Goal: Task Accomplishment & Management: Manage account settings

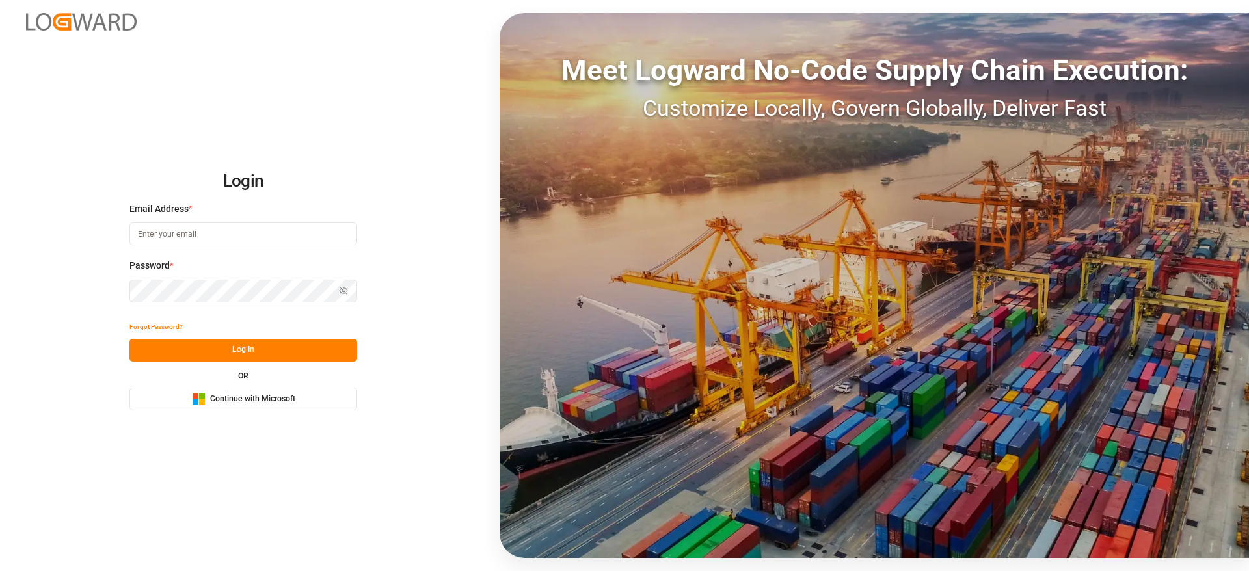
click at [329, 392] on button "Microsoft Logo Continue with Microsoft" at bounding box center [243, 399] width 228 height 23
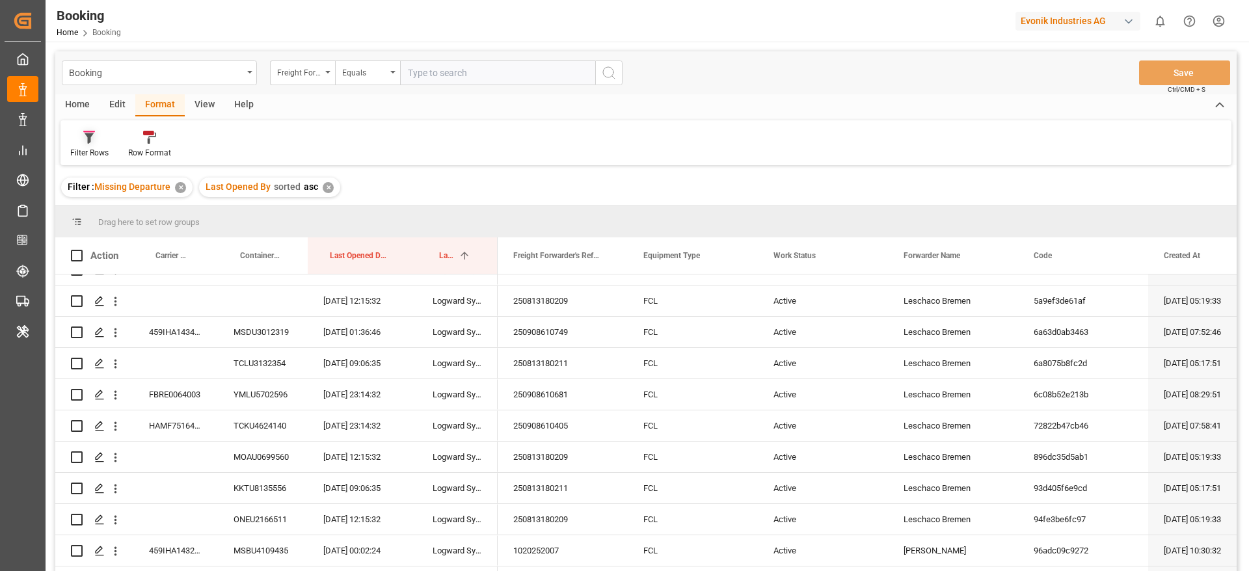
click at [101, 144] on div "Filter Rows" at bounding box center [90, 144] width 58 height 29
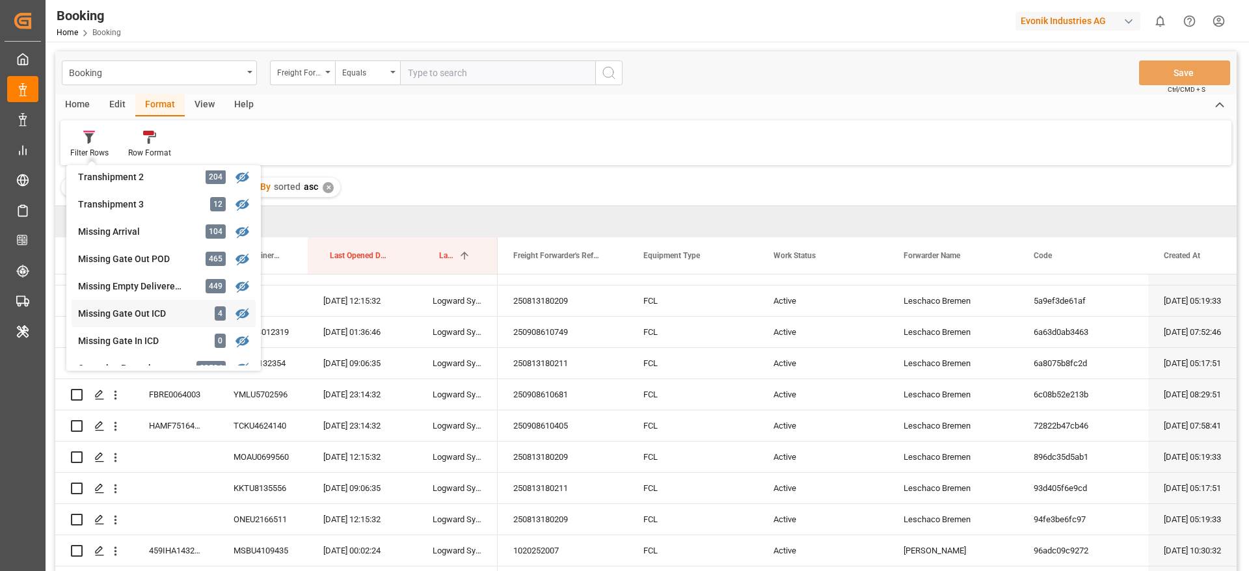
scroll to position [488, 0]
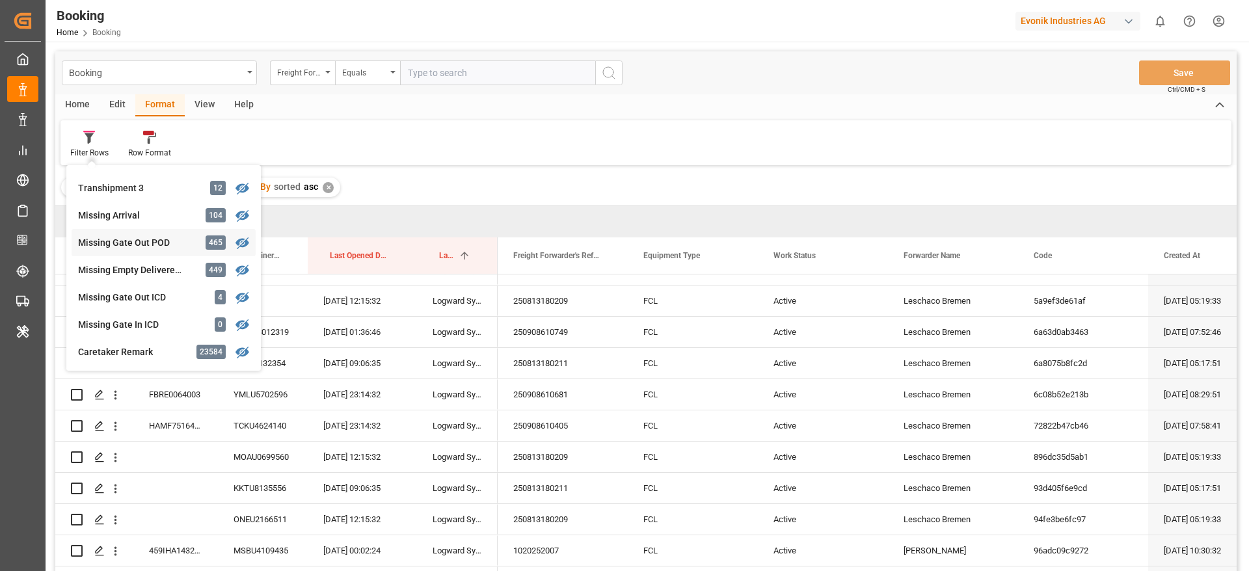
click at [161, 247] on div "Missing Gate Out POD" at bounding box center [135, 243] width 114 height 14
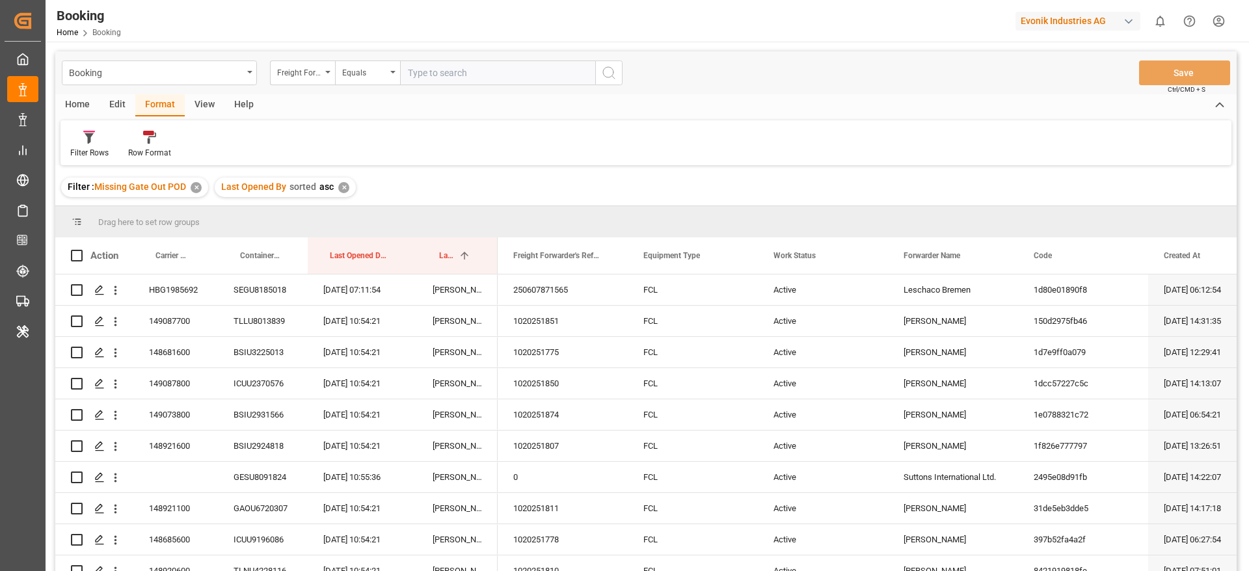
click at [215, 105] on div "View" at bounding box center [205, 105] width 40 height 22
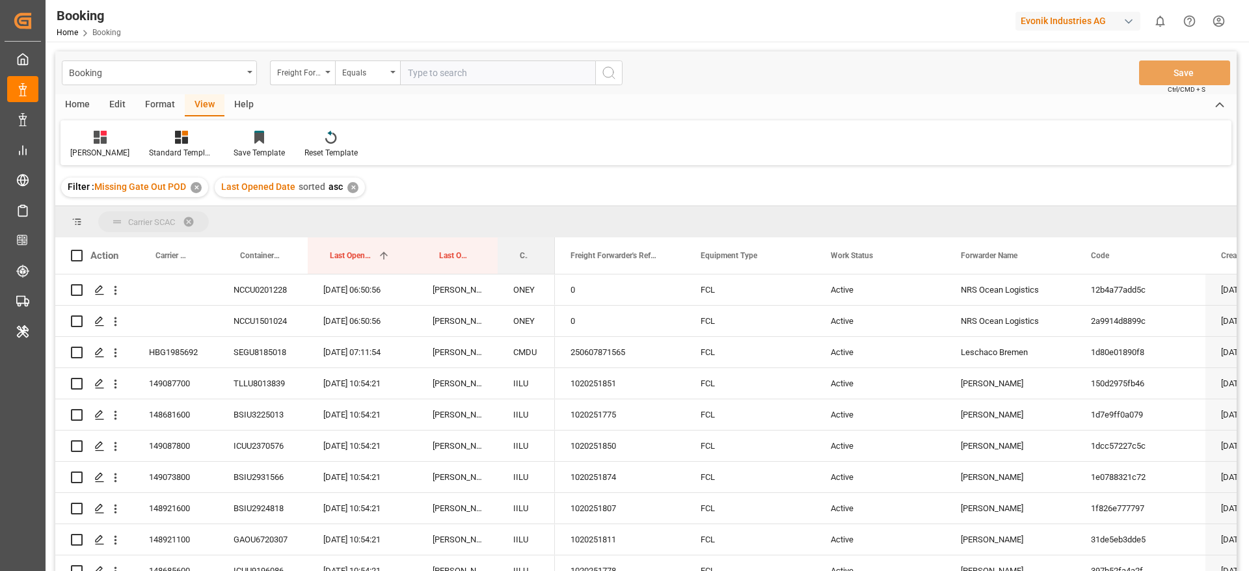
drag, startPoint x: 528, startPoint y: 245, endPoint x: 532, endPoint y: 226, distance: 19.3
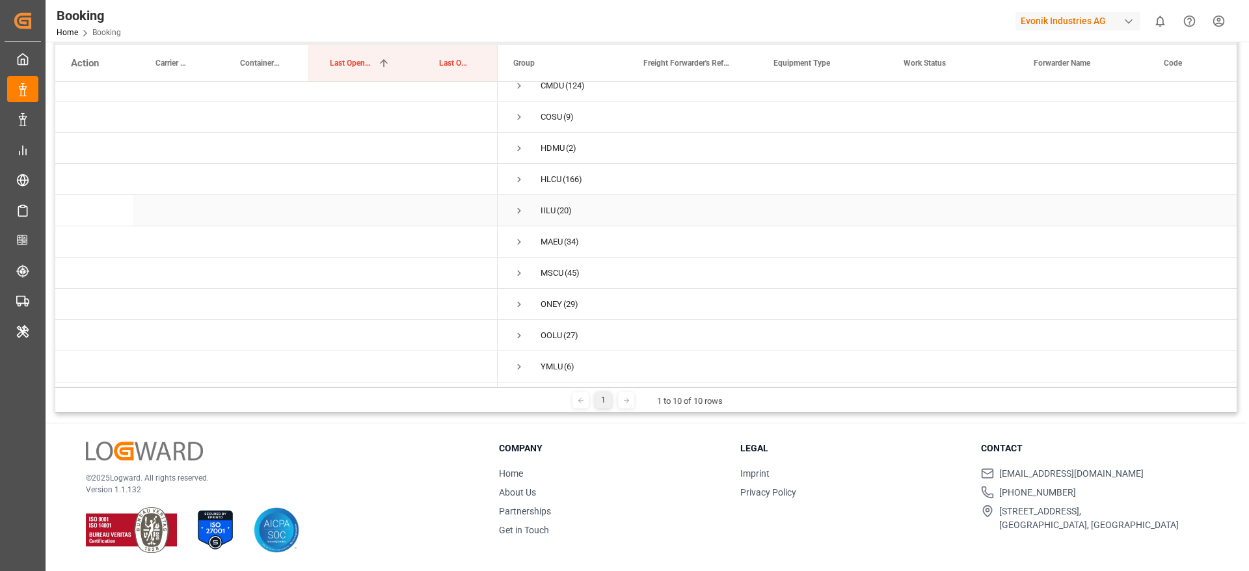
scroll to position [16, 0]
click at [518, 324] on span "Press SPACE to select this row." at bounding box center [519, 336] width 12 height 30
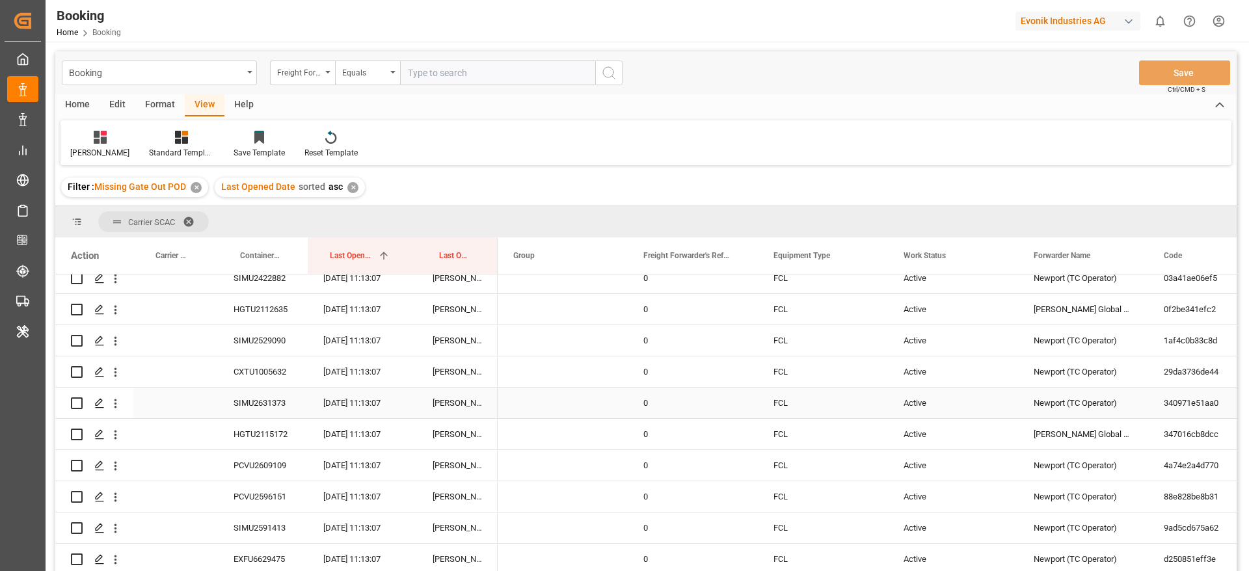
scroll to position [0, 0]
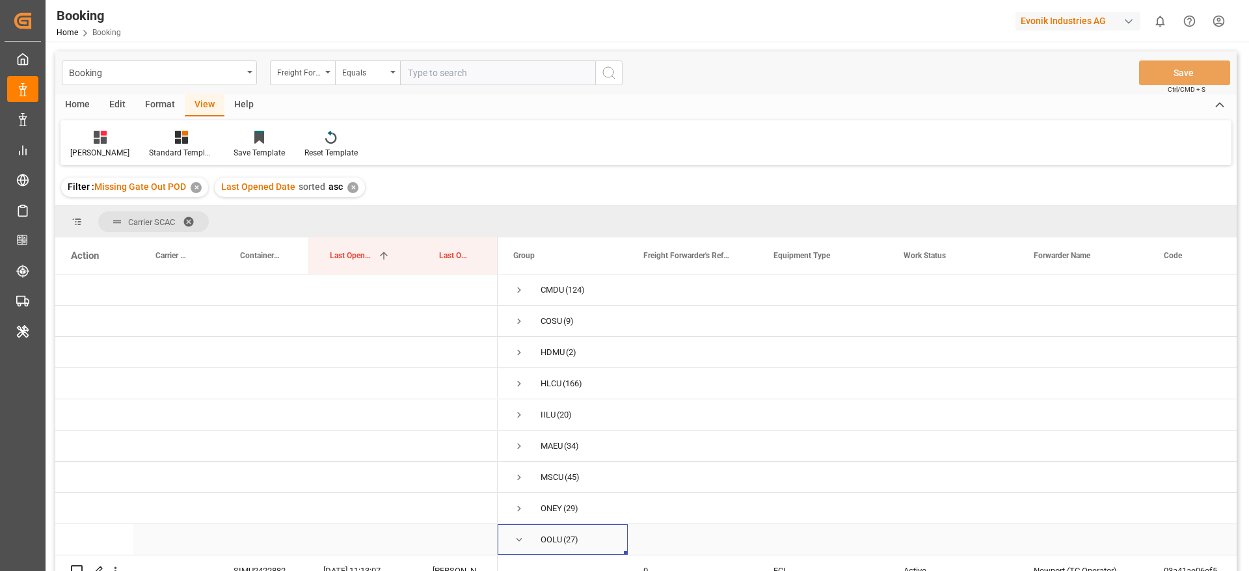
click at [526, 540] on span "OOLU (27)" at bounding box center [562, 539] width 99 height 29
click at [519, 544] on span "Press SPACE to select this row." at bounding box center [519, 540] width 12 height 12
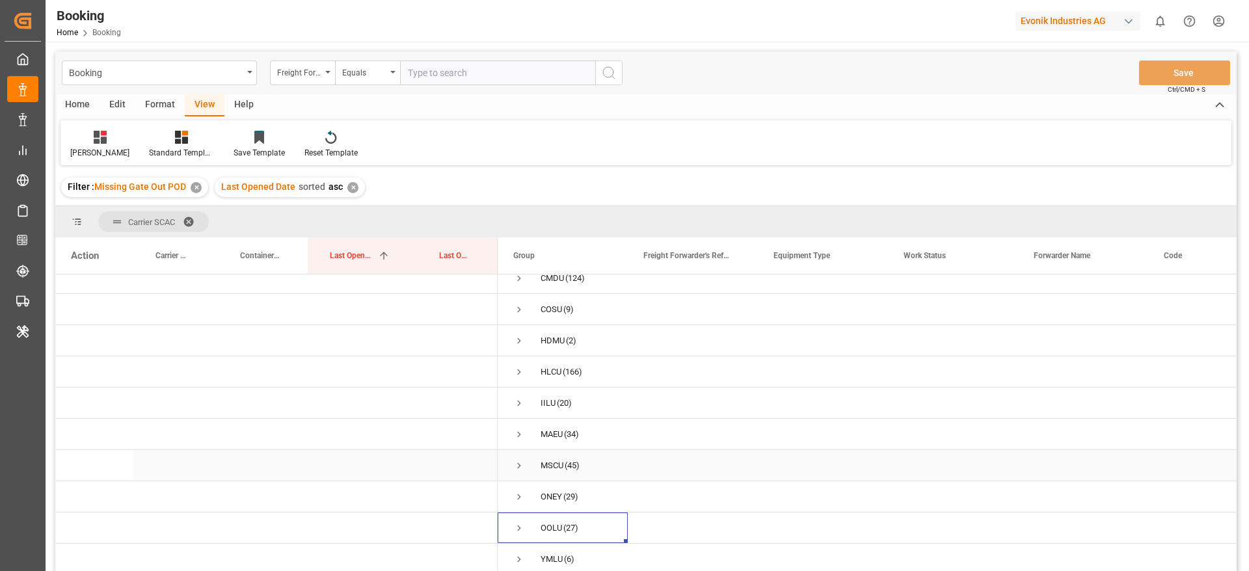
scroll to position [16, 0]
click at [567, 502] on span "(29)" at bounding box center [570, 497] width 15 height 30
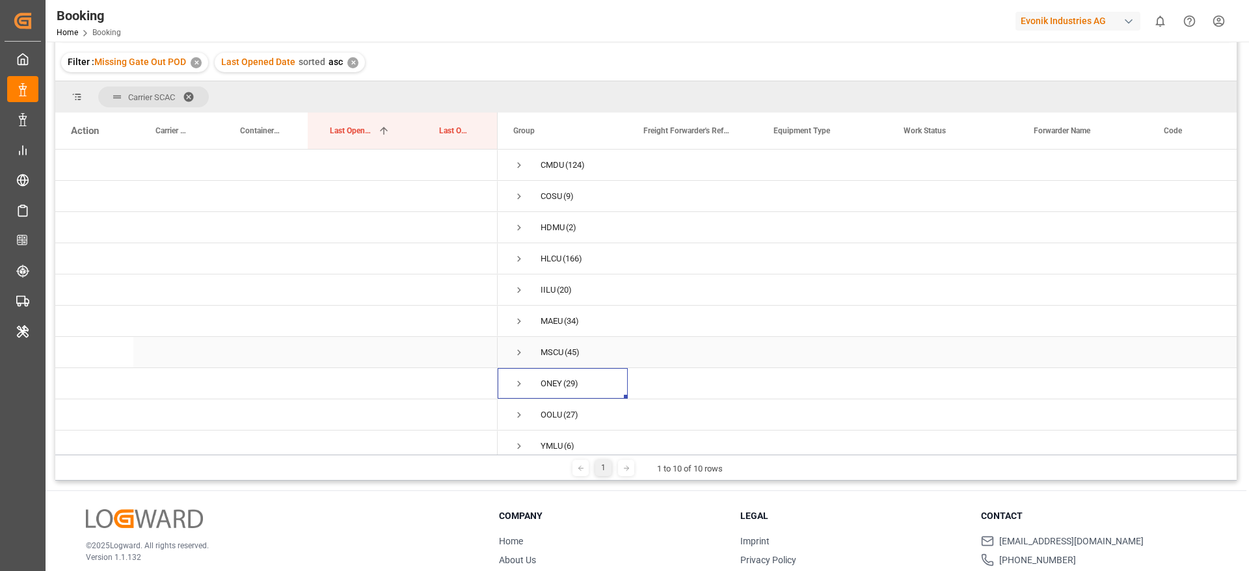
scroll to position [95, 0]
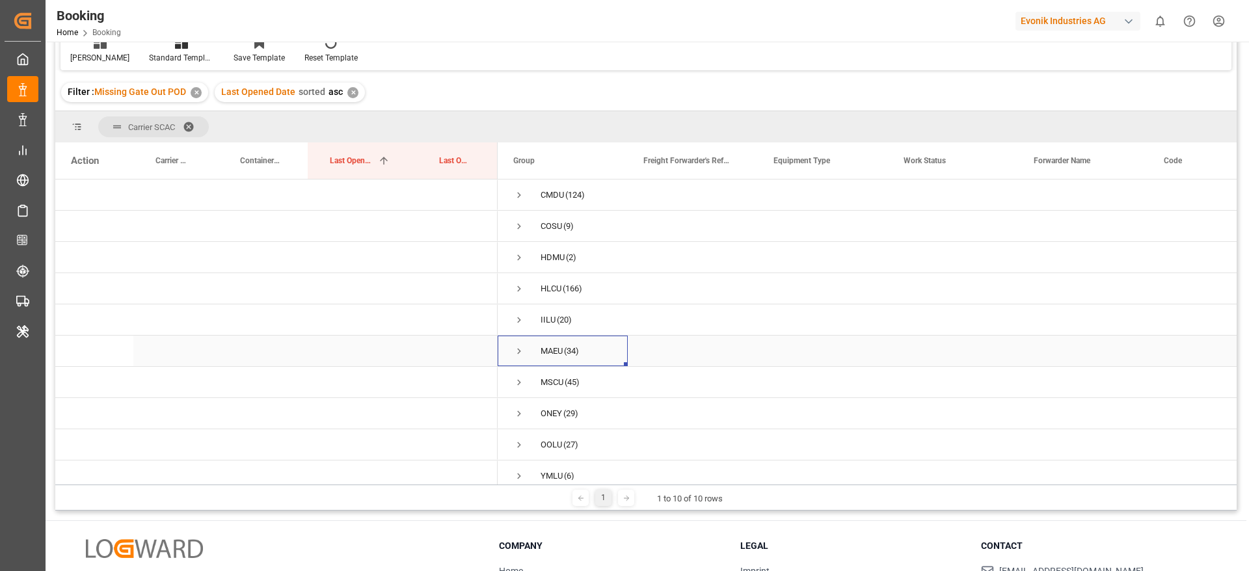
click at [571, 349] on span "(34)" at bounding box center [571, 351] width 15 height 30
drag, startPoint x: 565, startPoint y: 377, endPoint x: 565, endPoint y: 389, distance: 12.4
click at [565, 377] on span "(45)" at bounding box center [572, 383] width 15 height 30
drag, startPoint x: 577, startPoint y: 414, endPoint x: 578, endPoint y: 424, distance: 9.8
click at [577, 416] on span "(29)" at bounding box center [570, 414] width 15 height 30
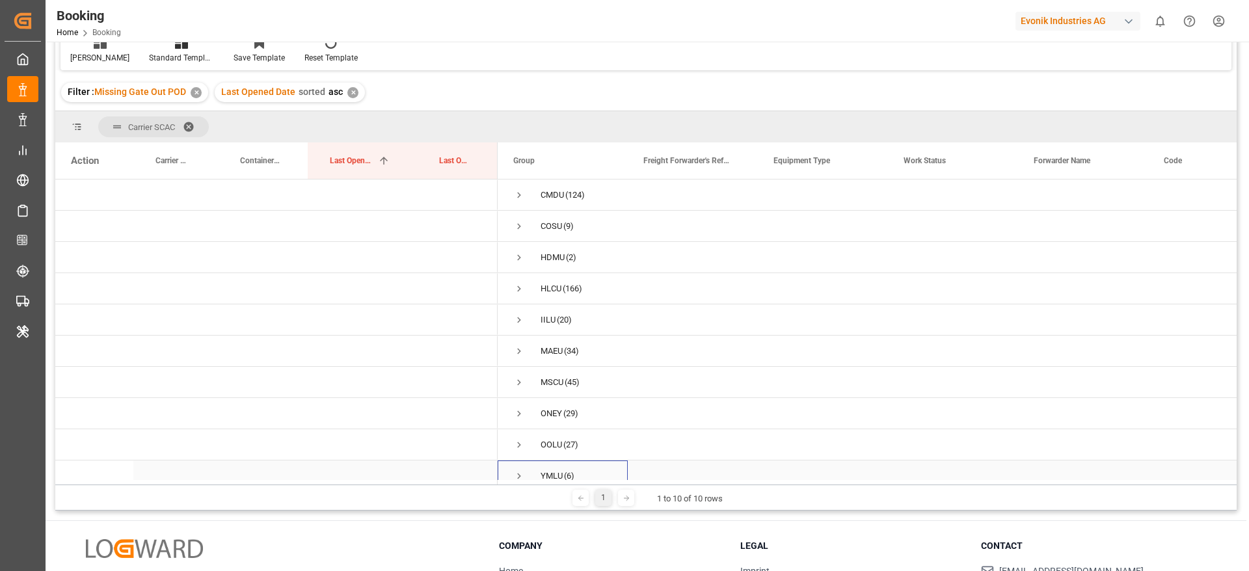
click at [585, 463] on div "YMLU (6)" at bounding box center [563, 476] width 130 height 31
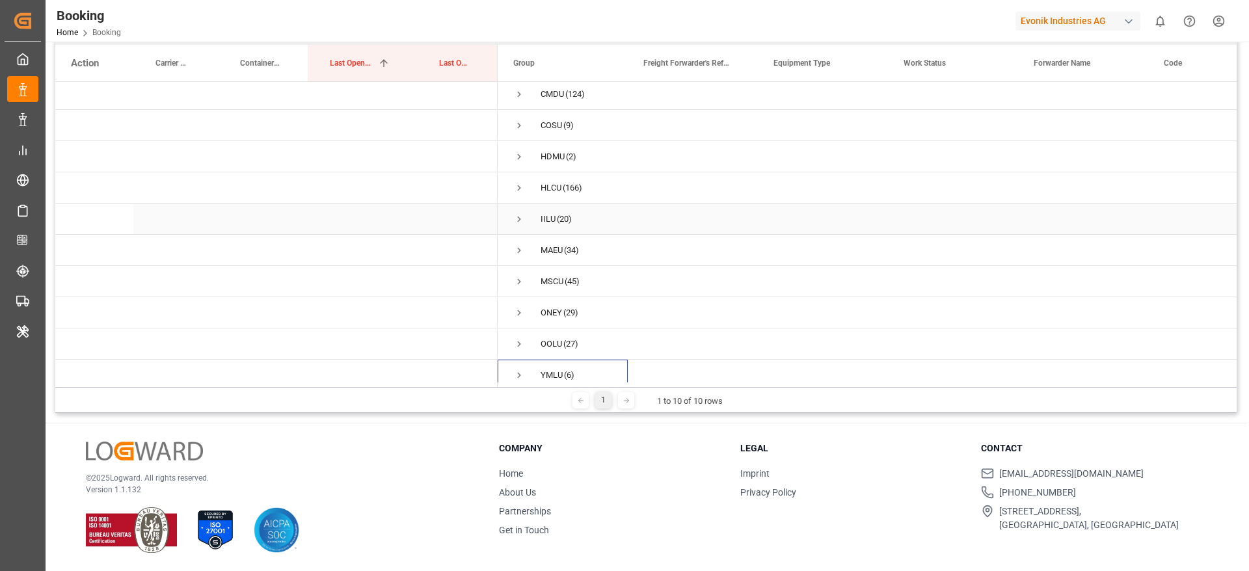
scroll to position [0, 0]
click at [944, 458] on div "Legal Imprint Privacy Policy" at bounding box center [852, 490] width 225 height 96
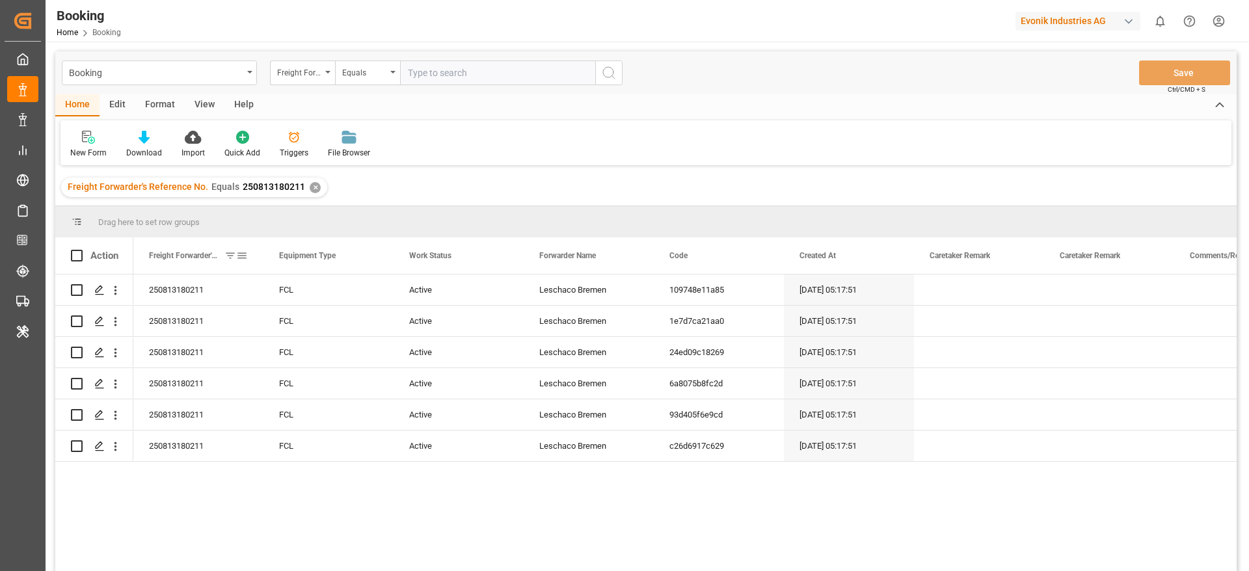
click at [211, 272] on div "Freight Forwarder's Reference No." at bounding box center [192, 255] width 87 height 36
click at [210, 301] on div "250813180211" at bounding box center [198, 290] width 130 height 31
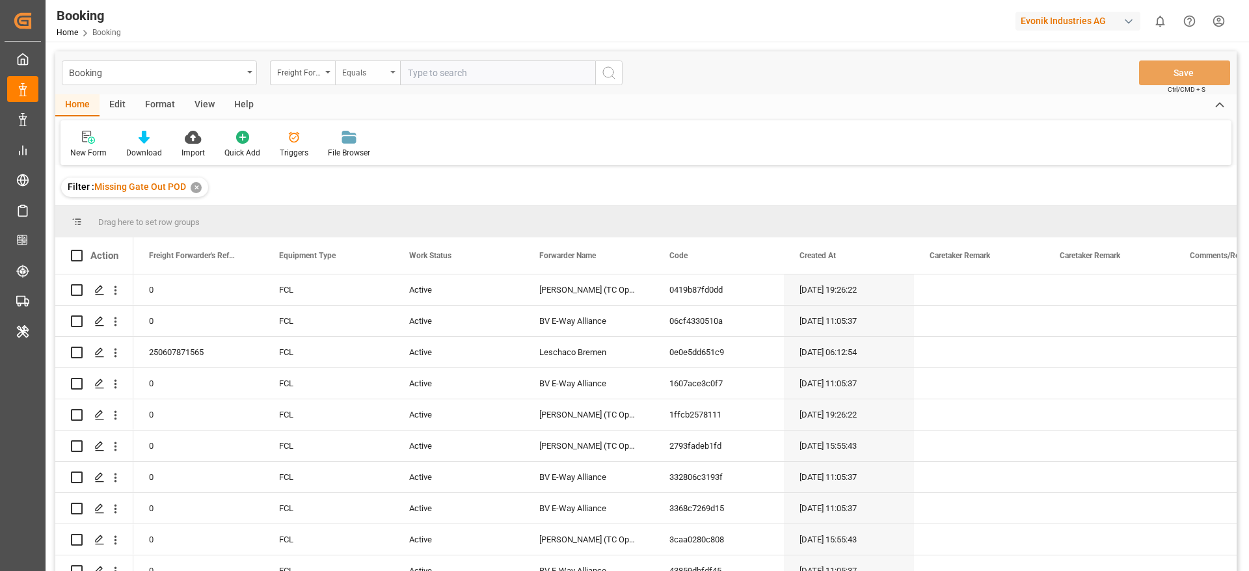
click at [382, 72] on div "Equals" at bounding box center [364, 71] width 44 height 15
click at [307, 57] on div "Booking Freight Forwarder's Reference No. Equals Equals Fuzzy search Not equal …" at bounding box center [646, 72] width 1182 height 43
click at [311, 67] on div "Freight Forwarder's Reference No." at bounding box center [299, 71] width 44 height 15
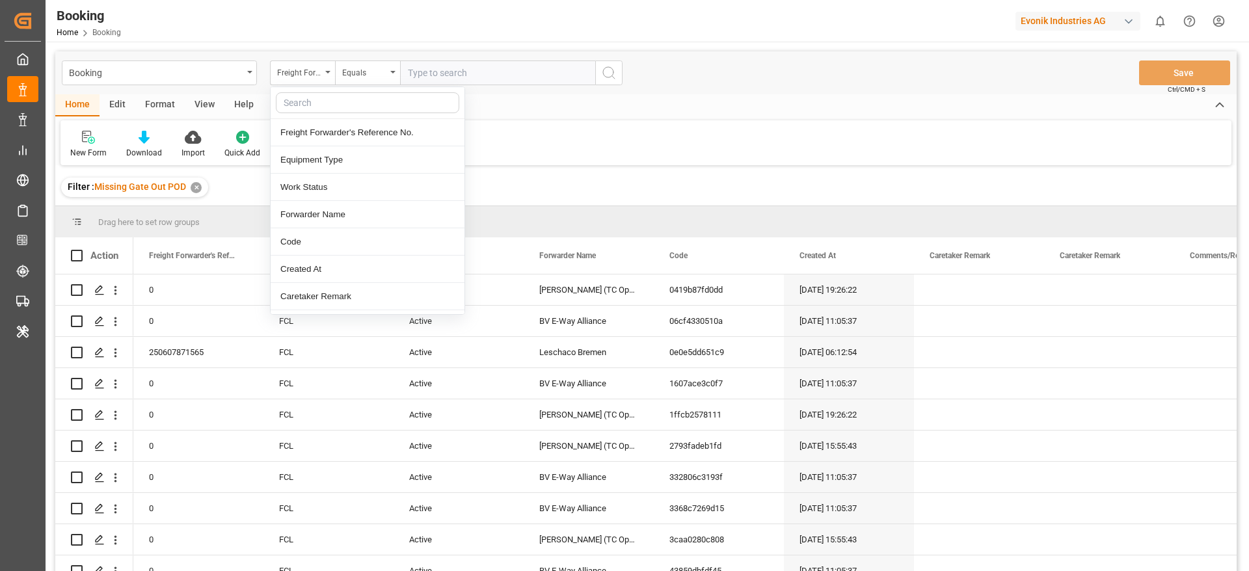
click at [303, 98] on input "text" at bounding box center [367, 102] width 183 height 21
type input "carr"
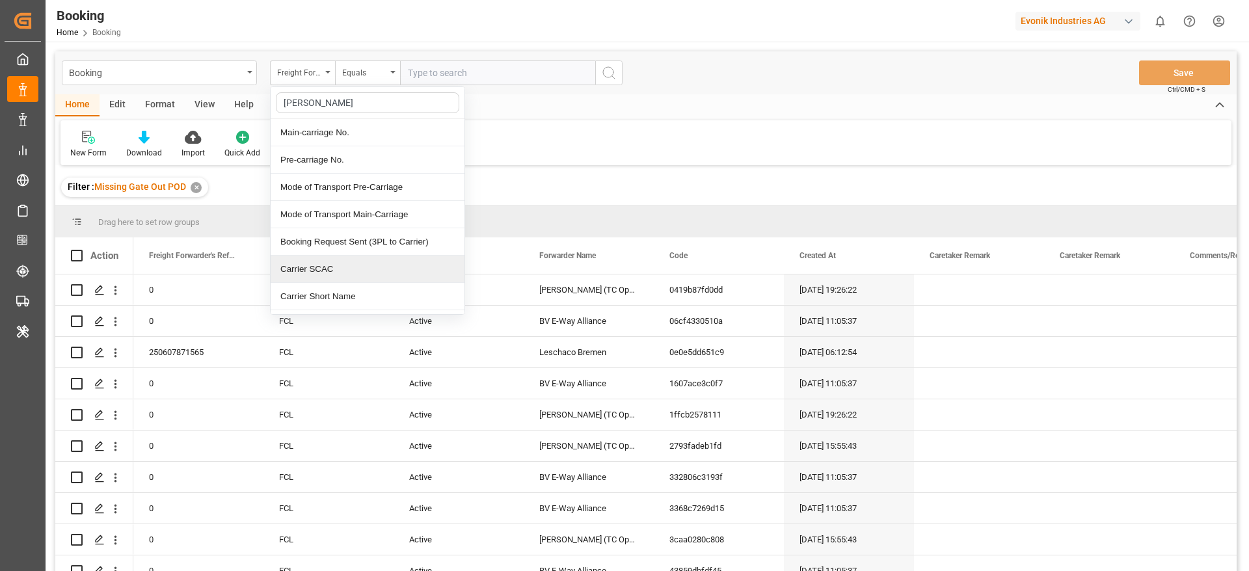
click at [364, 271] on div "Carrier SCAC" at bounding box center [368, 269] width 194 height 27
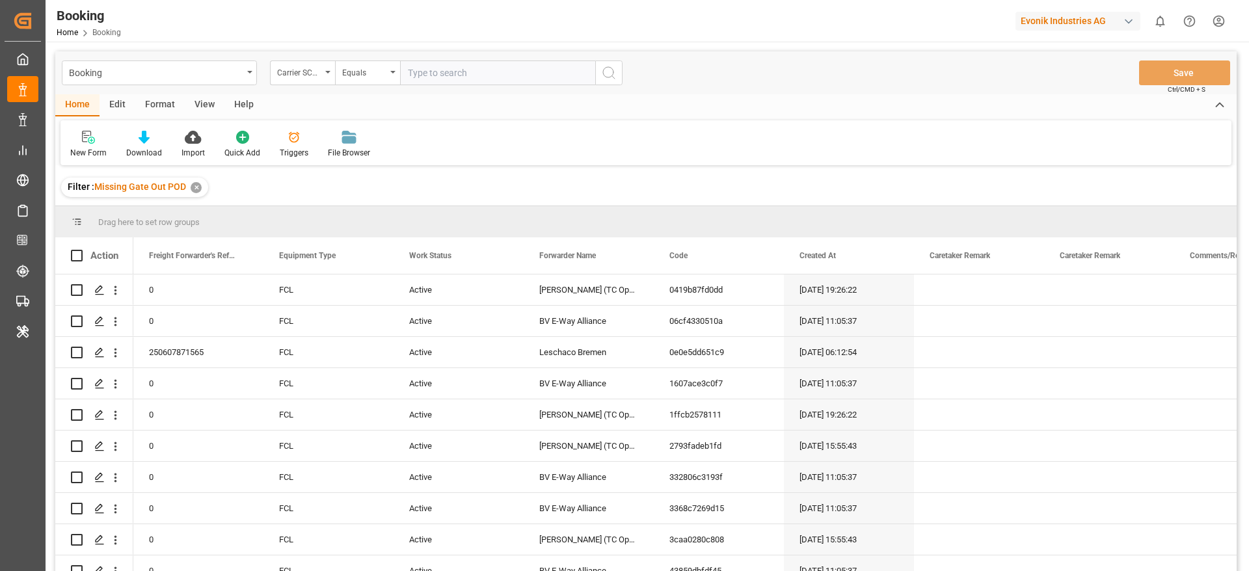
click at [485, 61] on input "text" at bounding box center [497, 73] width 195 height 25
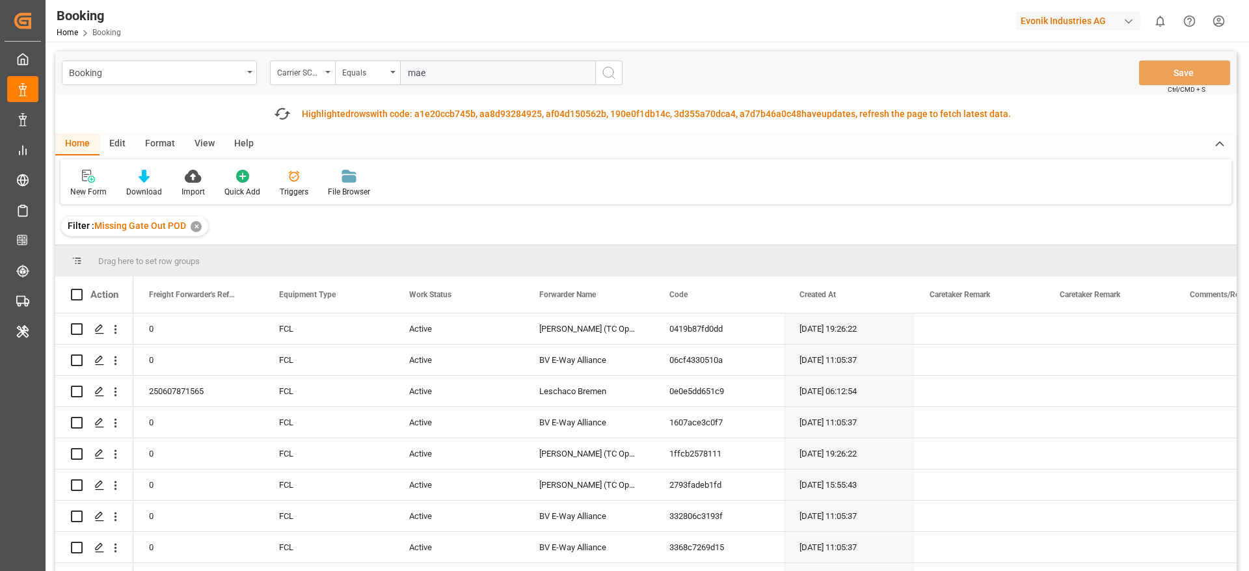
type input "maeu"
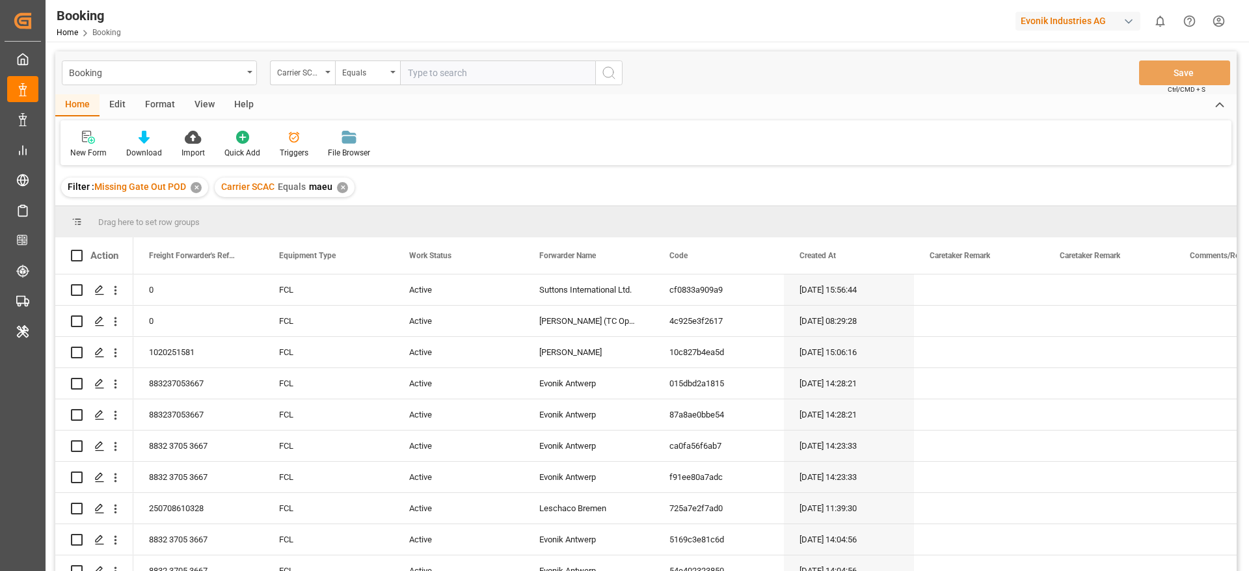
click at [194, 105] on div "View" at bounding box center [205, 105] width 40 height 22
click at [88, 140] on icon at bounding box center [83, 137] width 13 height 13
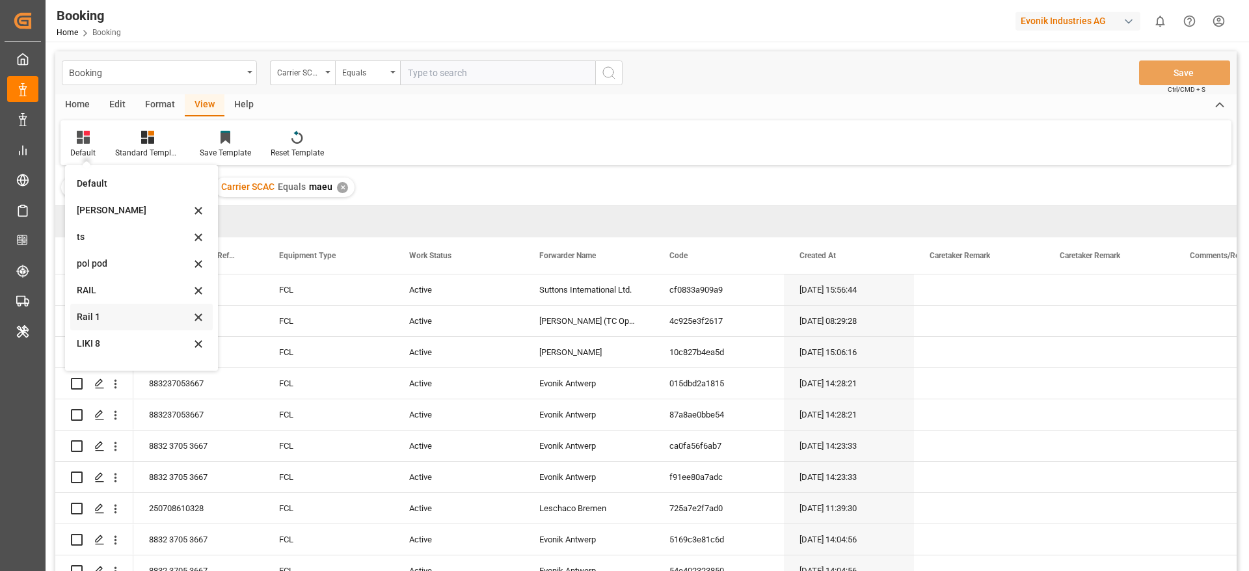
click at [114, 313] on div "Rail 1" at bounding box center [134, 317] width 114 height 14
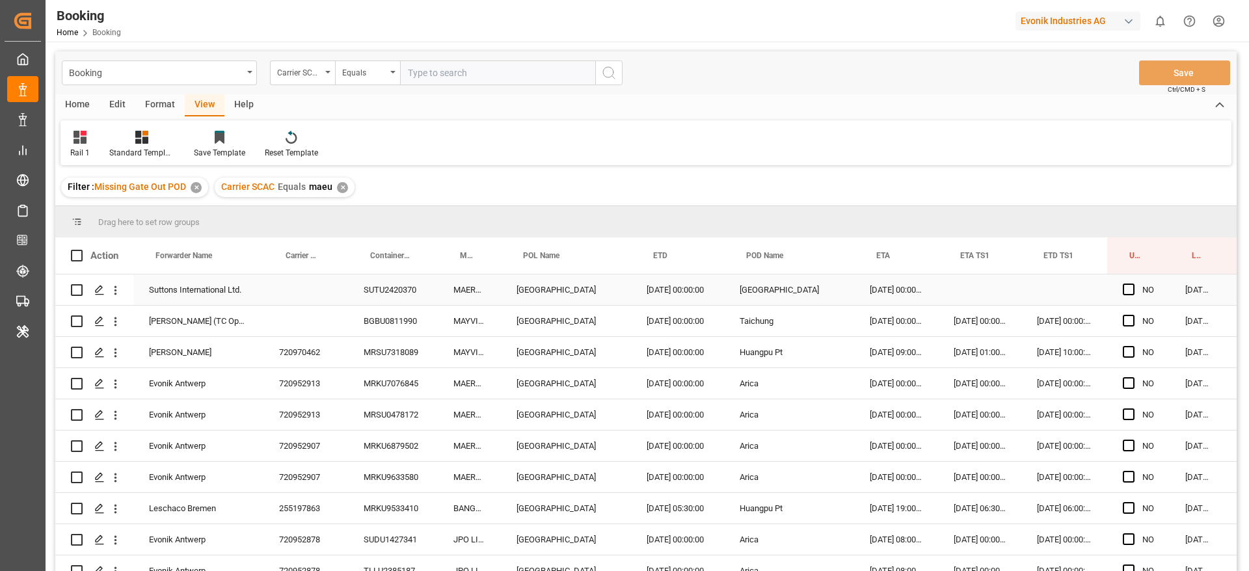
click at [373, 300] on div "SUTU2420370" at bounding box center [393, 290] width 90 height 31
click at [375, 308] on div "BGBU0811990" at bounding box center [393, 321] width 90 height 31
click at [277, 353] on div "720970462" at bounding box center [306, 352] width 85 height 31
drag, startPoint x: 310, startPoint y: 382, endPoint x: 325, endPoint y: 394, distance: 19.5
click at [310, 385] on div "720952913" at bounding box center [306, 383] width 85 height 31
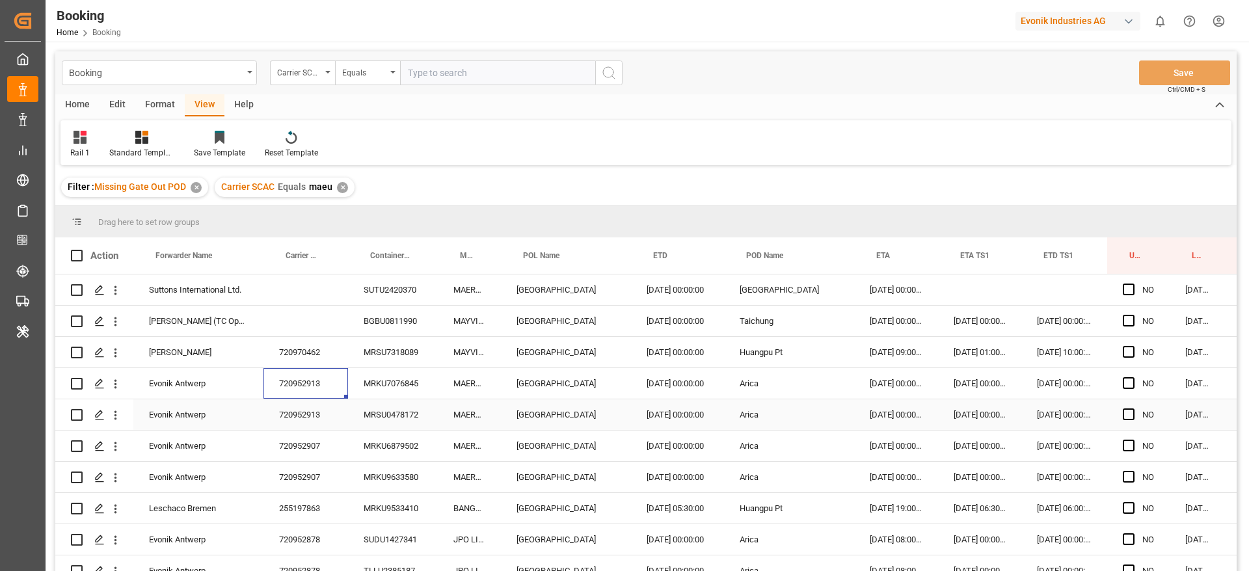
click at [297, 411] on div "720952913" at bounding box center [306, 415] width 85 height 31
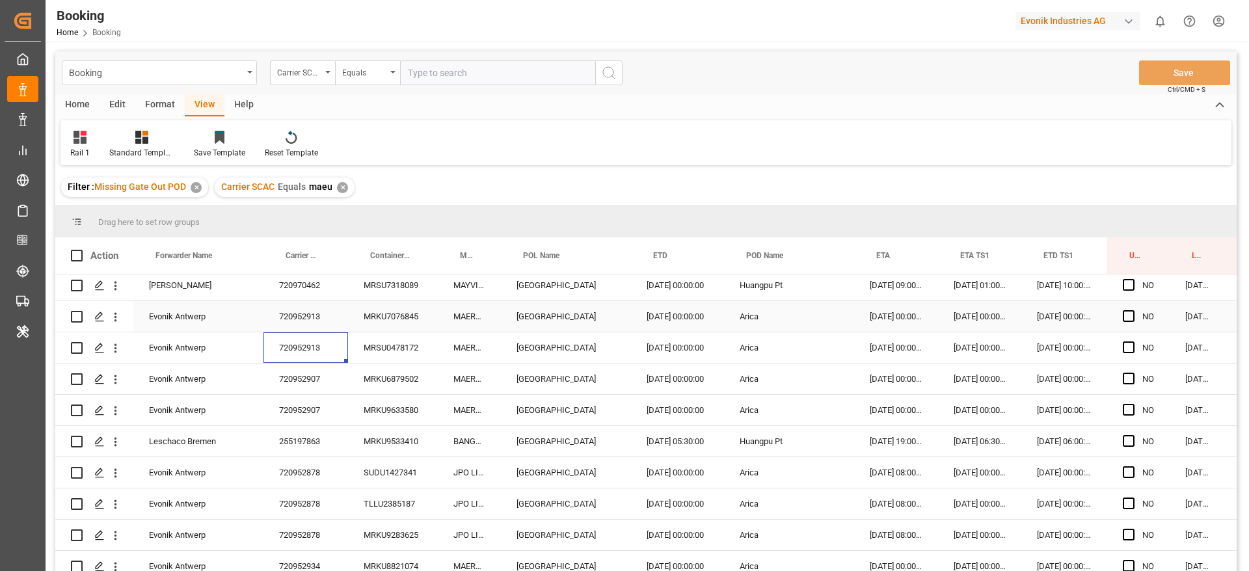
scroll to position [98, 0]
click at [319, 351] on div "720952907" at bounding box center [306, 348] width 85 height 31
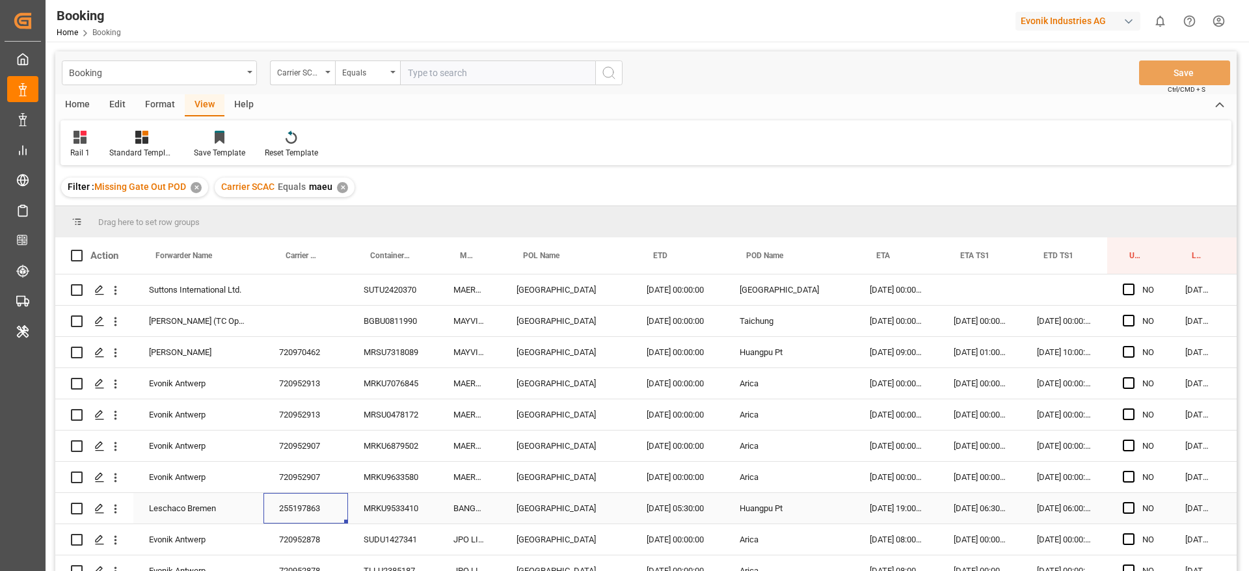
click at [325, 506] on div "255197863" at bounding box center [306, 508] width 85 height 31
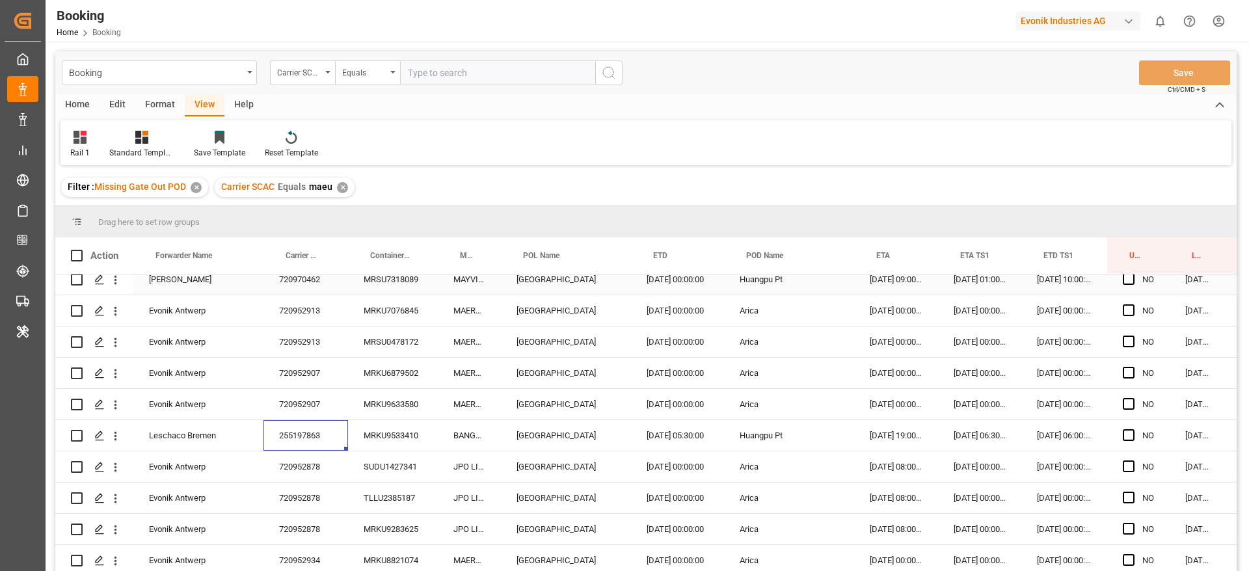
scroll to position [195, 0]
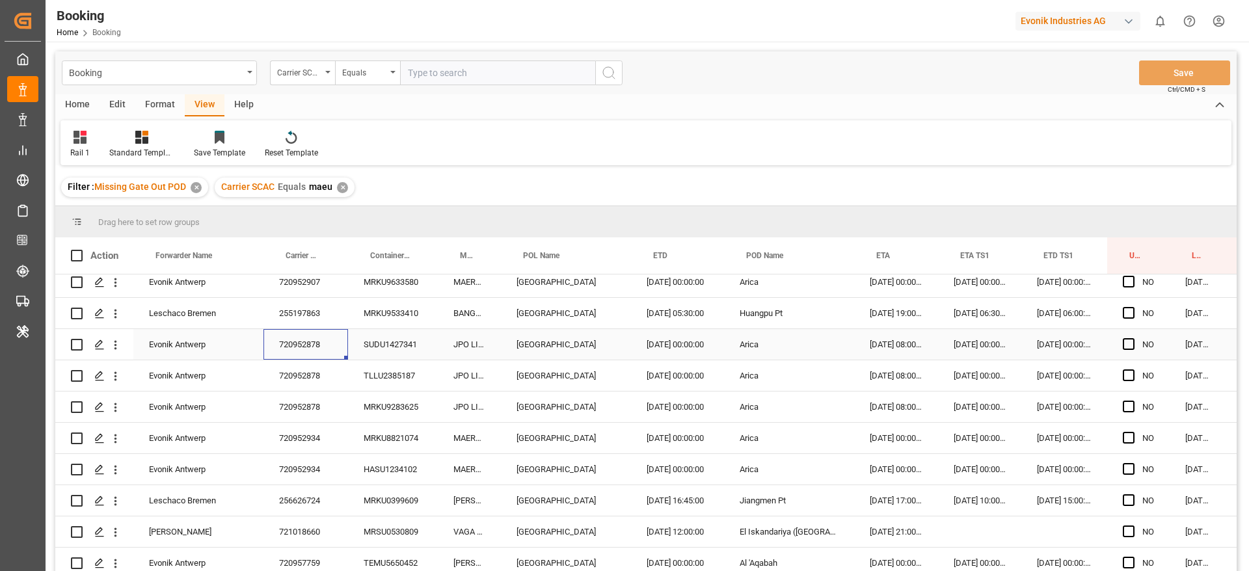
drag, startPoint x: 316, startPoint y: 344, endPoint x: 328, endPoint y: 355, distance: 16.2
click at [318, 347] on div "720952878" at bounding box center [306, 344] width 85 height 31
click at [309, 436] on div "720952934" at bounding box center [306, 438] width 85 height 31
click at [317, 481] on div "720952934" at bounding box center [306, 469] width 85 height 31
drag, startPoint x: 320, startPoint y: 509, endPoint x: 338, endPoint y: 518, distance: 20.4
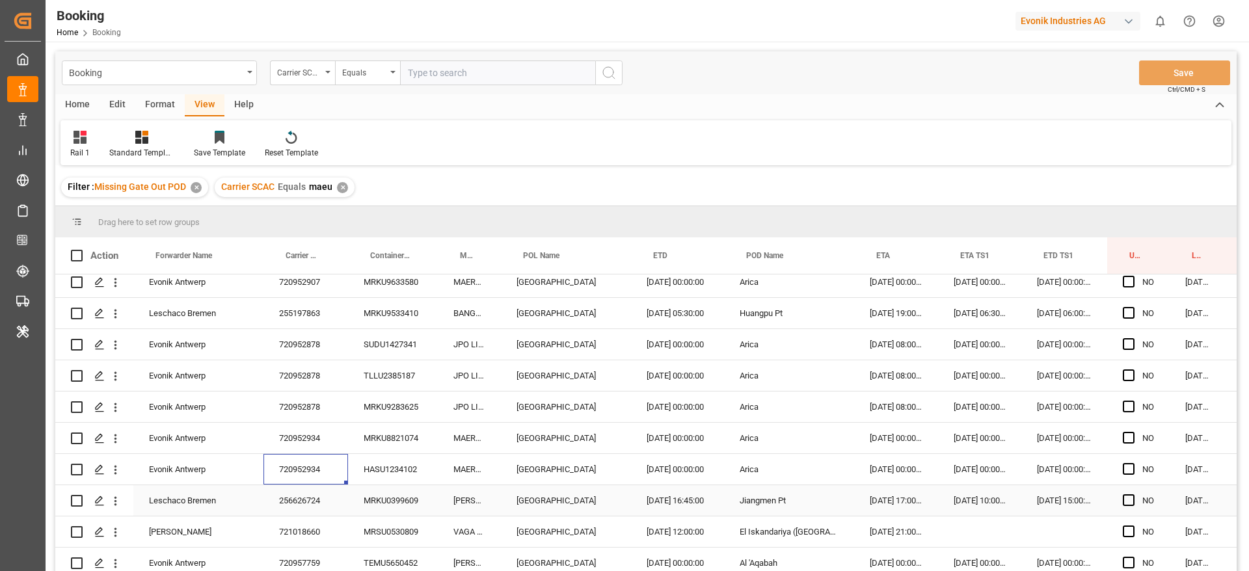
click at [321, 510] on div "256626724" at bounding box center [306, 500] width 85 height 31
click at [330, 531] on div "721018660" at bounding box center [306, 532] width 85 height 31
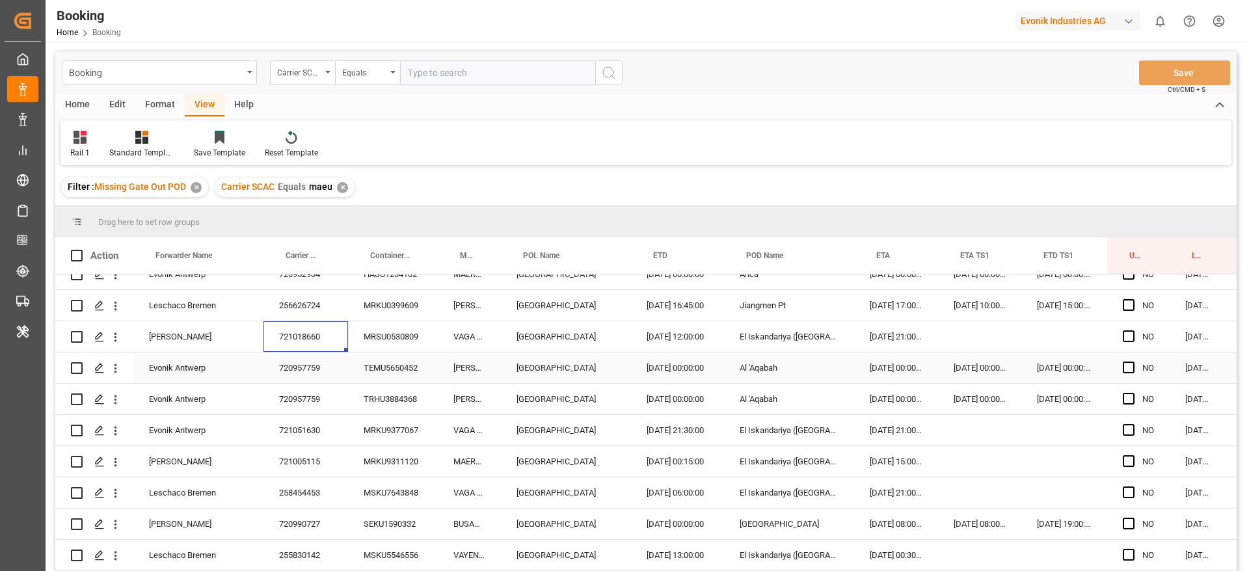
click at [308, 370] on div "720957759" at bounding box center [306, 368] width 85 height 31
click at [306, 392] on div "720957759" at bounding box center [306, 399] width 85 height 31
drag, startPoint x: 323, startPoint y: 427, endPoint x: 330, endPoint y: 448, distance: 21.4
click at [323, 444] on div "721051630" at bounding box center [306, 430] width 85 height 31
click at [336, 462] on div "721005115" at bounding box center [306, 461] width 85 height 31
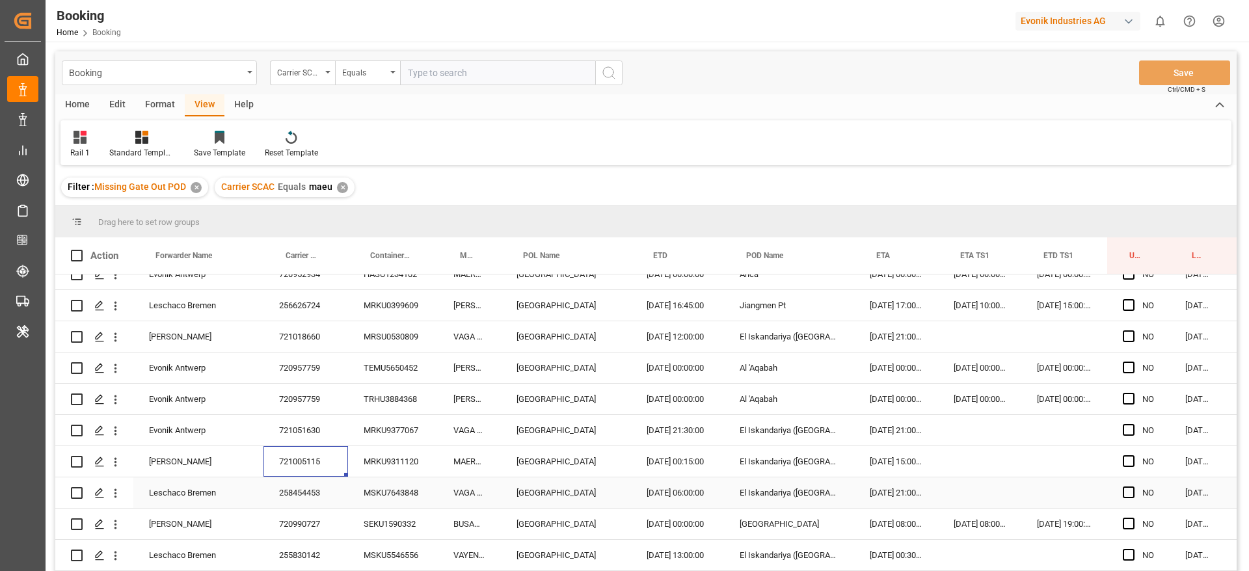
click at [317, 502] on div "258454453" at bounding box center [306, 493] width 85 height 31
click at [326, 515] on div "720990727" at bounding box center [306, 524] width 85 height 31
click at [308, 566] on div "255830142" at bounding box center [306, 555] width 85 height 31
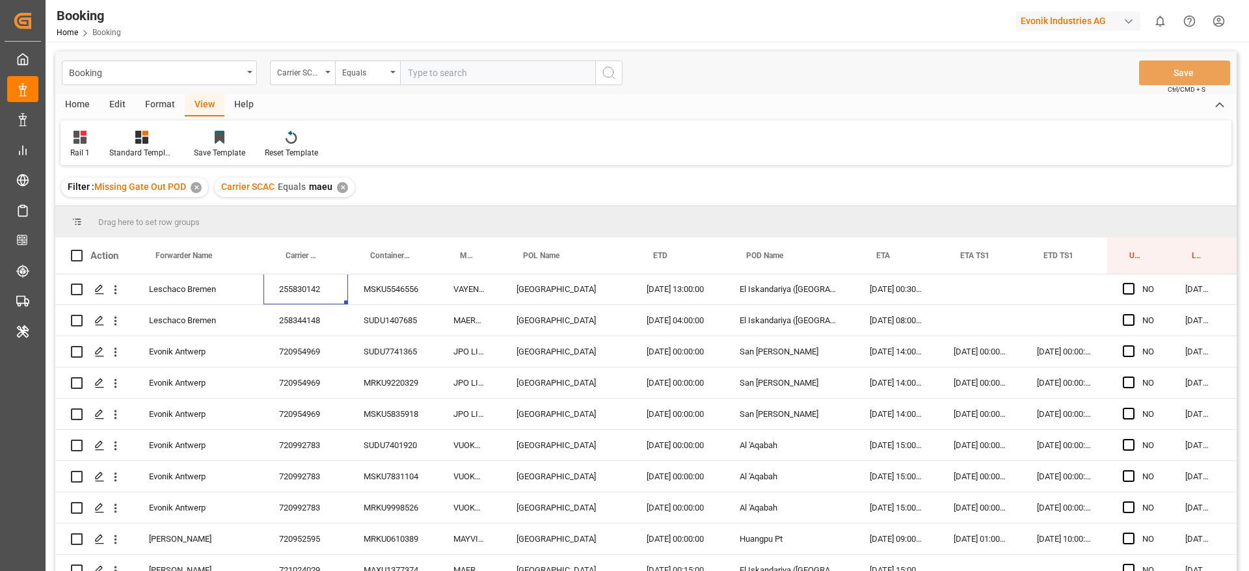
scroll to position [683, 0]
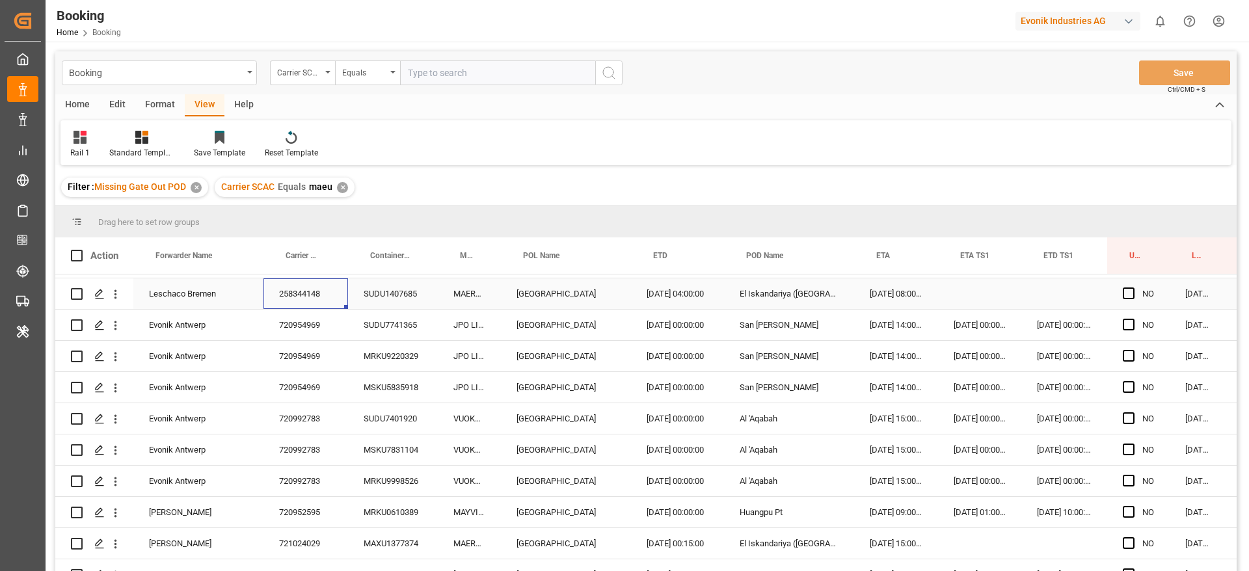
click at [319, 282] on div "258344148" at bounding box center [306, 293] width 85 height 31
click at [309, 323] on div "720954969" at bounding box center [306, 325] width 85 height 31
click at [321, 395] on div "720954969" at bounding box center [306, 387] width 85 height 31
click at [336, 426] on div "720992783" at bounding box center [306, 418] width 85 height 31
click at [325, 516] on div "720952595" at bounding box center [306, 512] width 85 height 31
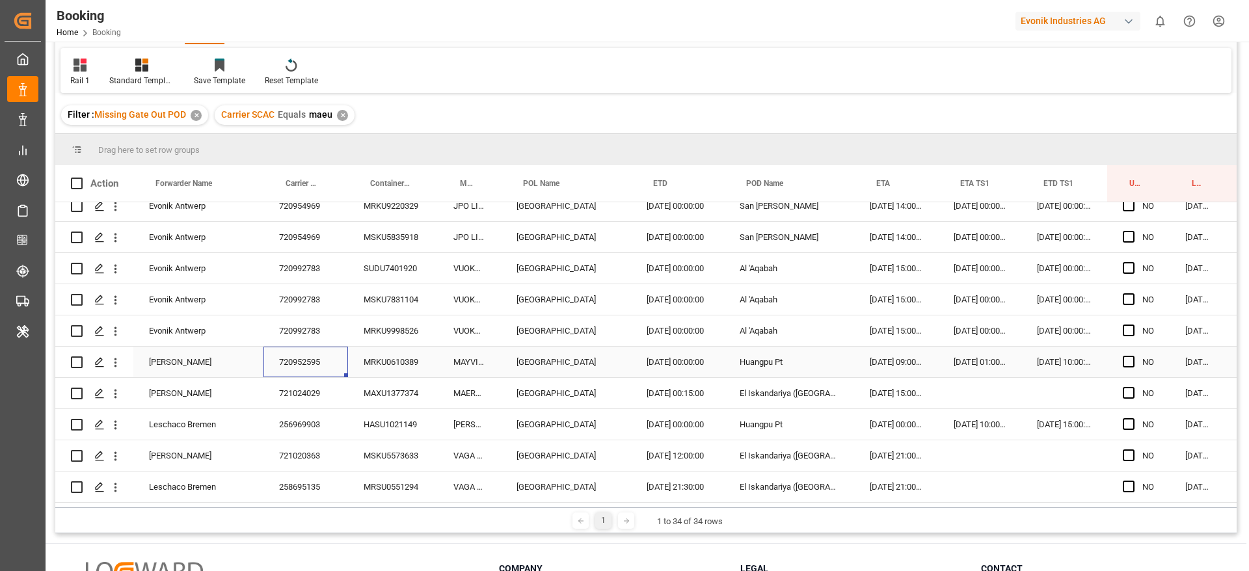
scroll to position [98, 0]
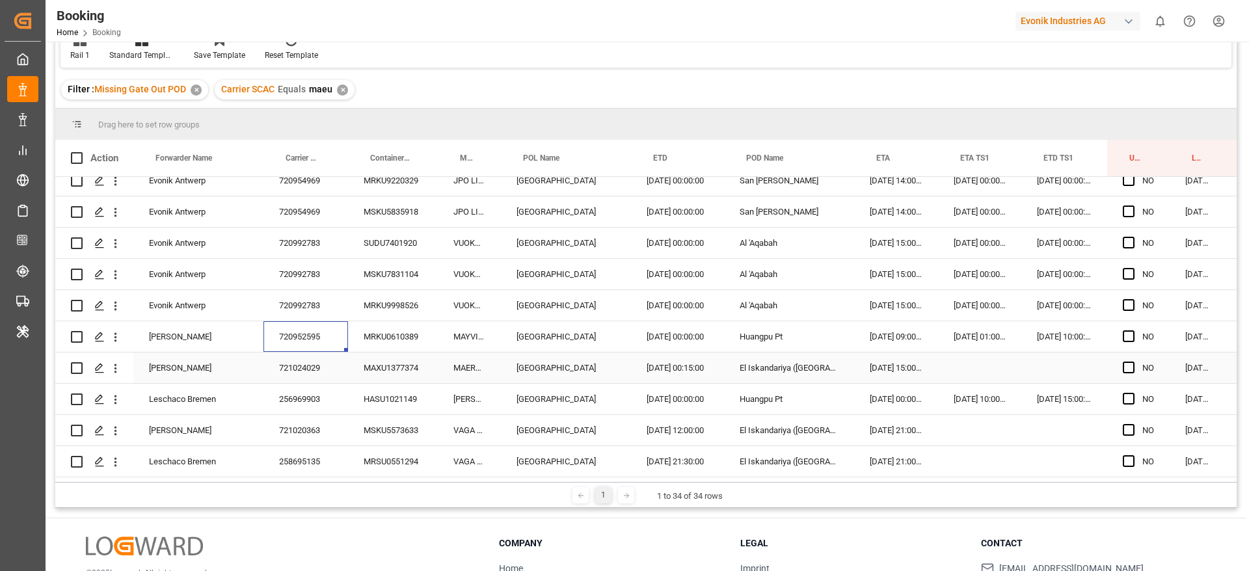
click at [322, 373] on div "721024029" at bounding box center [306, 368] width 85 height 31
click at [321, 388] on div "256969903" at bounding box center [306, 399] width 85 height 31
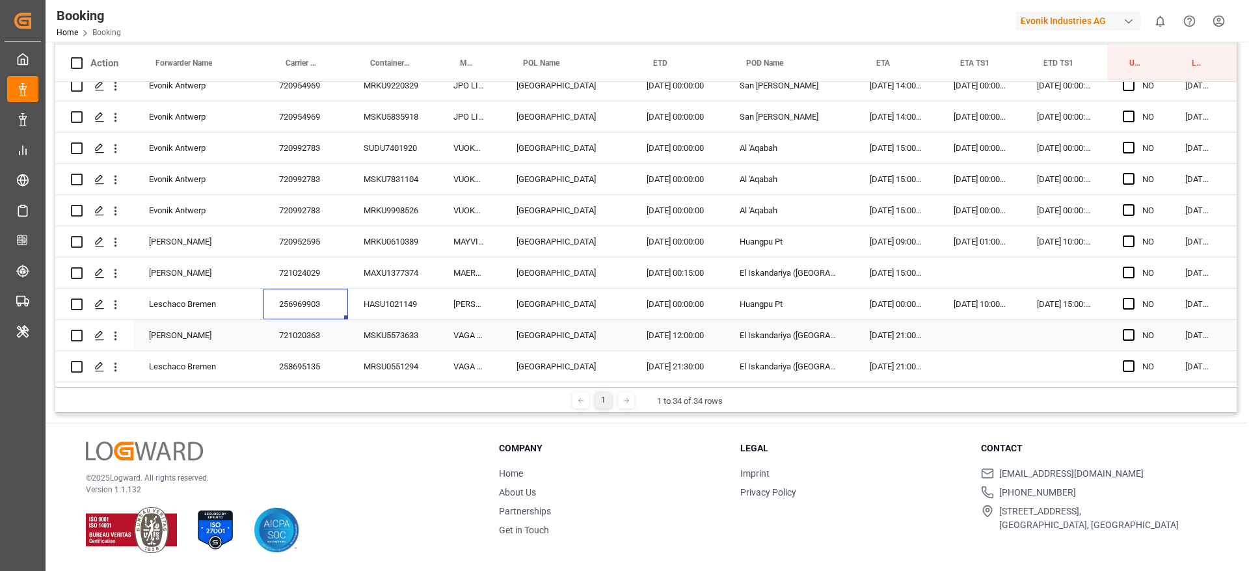
click at [323, 323] on div "721020363" at bounding box center [306, 335] width 85 height 31
click at [316, 362] on div "258695135" at bounding box center [306, 366] width 85 height 31
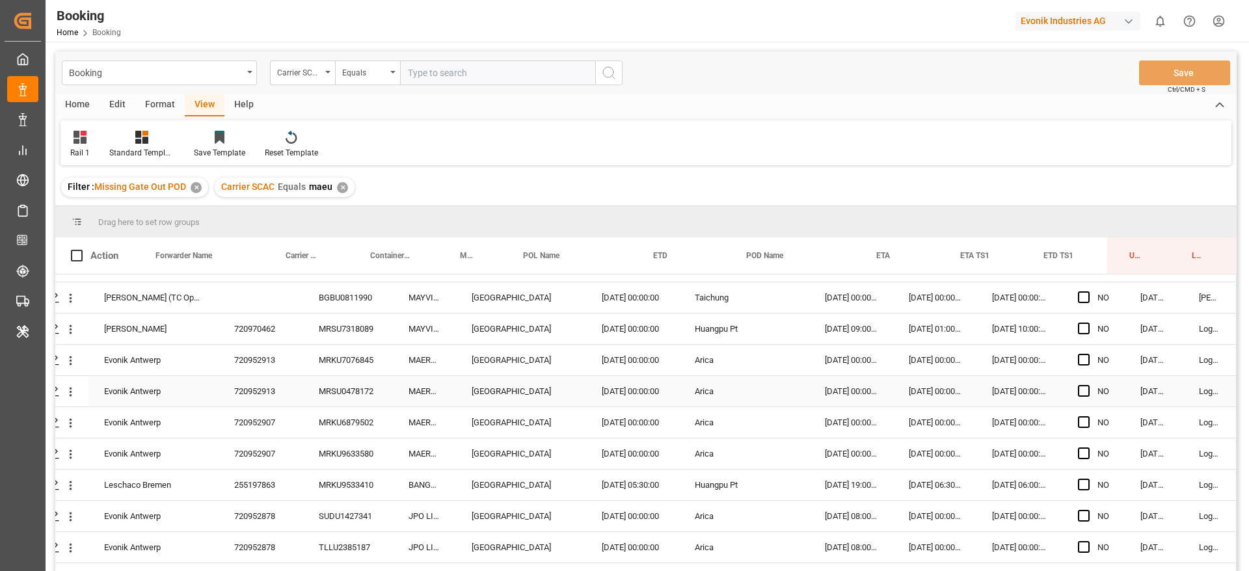
scroll to position [0, 49]
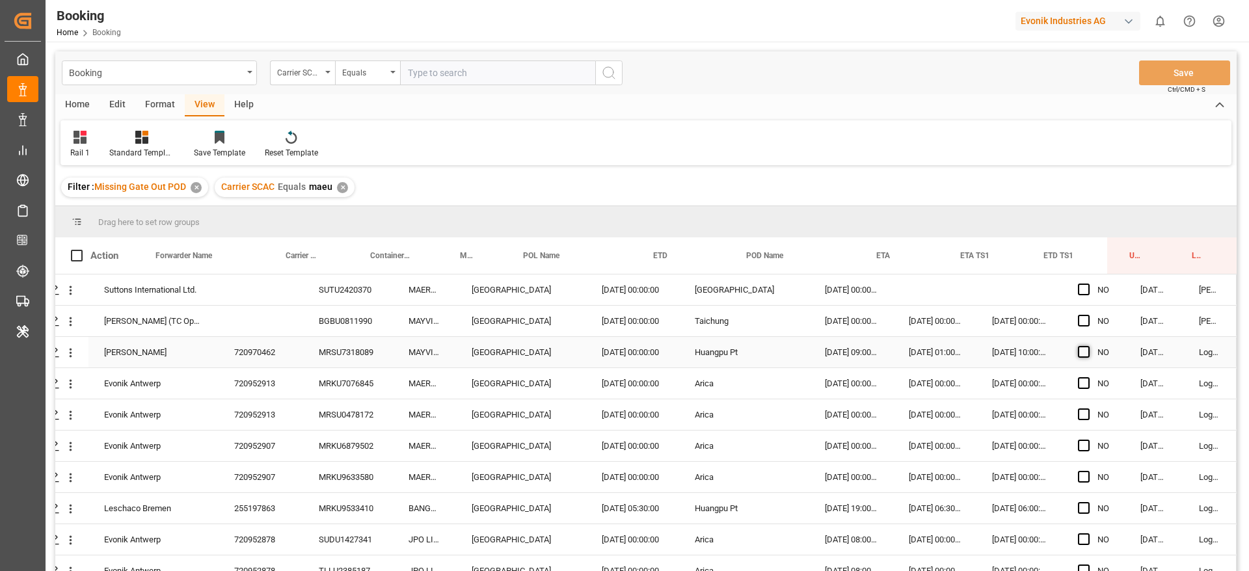
click at [1078, 347] on span "Press SPACE to select this row." at bounding box center [1084, 352] width 12 height 12
click at [1088, 346] on input "Press SPACE to select this row." at bounding box center [1088, 346] width 0 height 0
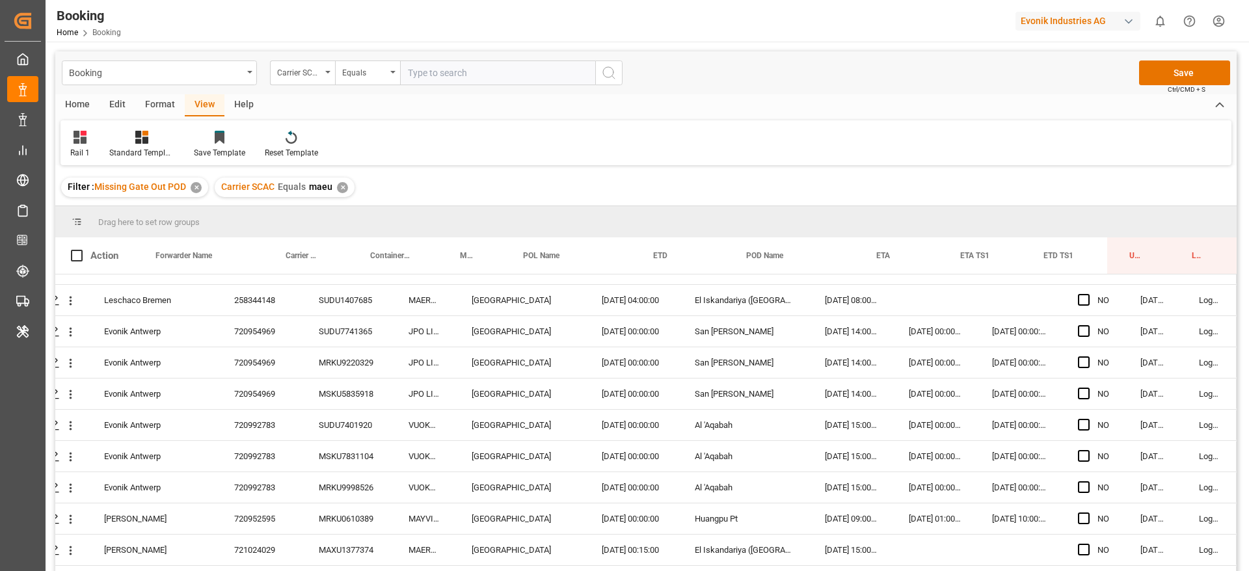
scroll to position [766, 49]
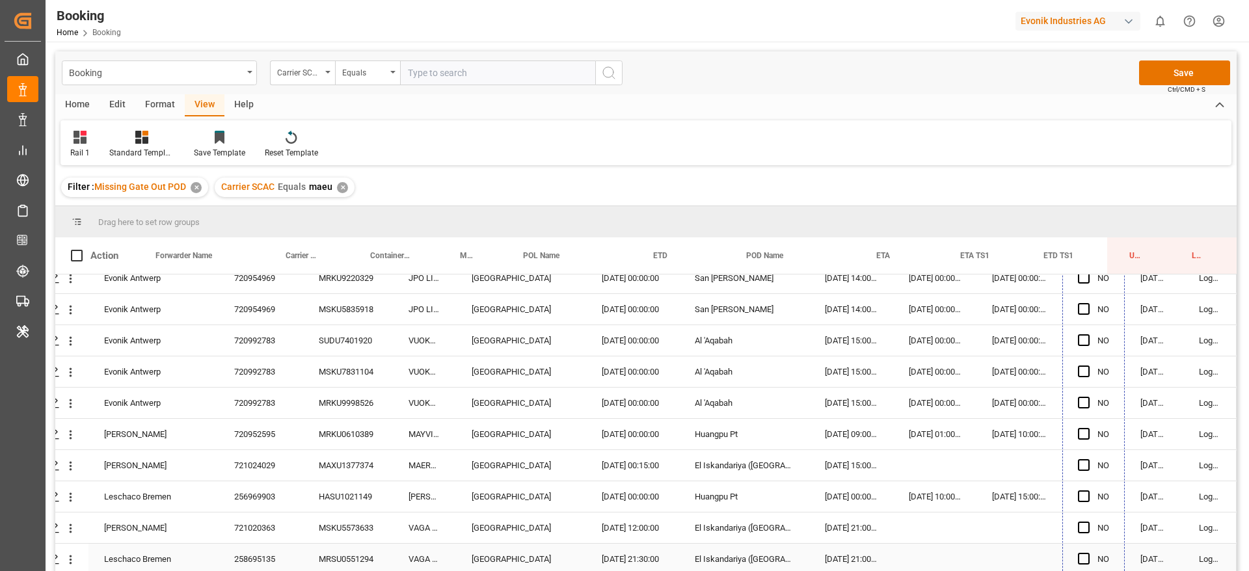
drag, startPoint x: 1118, startPoint y: 364, endPoint x: 987, endPoint y: 337, distance: 134.2
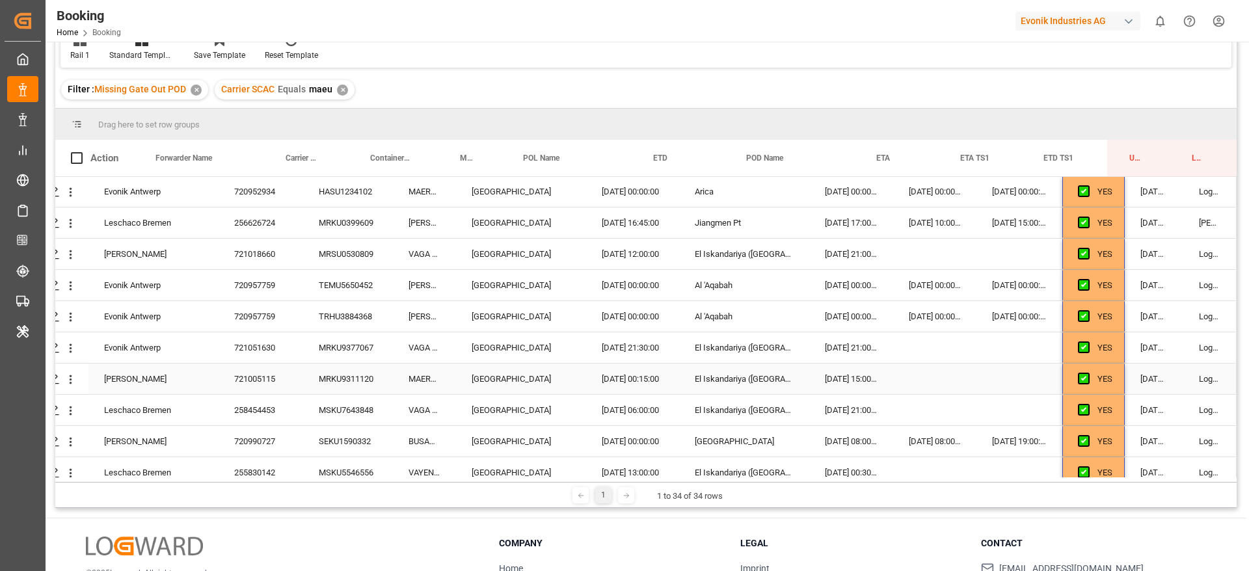
scroll to position [0, 49]
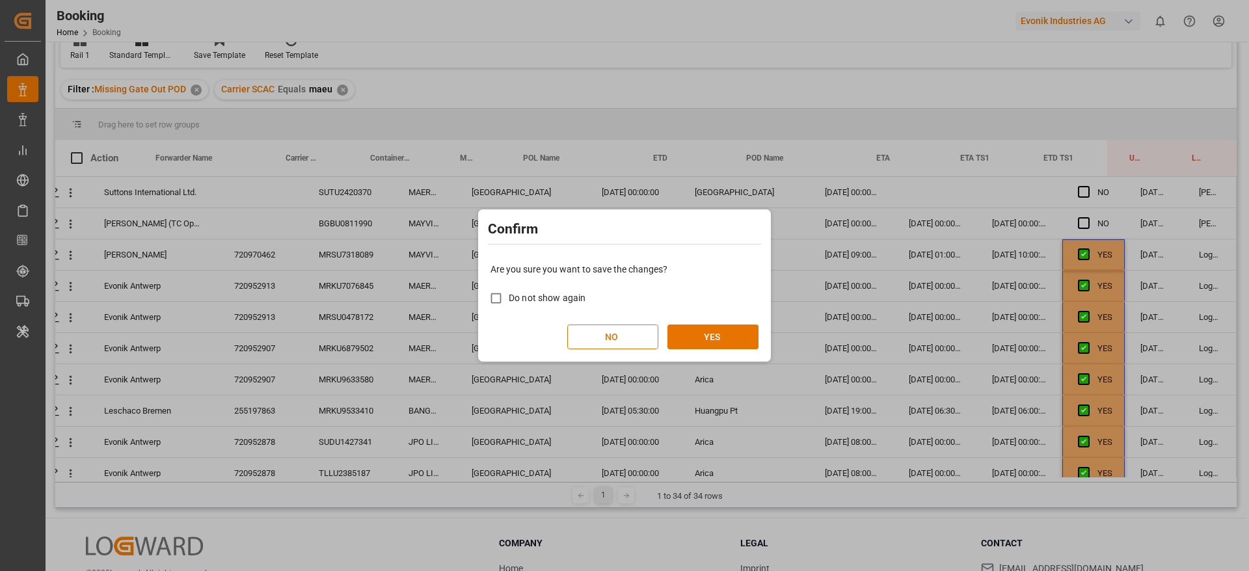
click at [789, 332] on div "Confirm Are you sure you want to save the changes? Do not show again NO YES" at bounding box center [624, 285] width 1249 height 571
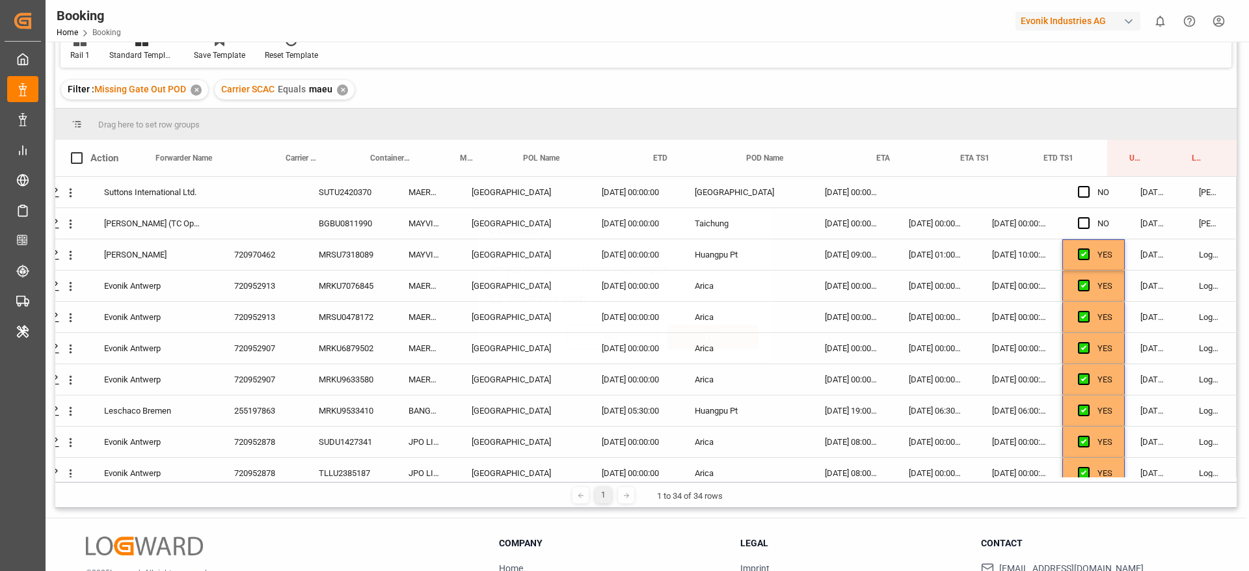
click at [759, 342] on div "Are you sure you want to save the changes? Do not show again NO YES" at bounding box center [624, 306] width 286 height 105
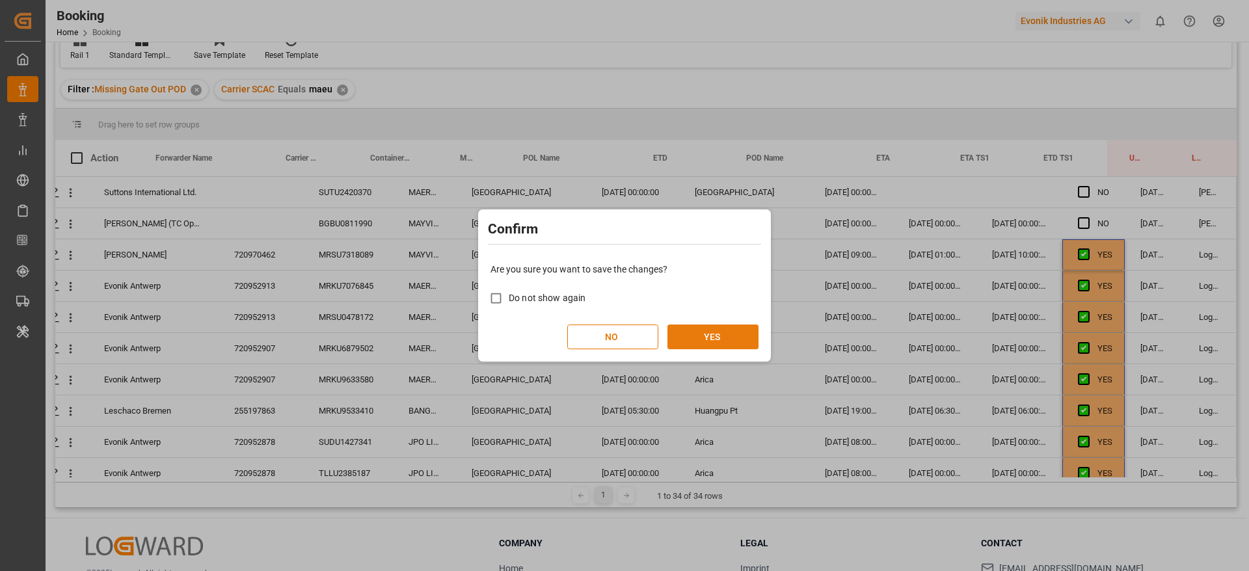
click at [717, 330] on button "YES" at bounding box center [713, 337] width 91 height 25
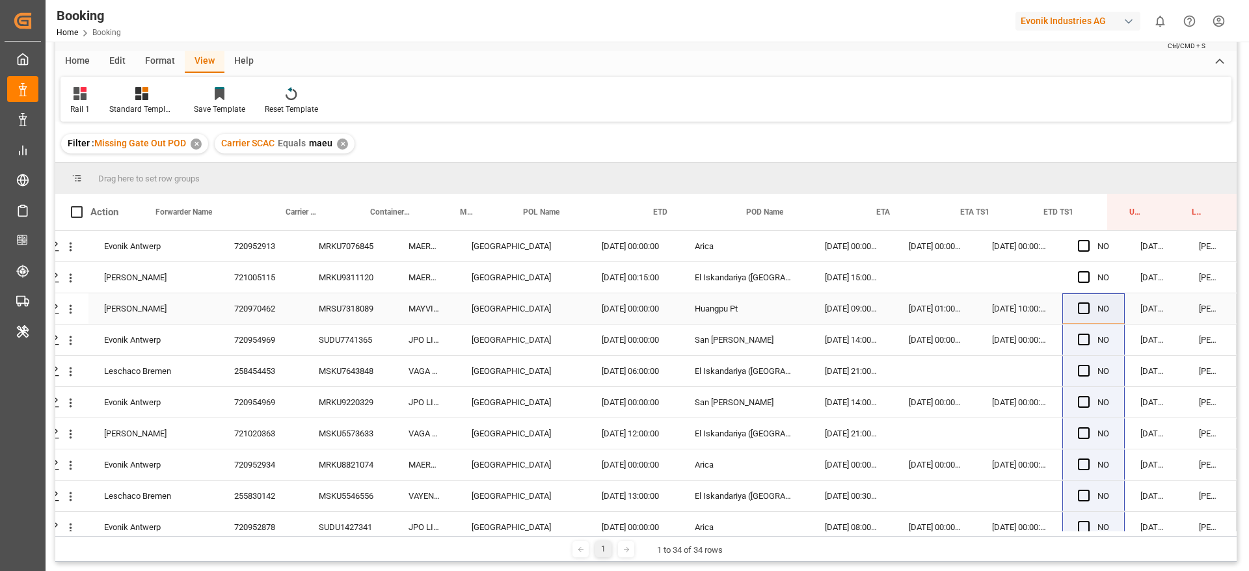
scroll to position [0, 0]
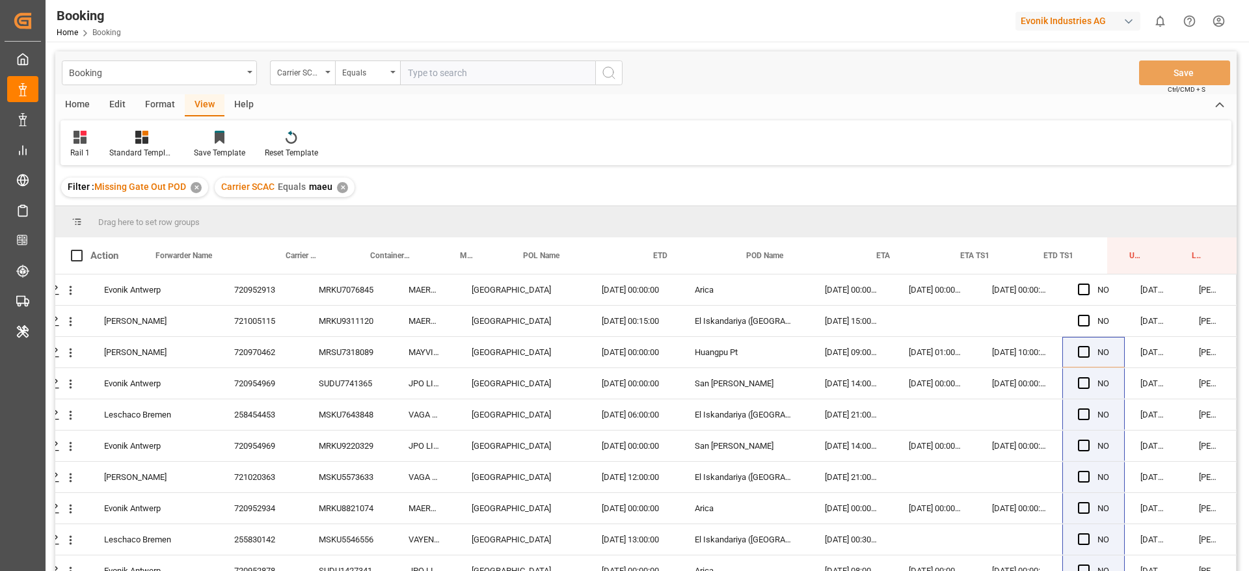
click at [342, 184] on div "✕" at bounding box center [342, 187] width 11 height 11
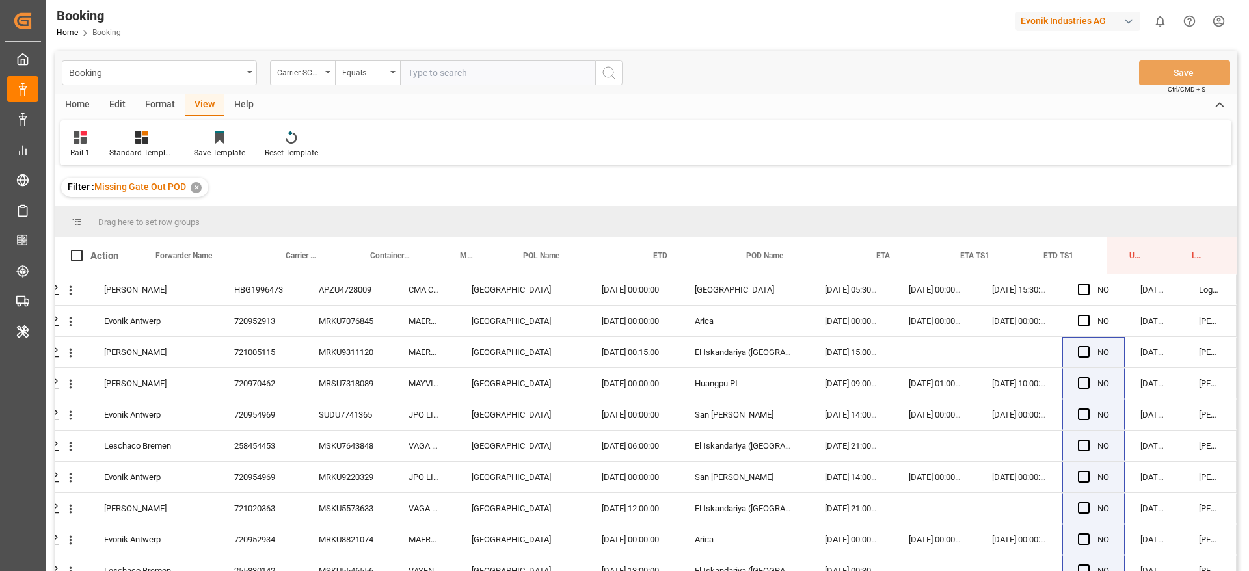
click at [422, 86] on div "Booking Carrier SCAC Equals Save Ctrl/CMD + S" at bounding box center [646, 72] width 1182 height 43
click at [437, 78] on input "text" at bounding box center [497, 73] width 195 height 25
type input "oney"
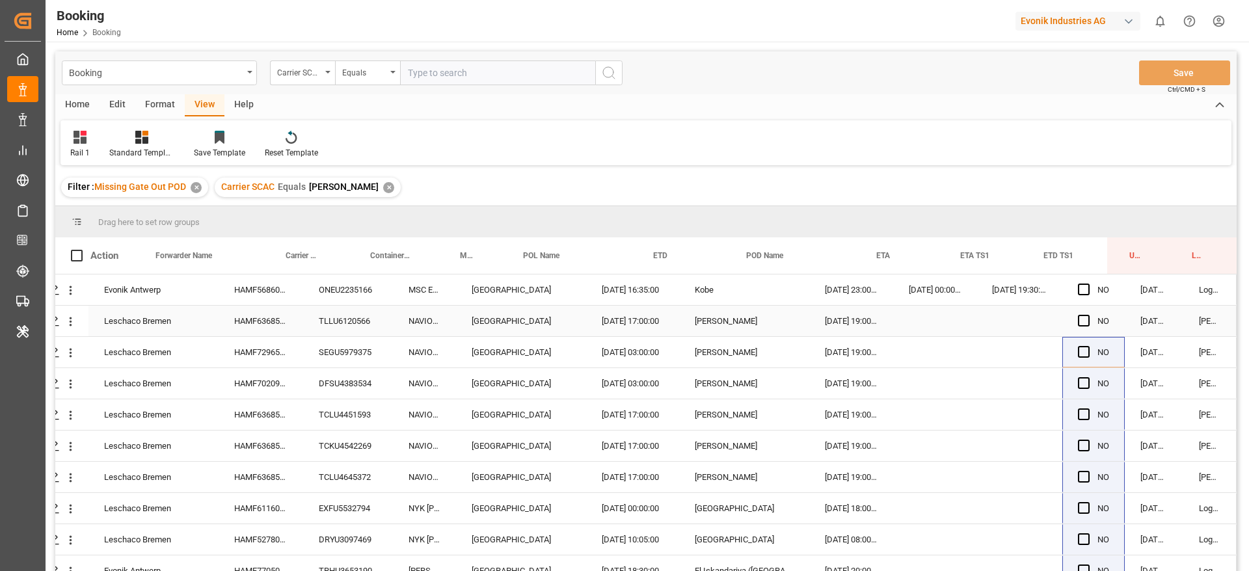
click at [272, 294] on div "HAMF56860600" at bounding box center [261, 290] width 85 height 31
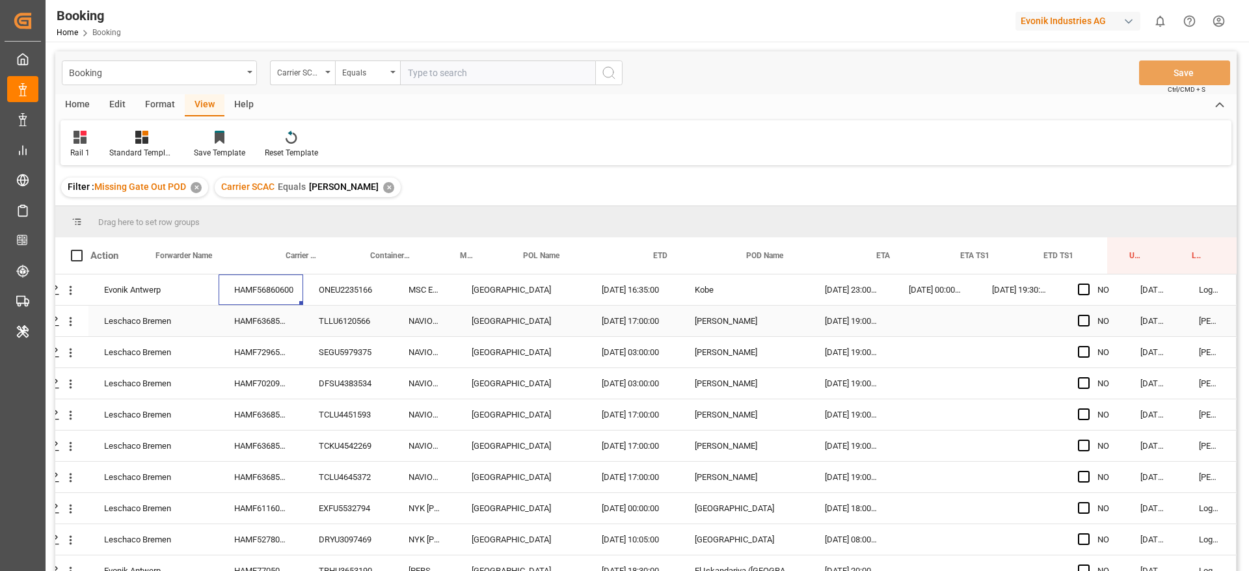
click at [267, 318] on div "HAMF63685900" at bounding box center [261, 321] width 85 height 31
click at [274, 349] on div "HAMF72965300" at bounding box center [261, 352] width 85 height 31
click at [271, 388] on div "HAMF70209600" at bounding box center [261, 383] width 85 height 31
drag, startPoint x: 264, startPoint y: 392, endPoint x: 265, endPoint y: 407, distance: 14.4
click at [264, 394] on div "HAMF70209600" at bounding box center [261, 383] width 85 height 31
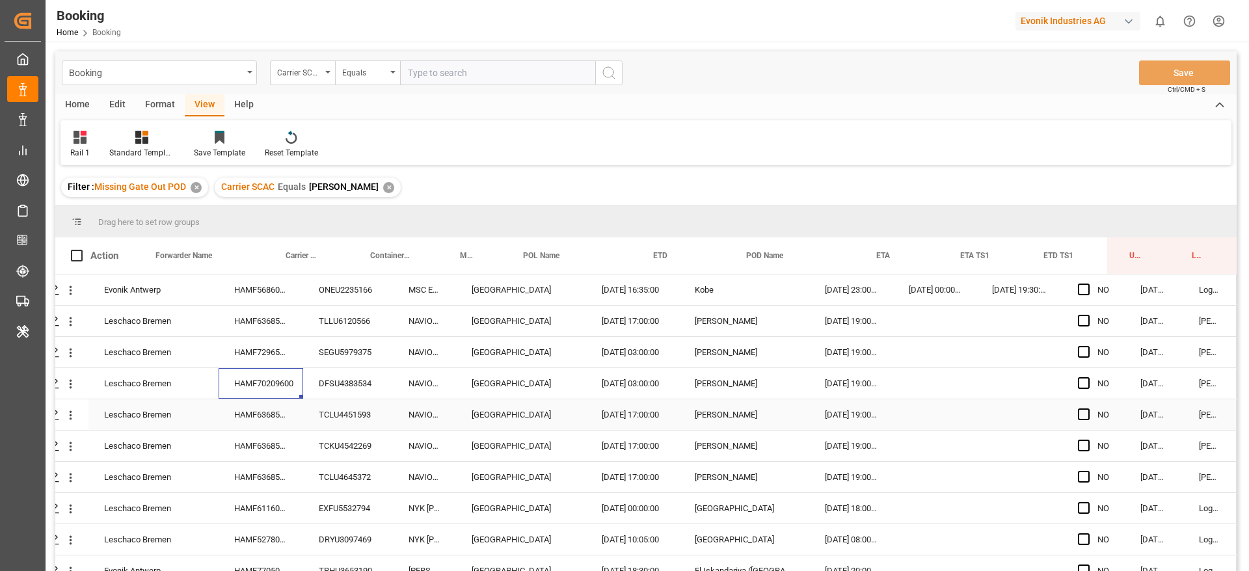
click at [265, 409] on div "HAMF63685900" at bounding box center [261, 415] width 85 height 31
click at [240, 459] on div "HAMF63685900" at bounding box center [261, 446] width 85 height 31
click at [271, 413] on div "HAMF63685900" at bounding box center [261, 415] width 85 height 31
click at [273, 481] on div "HAMF63685900" at bounding box center [261, 477] width 85 height 31
drag, startPoint x: 282, startPoint y: 506, endPoint x: 284, endPoint y: 515, distance: 9.5
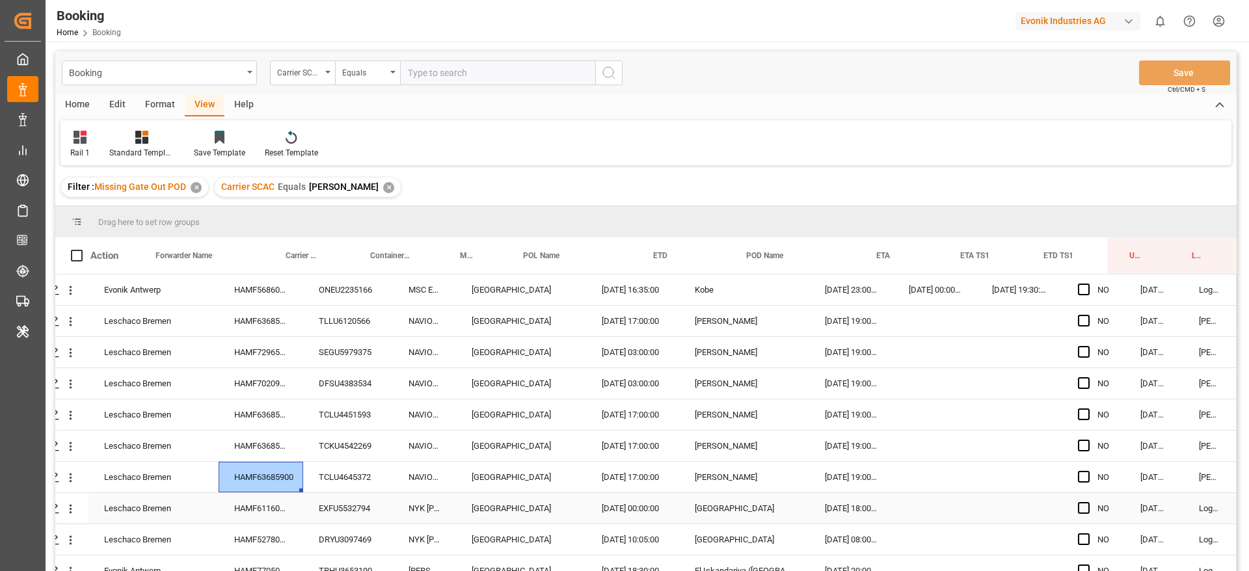
click at [281, 508] on div "HAMF61160900" at bounding box center [261, 508] width 85 height 31
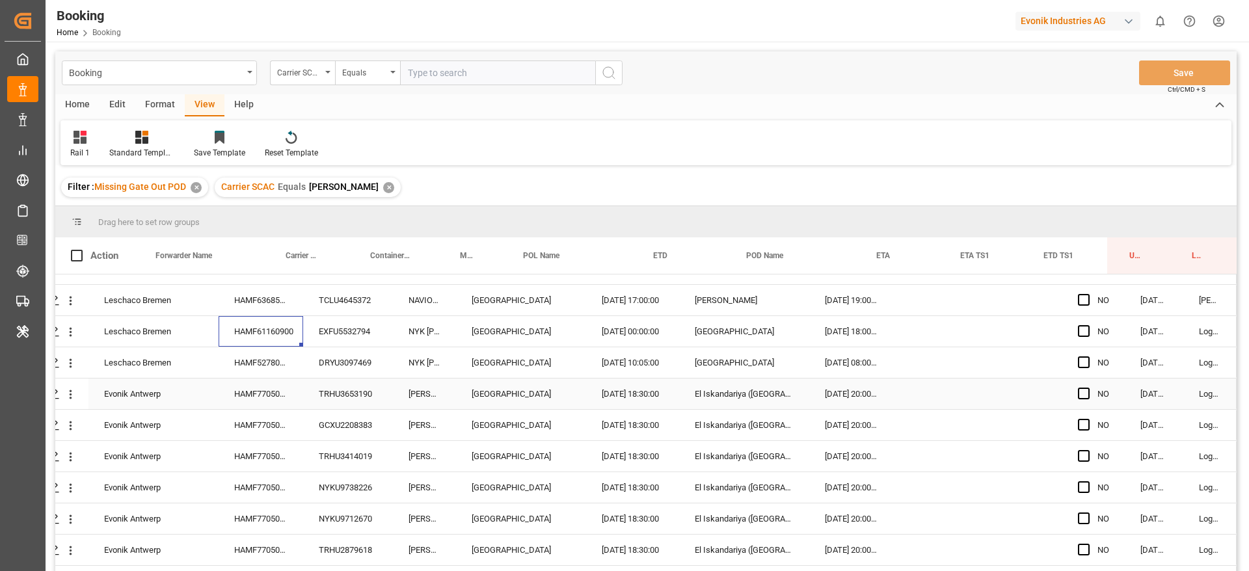
scroll to position [195, 49]
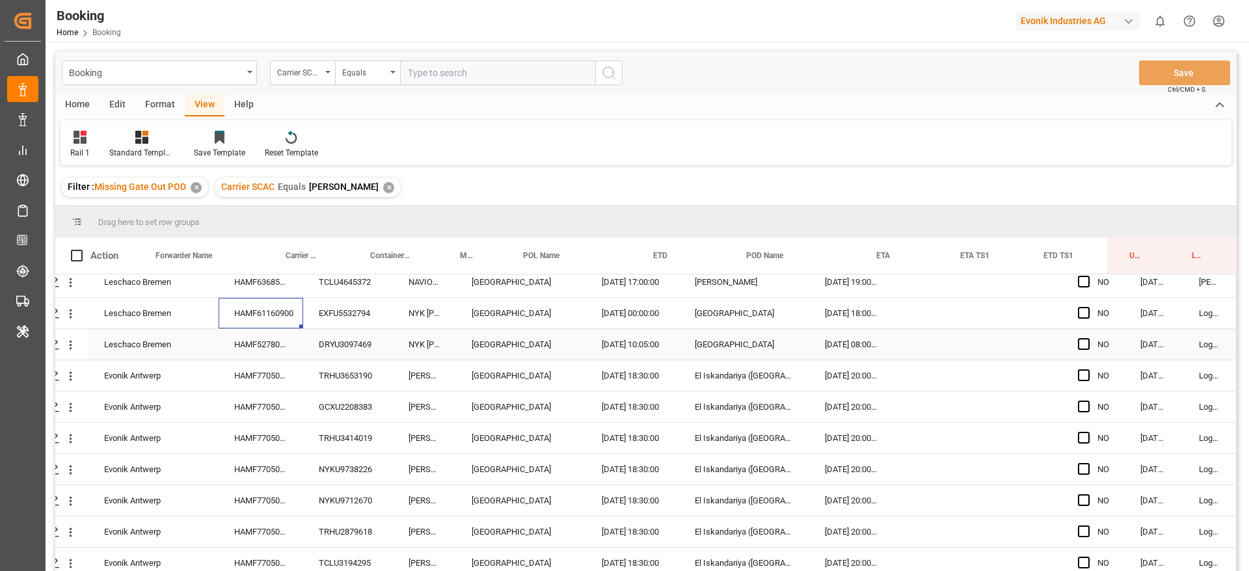
click at [269, 342] on div "HAMF52780300" at bounding box center [261, 344] width 85 height 31
click at [287, 370] on div "HAMF77050700" at bounding box center [261, 375] width 85 height 31
click at [249, 401] on div "HAMF77050700" at bounding box center [261, 407] width 85 height 31
click at [260, 442] on div "HAMF77050700" at bounding box center [261, 438] width 85 height 31
click at [260, 469] on div "HAMF77050700" at bounding box center [261, 469] width 85 height 31
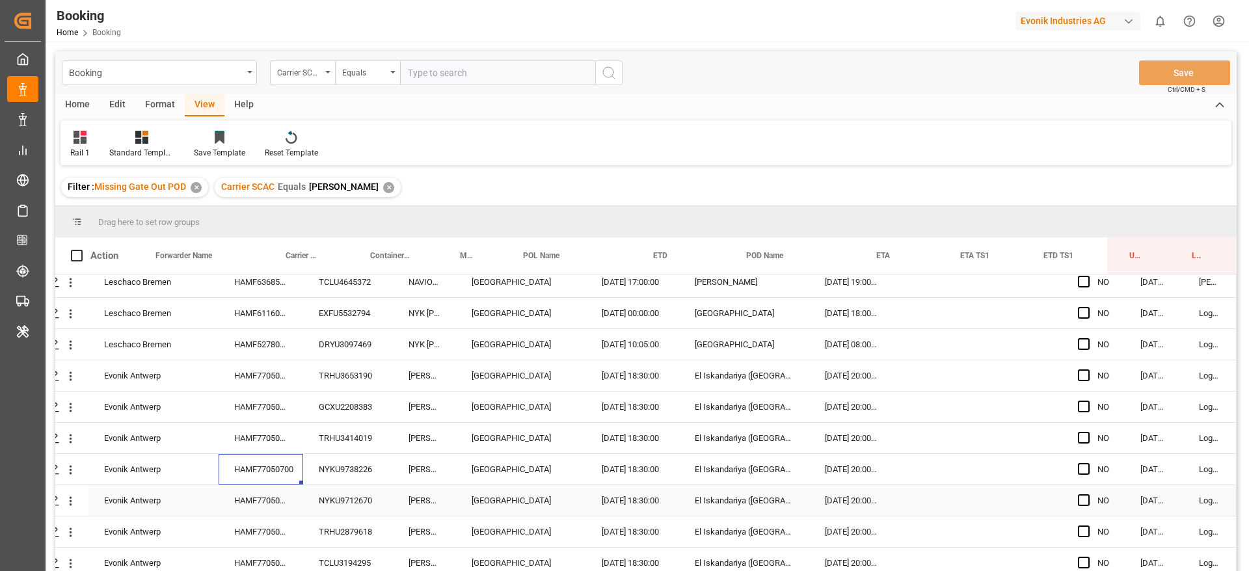
drag, startPoint x: 256, startPoint y: 502, endPoint x: 256, endPoint y: 513, distance: 11.1
click at [256, 502] on div "HAMF77050700" at bounding box center [261, 500] width 85 height 31
click at [252, 538] on div "HAMF77050700" at bounding box center [261, 532] width 85 height 31
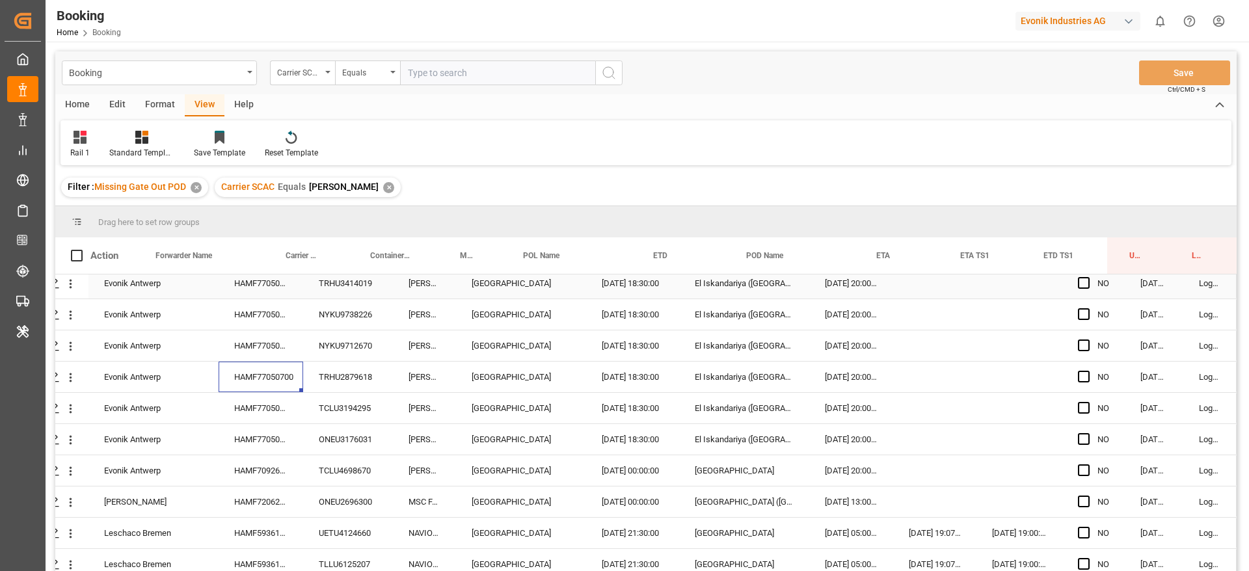
scroll to position [390, 49]
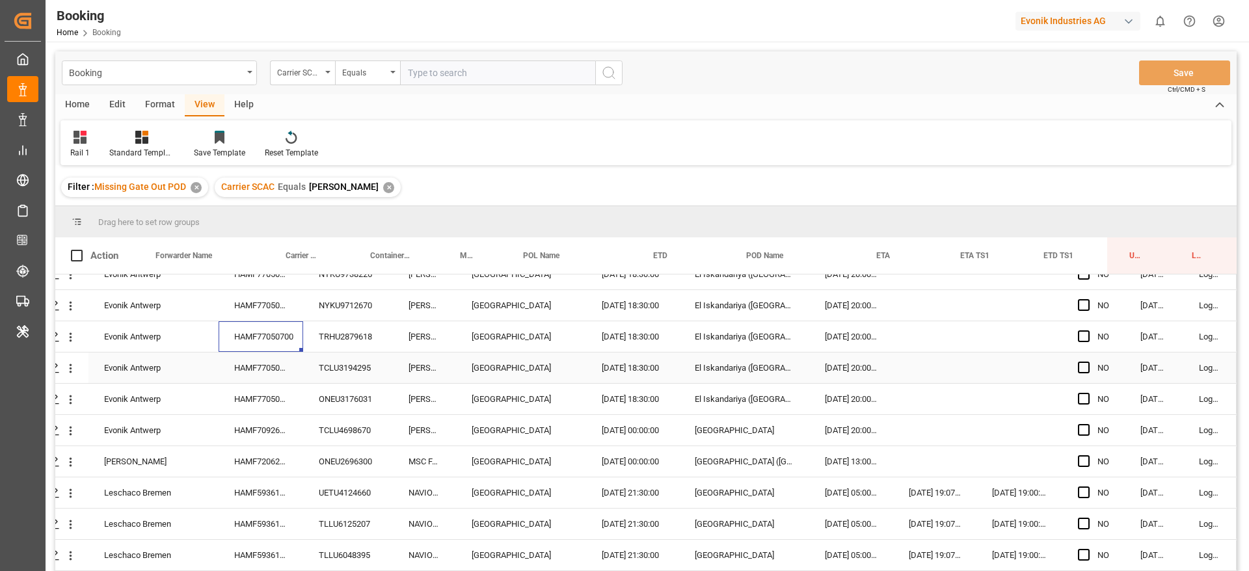
click at [257, 371] on div "HAMF77050700" at bounding box center [261, 368] width 85 height 31
click at [268, 407] on div "HAMF77050700" at bounding box center [261, 399] width 85 height 31
click at [264, 433] on div "HAMF70926500" at bounding box center [261, 430] width 85 height 31
click at [261, 467] on div "HAMF72062500" at bounding box center [261, 461] width 85 height 31
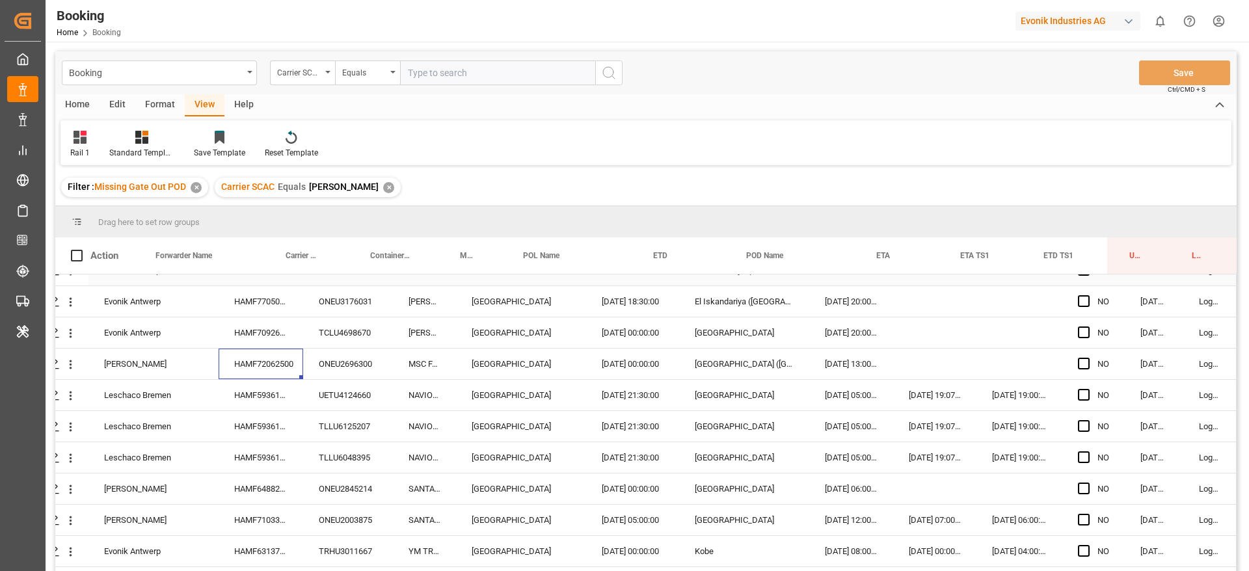
scroll to position [586, 49]
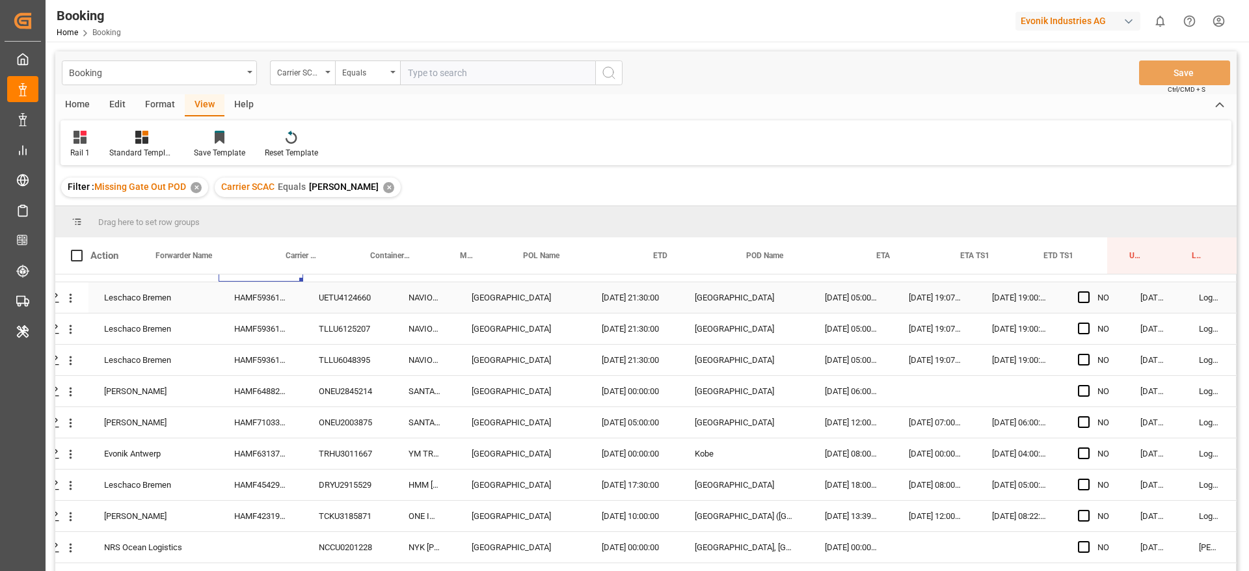
click at [276, 299] on div "HAMF59361500" at bounding box center [261, 297] width 85 height 31
click at [284, 324] on div "HAMF59361500" at bounding box center [261, 329] width 85 height 31
click at [295, 358] on div "HAMF59361500" at bounding box center [261, 360] width 85 height 31
click at [284, 397] on div "HAMF64882900" at bounding box center [261, 391] width 85 height 31
click at [280, 355] on div "HAMF59361500" at bounding box center [261, 360] width 85 height 31
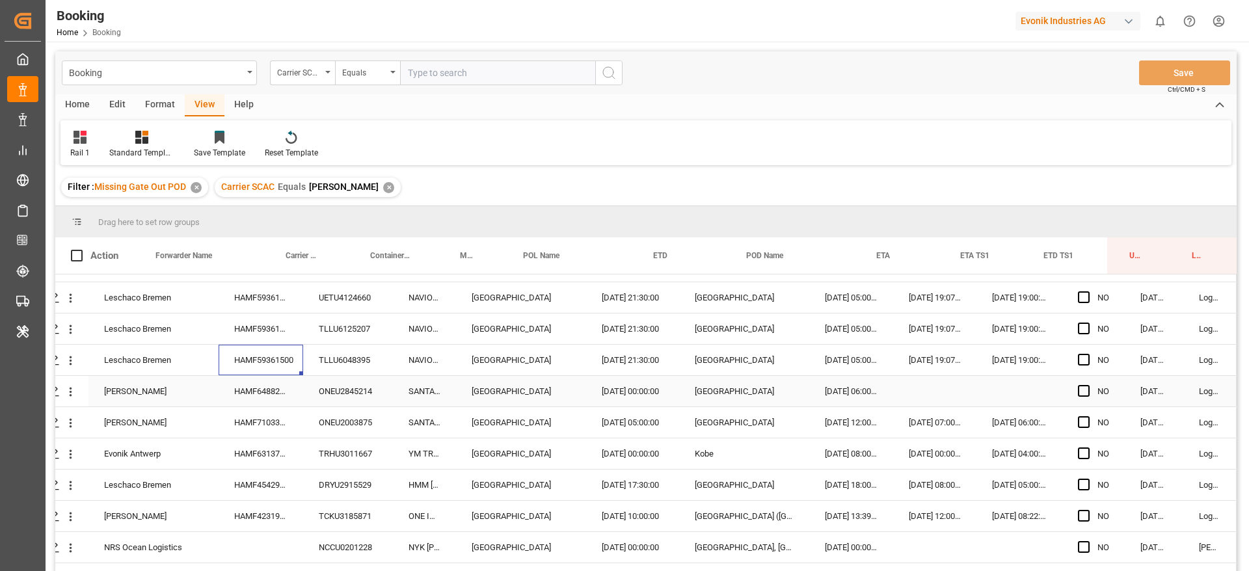
click at [253, 398] on div "HAMF64882900" at bounding box center [261, 391] width 85 height 31
drag, startPoint x: 270, startPoint y: 422, endPoint x: 291, endPoint y: 437, distance: 25.6
click at [270, 426] on div "HAMF71033900" at bounding box center [261, 422] width 85 height 31
click at [264, 450] on div "HAMF63137800" at bounding box center [261, 454] width 85 height 31
click at [247, 485] on div "HAMF45429500" at bounding box center [261, 485] width 85 height 31
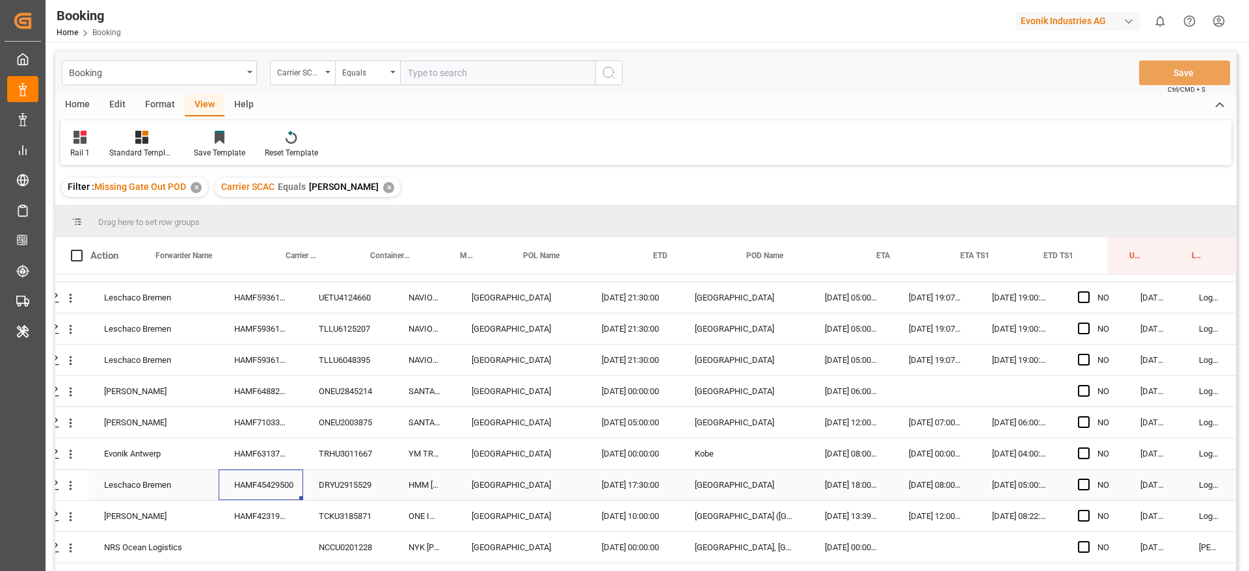
click at [285, 498] on div "HAMF45429500" at bounding box center [261, 485] width 85 height 31
drag, startPoint x: 285, startPoint y: 506, endPoint x: 341, endPoint y: 533, distance: 62.3
click at [285, 506] on div "HAMF42319700" at bounding box center [261, 516] width 85 height 31
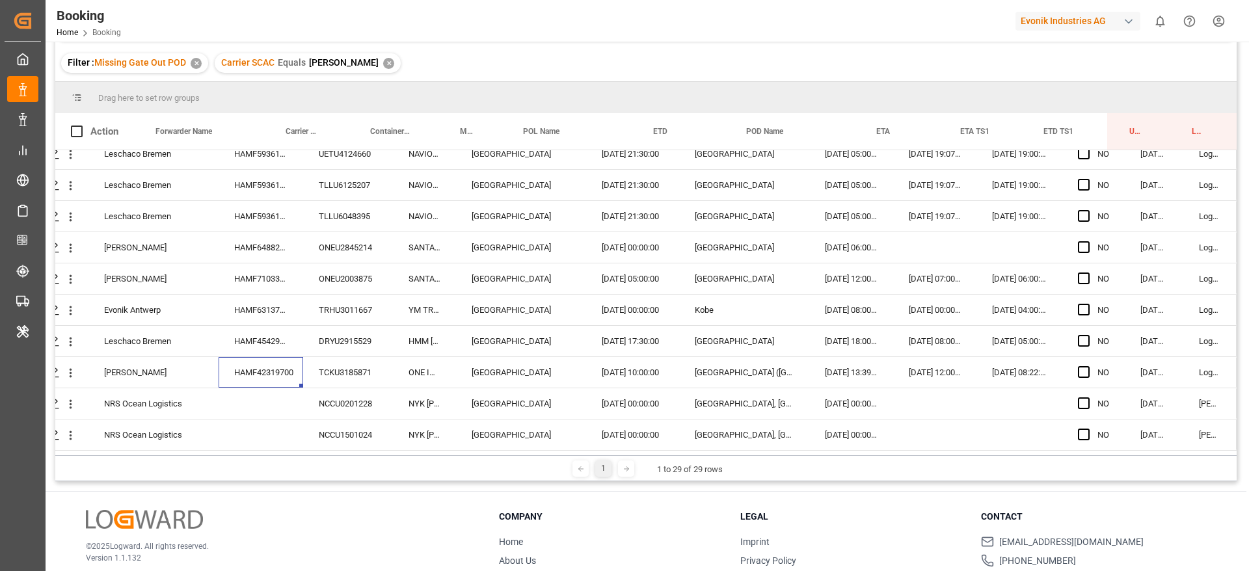
scroll to position [193, 0]
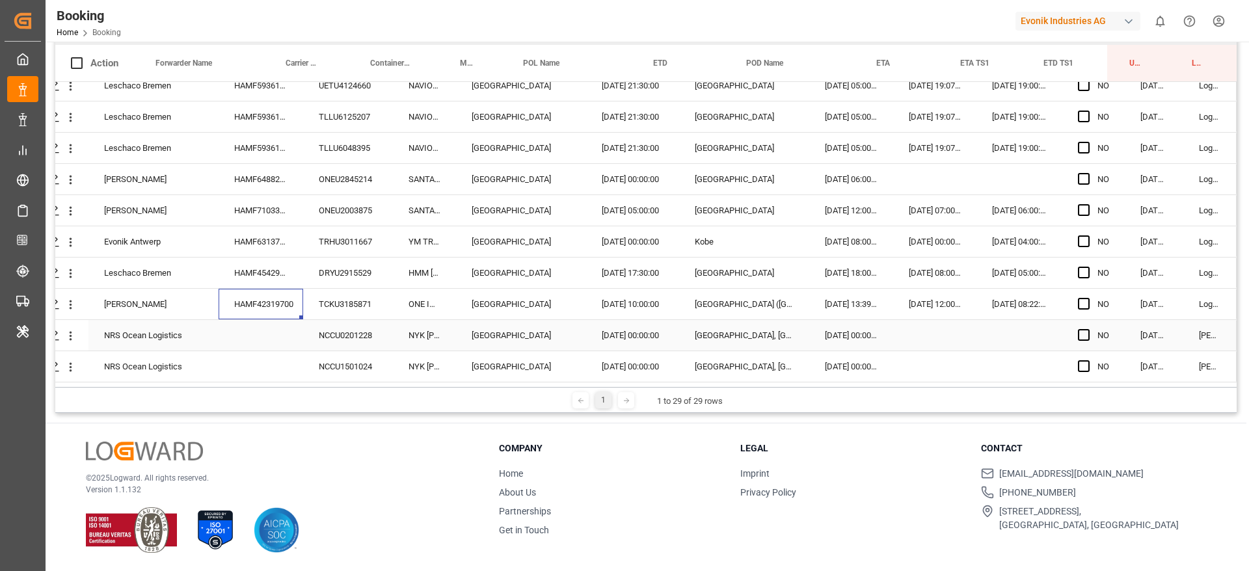
click at [313, 327] on div "NCCU0201228" at bounding box center [348, 335] width 90 height 31
click at [351, 355] on div "NCCU1501024" at bounding box center [348, 366] width 90 height 31
click at [70, 334] on icon "open menu" at bounding box center [71, 336] width 3 height 9
click at [65, 364] on icon "open menu" at bounding box center [71, 367] width 14 height 14
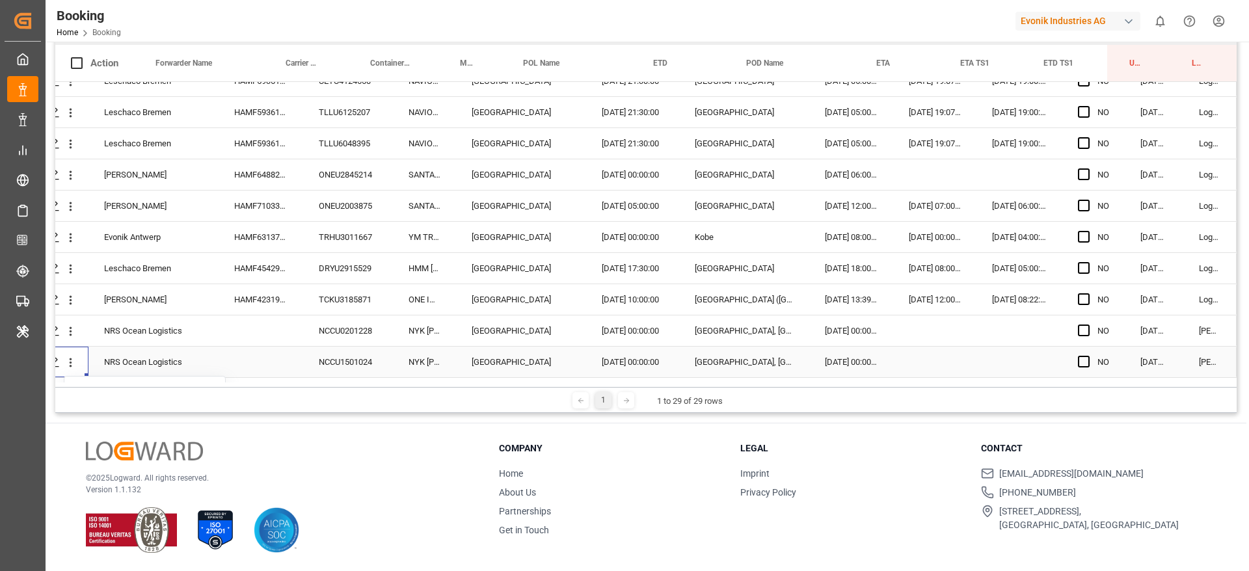
scroll to position [707, 49]
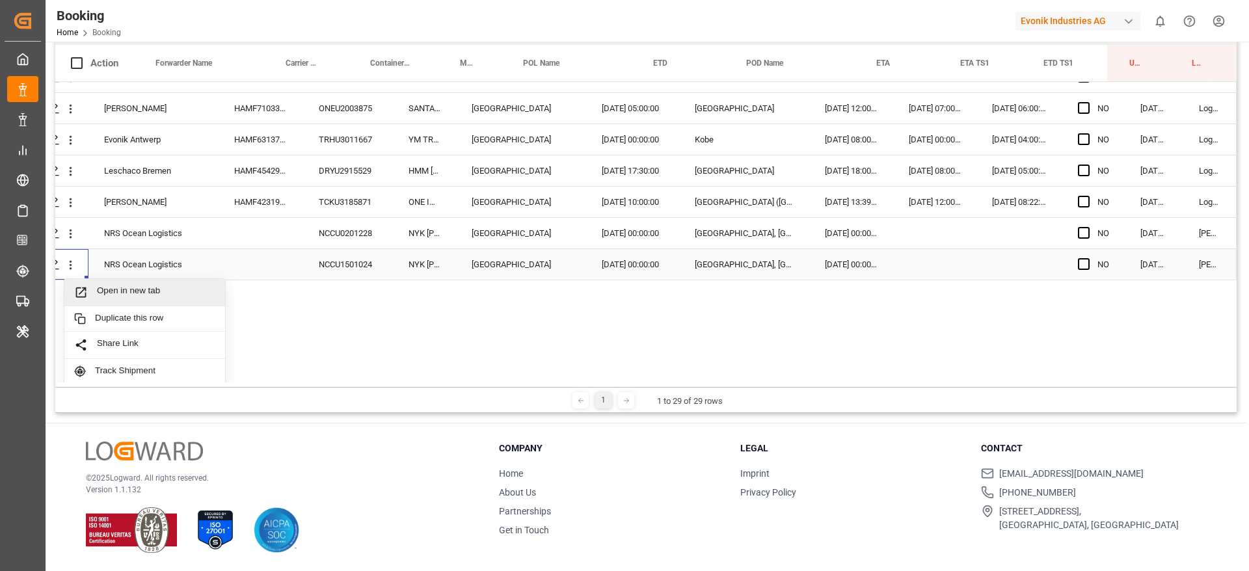
click at [143, 295] on span "Open in new tab" at bounding box center [156, 293] width 118 height 14
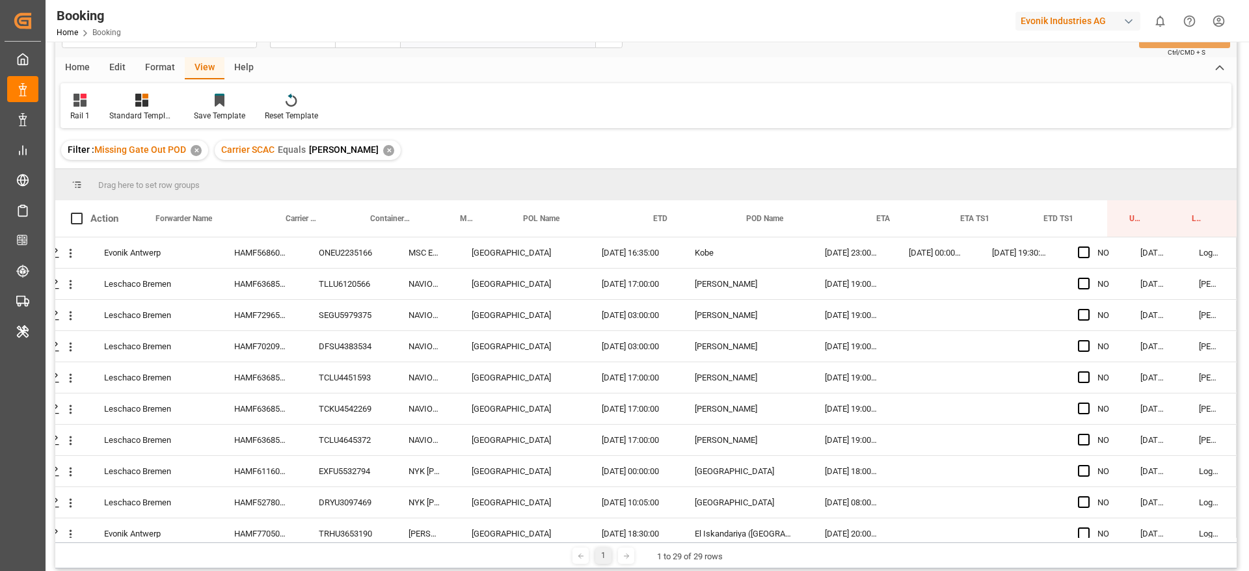
scroll to position [0, 0]
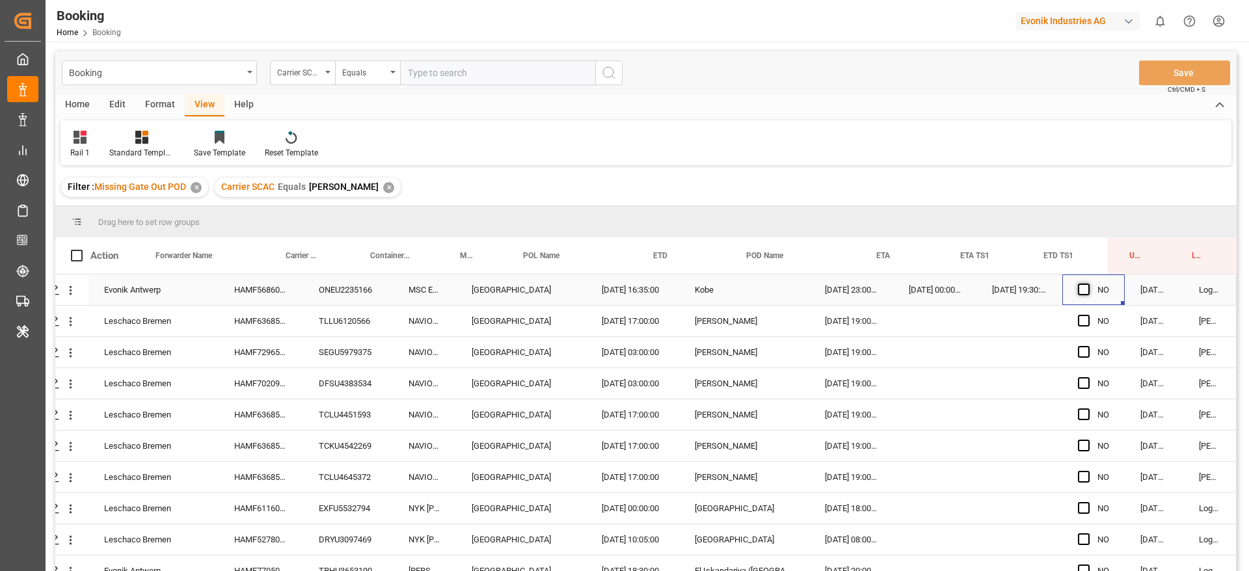
click at [1080, 288] on span "Press SPACE to select this row." at bounding box center [1084, 290] width 12 height 12
click at [1088, 284] on input "Press SPACE to select this row." at bounding box center [1088, 284] width 0 height 0
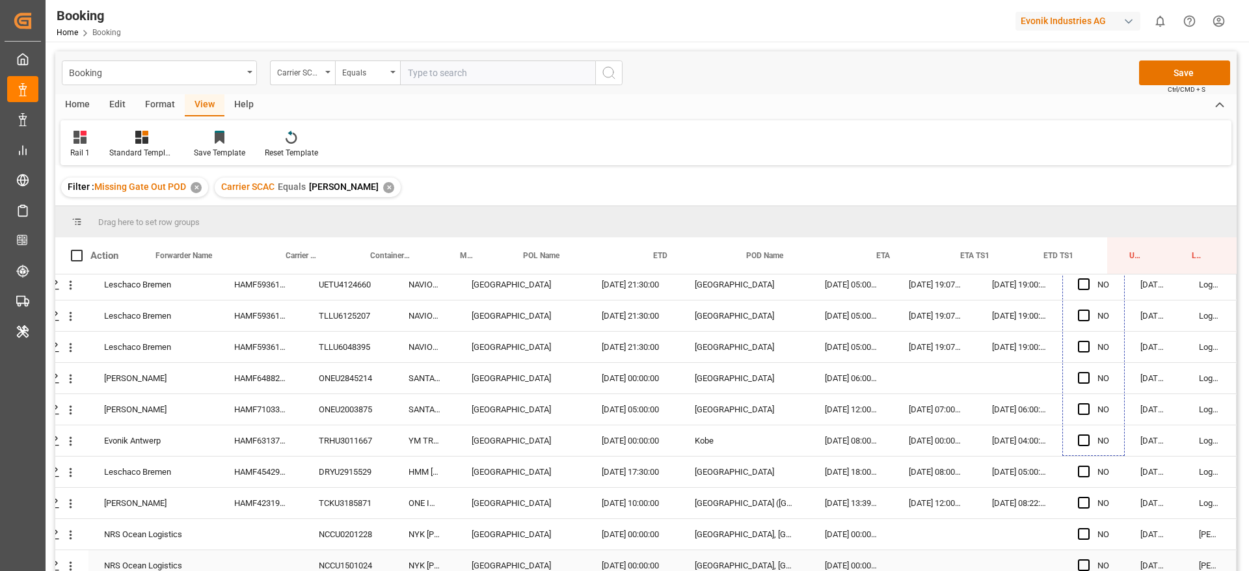
scroll to position [610, 49]
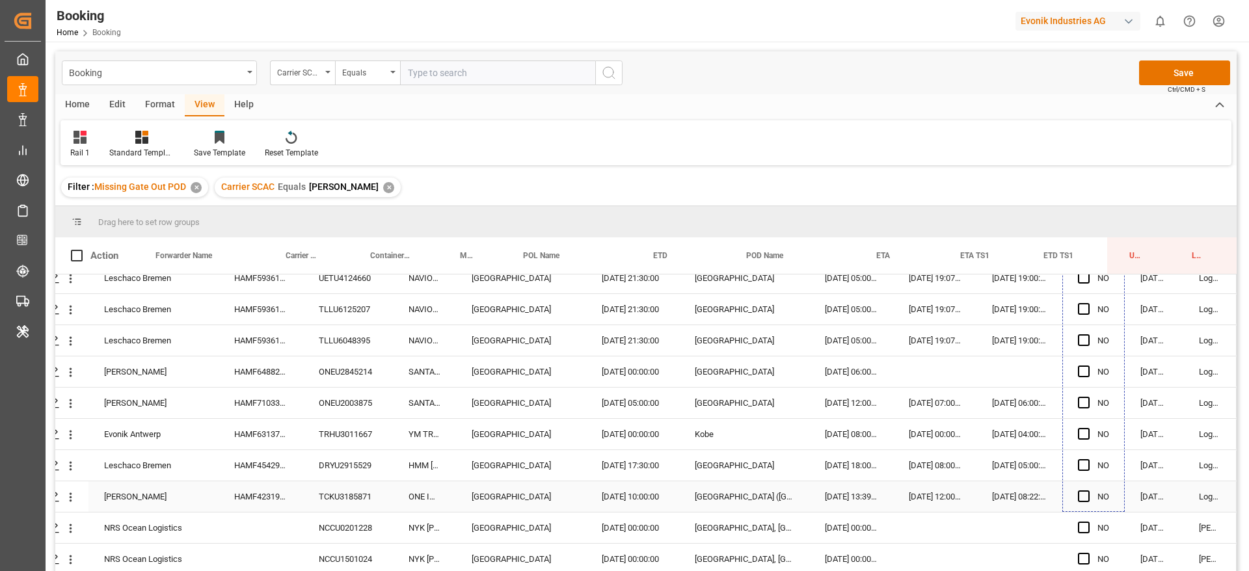
drag, startPoint x: 1118, startPoint y: 301, endPoint x: 1101, endPoint y: 501, distance: 200.5
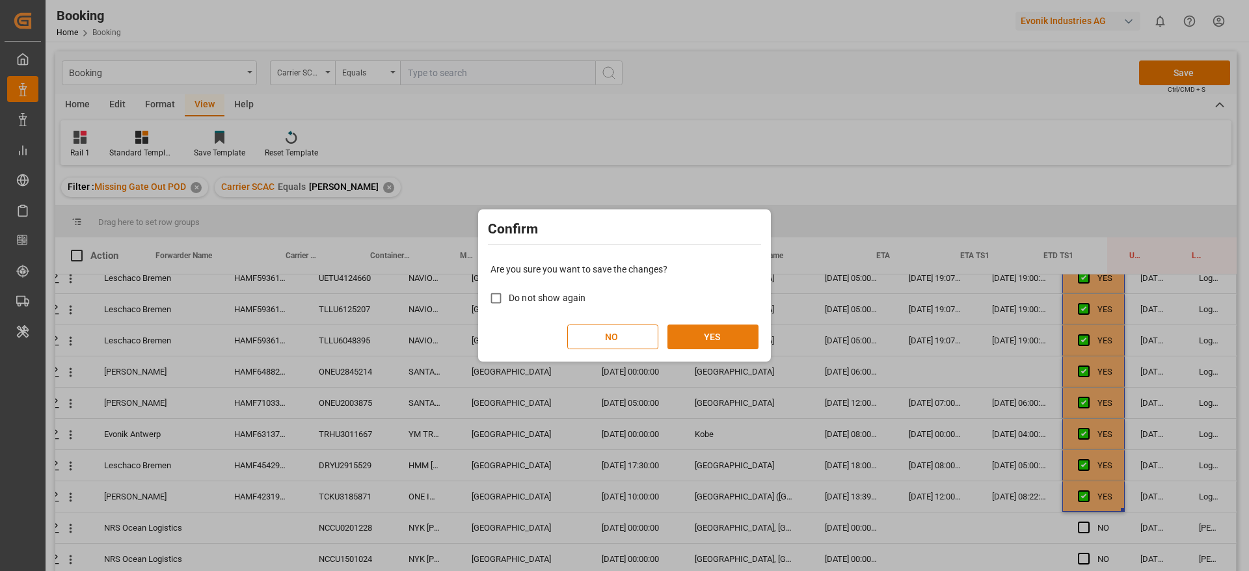
drag, startPoint x: 707, startPoint y: 310, endPoint x: 714, endPoint y: 332, distance: 23.7
click at [707, 314] on div "Are you sure you want to save the changes? Do not show again NO YES" at bounding box center [624, 306] width 286 height 105
click at [714, 333] on button "YES" at bounding box center [713, 337] width 91 height 25
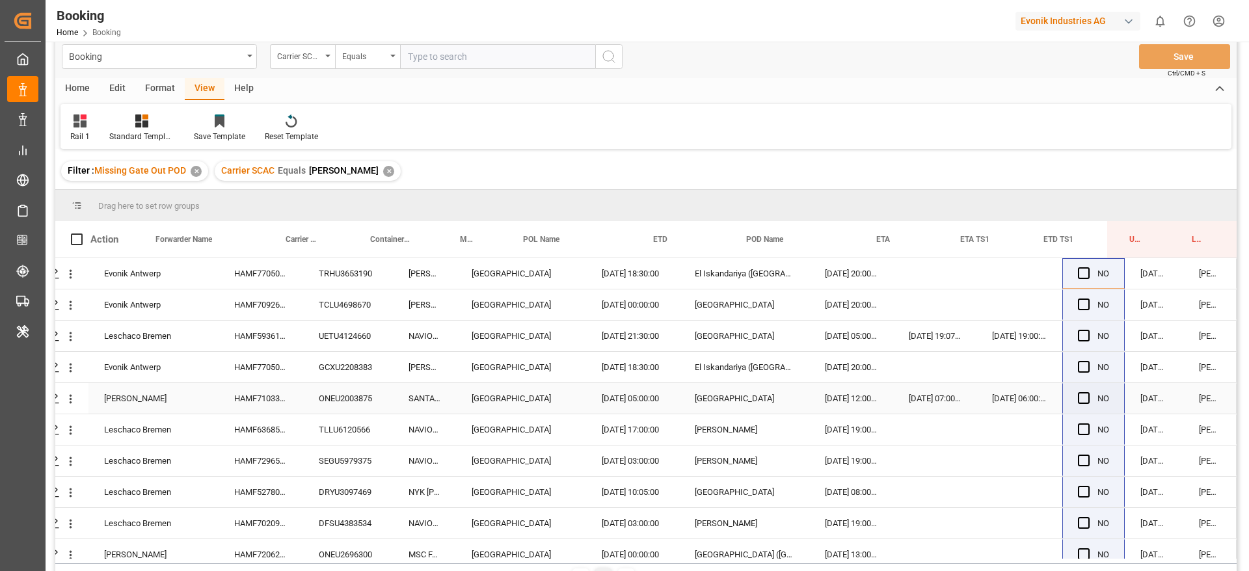
scroll to position [0, 0]
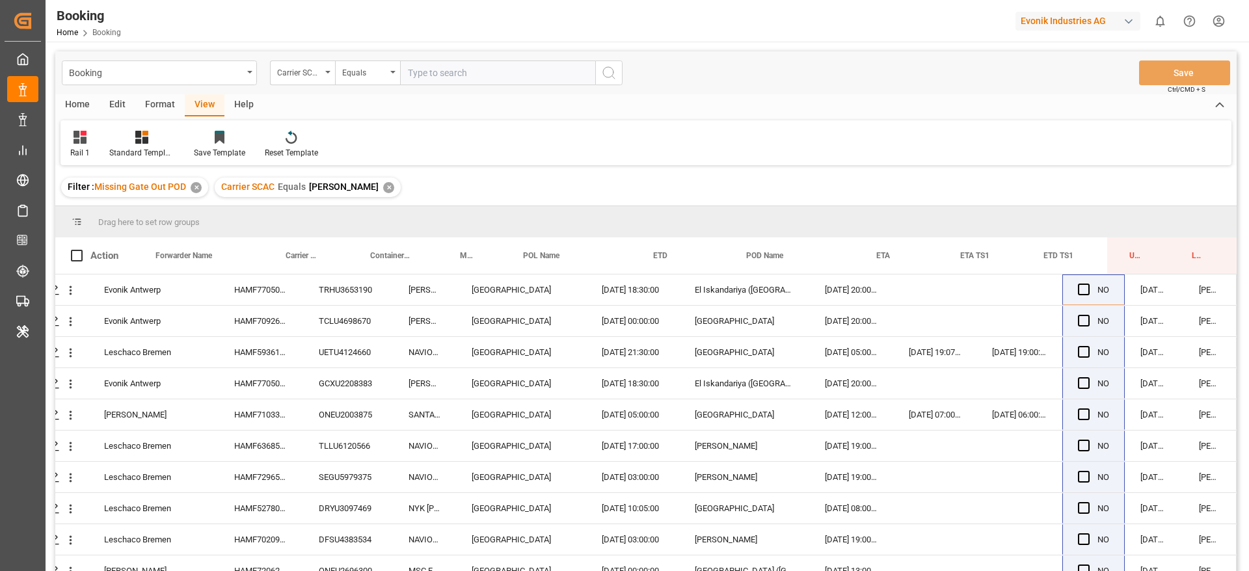
click at [383, 189] on div "✕" at bounding box center [388, 187] width 11 height 11
click at [437, 77] on input "text" at bounding box center [497, 73] width 195 height 25
type input "oolu"
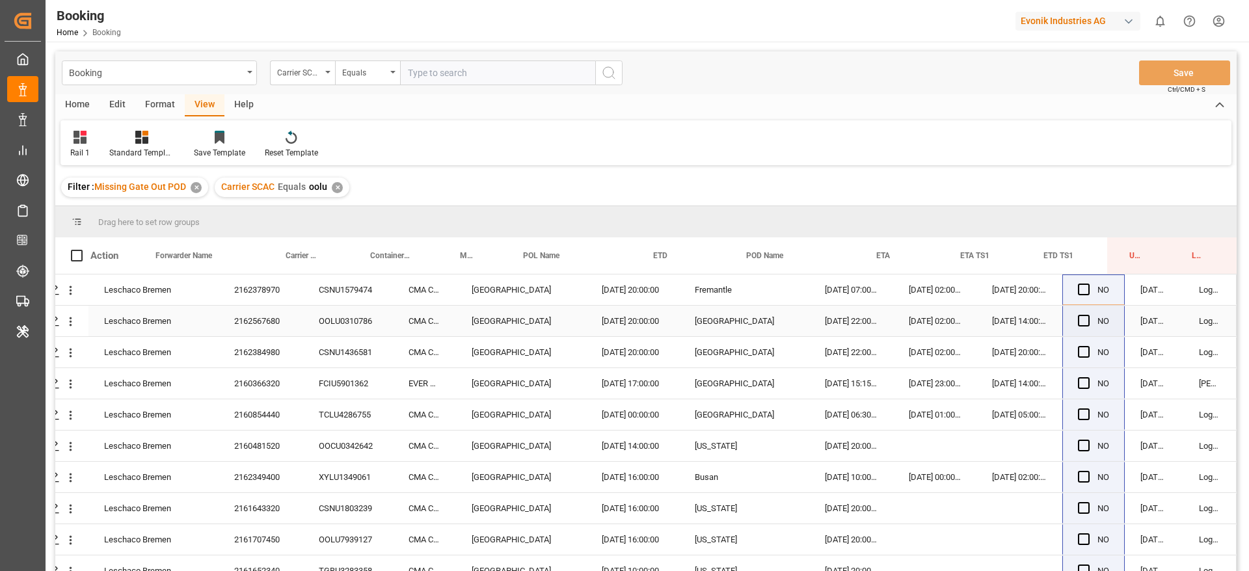
click at [260, 306] on div "2162567680" at bounding box center [261, 321] width 85 height 31
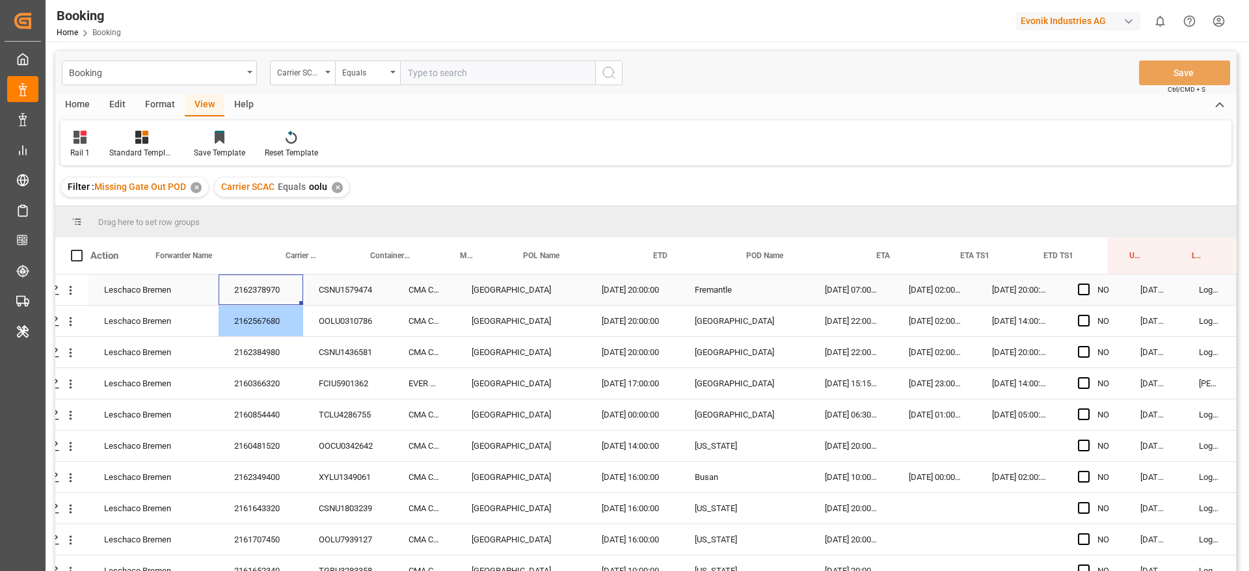
click at [276, 277] on div "2162378970" at bounding box center [261, 290] width 85 height 31
click at [282, 303] on div "2162378970" at bounding box center [261, 290] width 85 height 31
click at [272, 262] on div "Carrier Booking No." at bounding box center [306, 255] width 85 height 36
click at [273, 321] on div "2162567680" at bounding box center [261, 321] width 85 height 31
click at [273, 370] on div "2160366320" at bounding box center [261, 383] width 85 height 31
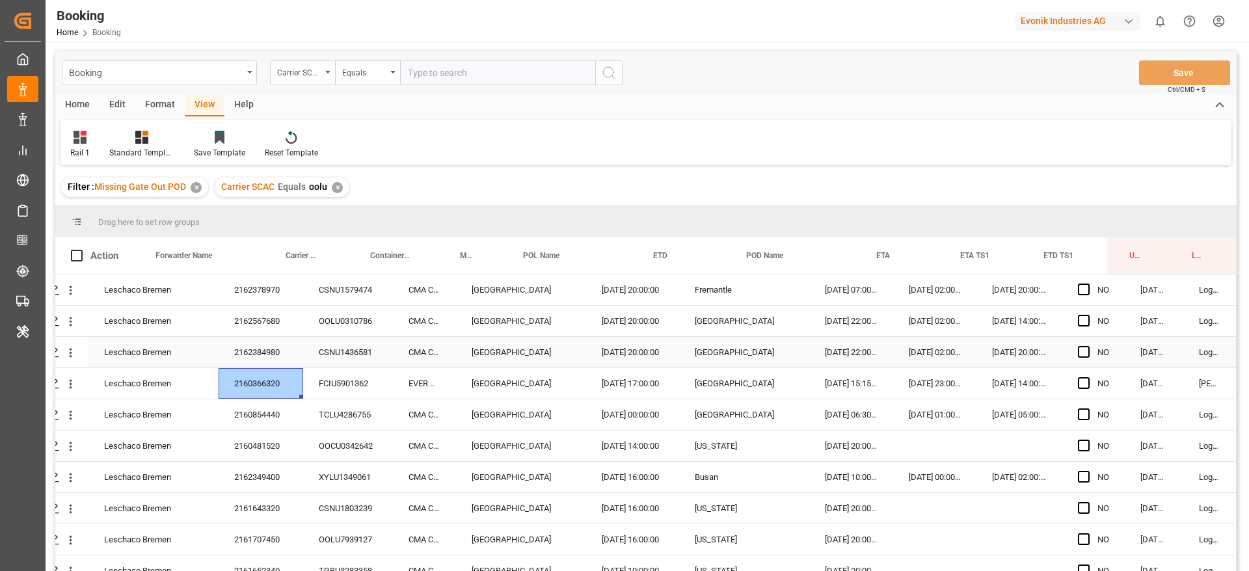
click at [279, 357] on div "2162384980" at bounding box center [261, 352] width 85 height 31
click at [271, 381] on div "2160366320" at bounding box center [261, 383] width 85 height 31
click at [306, 420] on div "TCLU4286755" at bounding box center [348, 415] width 90 height 31
click at [303, 418] on div "TCLU4286755" at bounding box center [348, 415] width 90 height 31
click at [284, 416] on div "2160854440" at bounding box center [261, 415] width 85 height 31
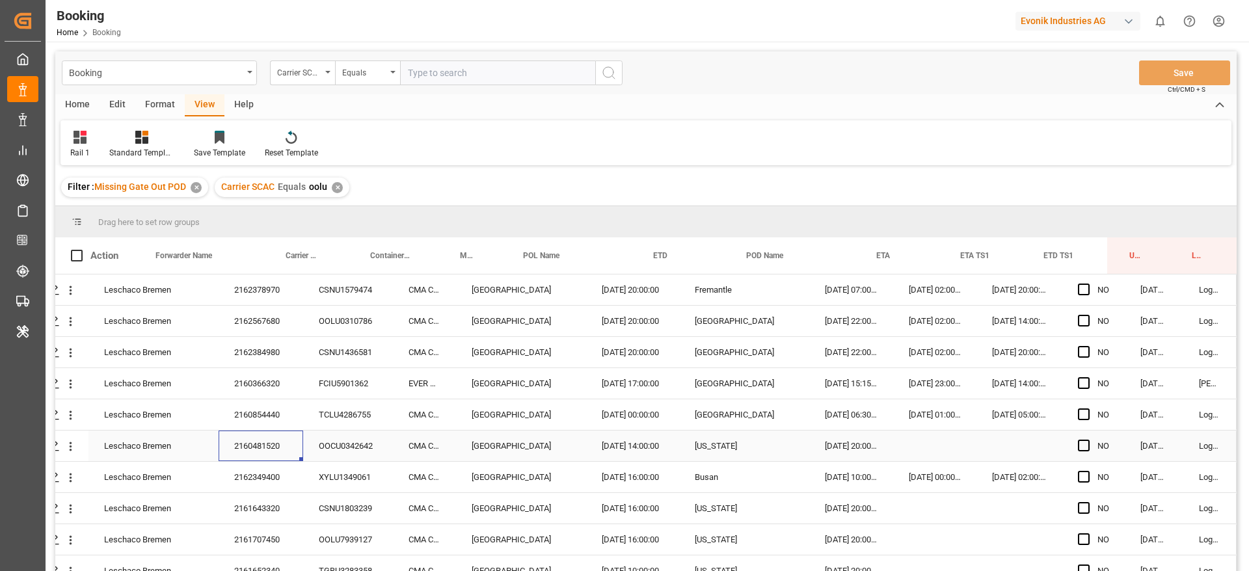
click at [269, 451] on div "2160481520" at bounding box center [261, 446] width 85 height 31
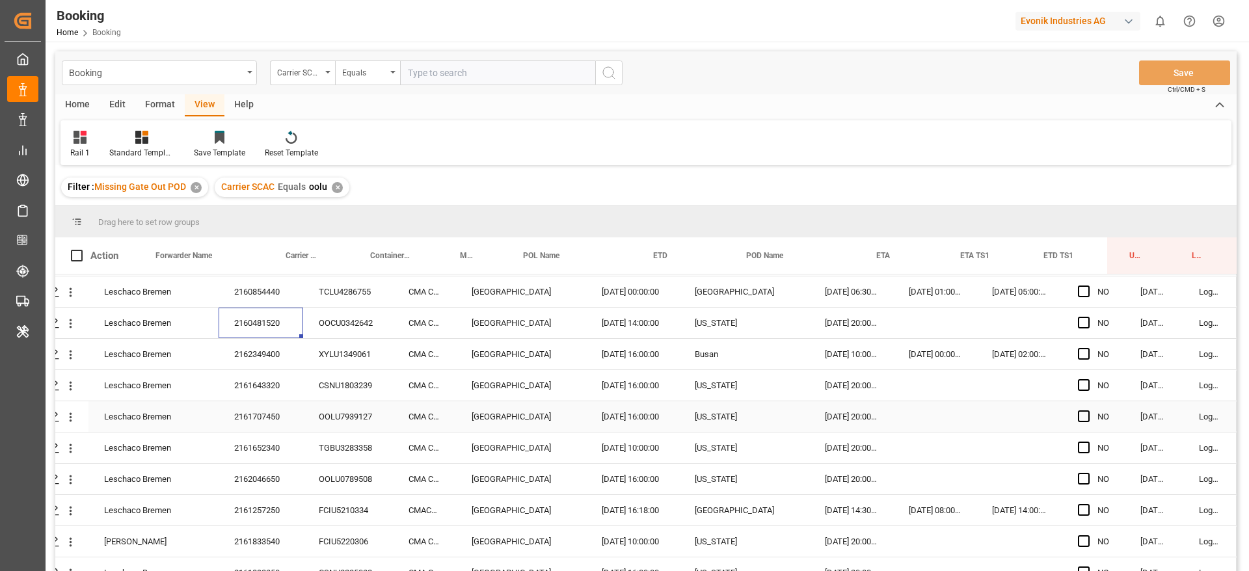
scroll to position [98, 49]
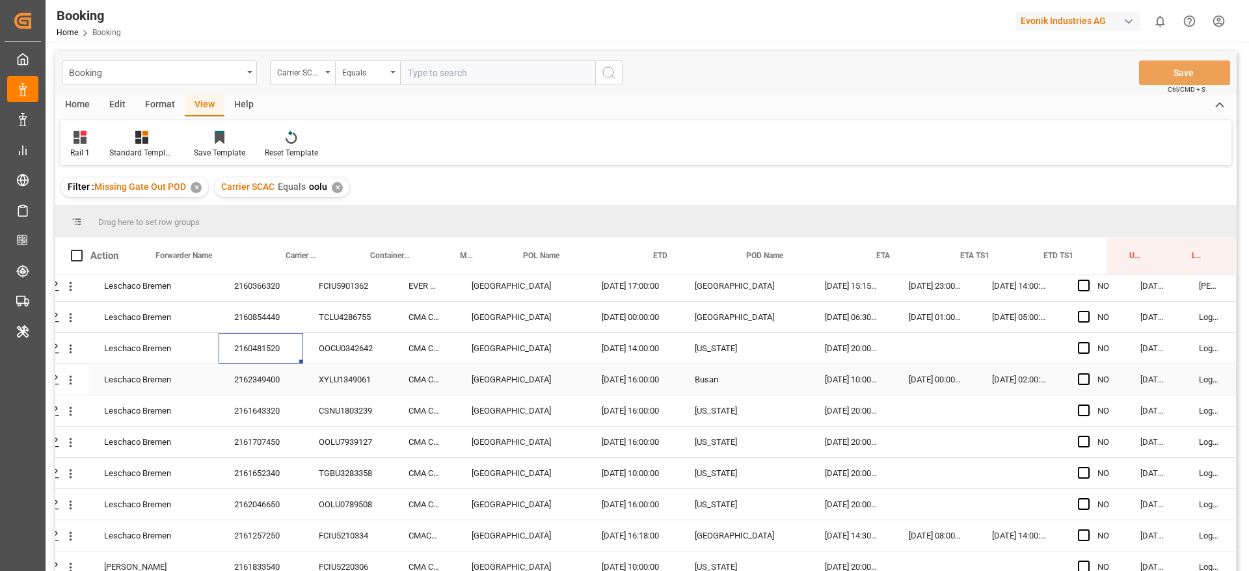
drag, startPoint x: 272, startPoint y: 383, endPoint x: 280, endPoint y: 386, distance: 8.7
click at [272, 383] on div "2162349400" at bounding box center [261, 379] width 85 height 31
click at [262, 414] on div "2161643320" at bounding box center [261, 411] width 85 height 31
click at [269, 427] on div "2161707450" at bounding box center [261, 442] width 85 height 31
click at [282, 472] on div "2161652340" at bounding box center [261, 473] width 85 height 31
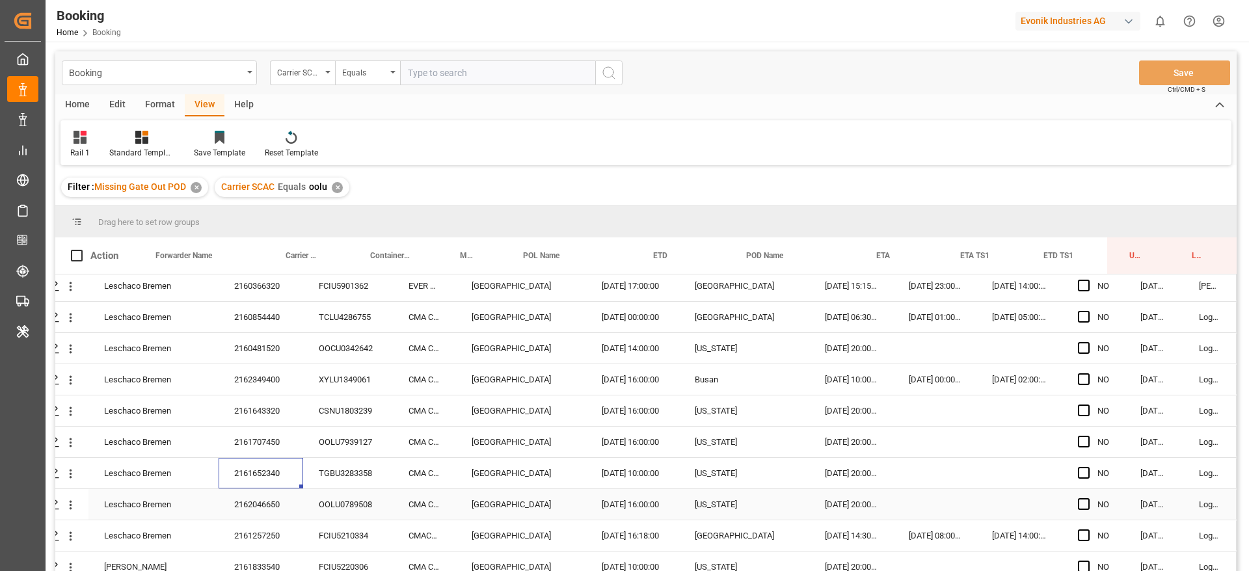
click at [282, 499] on div "2162046650" at bounding box center [261, 504] width 85 height 31
click at [271, 537] on div "2161257250" at bounding box center [261, 536] width 85 height 31
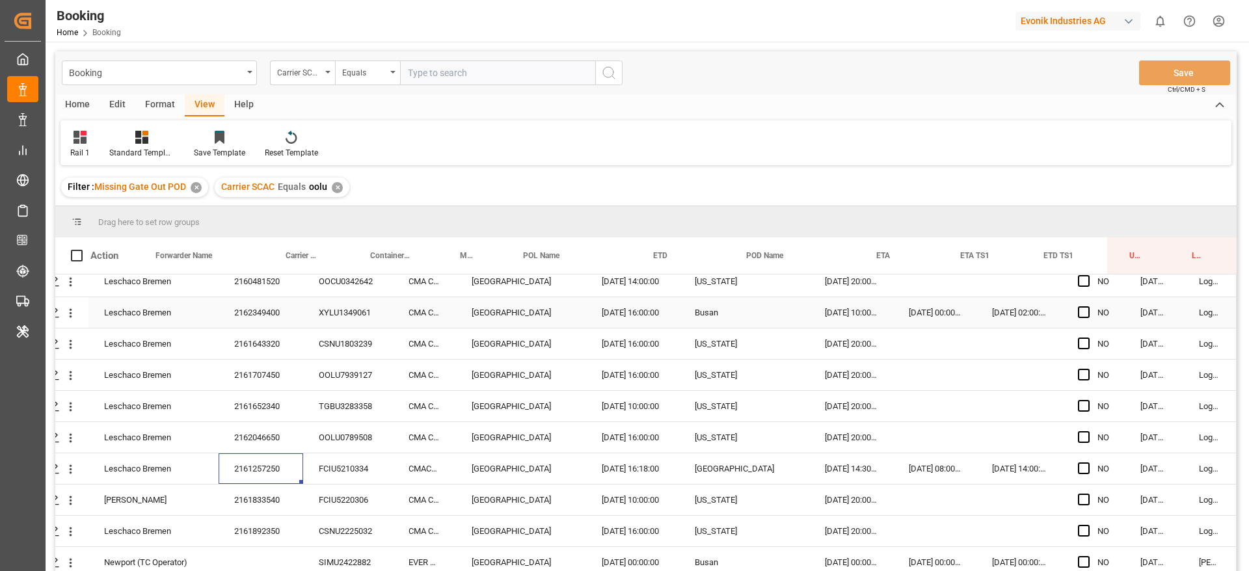
scroll to position [195, 49]
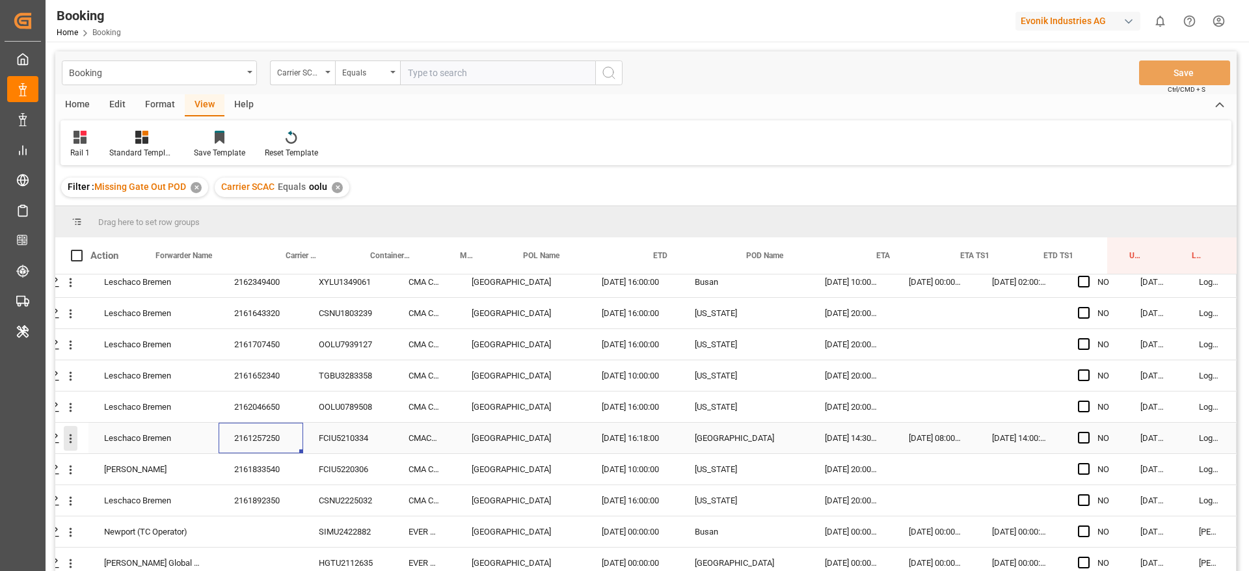
click at [69, 440] on icon "open menu" at bounding box center [71, 439] width 14 height 14
click at [146, 467] on span "Open in new tab" at bounding box center [156, 466] width 118 height 14
click at [263, 372] on div "2161652340" at bounding box center [261, 375] width 85 height 31
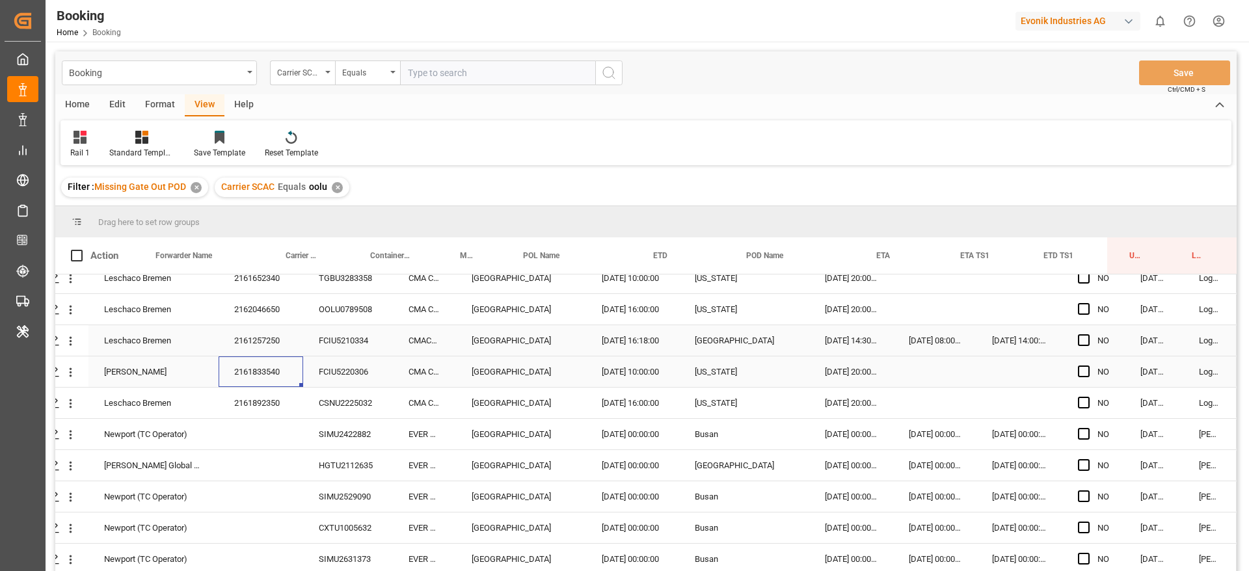
click at [281, 373] on div "2161833540" at bounding box center [261, 372] width 85 height 31
click at [266, 405] on div "2161892350" at bounding box center [261, 403] width 85 height 31
click at [343, 424] on div "SIMU2422882" at bounding box center [348, 434] width 90 height 31
click at [324, 468] on div "HGTU2112635" at bounding box center [348, 465] width 90 height 31
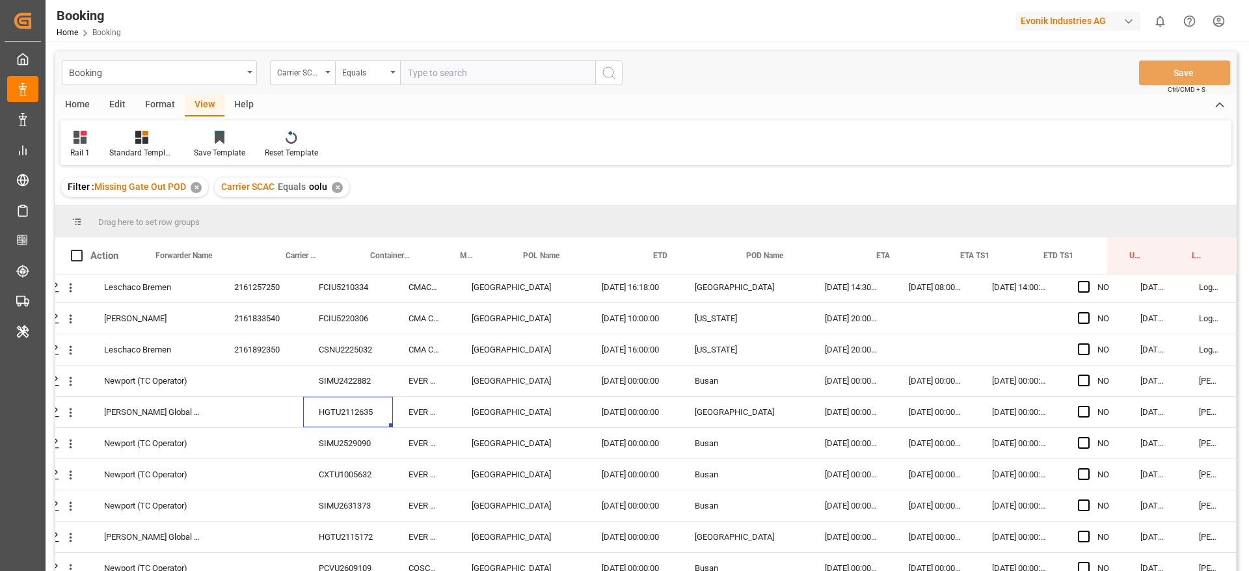
scroll to position [390, 49]
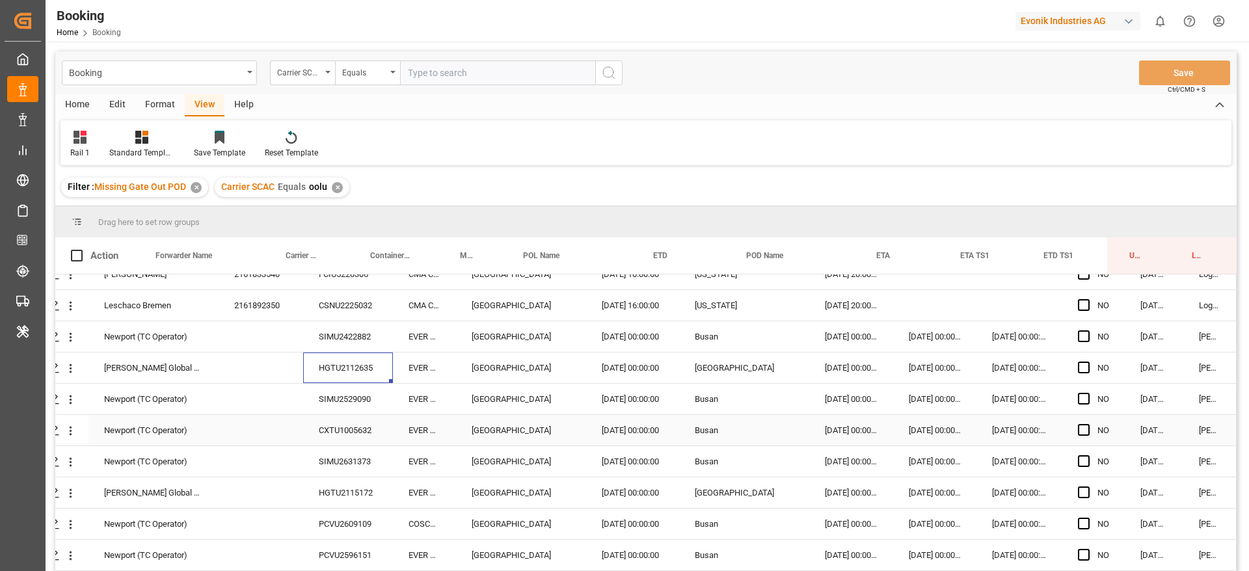
click at [340, 416] on div "CXTU1005632" at bounding box center [348, 430] width 90 height 31
click at [322, 386] on div "SIMU2529090" at bounding box center [348, 399] width 90 height 31
click at [317, 435] on div "CXTU1005632" at bounding box center [348, 430] width 90 height 31
click at [334, 461] on div "SIMU2631373" at bounding box center [348, 461] width 90 height 31
click at [340, 476] on div "SIMU2631373" at bounding box center [348, 461] width 90 height 31
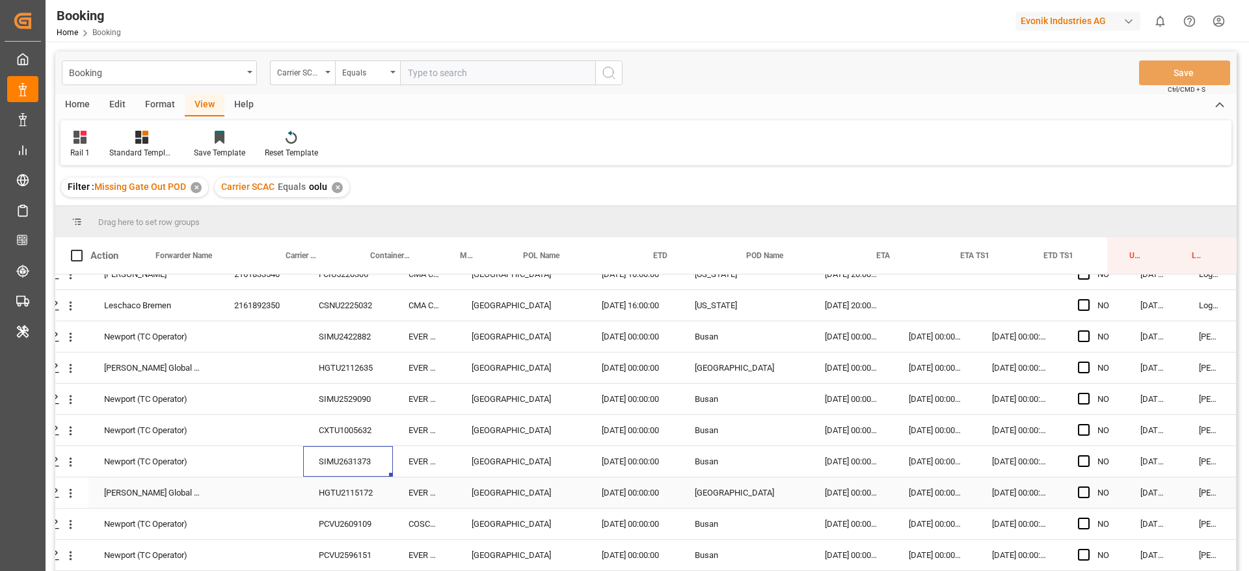
click at [344, 483] on div "HGTU2115172" at bounding box center [348, 493] width 90 height 31
click at [67, 467] on icon "open menu" at bounding box center [71, 462] width 14 height 14
click at [321, 478] on div "HGTU2115172" at bounding box center [348, 493] width 90 height 31
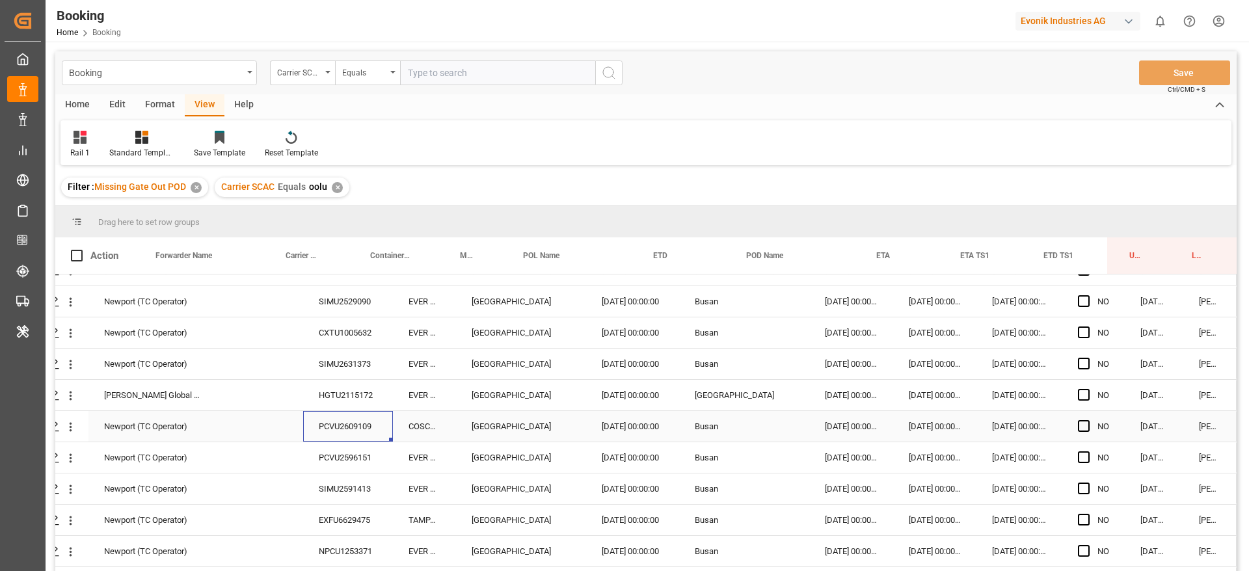
click at [337, 416] on div "PCVU2609109" at bounding box center [348, 426] width 90 height 31
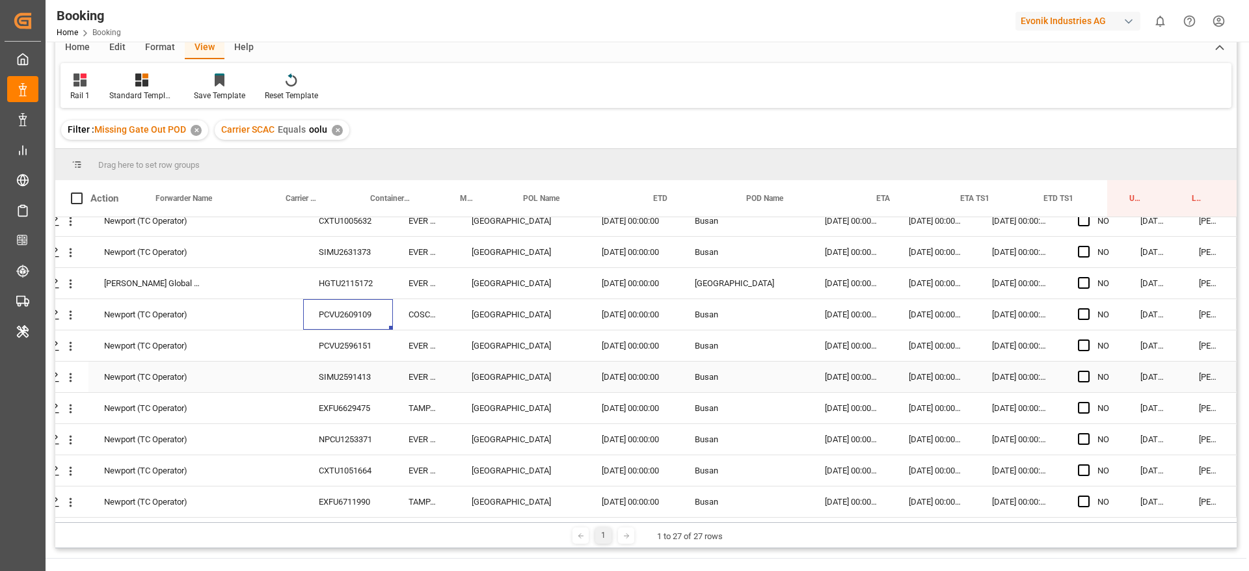
scroll to position [98, 0]
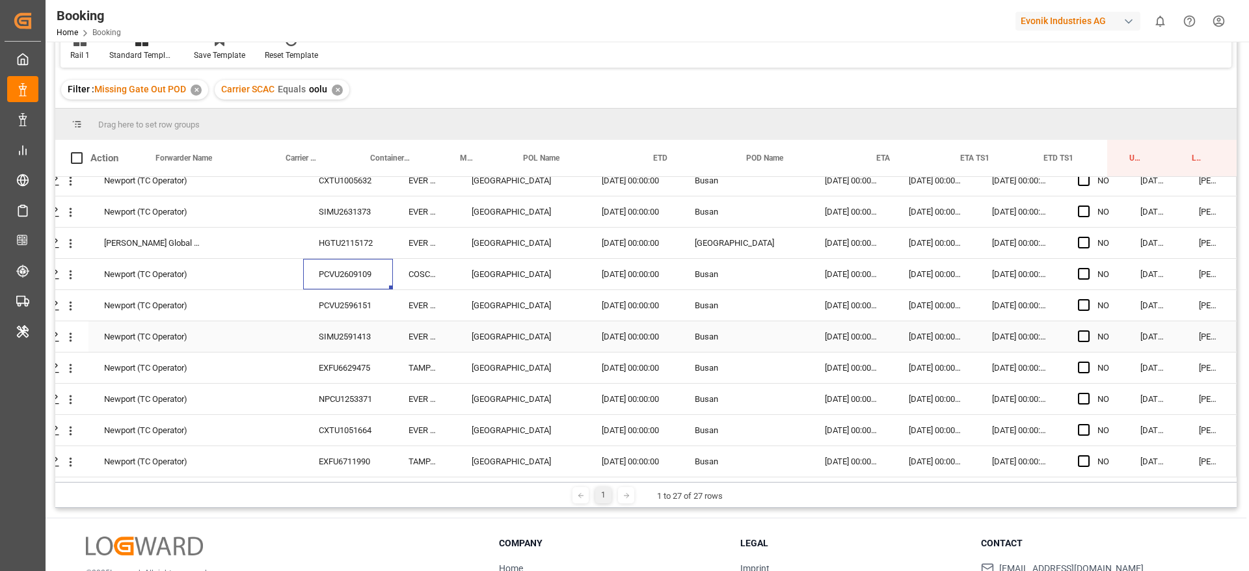
click at [355, 310] on div "PCVU2596151" at bounding box center [348, 305] width 90 height 31
click at [359, 340] on div "SIMU2591413" at bounding box center [348, 336] width 90 height 31
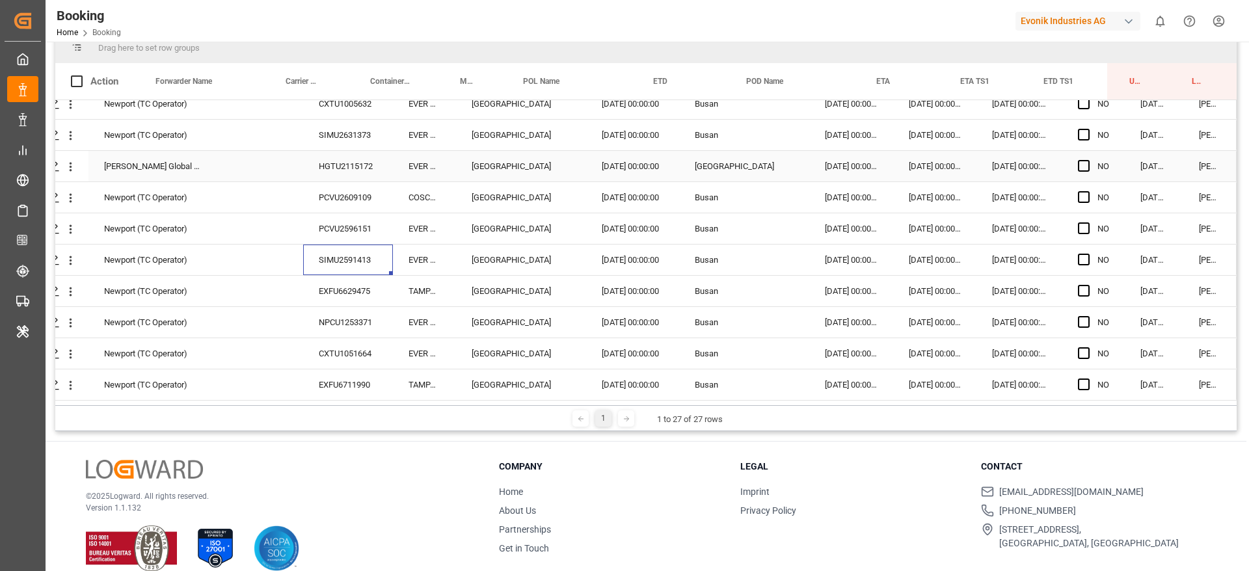
scroll to position [193, 0]
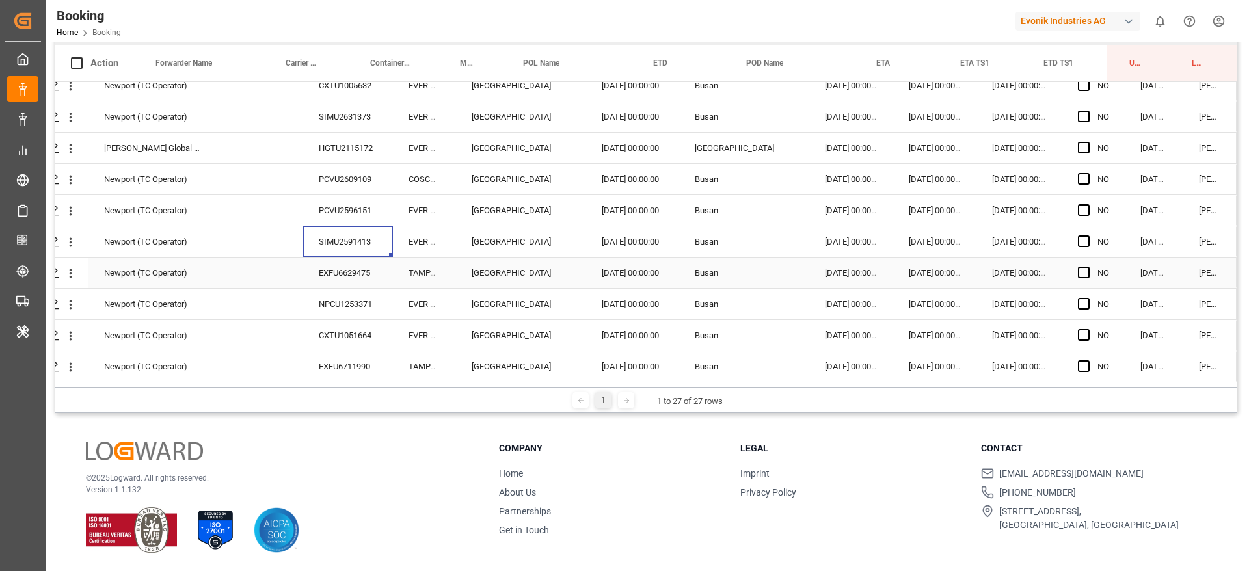
click at [363, 270] on div "EXFU6629475" at bounding box center [348, 273] width 90 height 31
click at [335, 308] on div "NPCU1253371" at bounding box center [348, 304] width 90 height 31
click at [70, 299] on icon "open menu" at bounding box center [71, 305] width 14 height 14
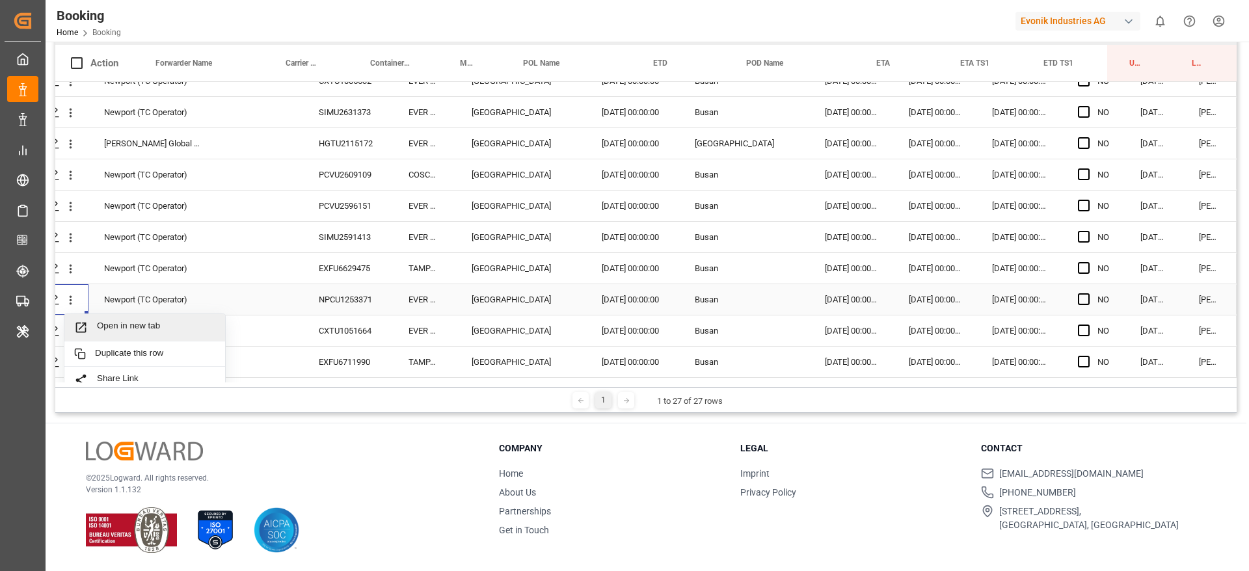
click at [99, 319] on div "Open in new tab" at bounding box center [144, 327] width 161 height 27
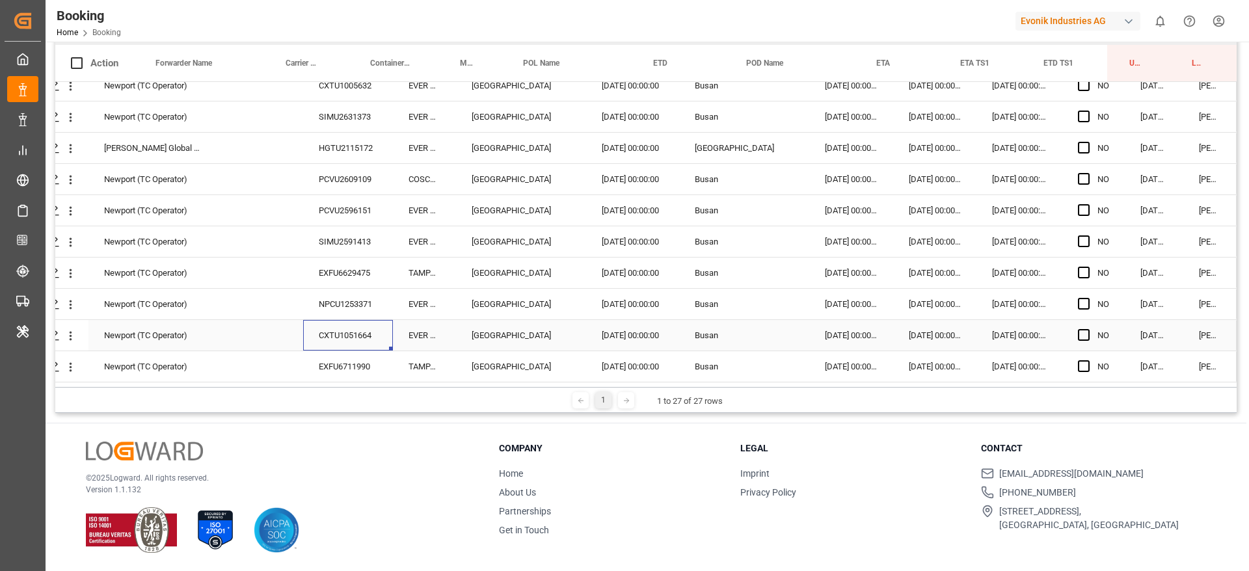
click at [334, 339] on div "CXTU1051664" at bounding box center [348, 335] width 90 height 31
click at [342, 351] on div "EXFU6711990" at bounding box center [348, 366] width 90 height 31
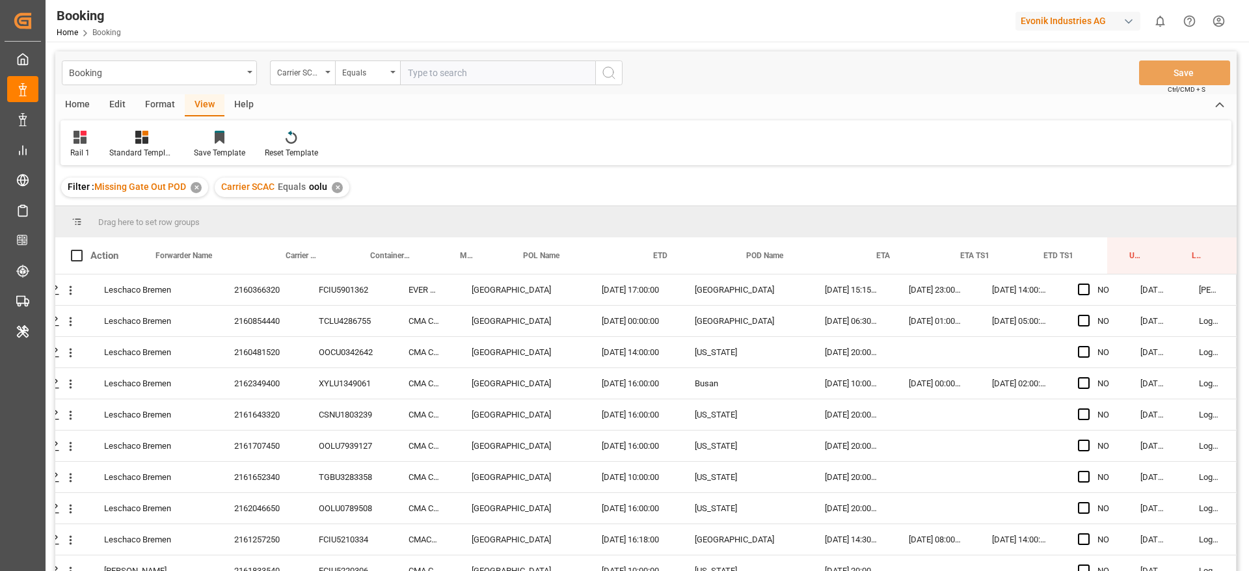
scroll to position [0, 49]
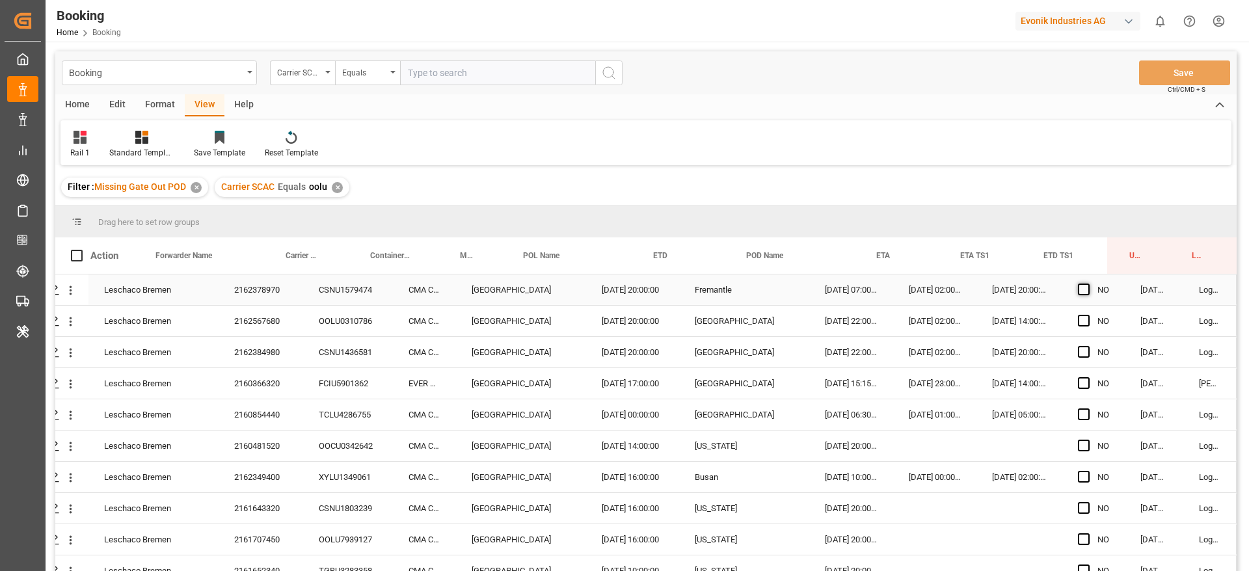
click at [1081, 288] on span "Press SPACE to select this row." at bounding box center [1084, 290] width 12 height 12
click at [1088, 284] on input "Press SPACE to select this row." at bounding box center [1088, 284] width 0 height 0
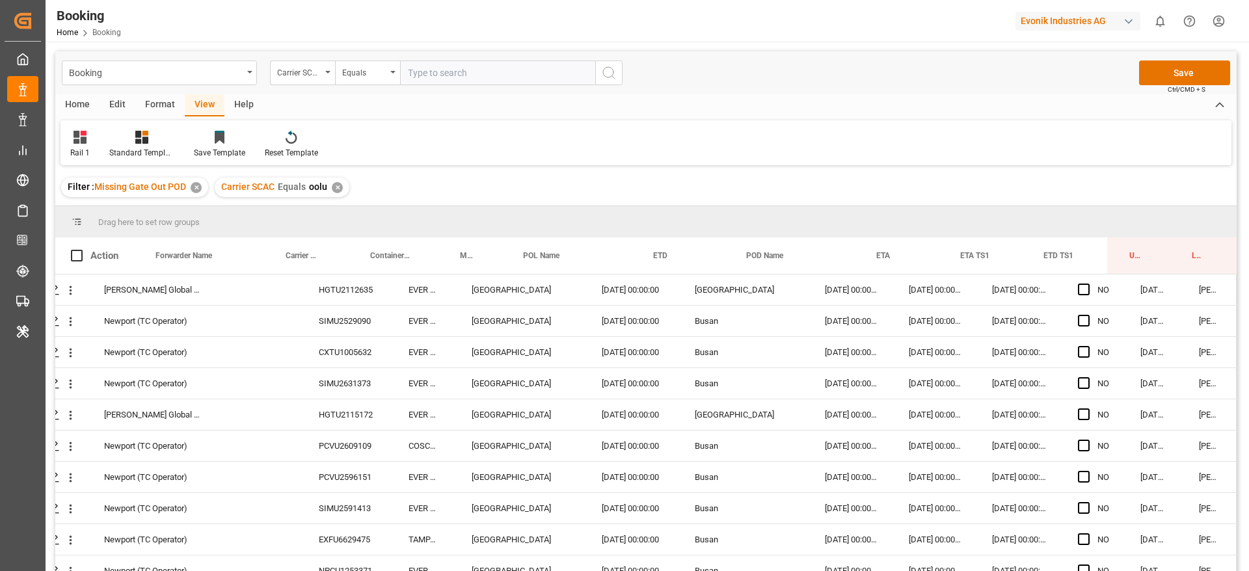
scroll to position [547, 49]
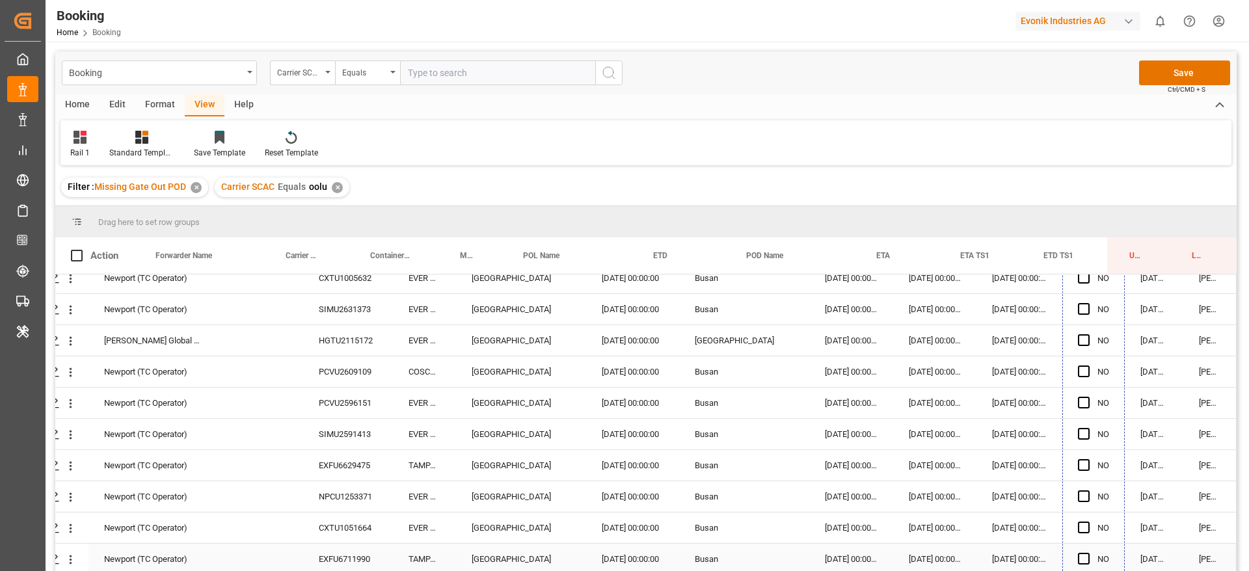
drag, startPoint x: 1118, startPoint y: 303, endPoint x: 1102, endPoint y: 558, distance: 255.6
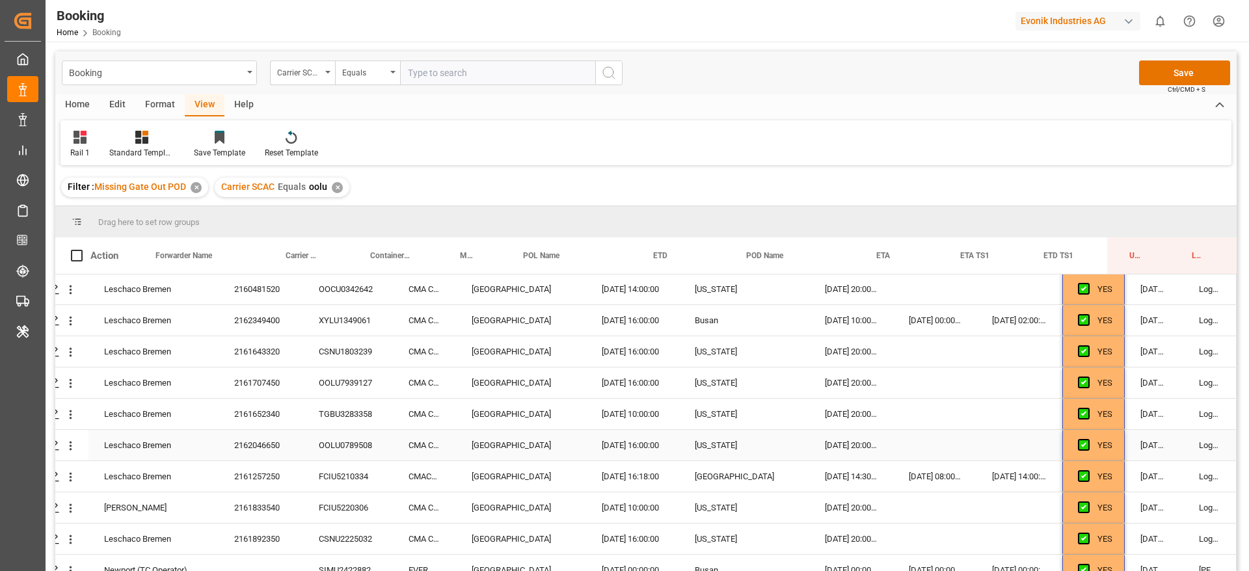
scroll to position [0, 49]
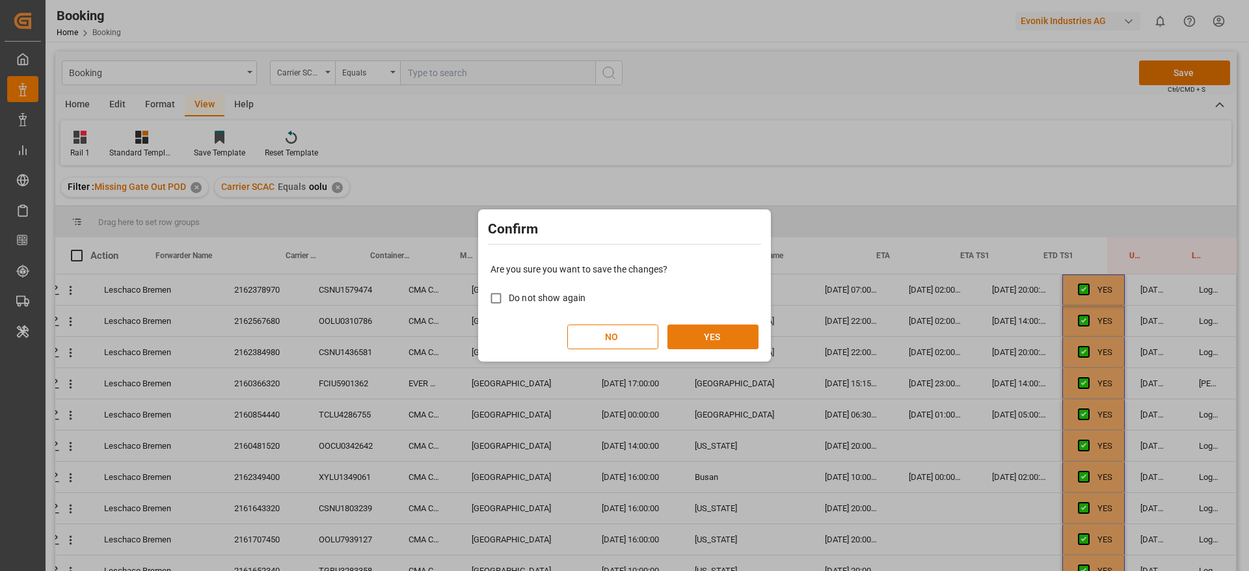
drag, startPoint x: 770, startPoint y: 332, endPoint x: 748, endPoint y: 332, distance: 22.1
click at [757, 332] on div "Confirm Are you sure you want to save the changes? Do not show again NO YES" at bounding box center [624, 286] width 293 height 153
click at [744, 332] on button "YES" at bounding box center [713, 337] width 91 height 25
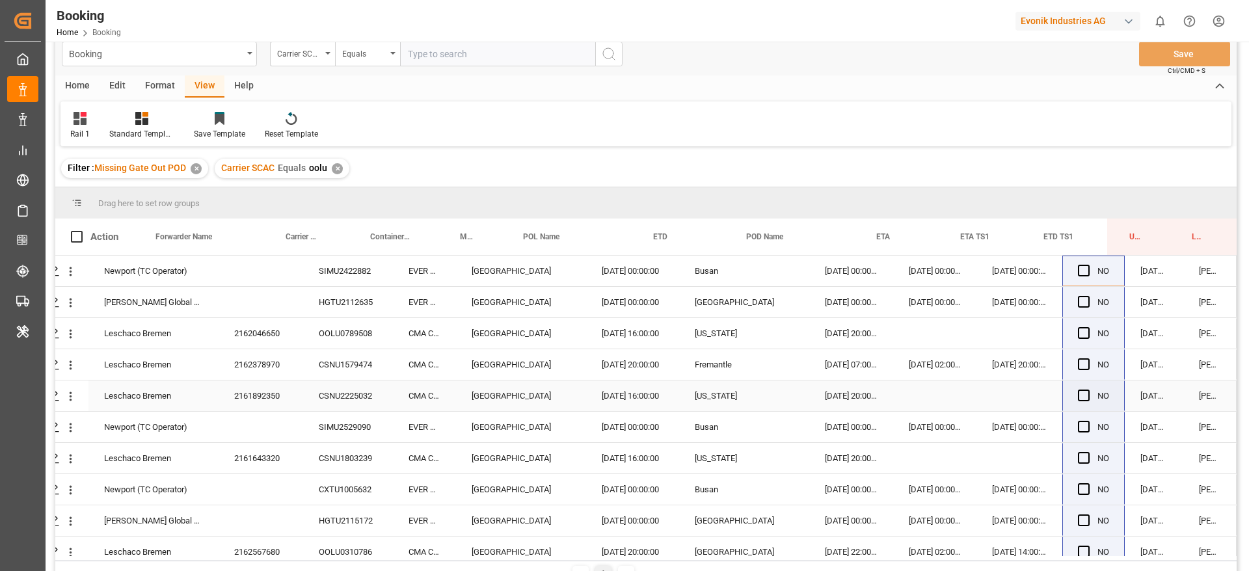
scroll to position [0, 0]
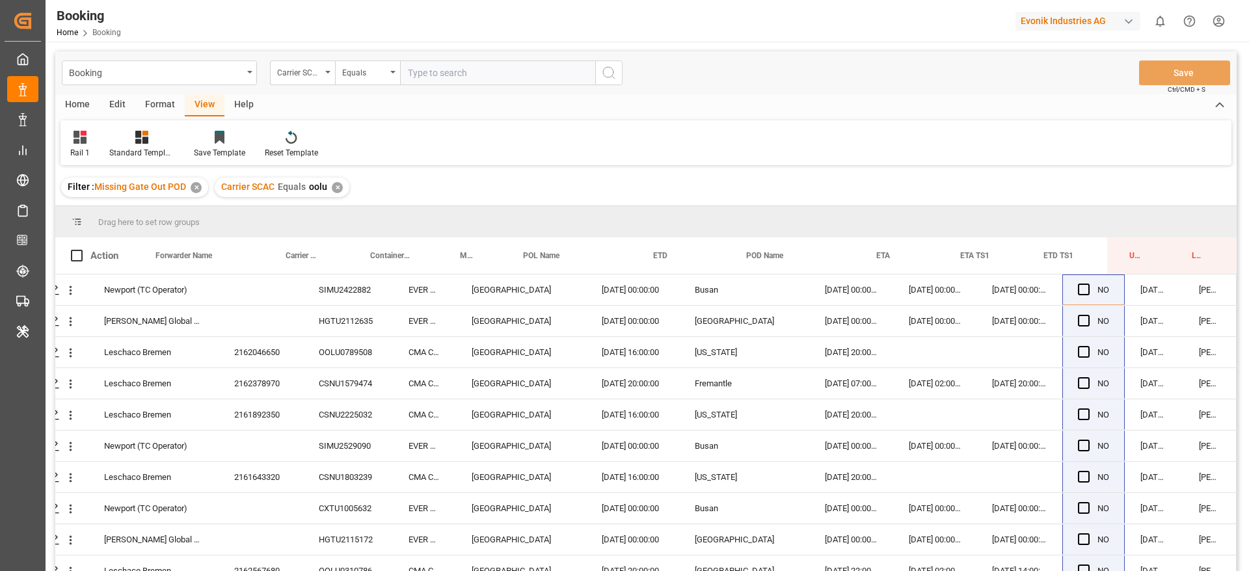
click at [339, 186] on div "✕" at bounding box center [337, 187] width 11 height 11
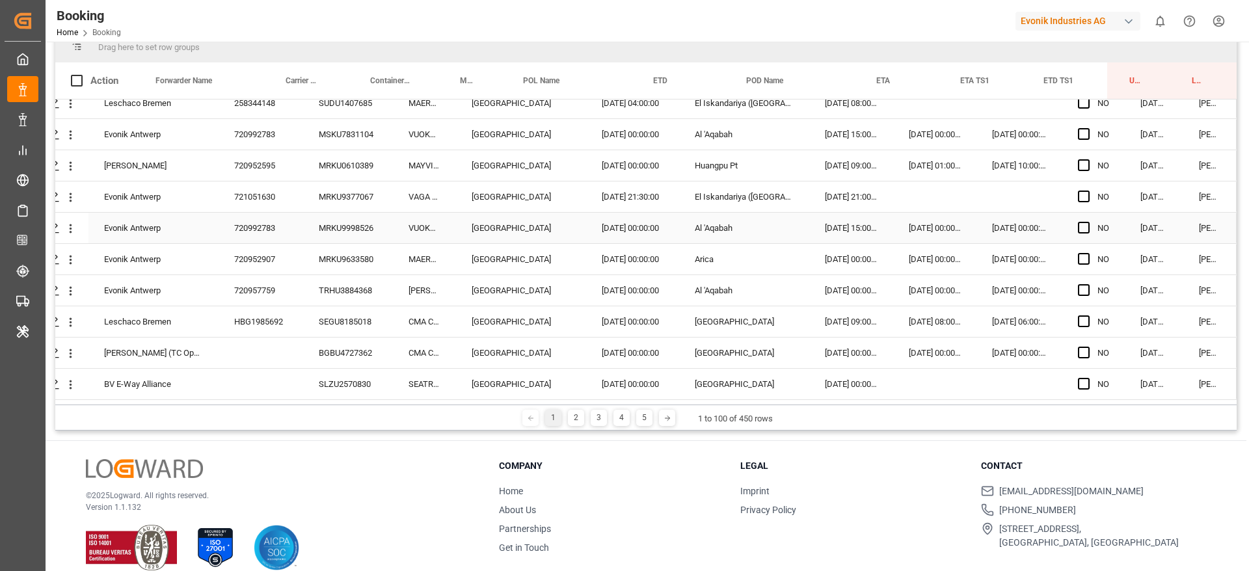
scroll to position [193, 0]
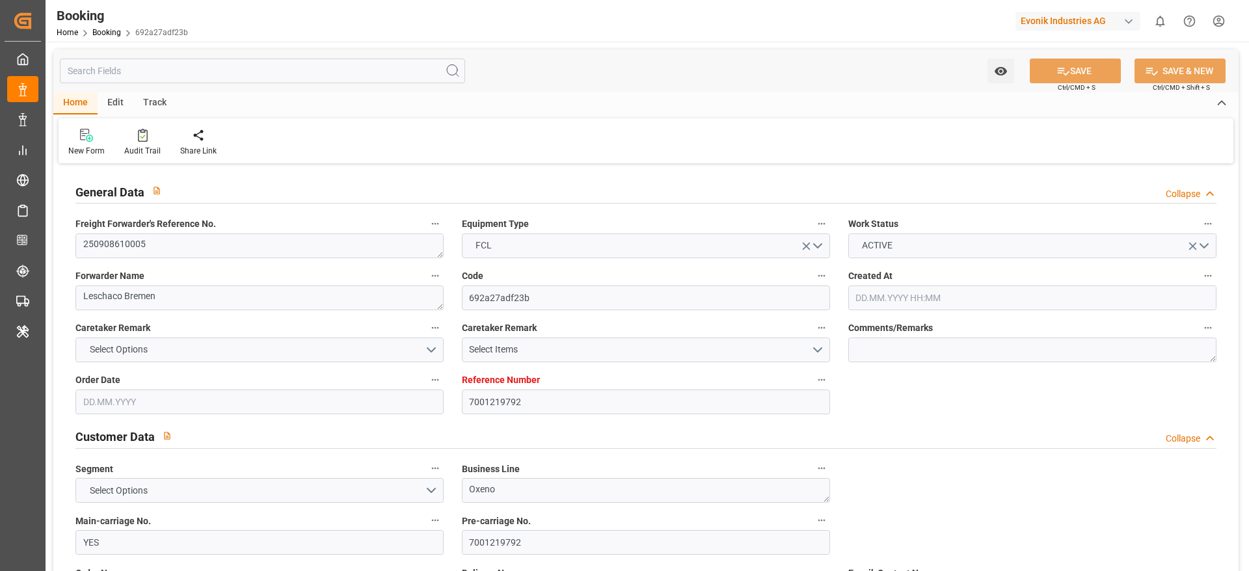
type input "7001219792"
type input "9783497"
type input "YES"
type input "Cosco"
type input "COSCO Shipping Co. Ltd."
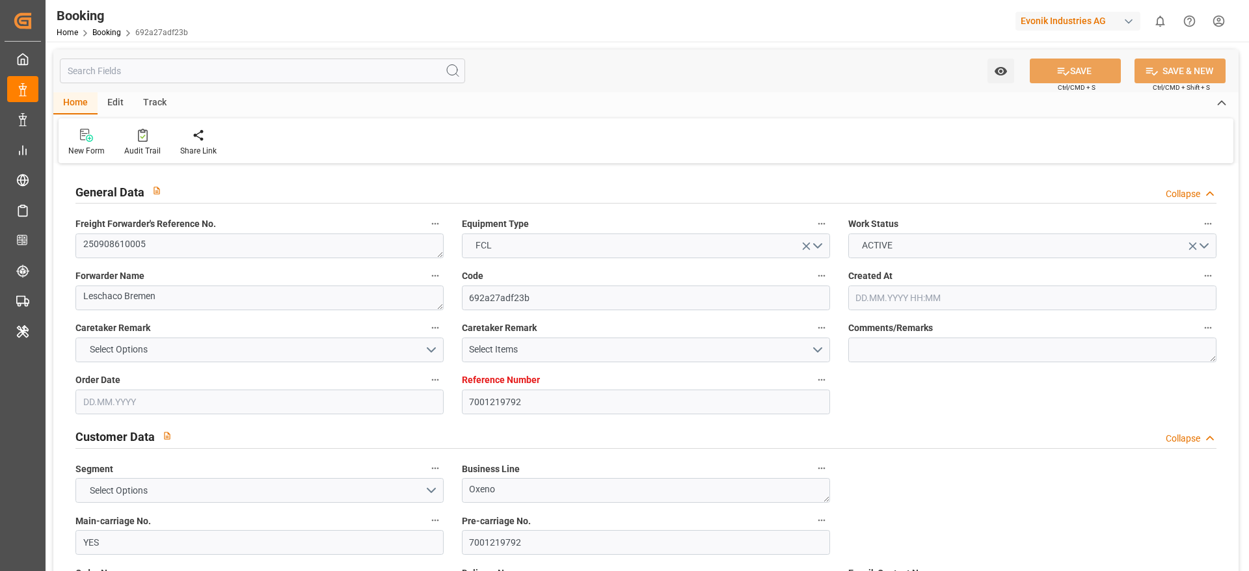
type input "YES"
type input "CNSHG"
type input "0"
type input "BEANR"
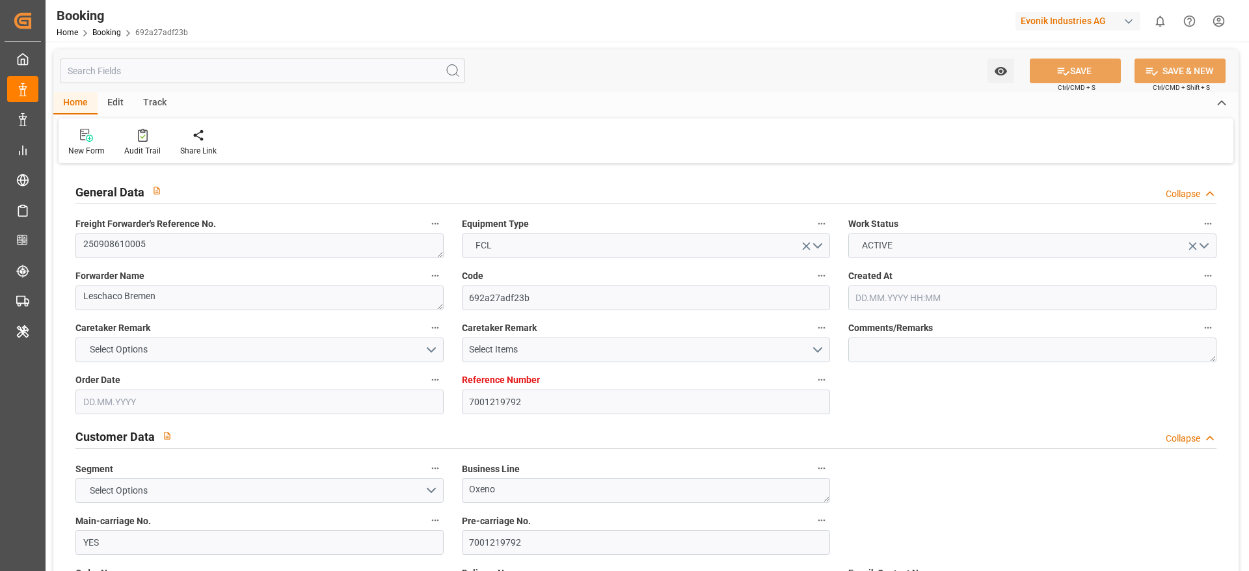
type input "JPUKB"
type input "[DATE] 06:23"
type input "[DATE]"
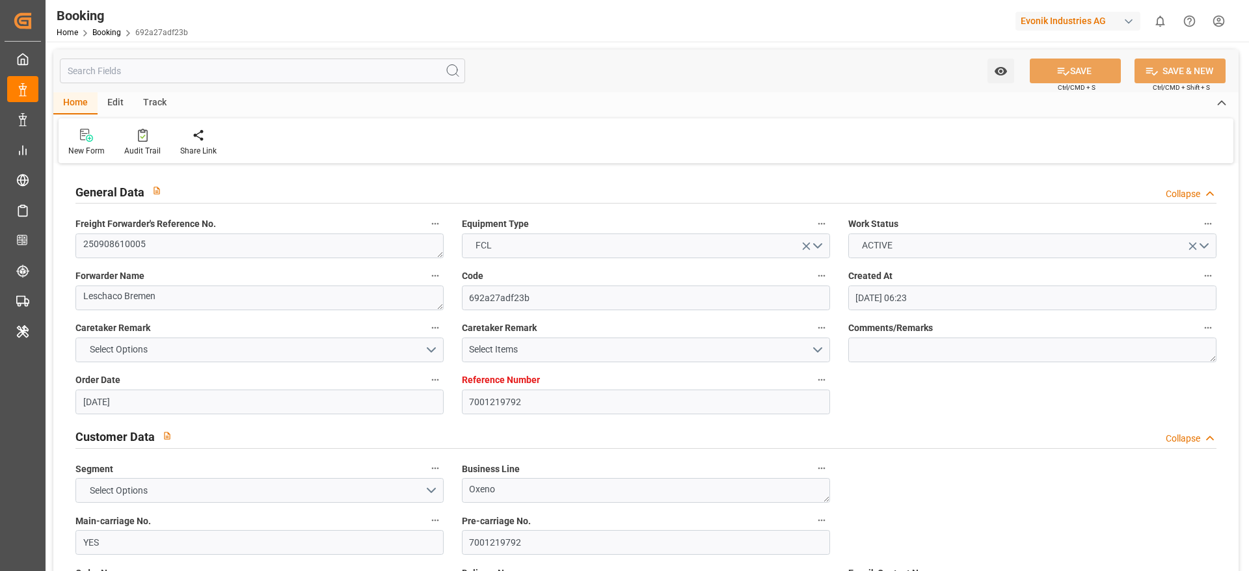
type input "[DATE] 00:00"
type input "[DATE] 13:30"
type input "04.09.2025 00:00"
type input "11.09.2025 13:59"
type input "05.09.2025 14:51"
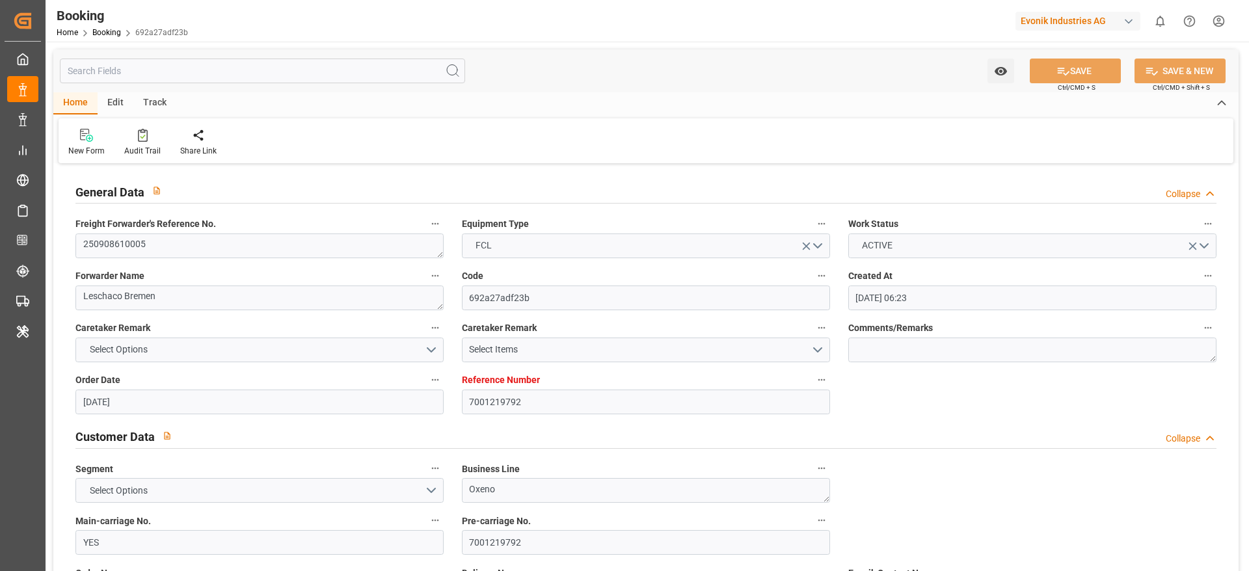
type input "21.10.2025 00:00"
type input "14.10.2025 07:30"
type input "14.10.2025 00:00"
type input "16.10.2025 00:00"
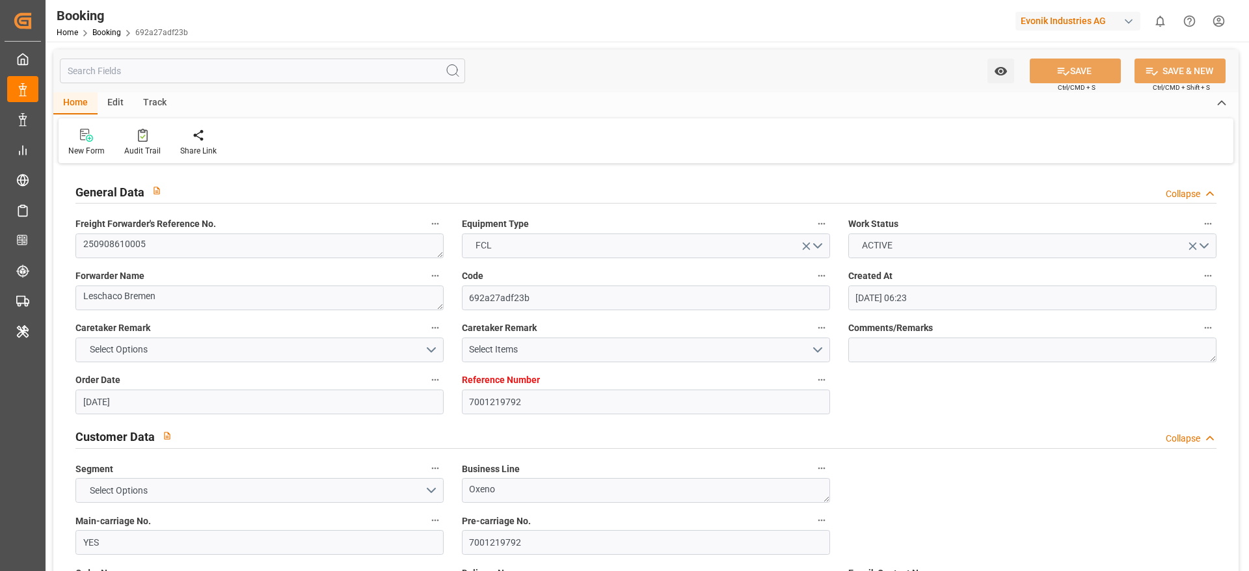
type input "16.10.2025 00:00"
type input "22.08.2025"
type input "28.09.2025 23:24"
type input "28.09.2025"
type input "22.08.2025 08:11"
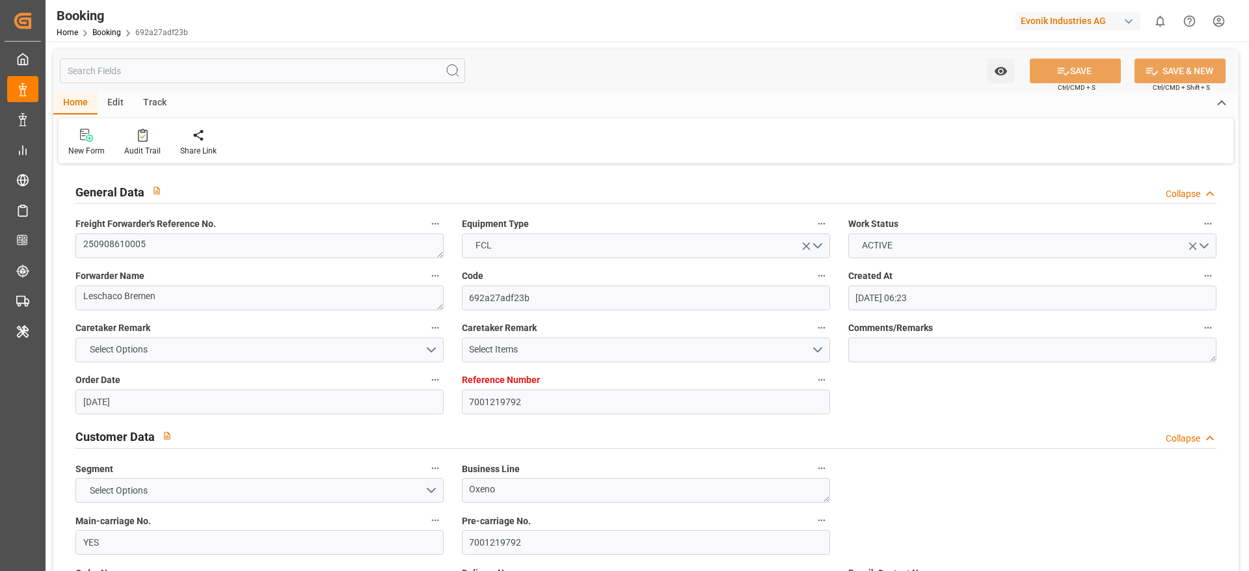
type input "10.09.2025 11:09"
type input "11.09.2025 13:30"
type input "11.09.2025 14:53"
type input "14.10.2025 07:30"
type input "14.10.2025 16:19"
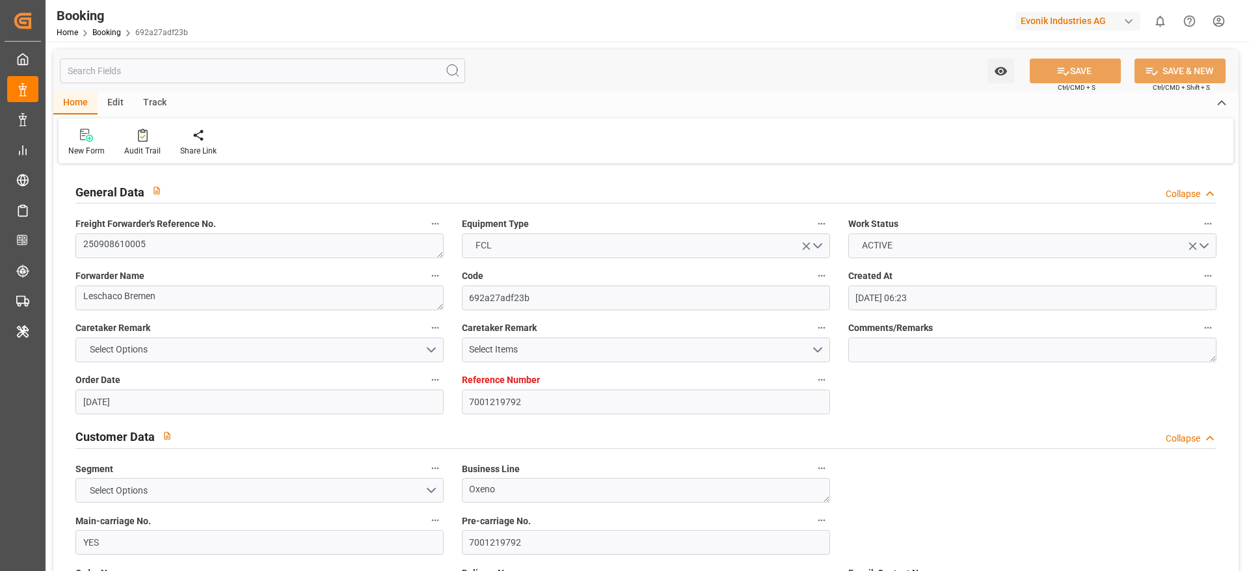
type input "21.10.2025 09:00"
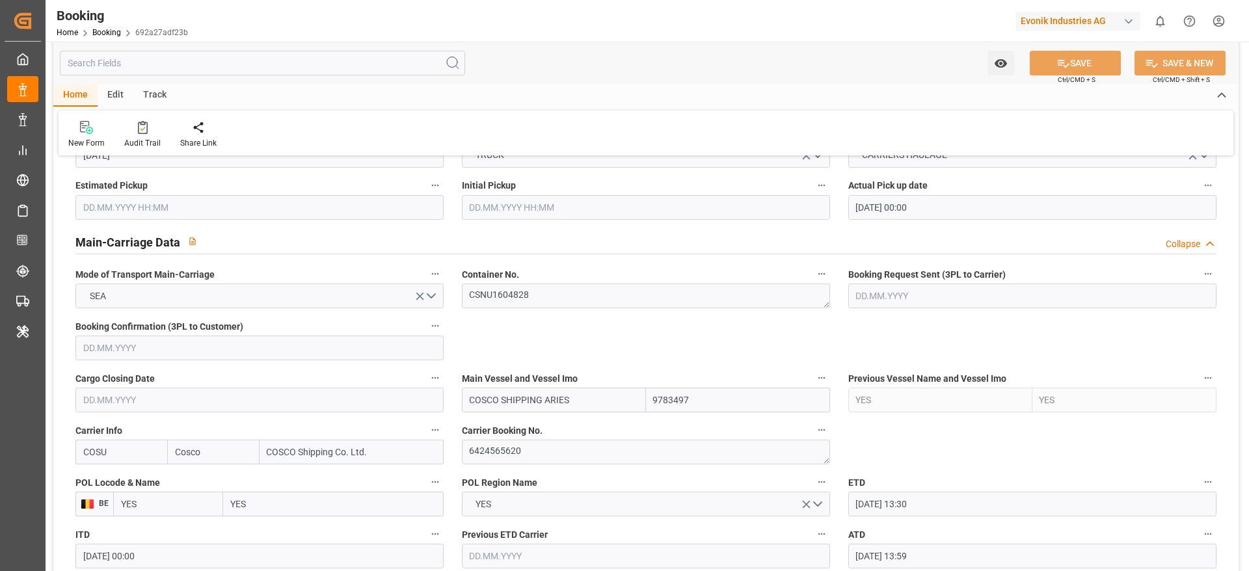
scroll to position [781, 0]
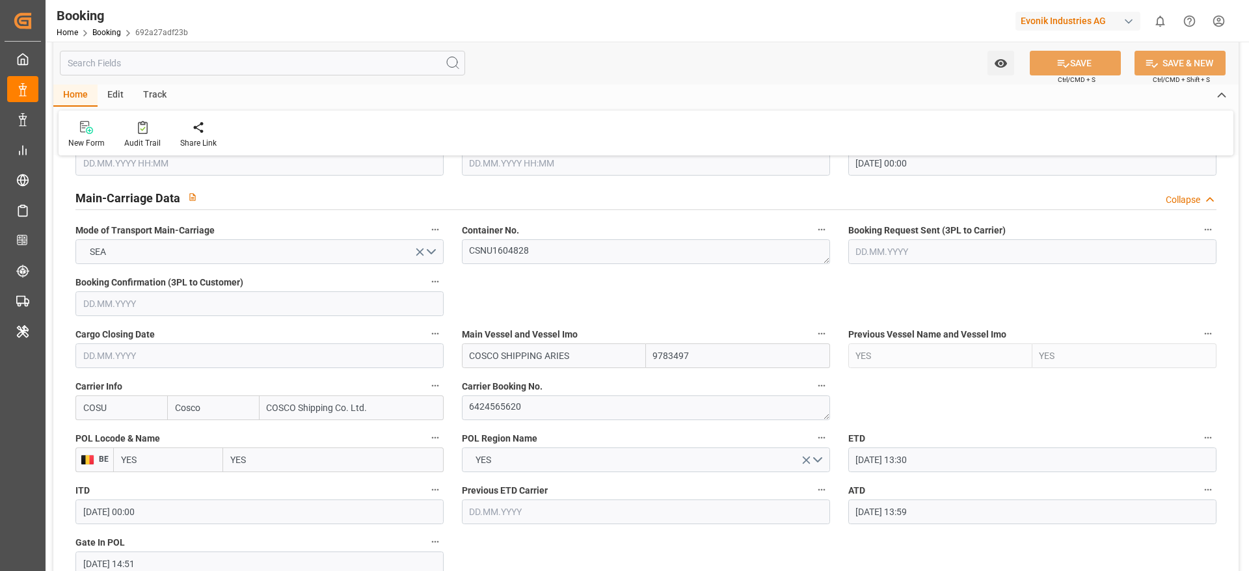
click at [563, 440] on label "POL Region Name" at bounding box center [646, 438] width 368 height 18
click at [813, 440] on button "POL Region Name" at bounding box center [821, 437] width 17 height 17
click at [560, 408] on div at bounding box center [624, 285] width 1249 height 571
click at [560, 408] on div "Description Audits" at bounding box center [624, 285] width 1249 height 571
click at [554, 403] on textarea "6424565620" at bounding box center [646, 408] width 368 height 25
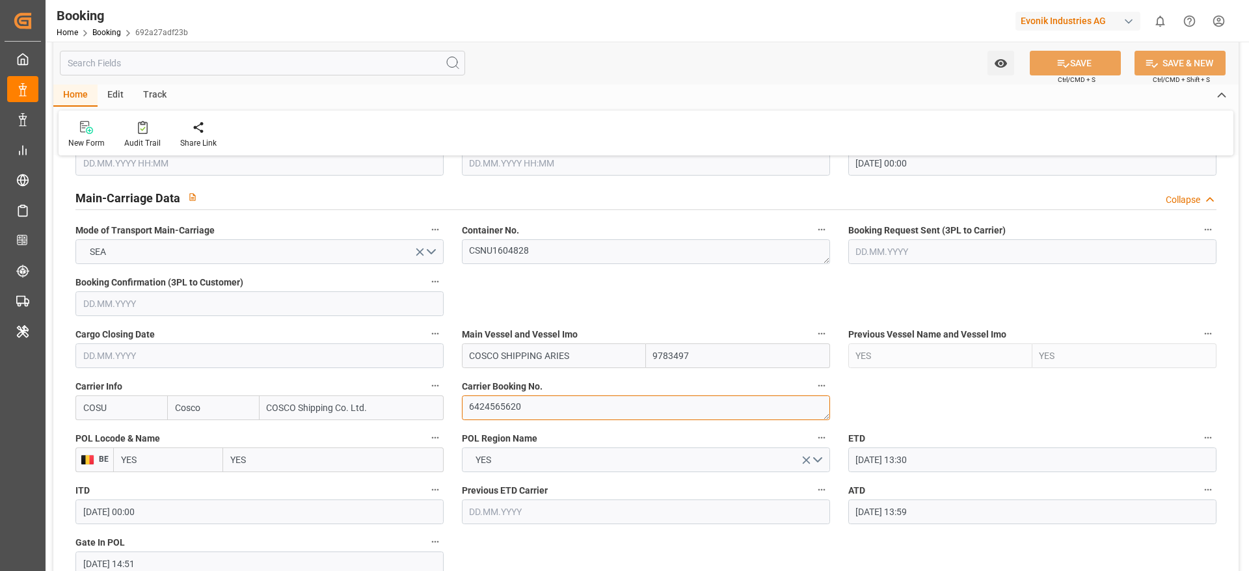
click at [554, 403] on textarea "6424565620" at bounding box center [646, 408] width 368 height 25
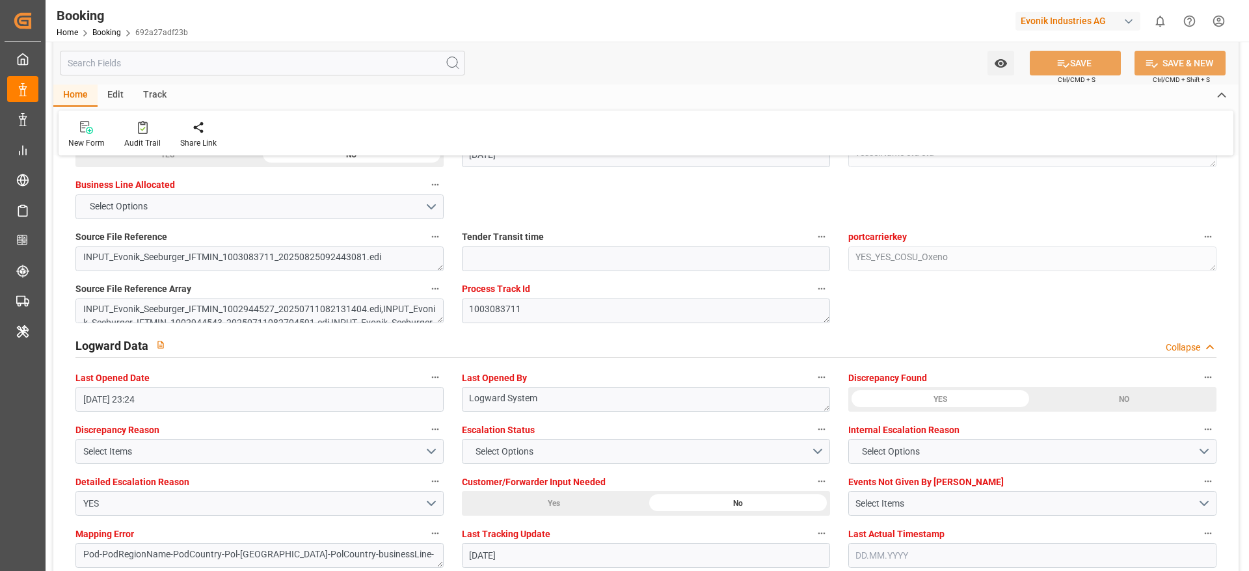
scroll to position [2147, 0]
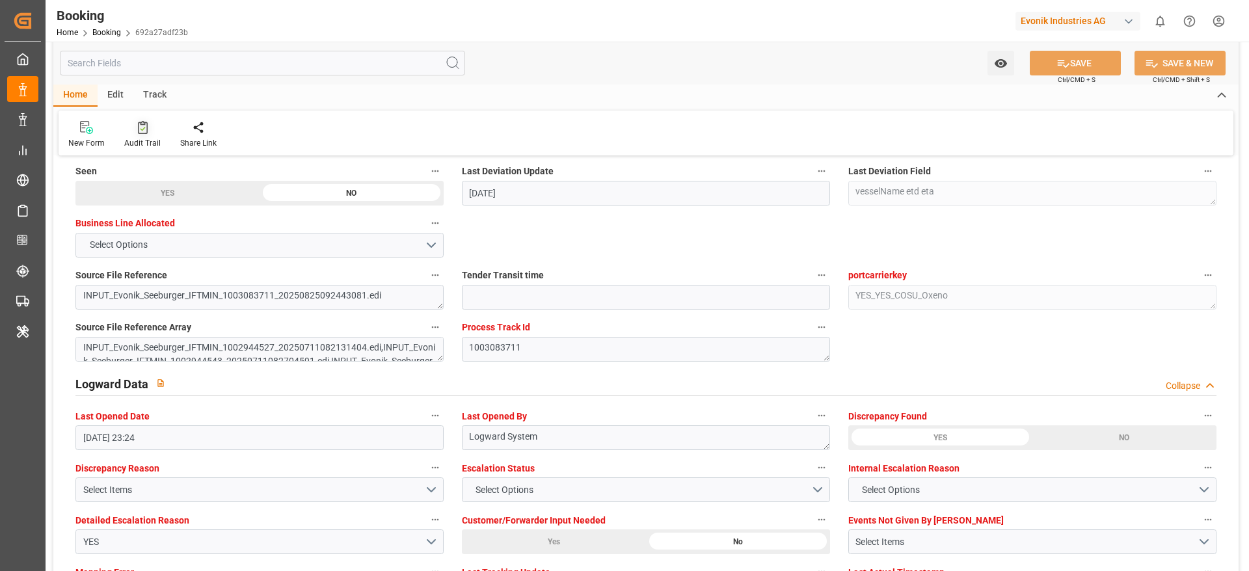
click at [135, 126] on div at bounding box center [142, 127] width 36 height 14
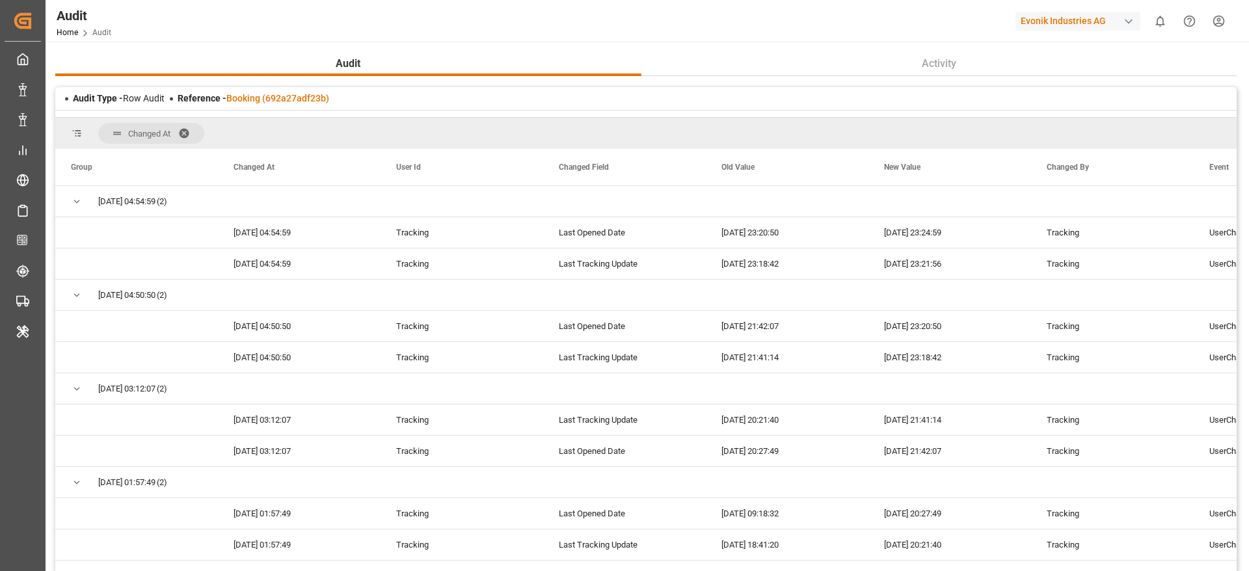
click at [192, 130] on span at bounding box center [188, 134] width 21 height 12
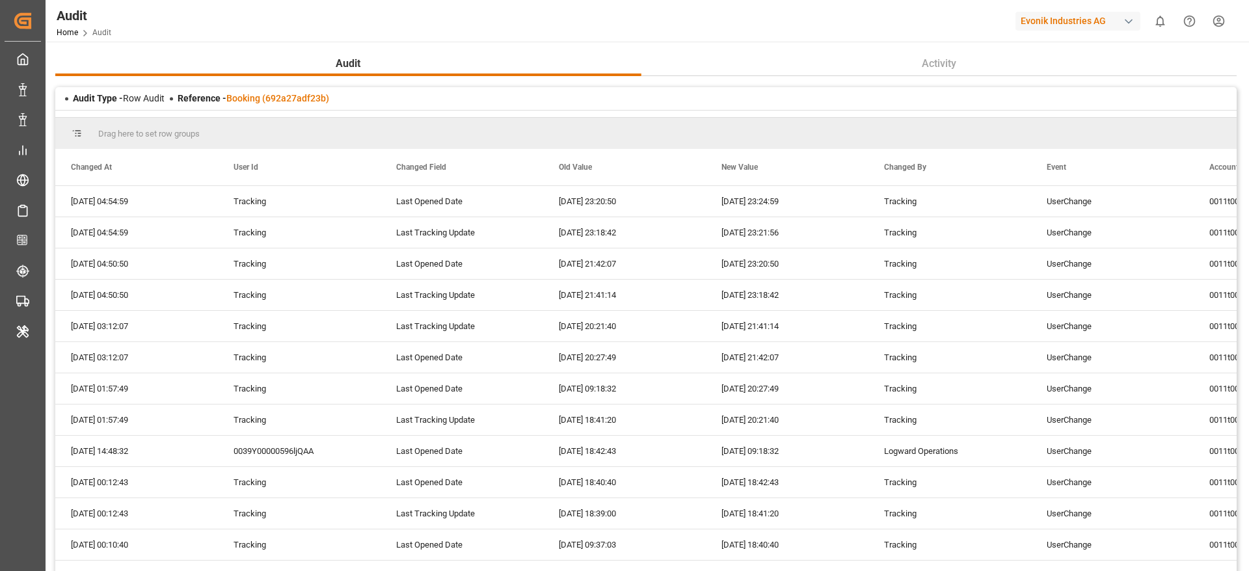
click at [189, 133] on span "Drag here to set row groups" at bounding box center [149, 134] width 102 height 10
drag, startPoint x: 426, startPoint y: 162, endPoint x: 438, endPoint y: 141, distance: 24.5
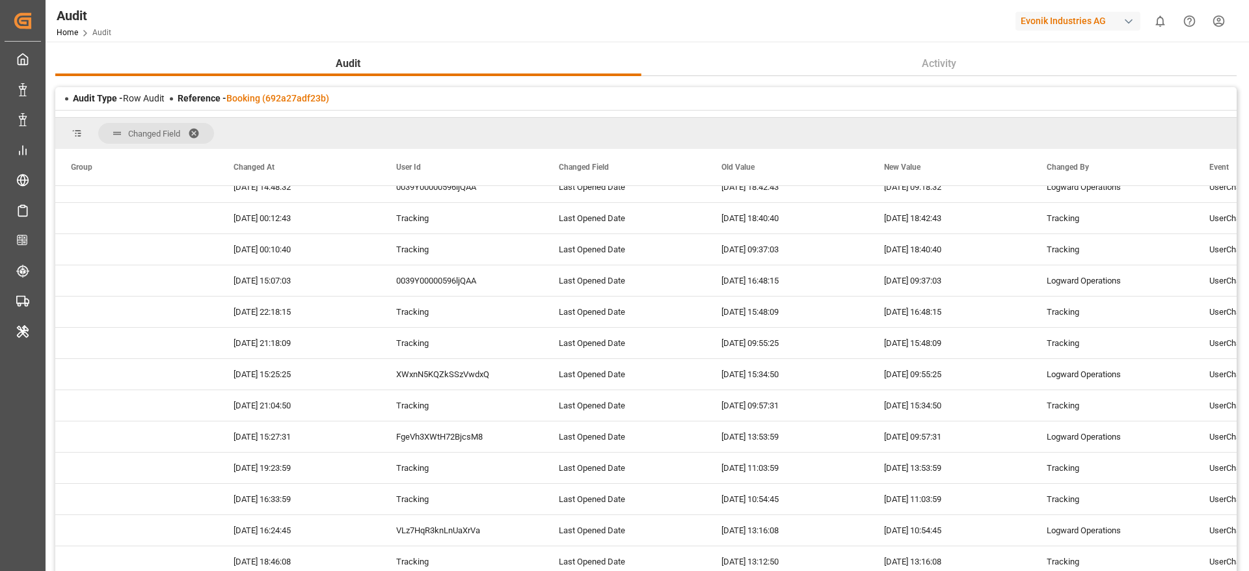
scroll to position [98, 0]
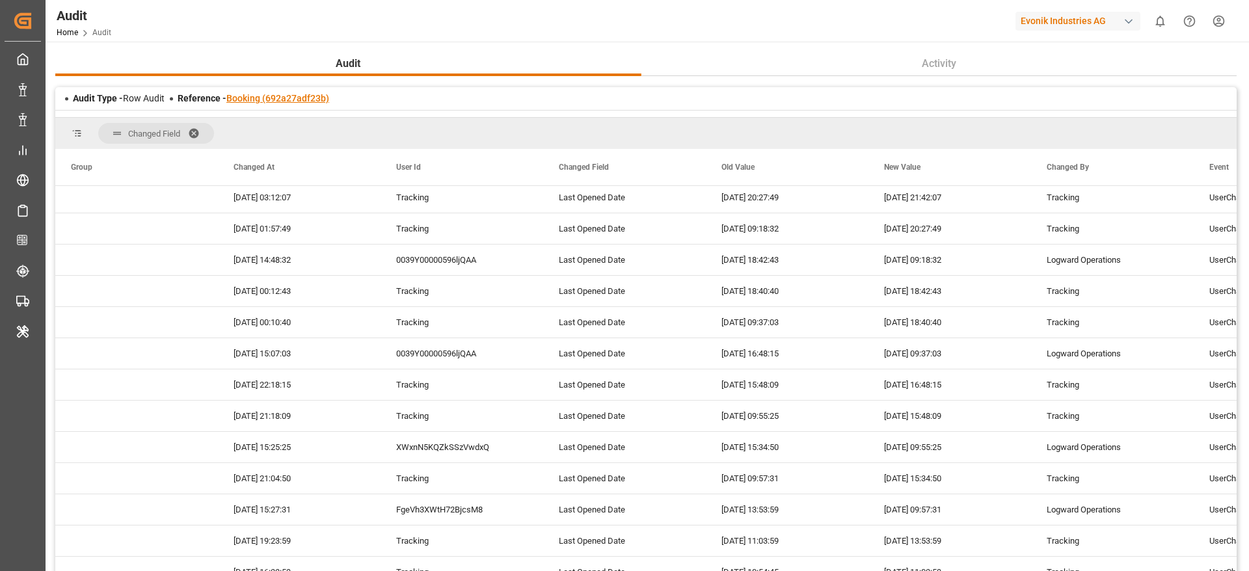
click at [312, 98] on link "Booking (692a27adf23b)" at bounding box center [277, 98] width 103 height 10
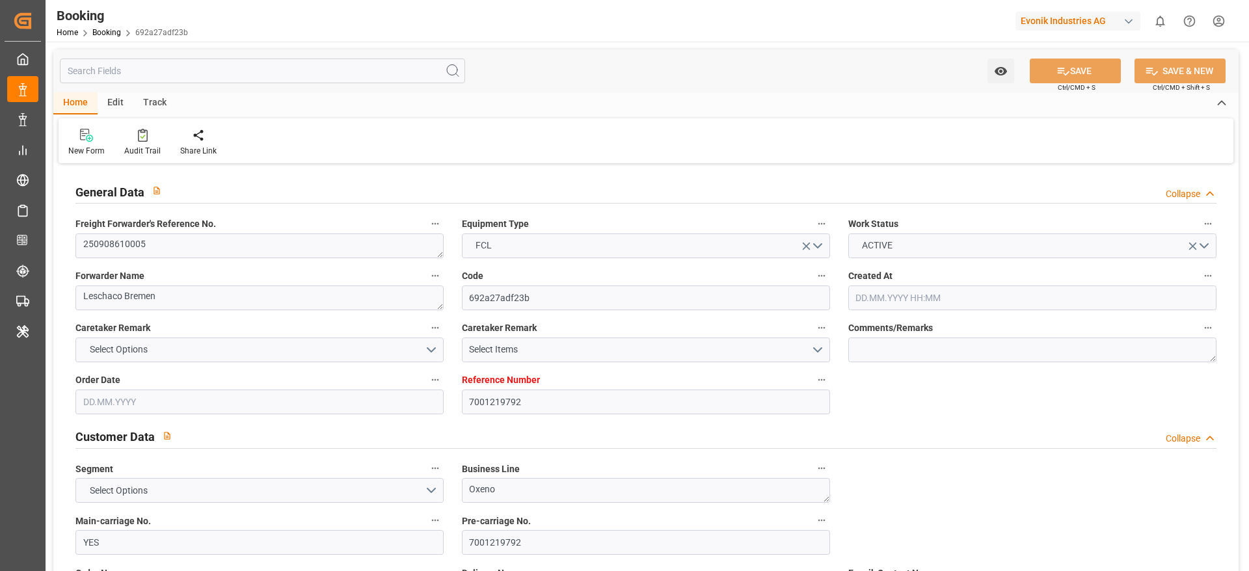
type input "7001219792"
type input "9783497"
type input "YES"
type input "Cosco"
type input "COSCO Shipping Co. Ltd."
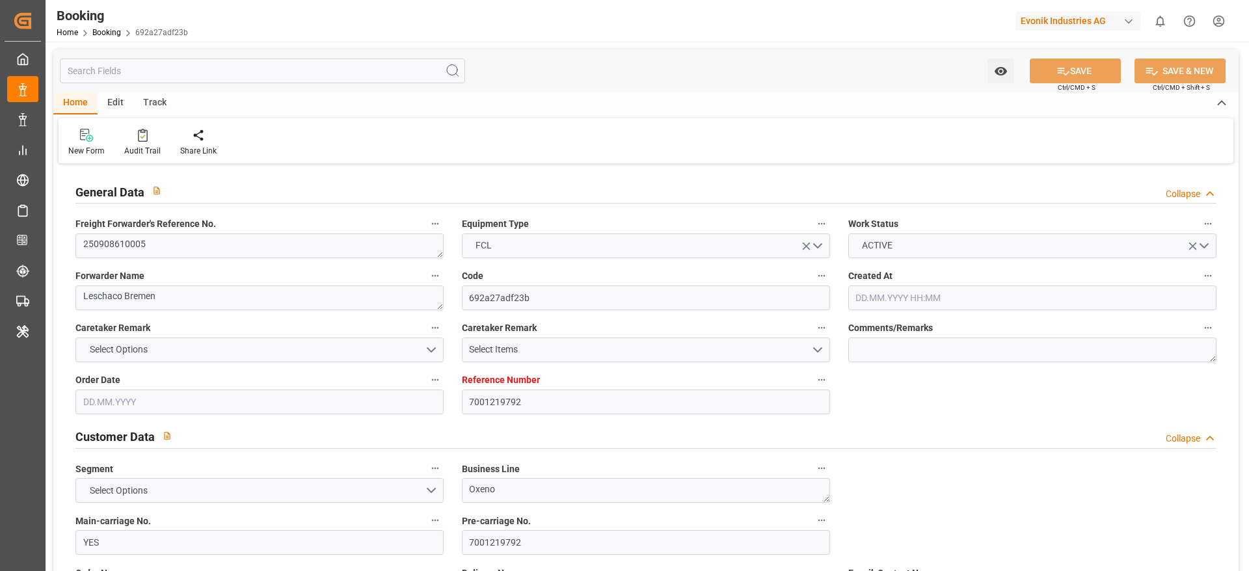
type input "YES"
type input "CNSHG"
type input "0"
type input "BEANR"
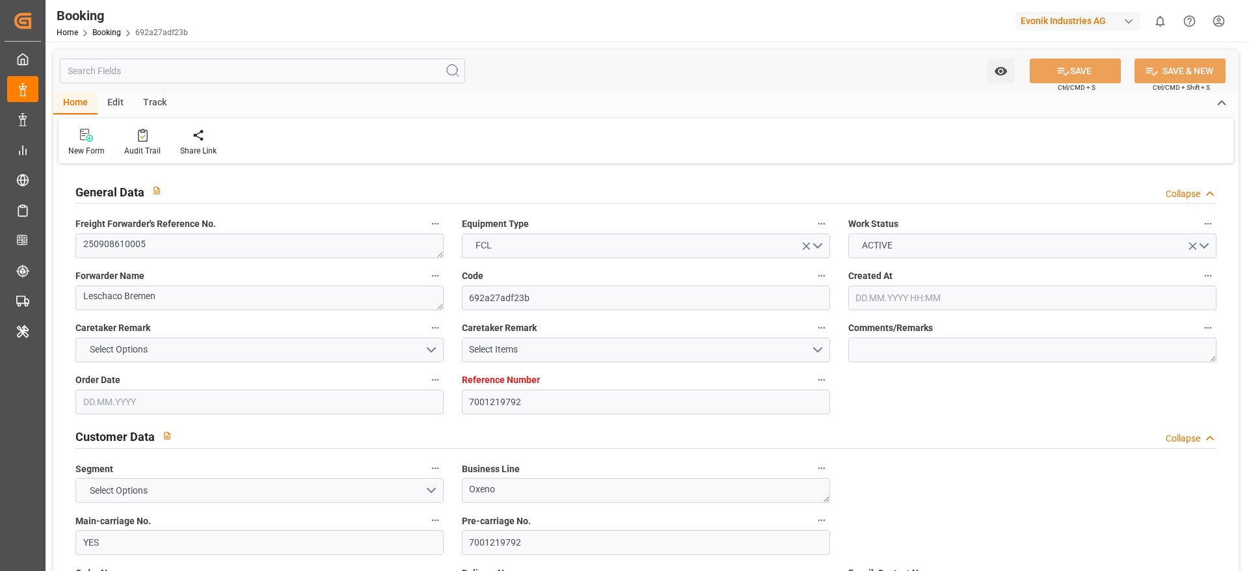
type input "JPUKB"
type input "11.07.2025 06:23"
type input "11.07.2025"
type input "24.10.2025"
type input "22.08.2025"
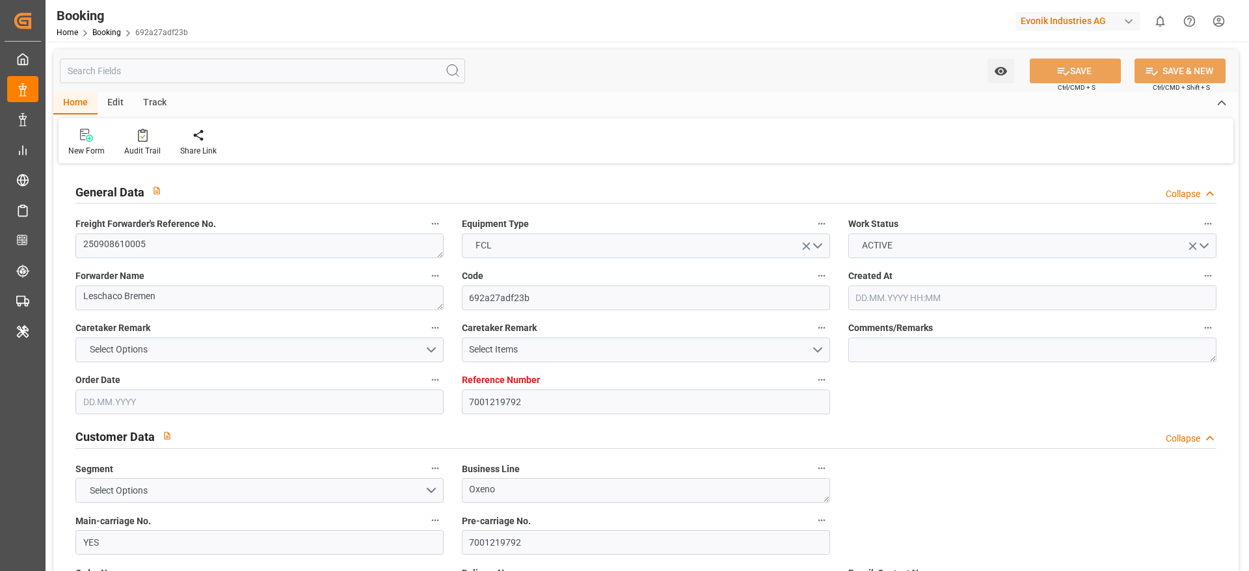
type input "22.08.2025 00:00"
type input "11.09.2025 13:30"
type input "04.09.2025 00:00"
type input "11.09.2025 13:59"
type input "05.09.2025 14:51"
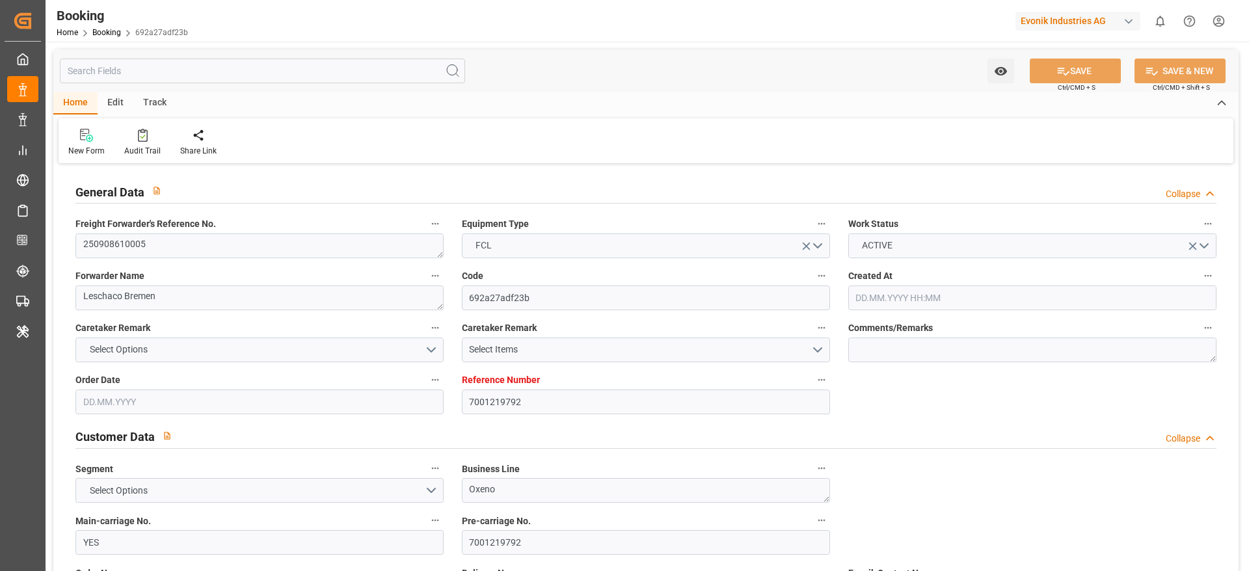
type input "21.10.2025 00:00"
type input "14.10.2025 07:30"
type input "14.10.2025 00:00"
type input "16.10.2025 00:00"
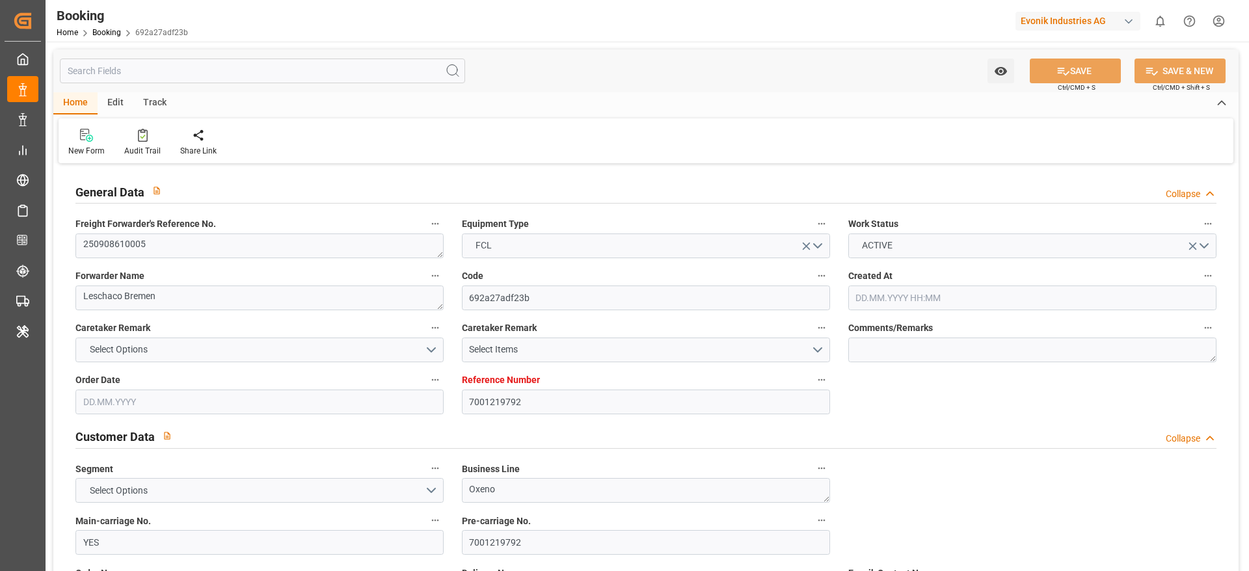
type input "16.10.2025 00:00"
type input "22.08.2025"
type input "28.09.2025 23:24"
type input "28.09.2025"
type input "22.08.2025 08:11"
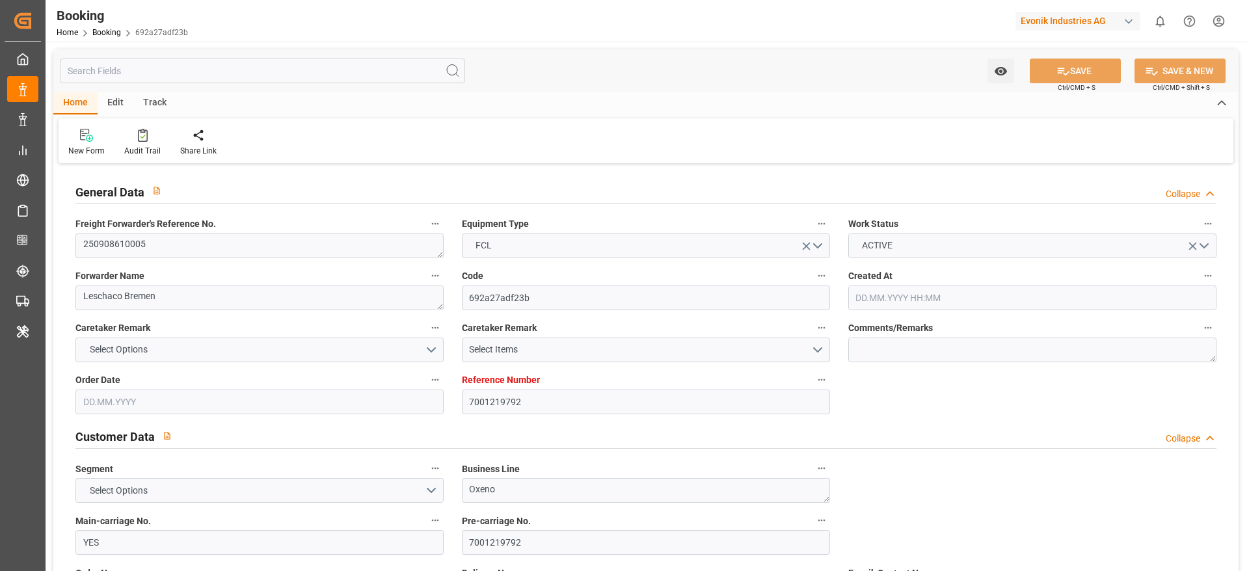
type input "10.09.2025 11:09"
type input "11.09.2025 13:30"
type input "11.09.2025 14:53"
type input "14.10.2025 07:30"
type input "14.10.2025 16:19"
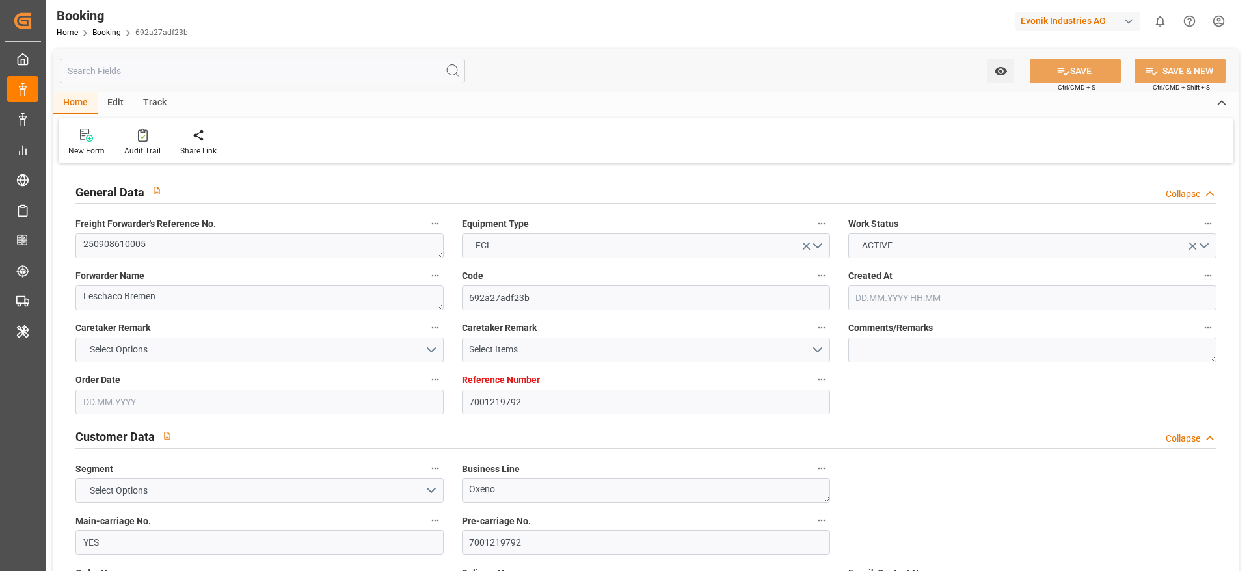
type input "21.10.2025 09:00"
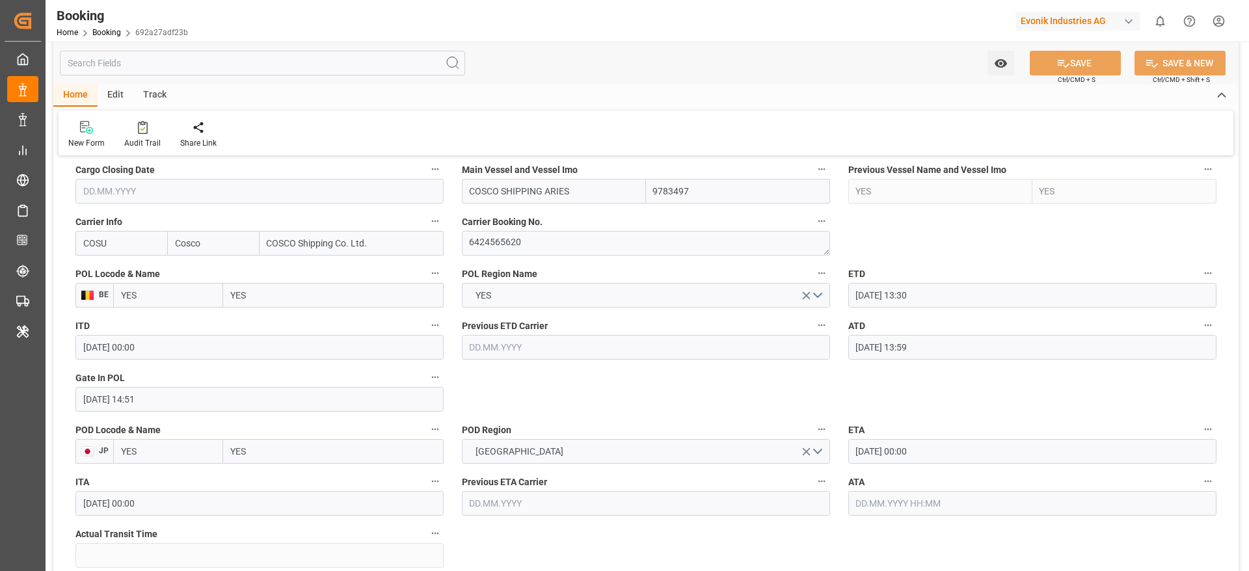
scroll to position [976, 0]
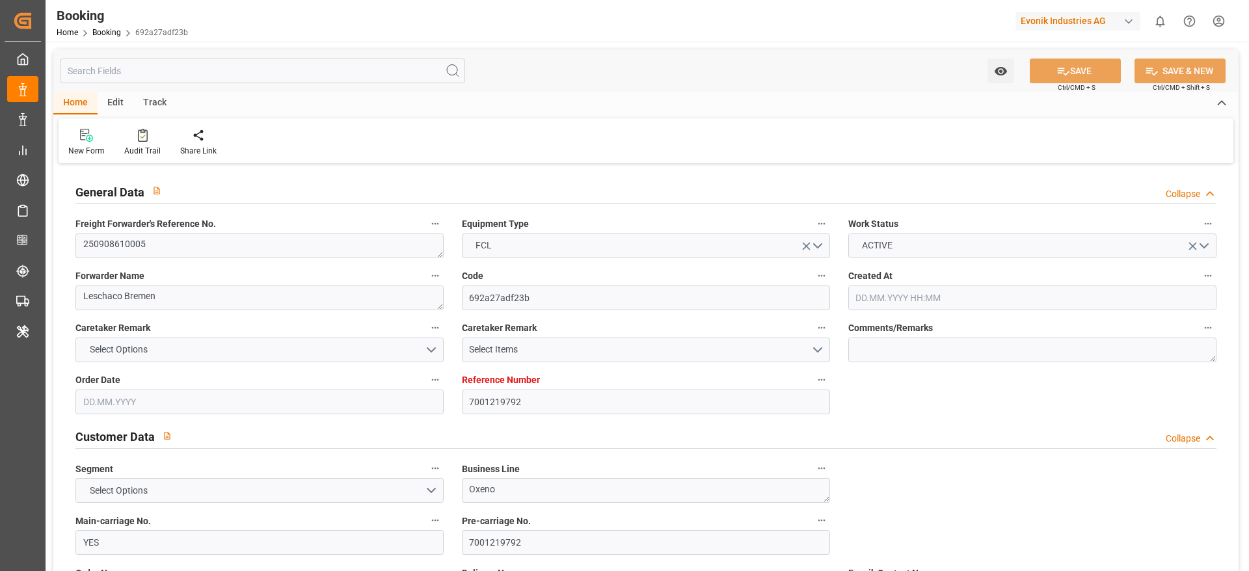
type input "7001219792"
type input "9783497"
type input "YES"
type input "Cosco"
type input "COSCO Shipping Co. Ltd."
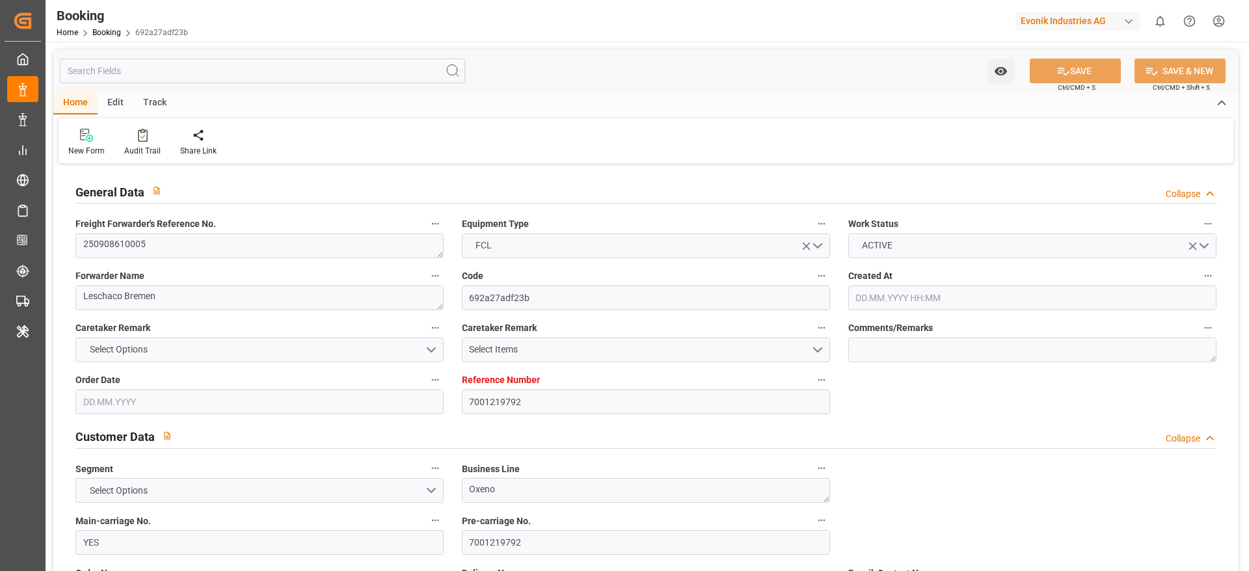
type input "YES"
type input "CNSHG"
type input "0"
type input "BEANR"
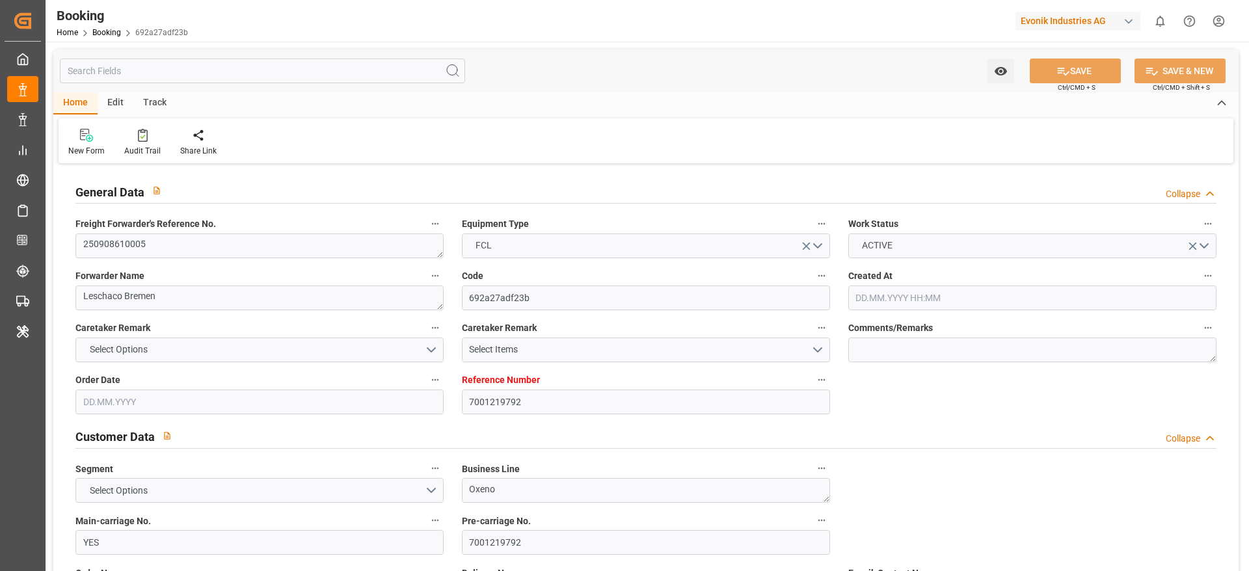
type input "JPUKB"
type input "[DATE] 06:23"
type input "[DATE]"
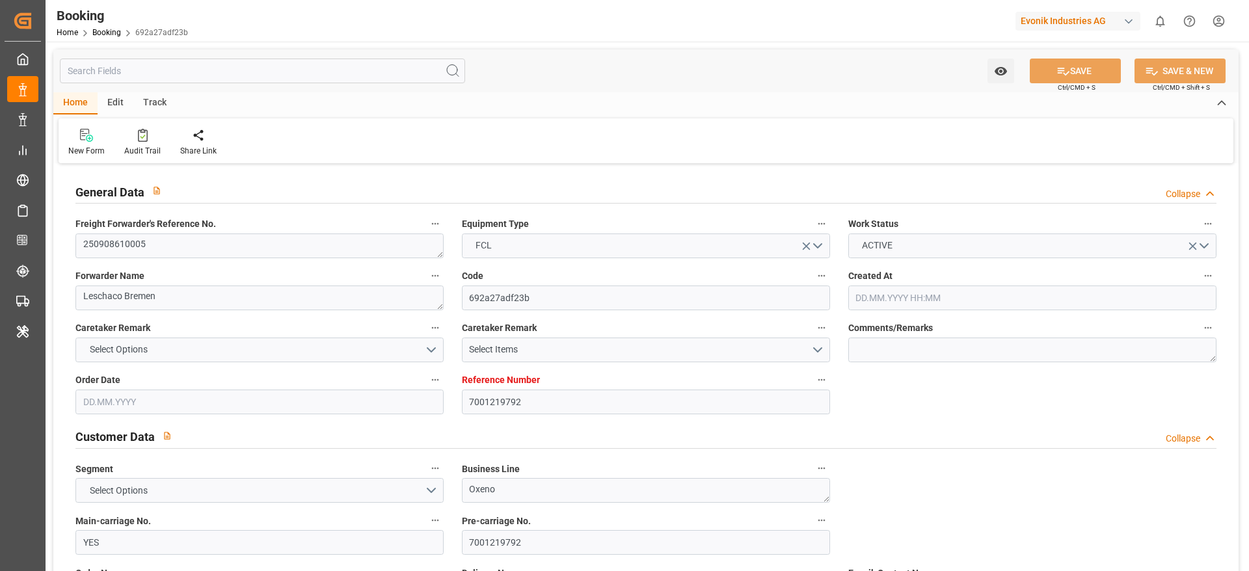
type input "[DATE] 00:00"
type input "[DATE] 13:30"
type input "[DATE] 00:00"
type input "[DATE] 13:59"
type input "[DATE] 14:51"
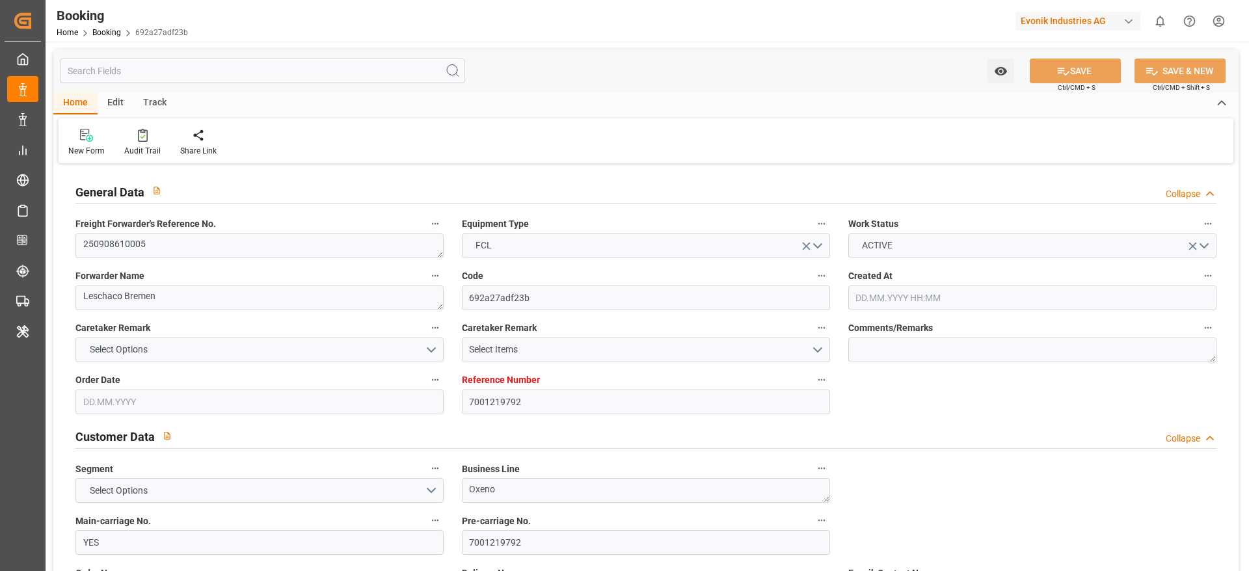
type input "[DATE] 00:00"
type input "[DATE] 07:30"
type input "[DATE] 00:00"
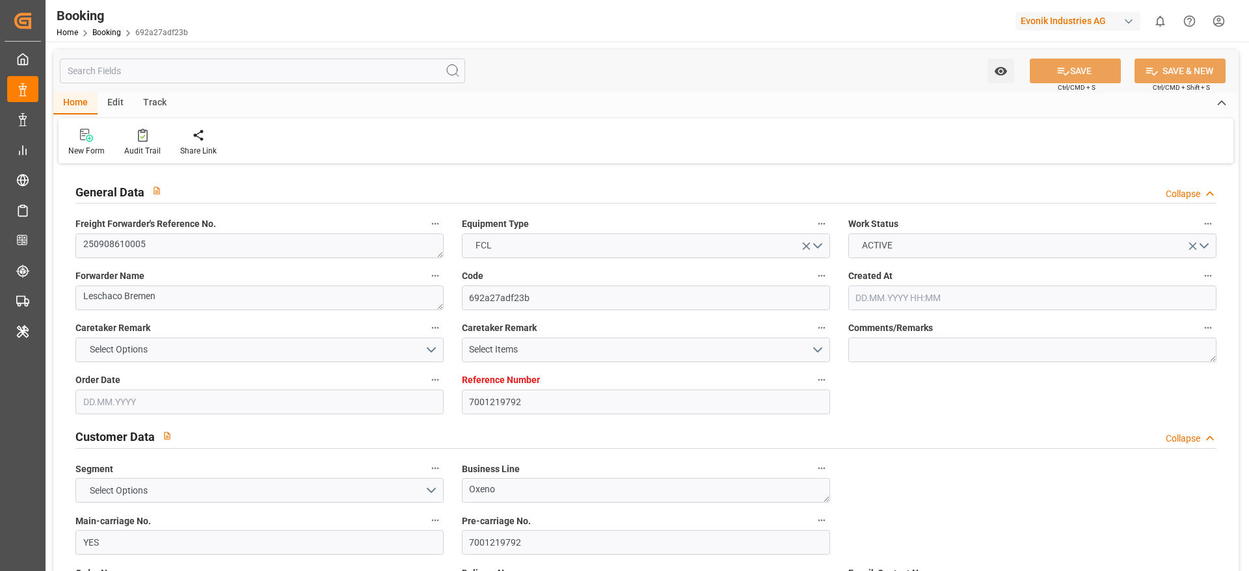
type input "16.10.2025 00:00"
type input "22.08.2025"
type input "28.09.2025 23:24"
type input "28.09.2025"
type input "22.08.2025 08:11"
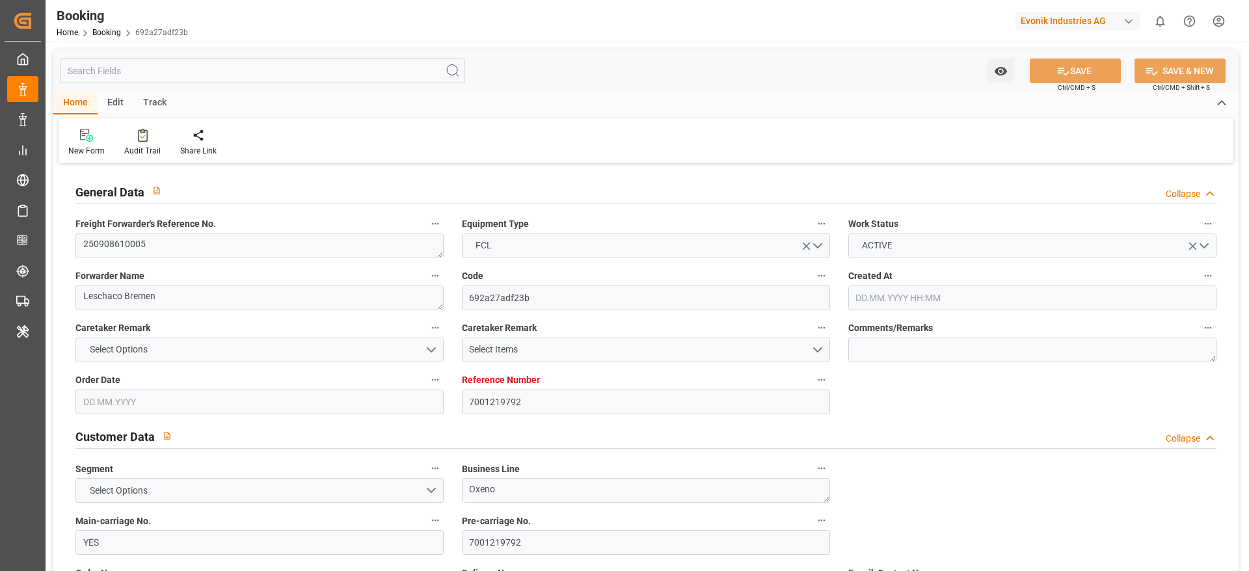
type input "10.09.2025 11:09"
type input "11.09.2025 13:30"
type input "11.09.2025 14:53"
type input "14.10.2025 07:30"
type input "14.10.2025 16:19"
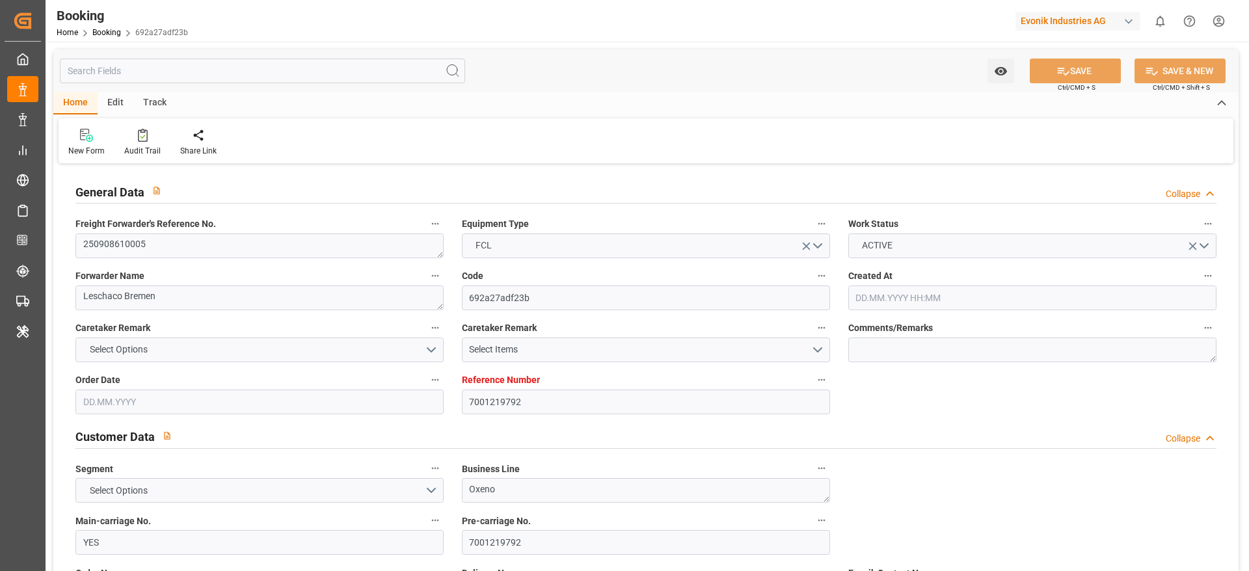
type input "21.10.2025 09:00"
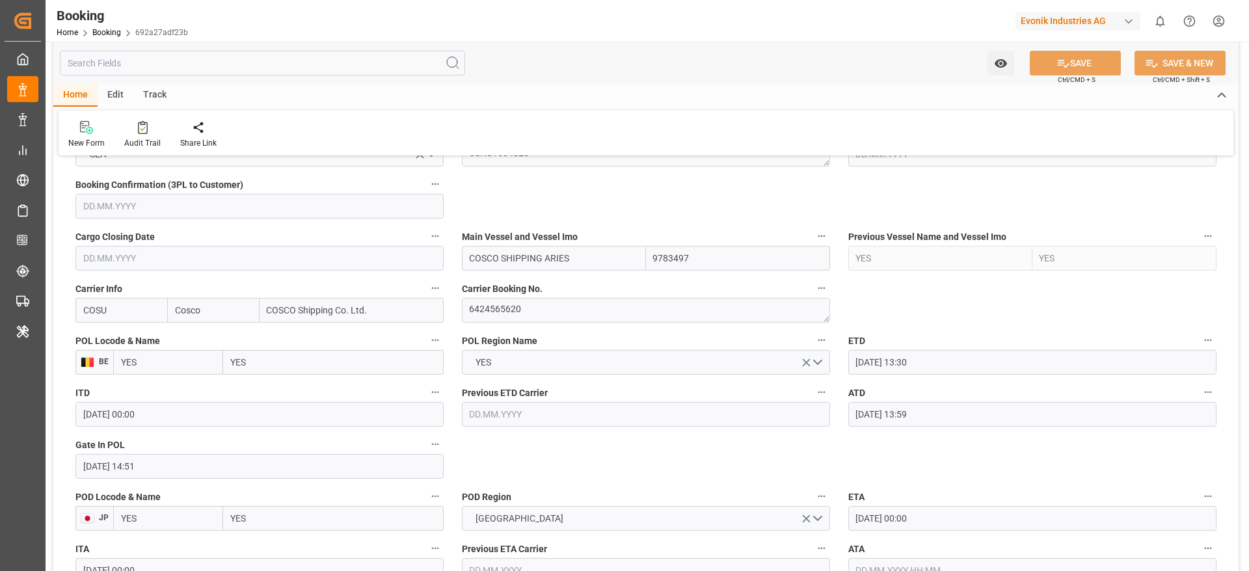
scroll to position [781, 0]
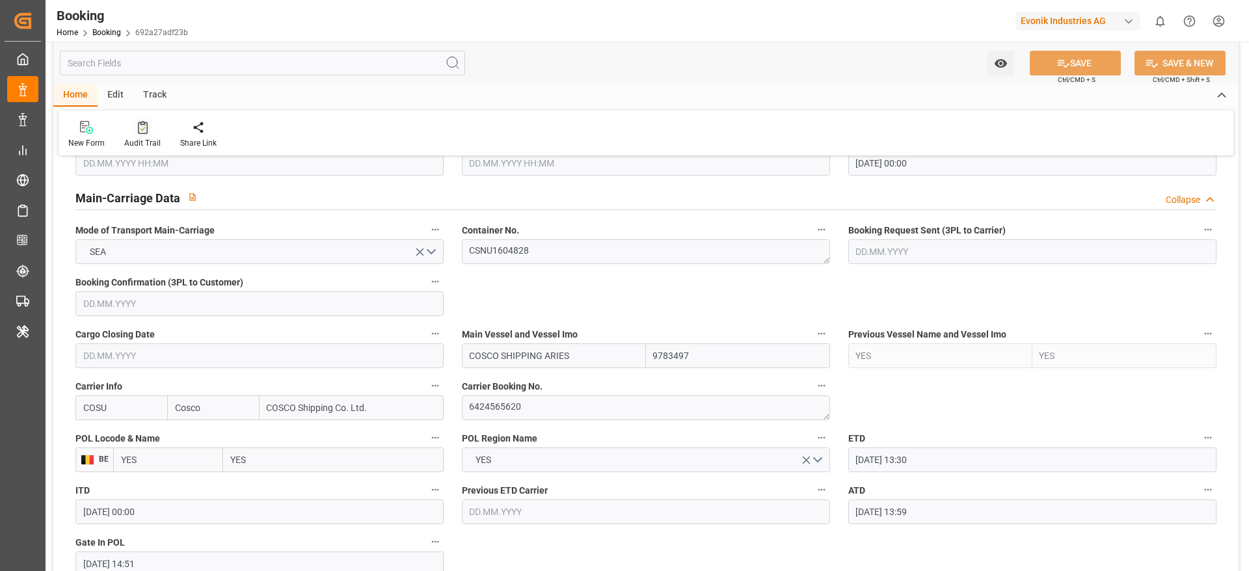
click at [138, 144] on div "Audit Trail" at bounding box center [142, 143] width 36 height 12
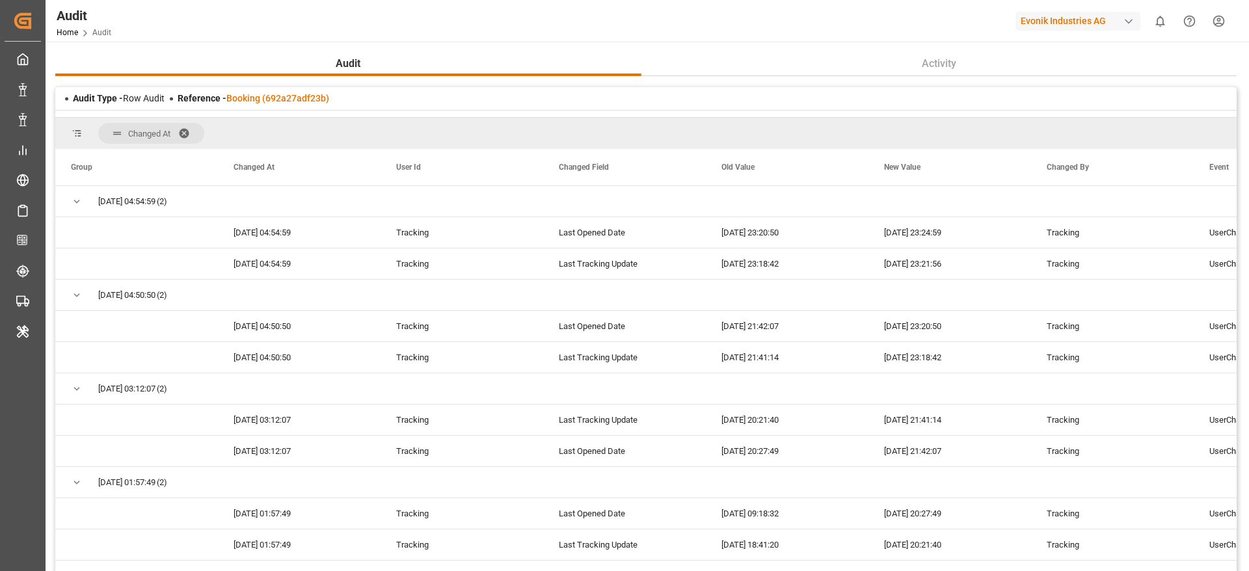
click at [191, 133] on span at bounding box center [188, 134] width 21 height 12
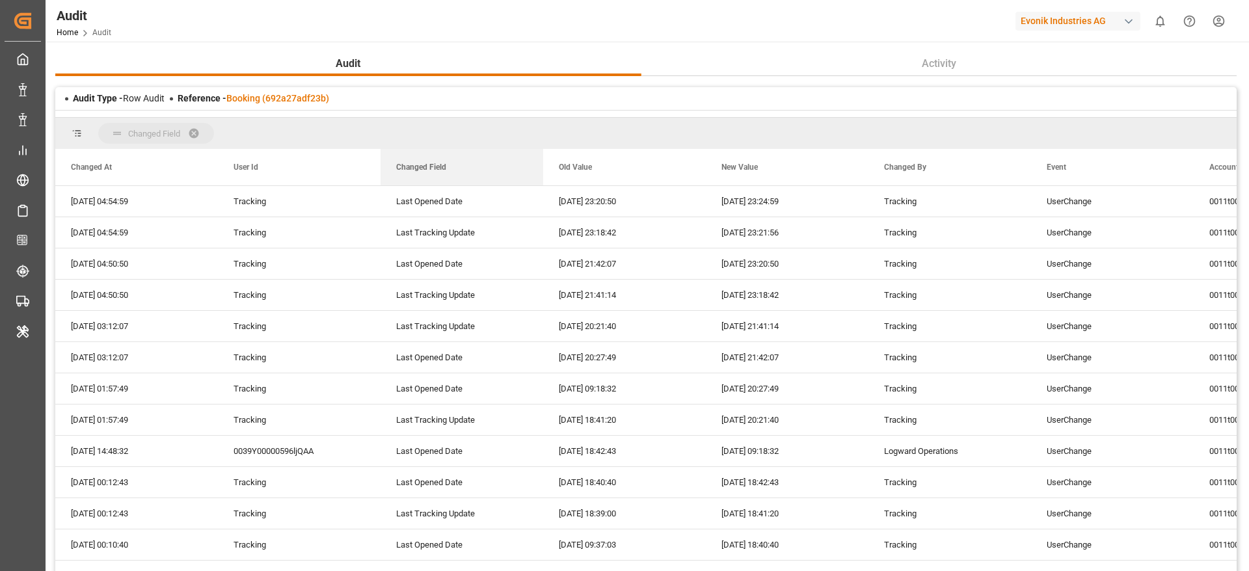
drag, startPoint x: 414, startPoint y: 167, endPoint x: 422, endPoint y: 129, distance: 38.7
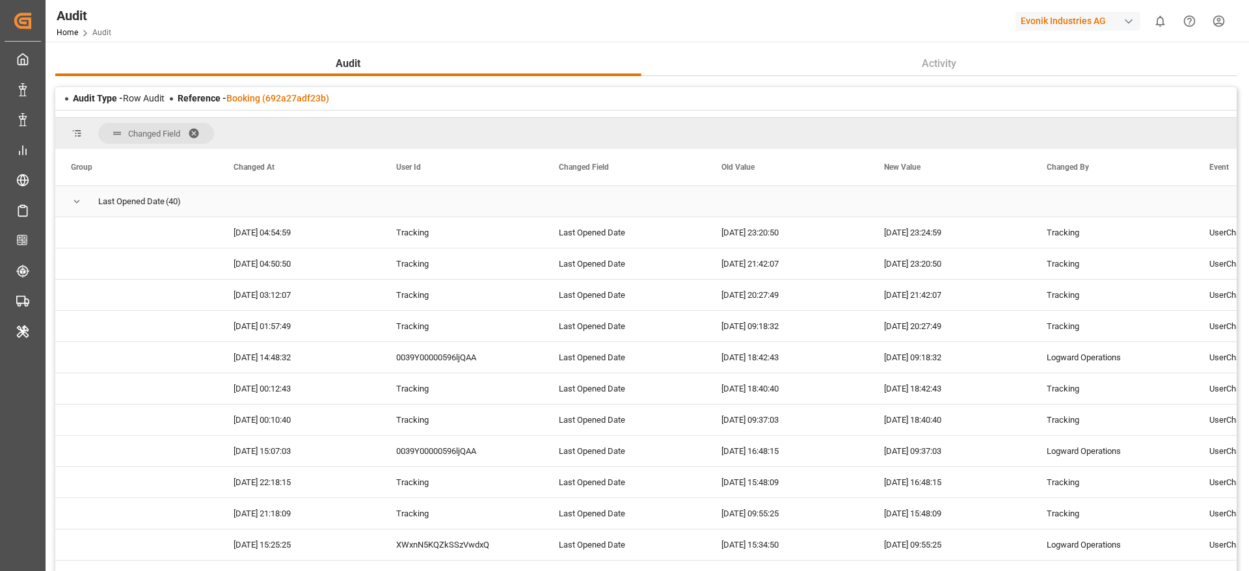
click at [79, 196] on span "Press SPACE to select this row." at bounding box center [77, 202] width 12 height 12
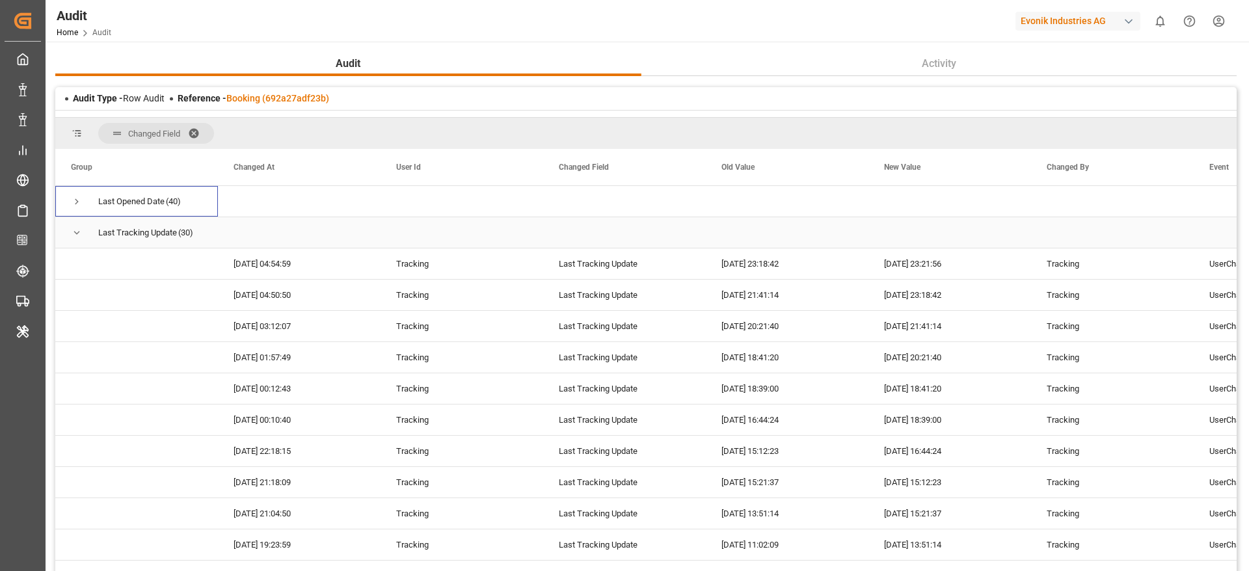
click at [82, 237] on span "Press SPACE to select this row." at bounding box center [77, 233] width 12 height 12
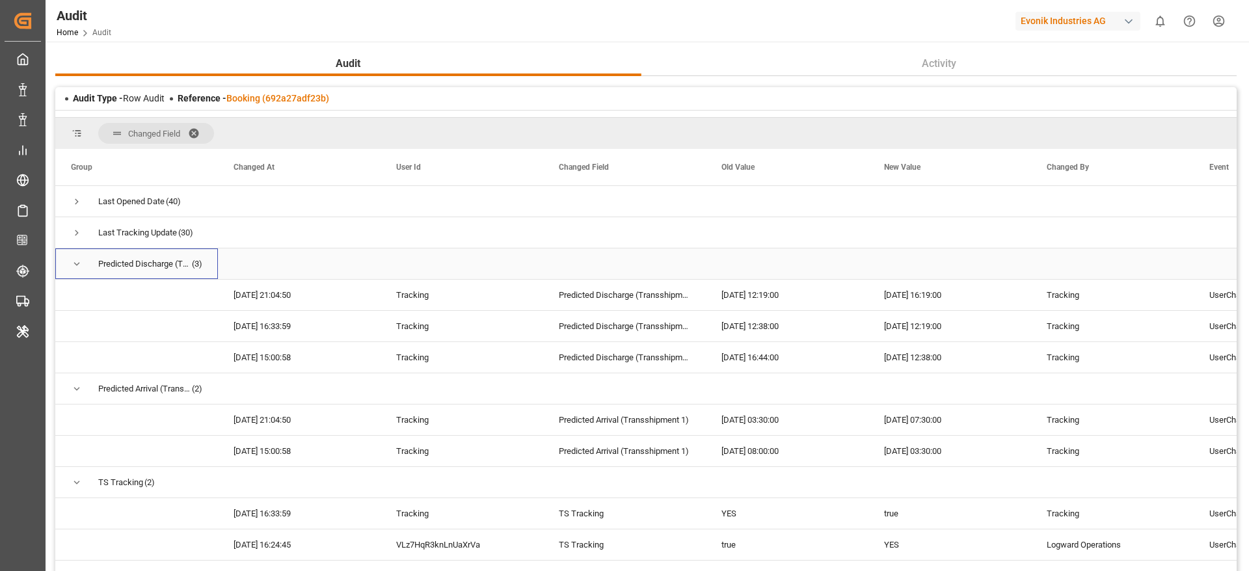
click at [75, 260] on span "Press SPACE to select this row." at bounding box center [77, 264] width 12 height 12
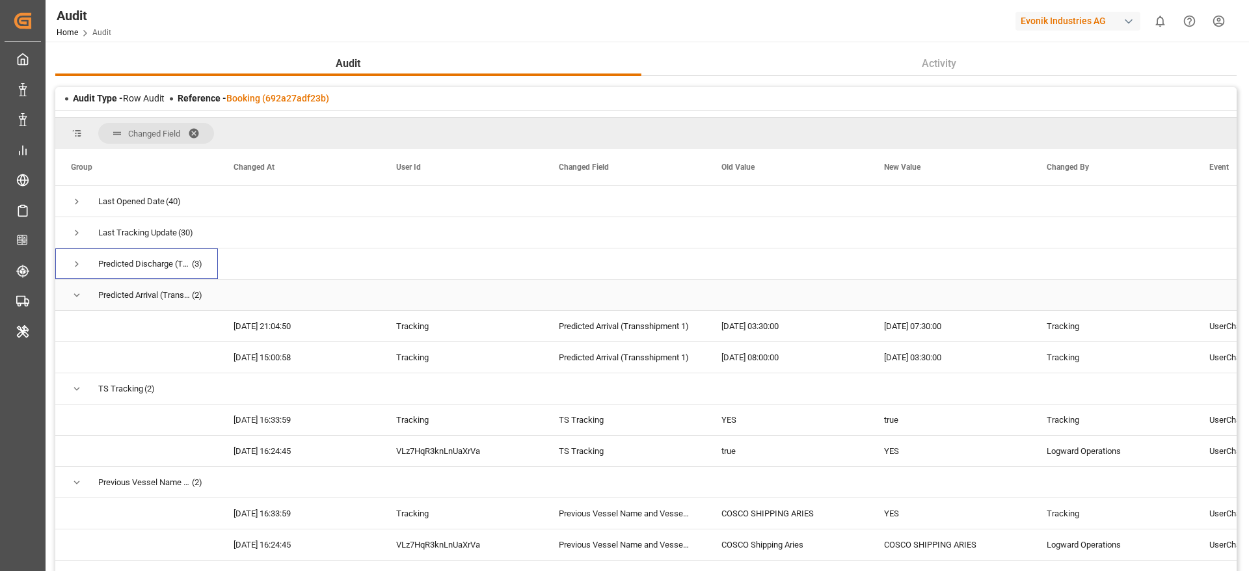
click at [75, 290] on span "Press SPACE to select this row." at bounding box center [77, 296] width 12 height 12
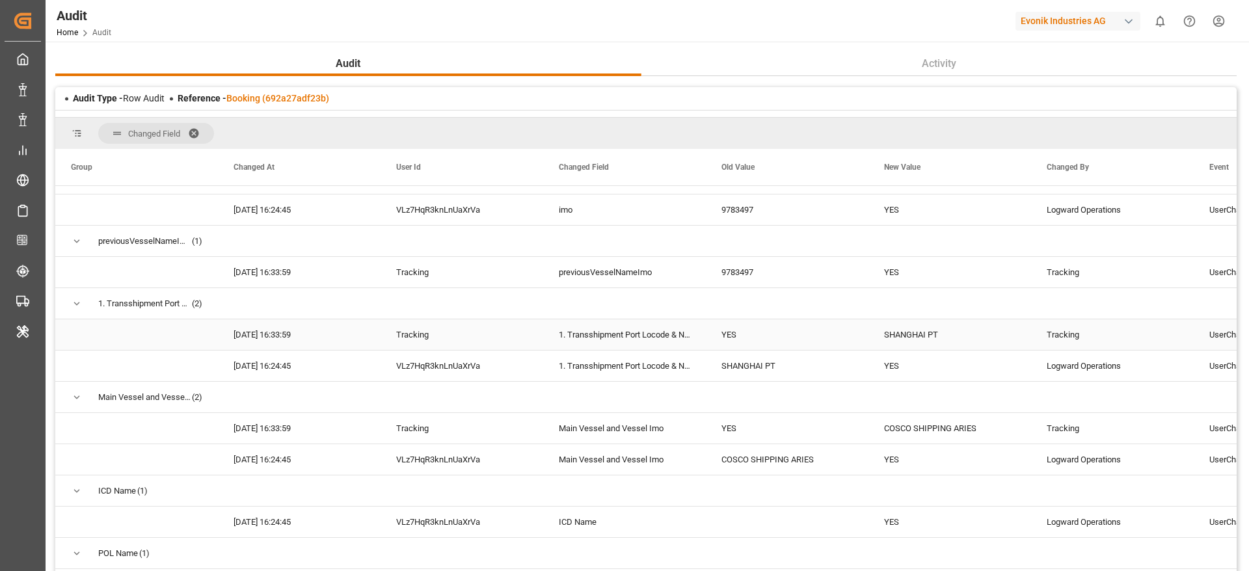
scroll to position [488, 0]
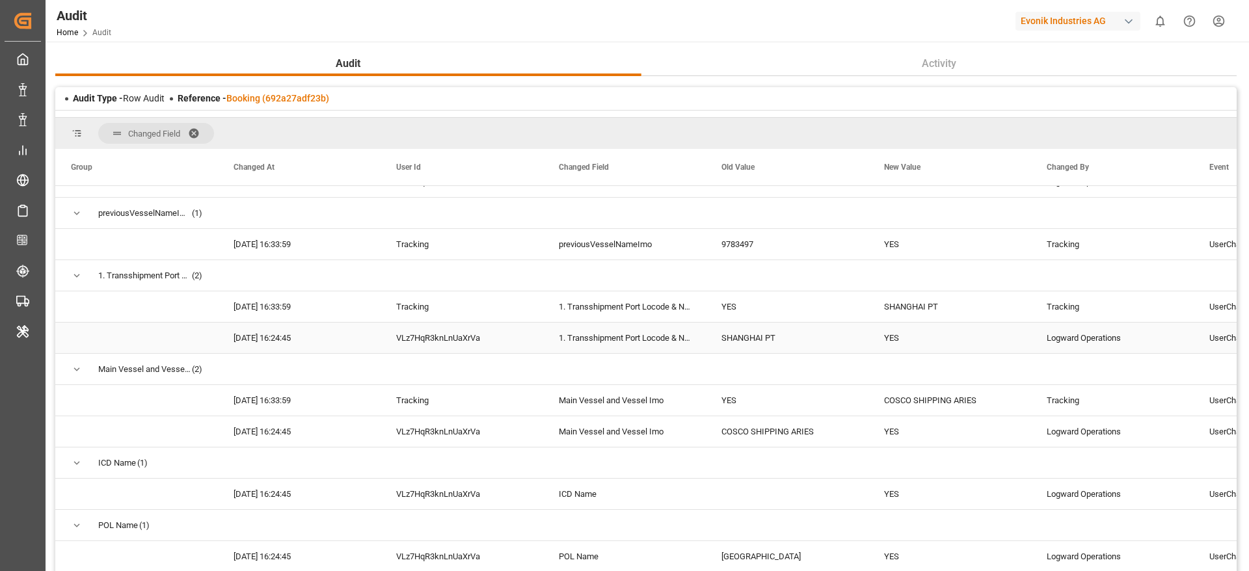
click at [469, 349] on div "VLz7HqR3knLnUaXrVa" at bounding box center [462, 338] width 163 height 31
click at [452, 312] on div "Tracking" at bounding box center [462, 306] width 163 height 31
click at [444, 404] on div "Tracking" at bounding box center [462, 400] width 163 height 31
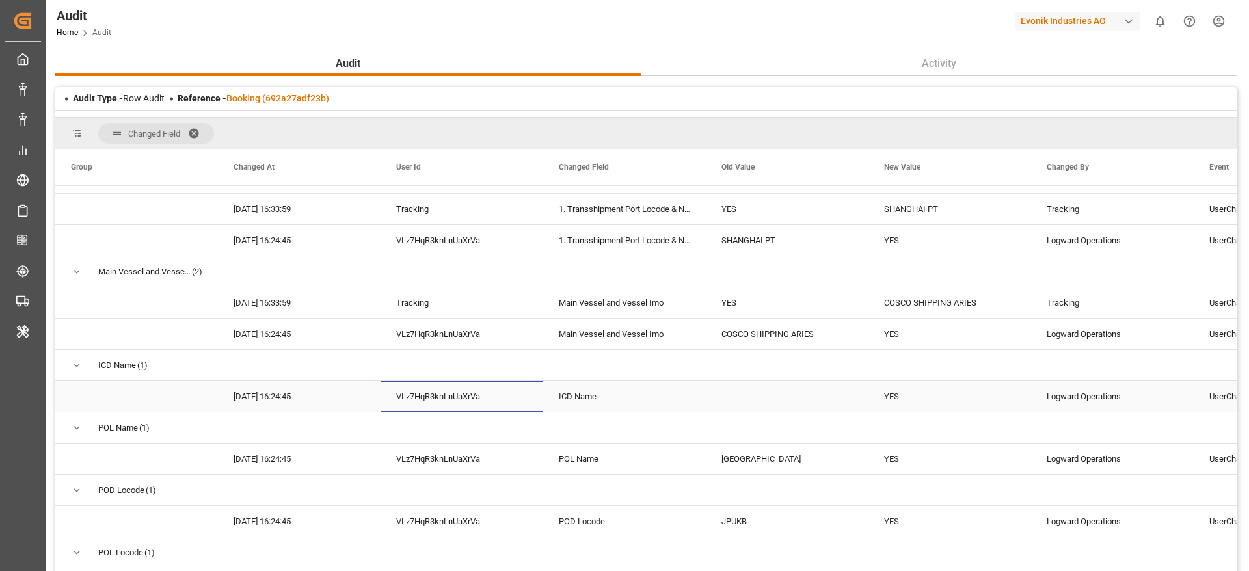
click at [436, 396] on div "VLz7HqR3knLnUaXrVa" at bounding box center [462, 396] width 163 height 31
click at [787, 306] on div "YES" at bounding box center [787, 303] width 163 height 31
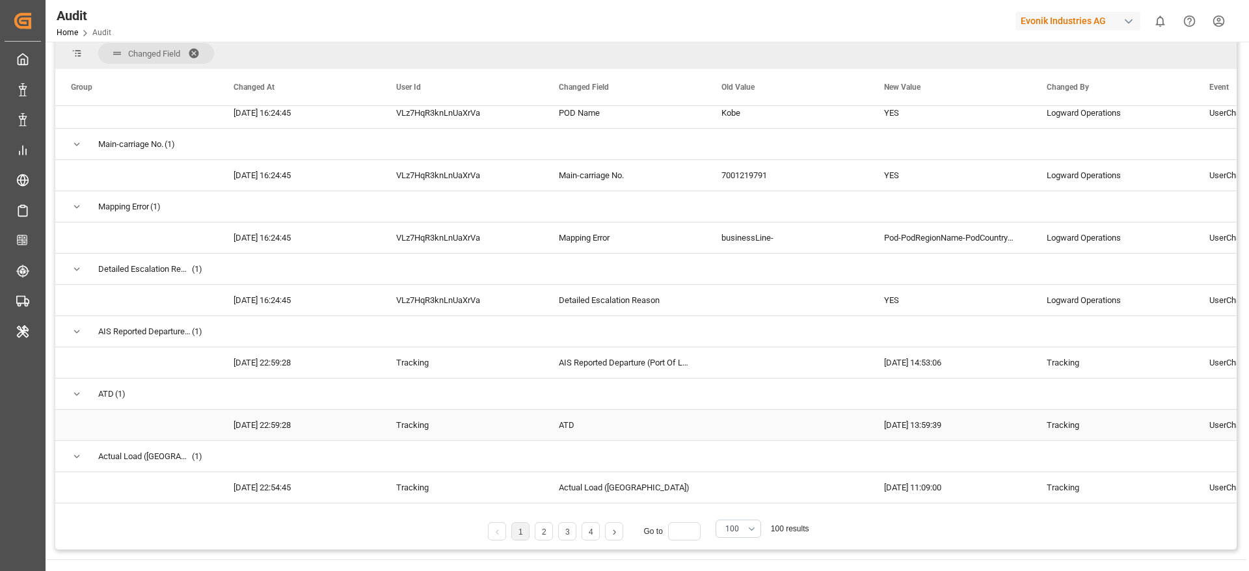
scroll to position [98, 0]
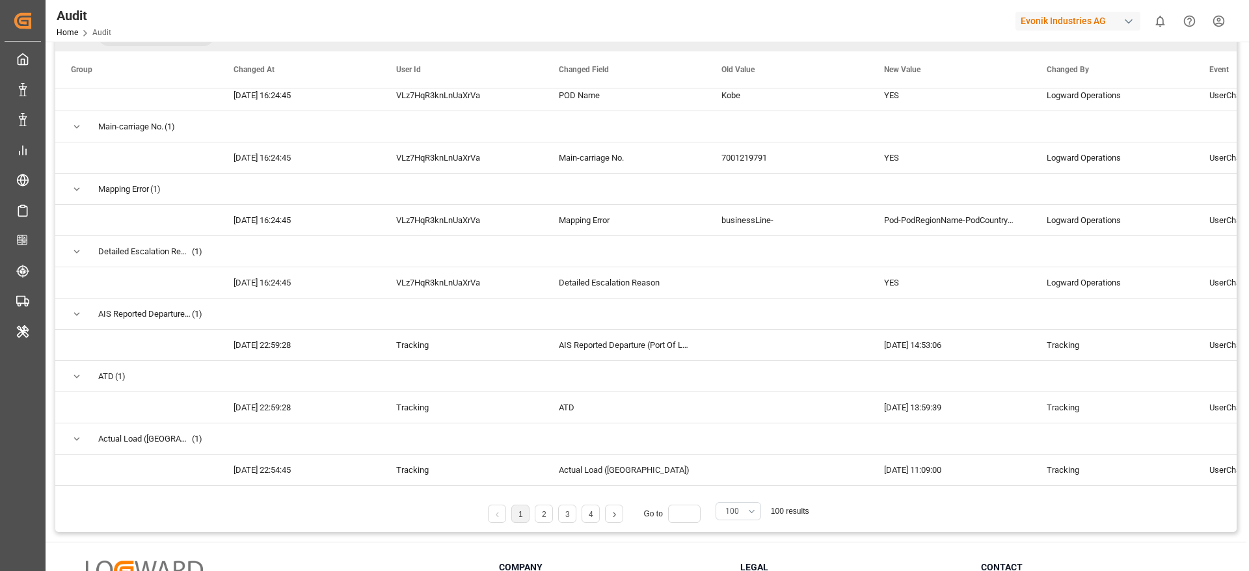
click at [738, 506] on span "100" at bounding box center [732, 512] width 14 height 12
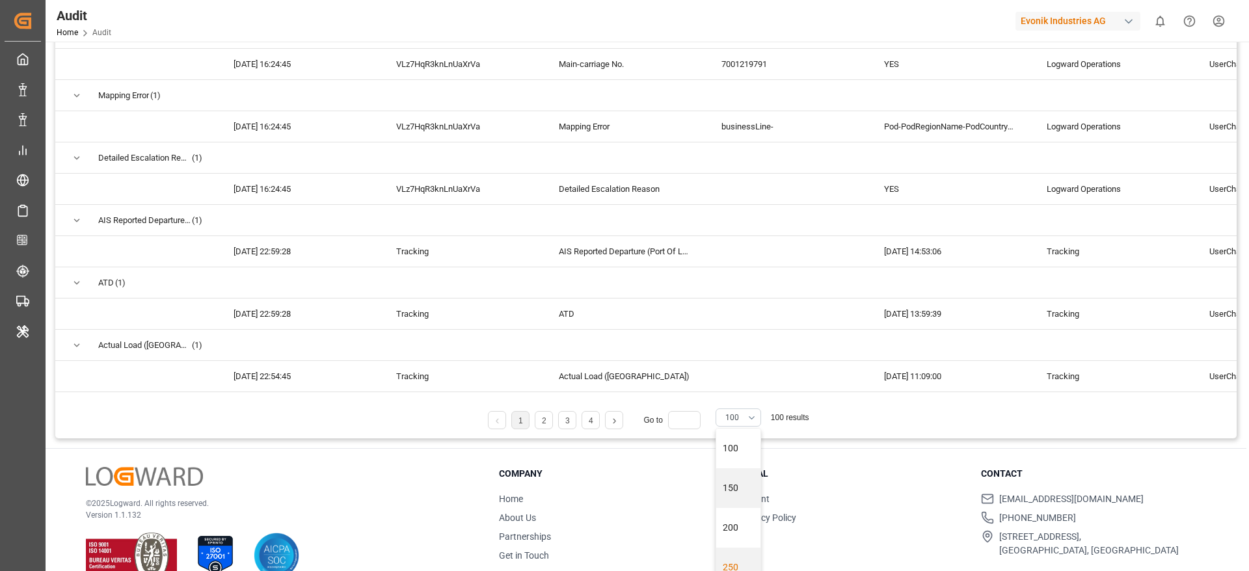
scroll to position [217, 0]
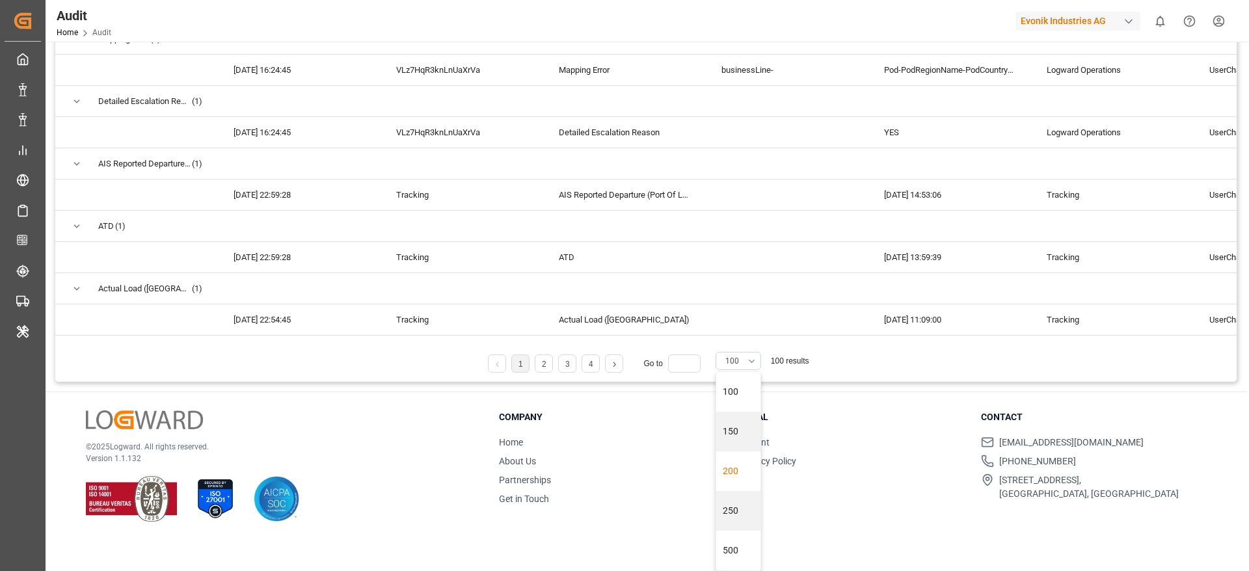
drag, startPoint x: 210, startPoint y: 446, endPoint x: 233, endPoint y: 443, distance: 23.0
click at [212, 444] on p "© 2025 Logward. All rights reserved." at bounding box center [276, 447] width 381 height 12
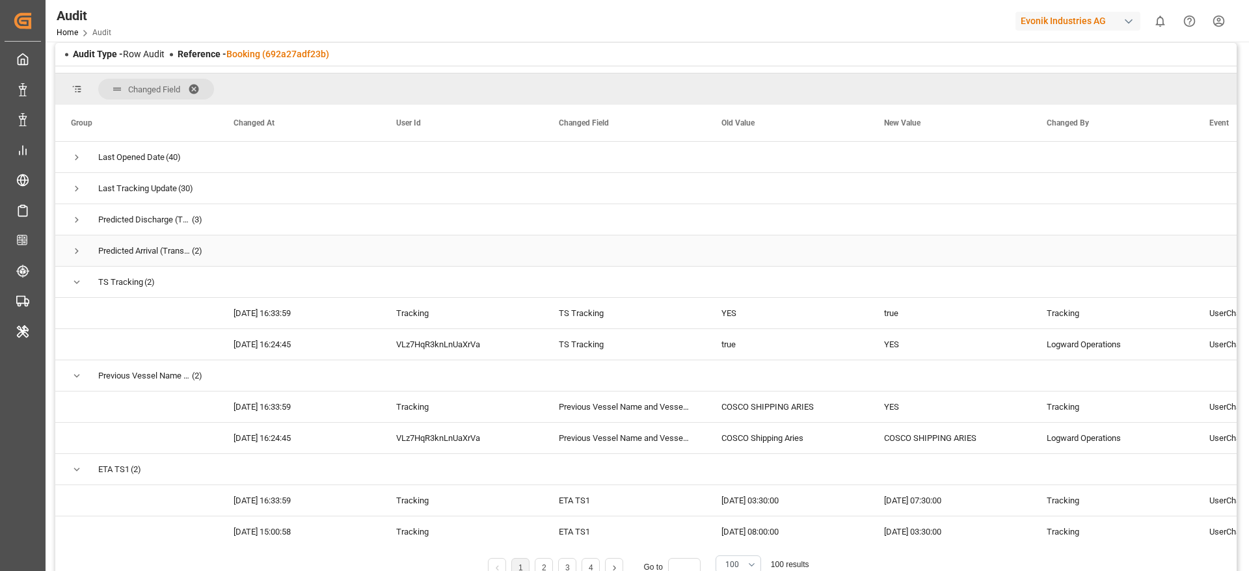
scroll to position [0, 0]
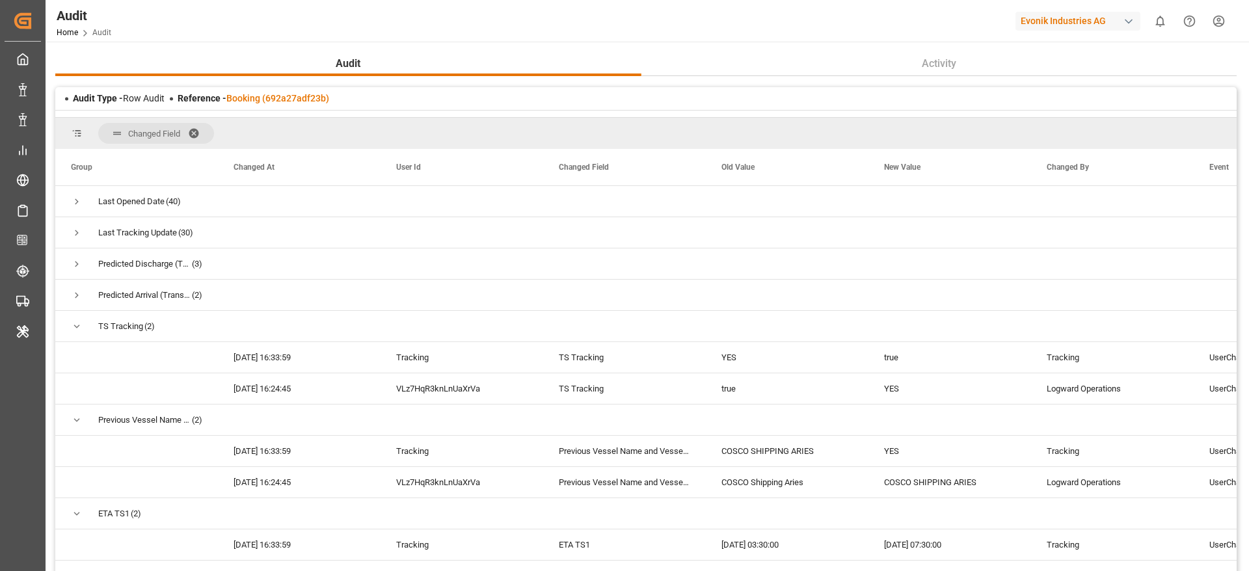
click at [190, 129] on span at bounding box center [198, 134] width 21 height 12
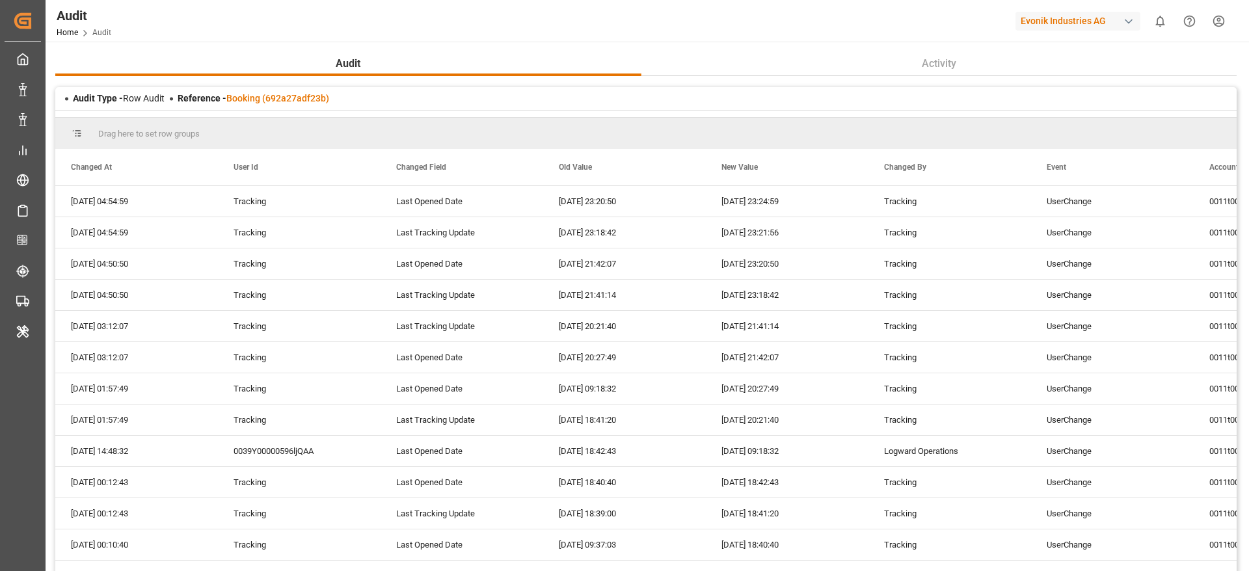
click at [269, 90] on div "Audit Type - Row Audit Reference - Booking (692a27adf23b)" at bounding box center [646, 98] width 1182 height 23
click at [274, 92] on div "Reference - Booking (692a27adf23b)" at bounding box center [254, 99] width 152 height 14
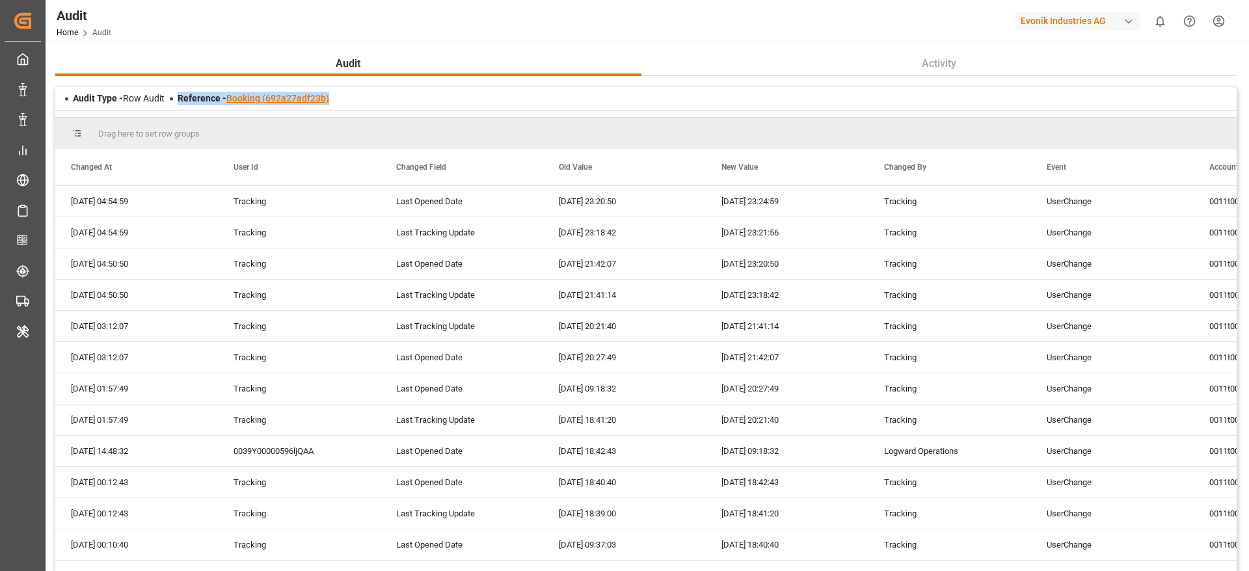
click at [274, 94] on link "Booking (692a27adf23b)" at bounding box center [277, 98] width 103 height 10
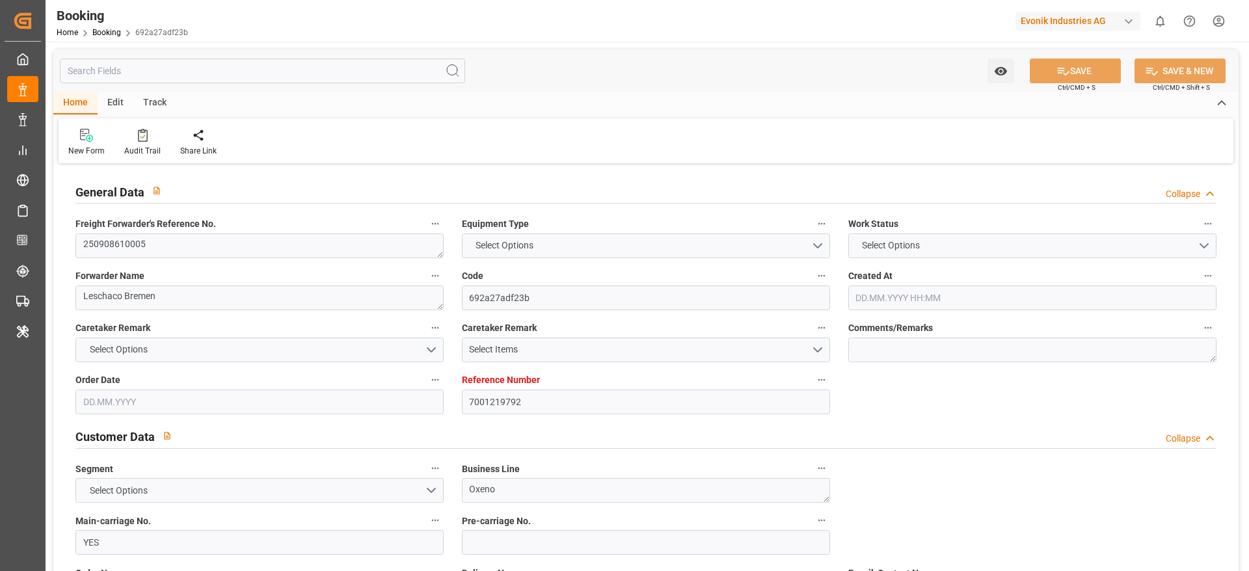
type input "7001219792"
type input "9783497"
type input "YES"
type input "Cosco"
type input "COSCO Shipping Co. Ltd."
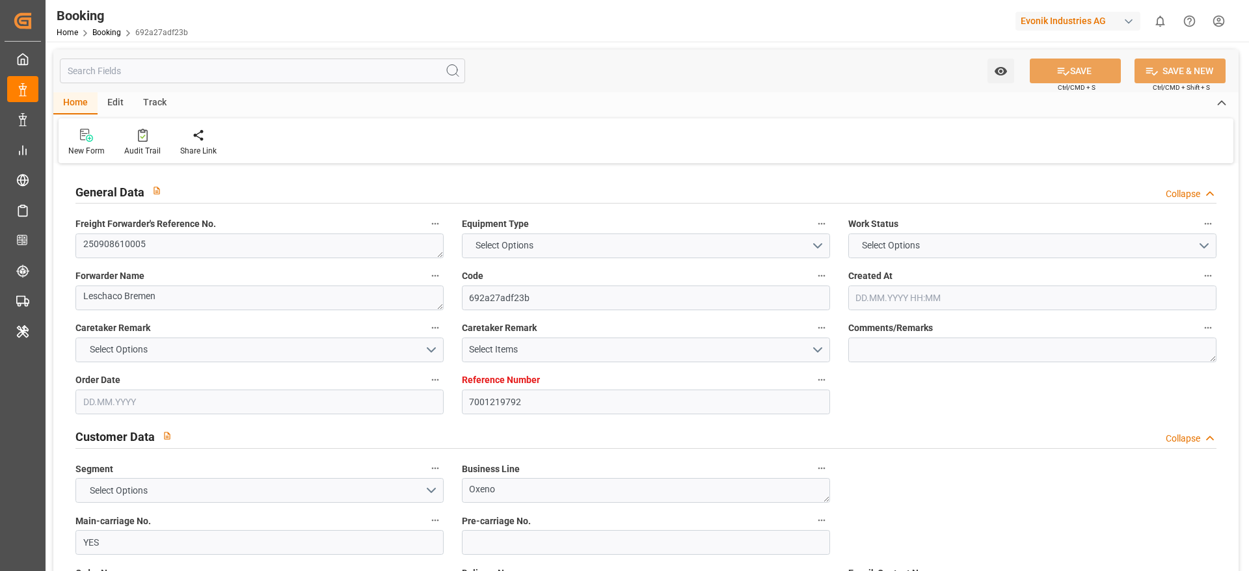
type input "BEANR"
type input "JPUKB"
type input "CNSGH"
type input "0"
type input "BEANR"
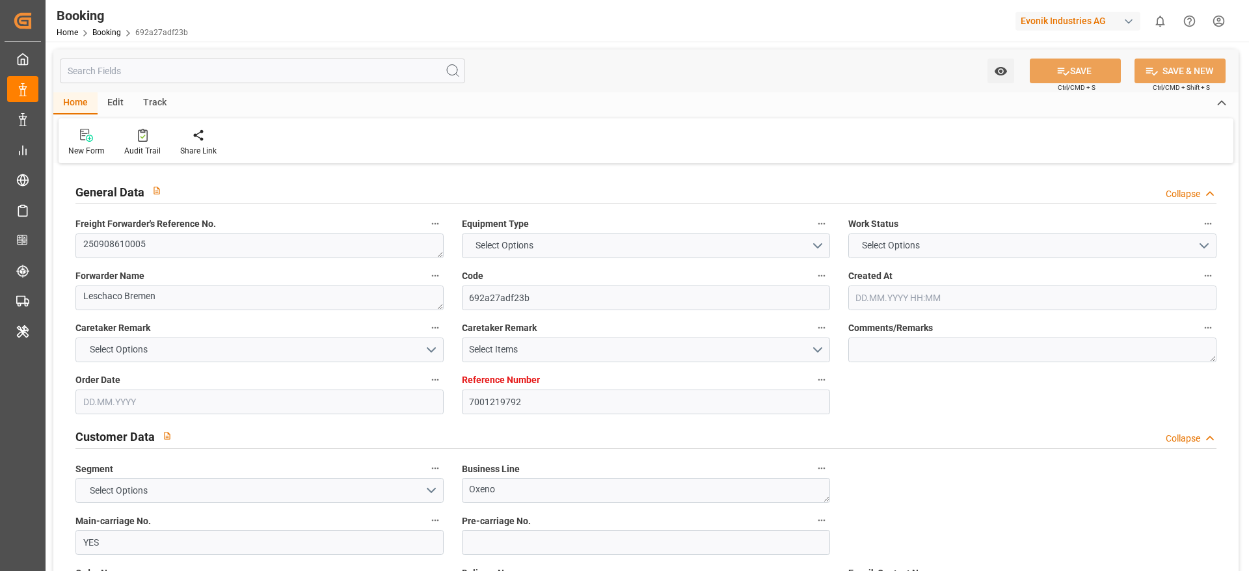
type input "JPUKB"
type input "11.07.2025 06:23"
type input "11.07.2025"
type input "24.10.2025"
type input "22.08.2025"
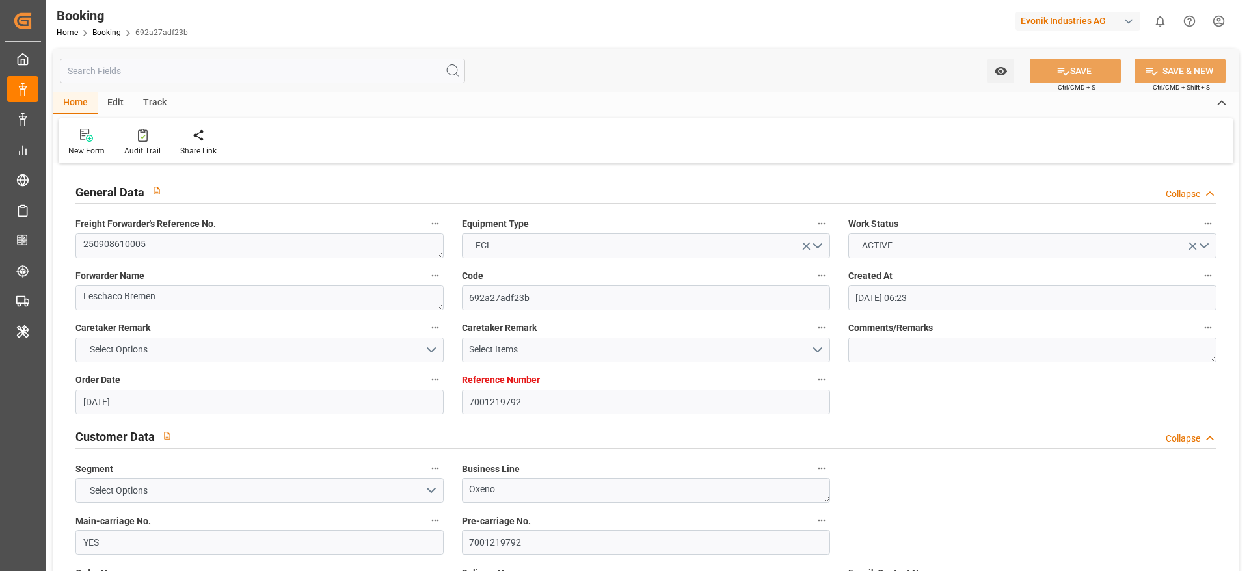
type input "22.08.2025 00:00"
type input "11.09.2025 13:30"
type input "04.09.2025 00:00"
type input "11.09.2025 13:59"
type input "05.09.2025 14:51"
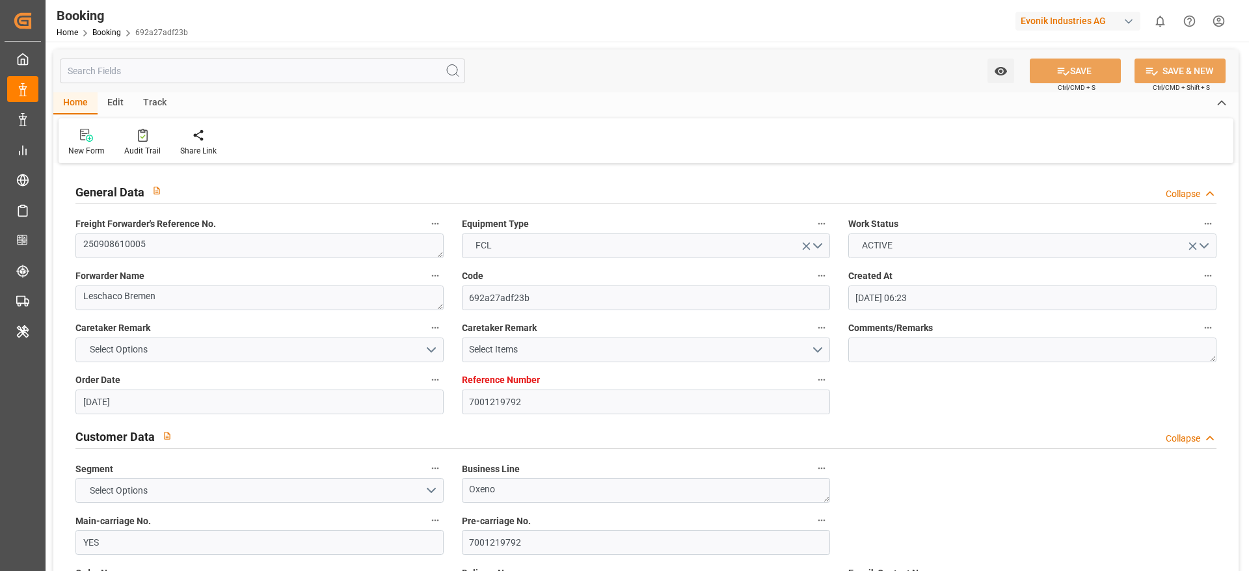
type input "21.10.2025 00:00"
type input "14.10.2025 07:30"
type input "14.10.2025 00:00"
type input "16.10.2025 00:00"
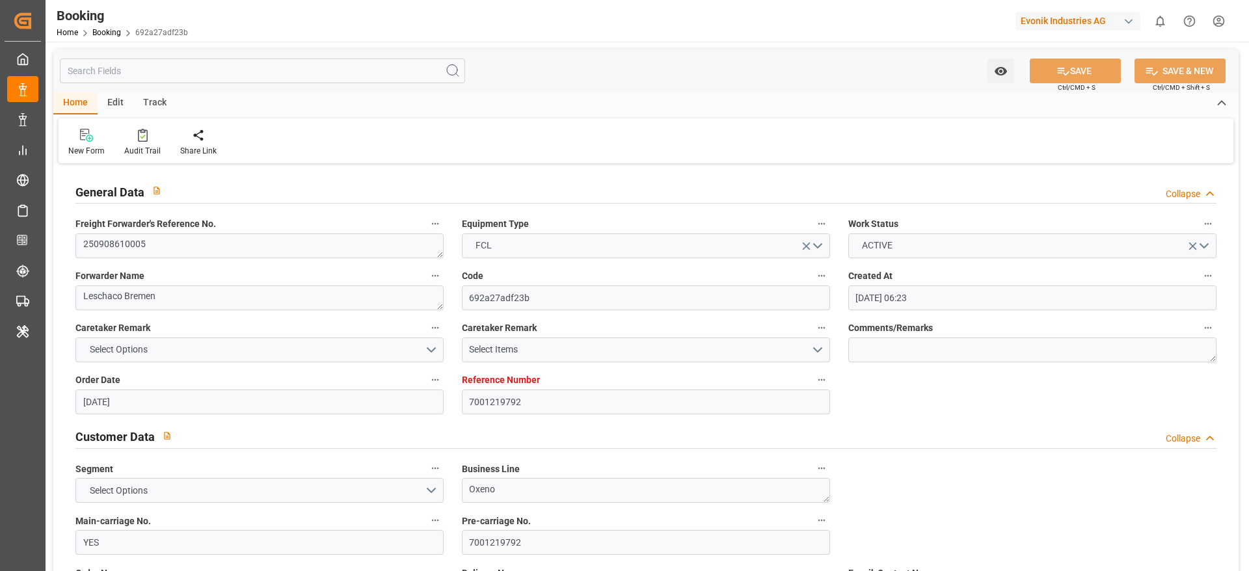
type input "16.10.2025 00:00"
type input "22.08.2025"
type input "29.09.2025 10:13"
type input "28.09.2025"
type input "22.08.2025 08:11"
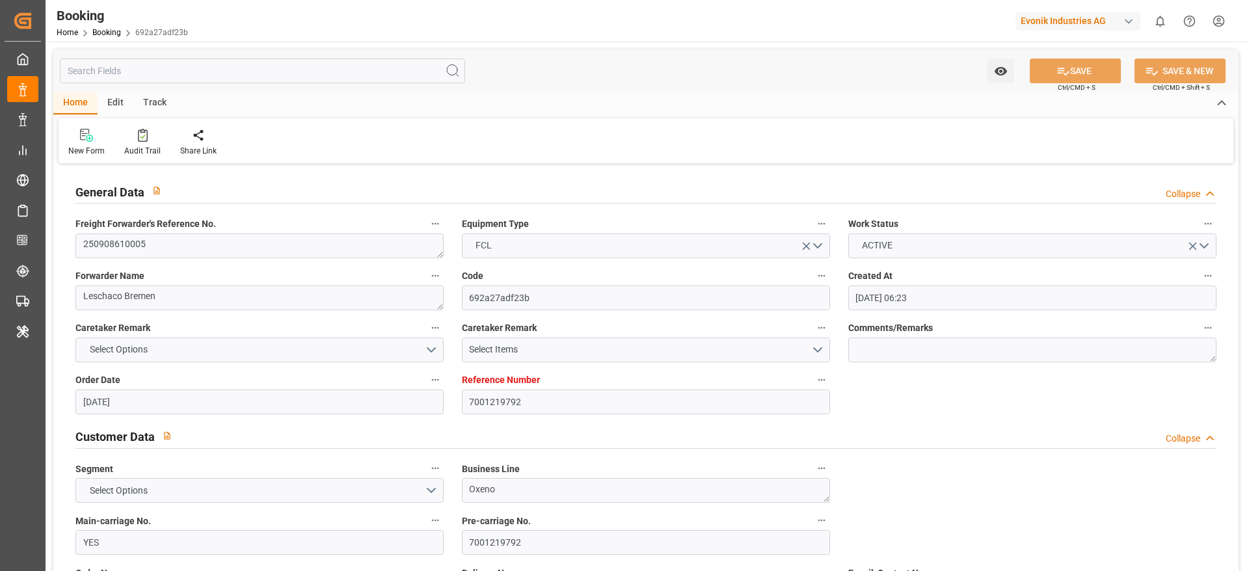
type input "10.09.2025 11:09"
type input "11.09.2025 13:30"
type input "11.09.2025 14:53"
type input "14.10.2025 07:30"
type input "14.10.2025 16:19"
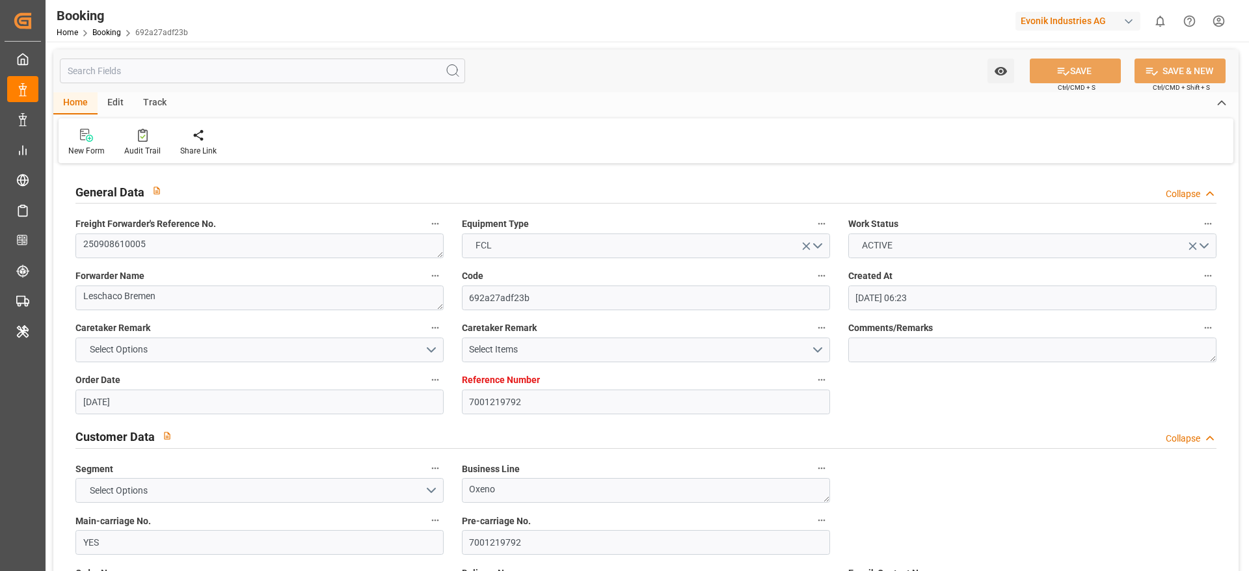
type input "21.10.2025 09:00"
type textarea "0"
type textarea "NRS Ocean Logistics"
type input "12b4a77add5c"
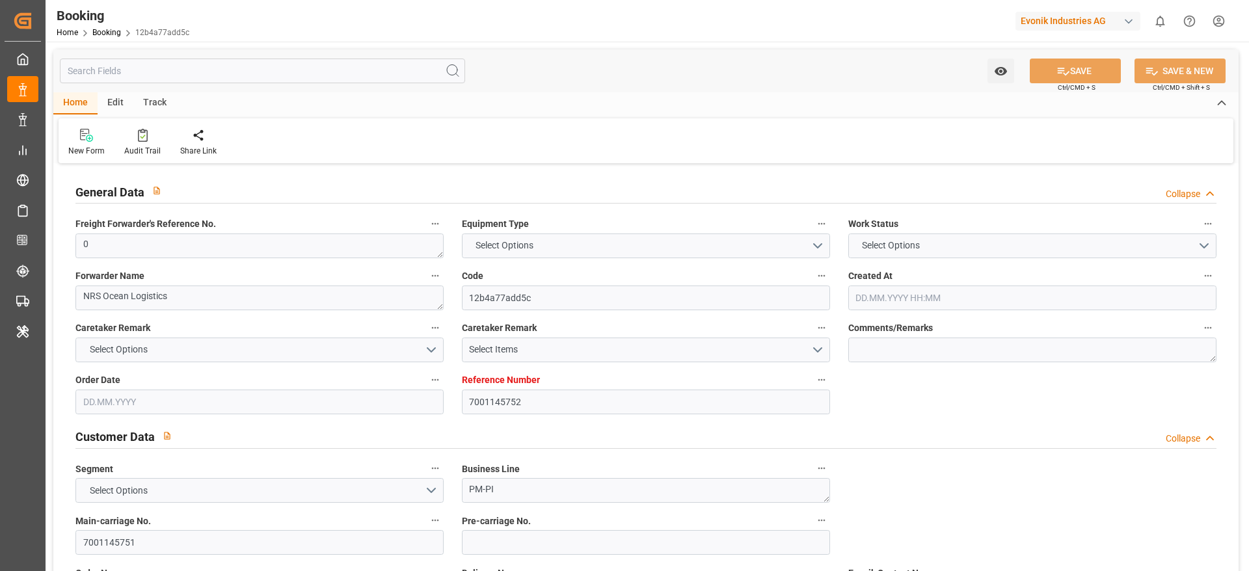
type input "7001145752"
type textarea "PM-PI"
type input "7001145751"
type textarea "[PERSON_NAME][EMAIL_ADDRESS][PERSON_NAME][DOMAIN_NAME]"
type textarea "CFR"
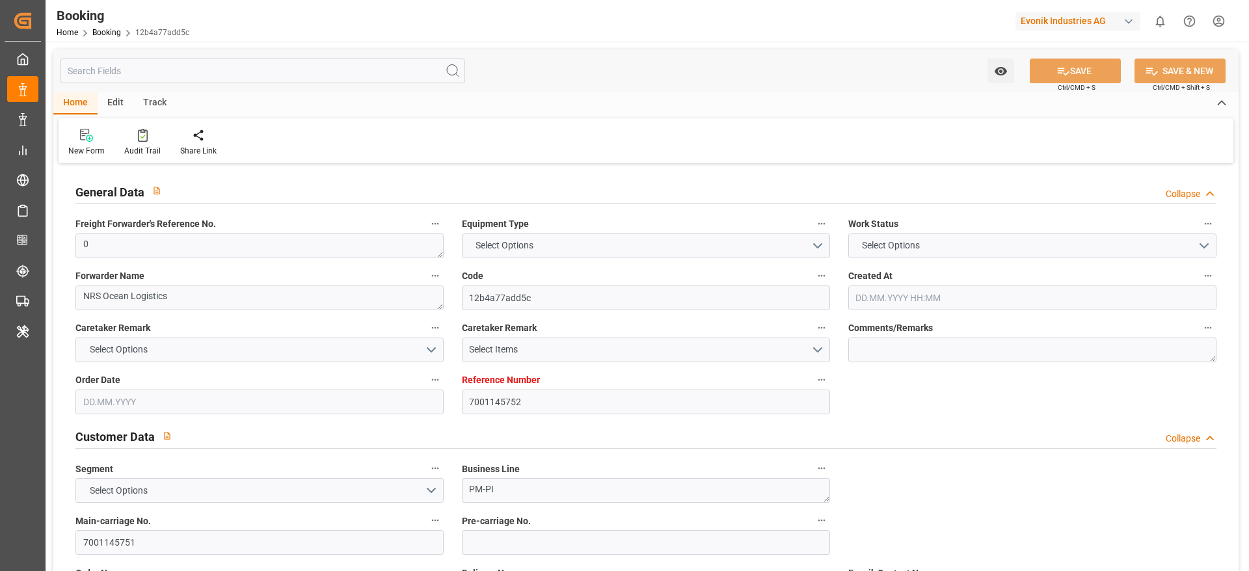
type textarea "[GEOGRAPHIC_DATA]"
type textarea "9"
type textarea "Marl"
type textarea "NCCU0201228"
type input "NYK [PERSON_NAME]"
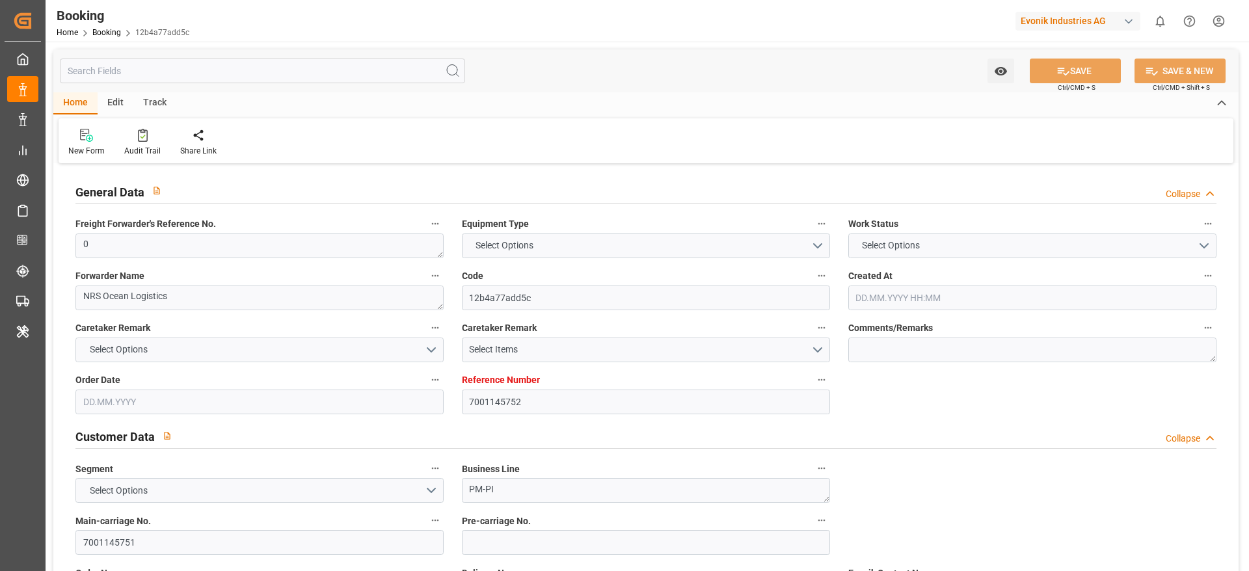
type input "ONEY"
type input "[GEOGRAPHIC_DATA]"
type input "[GEOGRAPHIC_DATA], [GEOGRAPHIC_DATA]"
type textarea "eta"
type textarea "INPUT_Evonik_Seeburger_IFTMIN_1002832659_20250605110341521.edi"
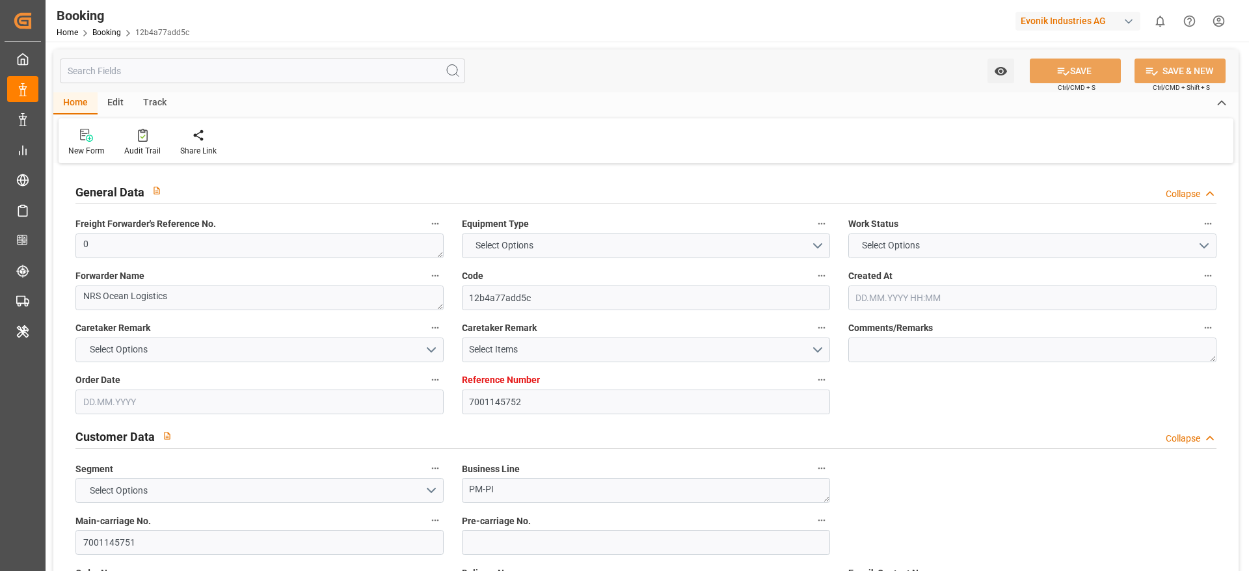
type textarea "NWC/[GEOGRAPHIC_DATA] [GEOGRAPHIC_DATA] Continent / [GEOGRAPHIC_DATA]-PI"
type textarea "INPUT_Evonik_Seeburger_IFTMIN_1002669943_20250417084609837.edi,INPUT_Evonik_See…"
type textarea "1002832659"
type textarea "[PERSON_NAME]"
type textarea "IFTMIN"
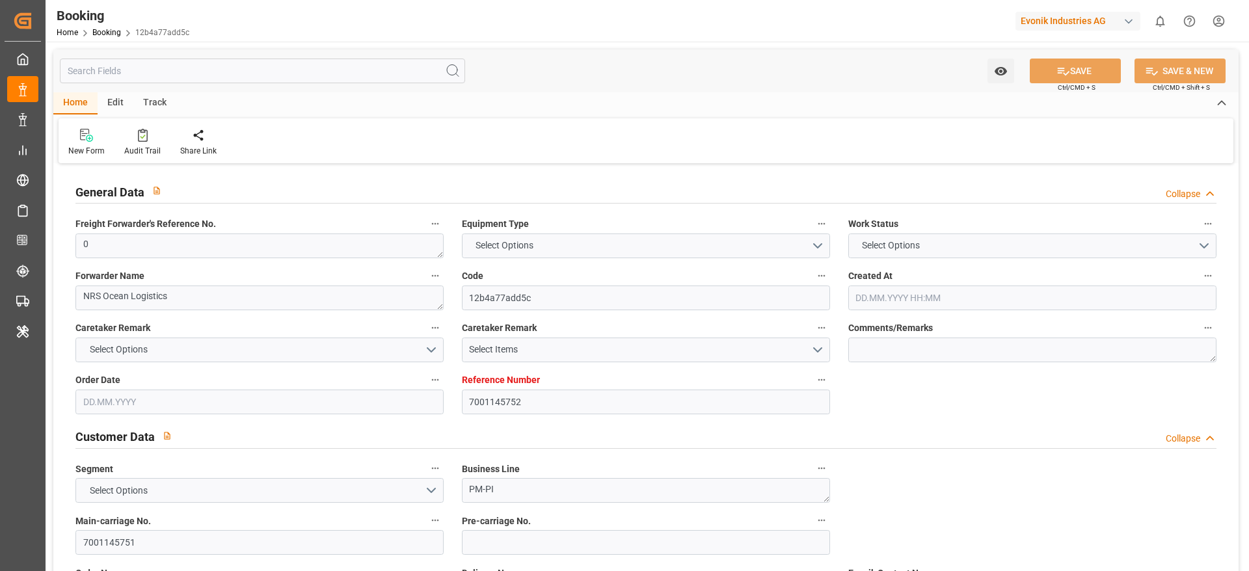
type textarea "a016N000006xhJ9QAI"
type textarea "No"
type input "7001145752"
type input "9312781"
type input "ONE"
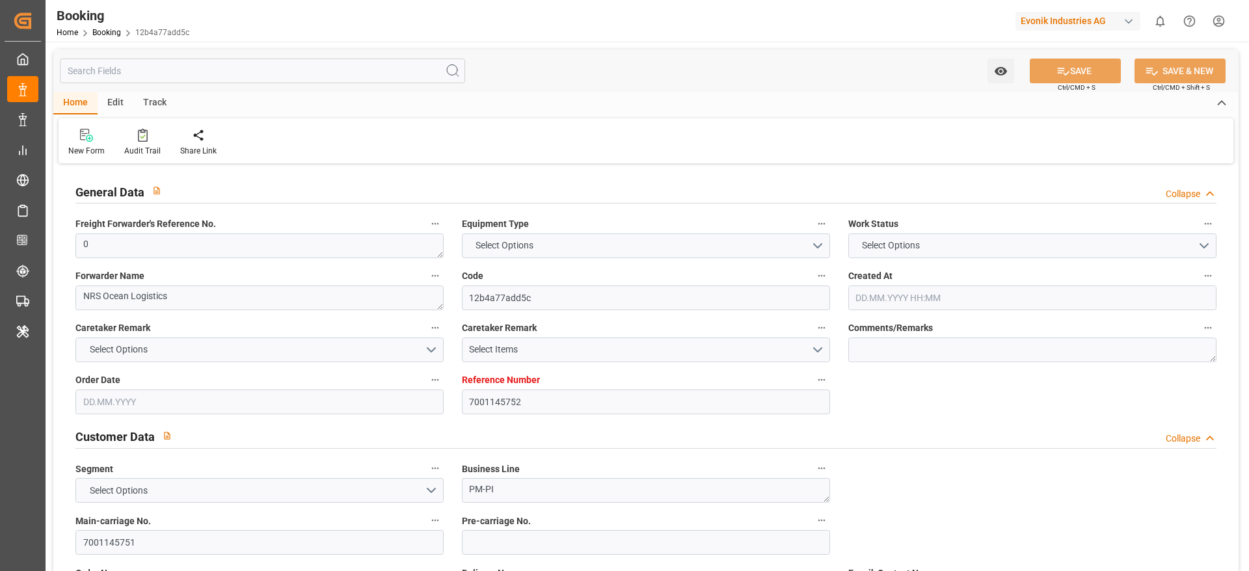
type input "Ocean Network Express"
type input "NLRTM"
type input "JPNGO"
type input "51"
type input "0"
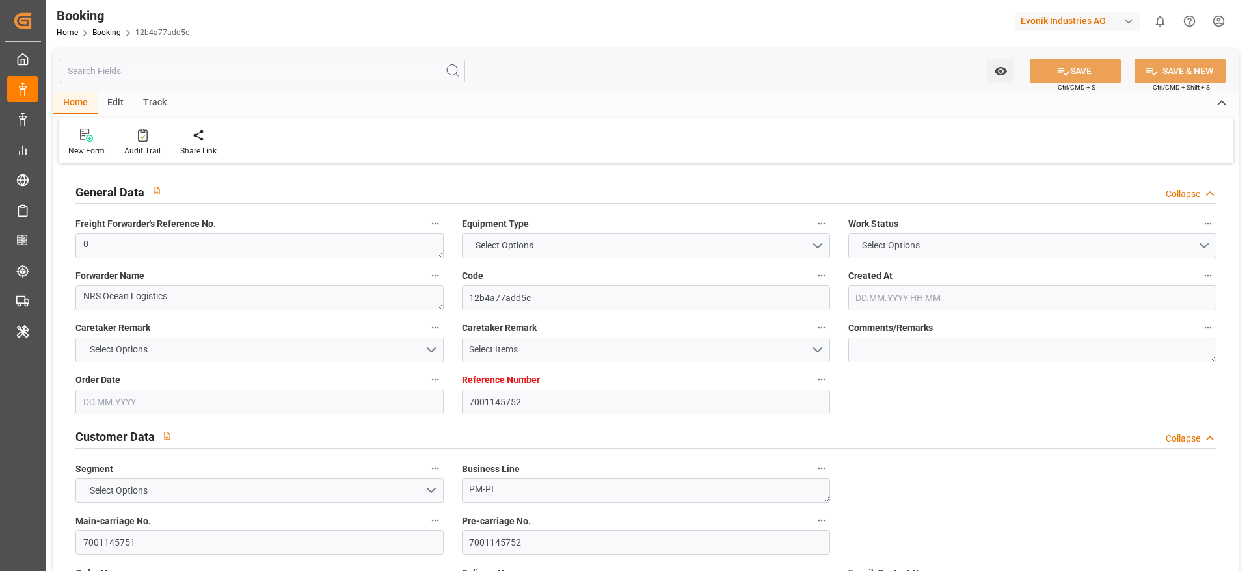
type input "[DATE] 06:47"
type input "[DATE]"
type input "[DATE] 00:00"
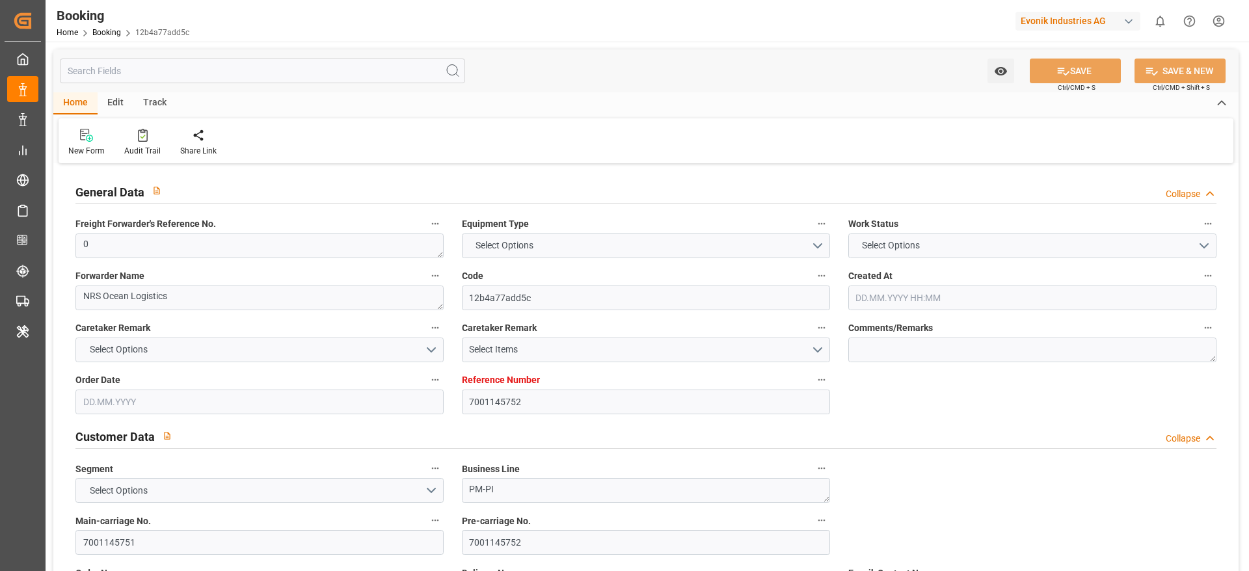
type input "[DATE] 00:00"
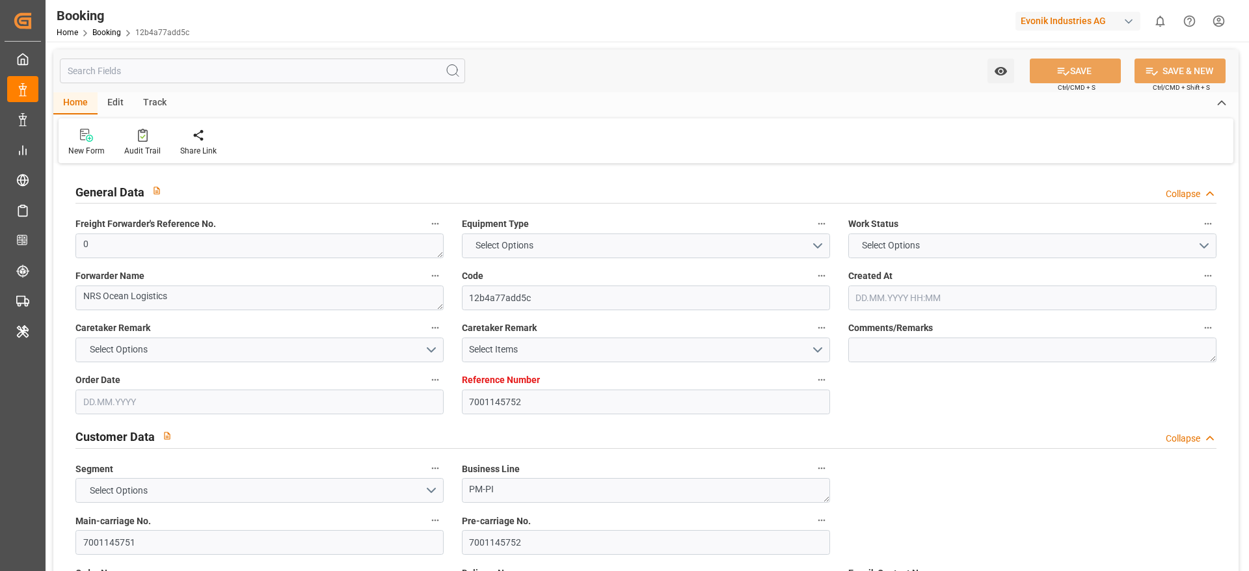
type input "[DATE] 00:00"
type input "[DATE]"
type input "[DATE] 06:50"
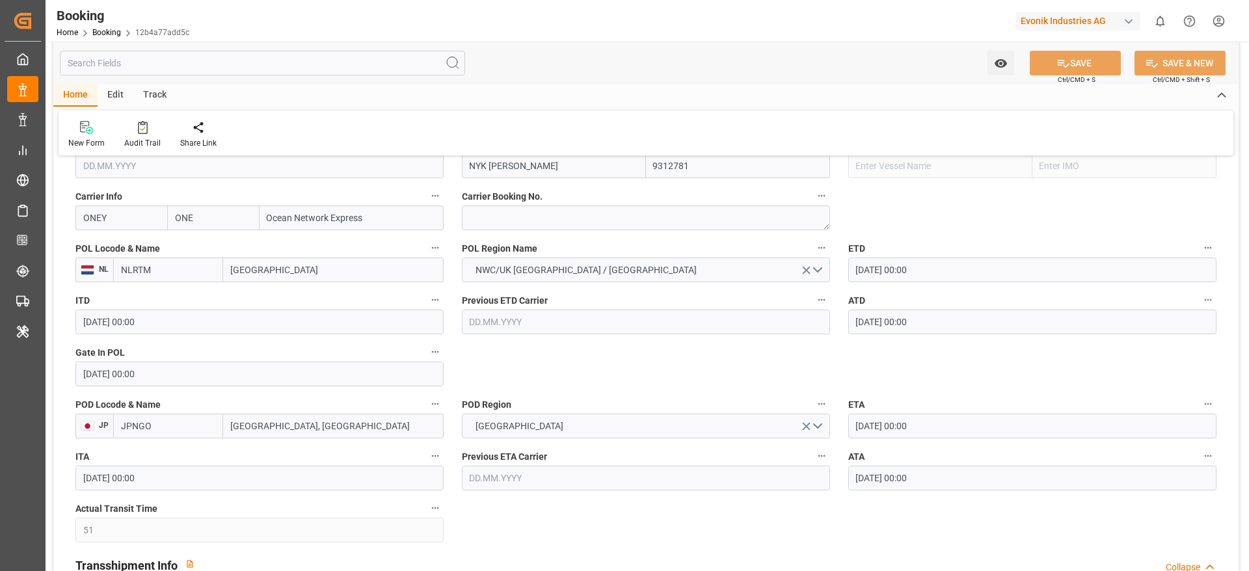
scroll to position [1074, 0]
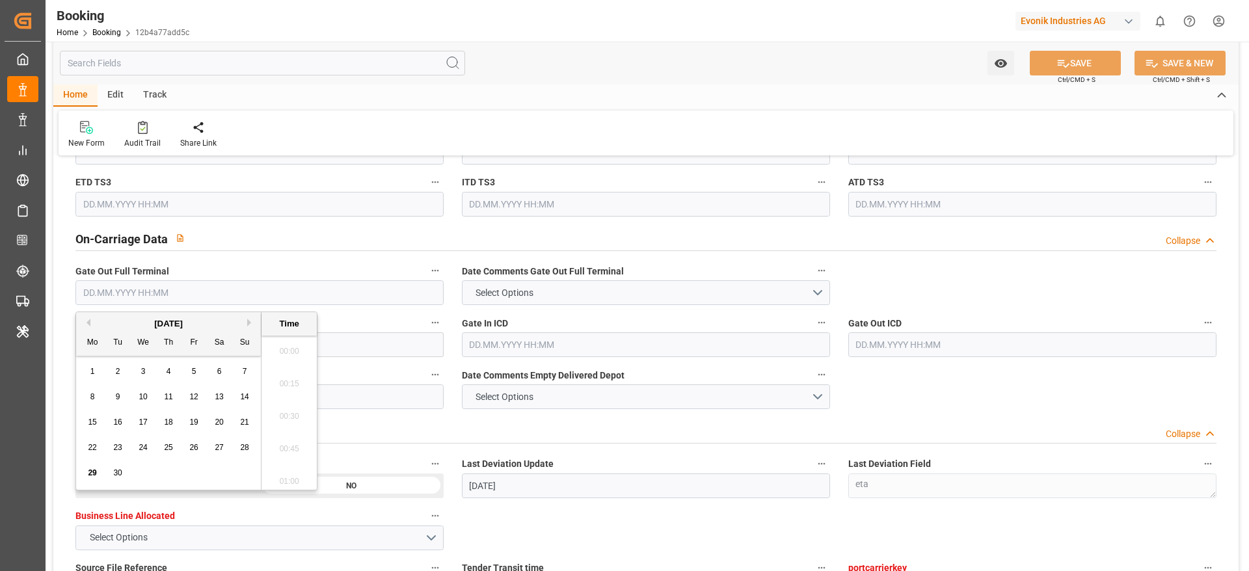
scroll to position [1989, 0]
click at [88, 470] on span "29" at bounding box center [92, 472] width 8 height 9
type input "[DATE] 00:00"
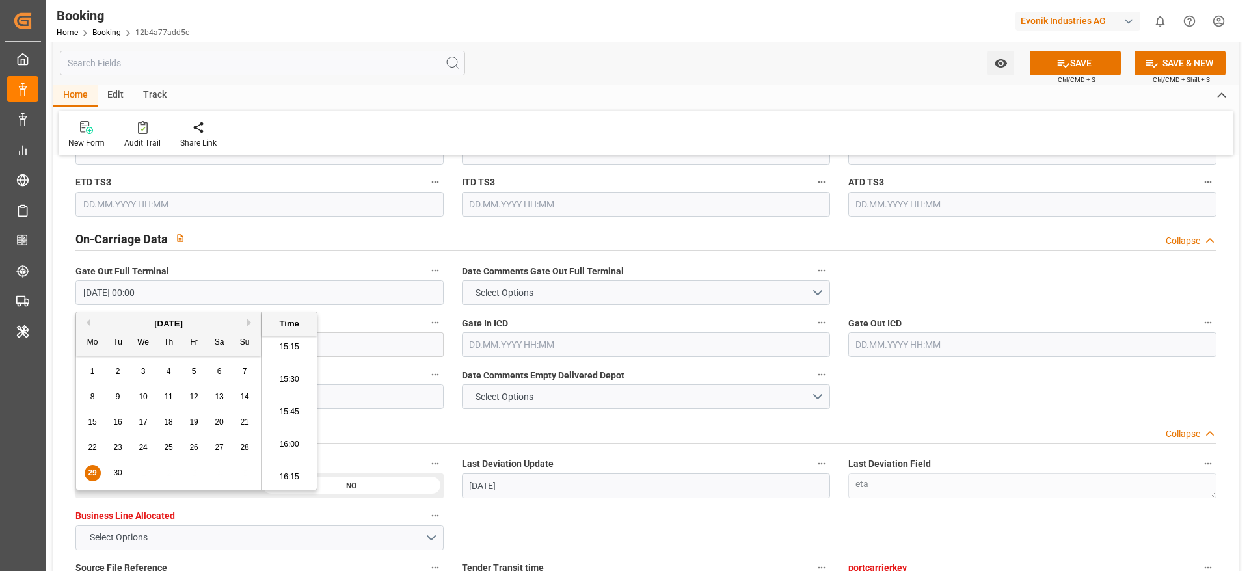
click at [369, 397] on input "text" at bounding box center [259, 397] width 368 height 25
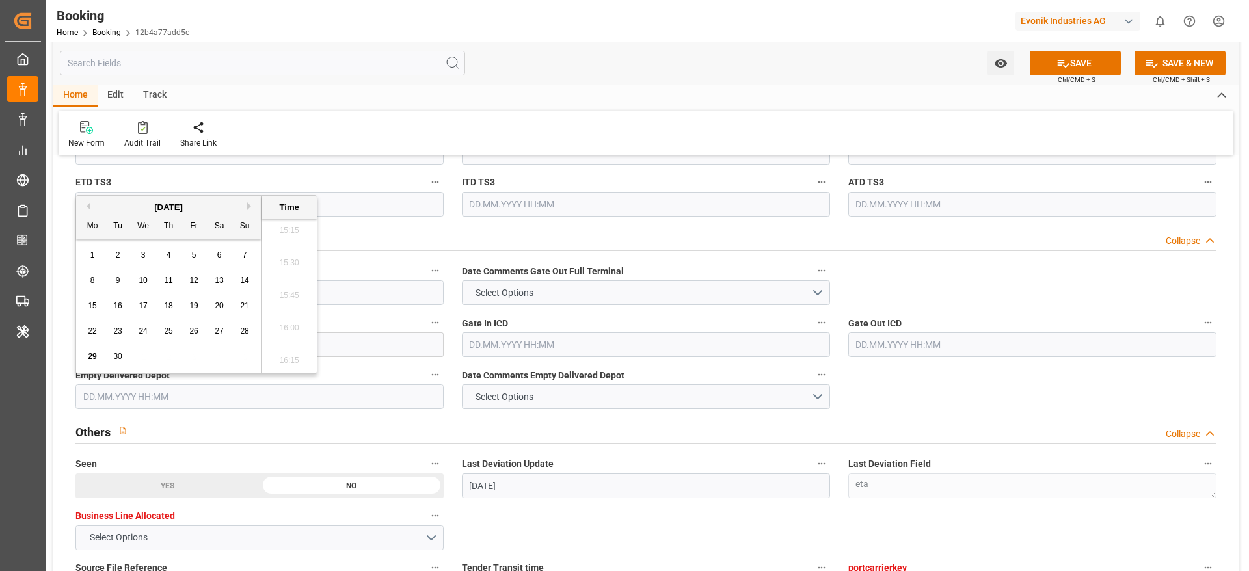
click at [85, 362] on div "29" at bounding box center [93, 357] width 16 height 16
type input "[DATE] 00:00"
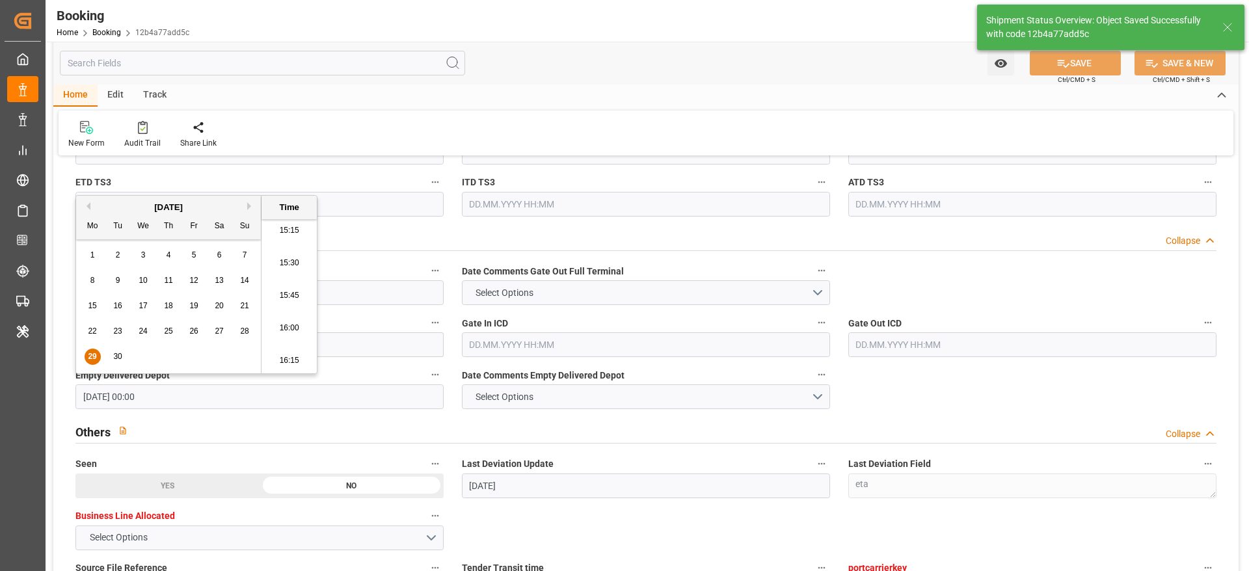
type textarea "[PERSON_NAME]"
type input "[DATE] 10:15"
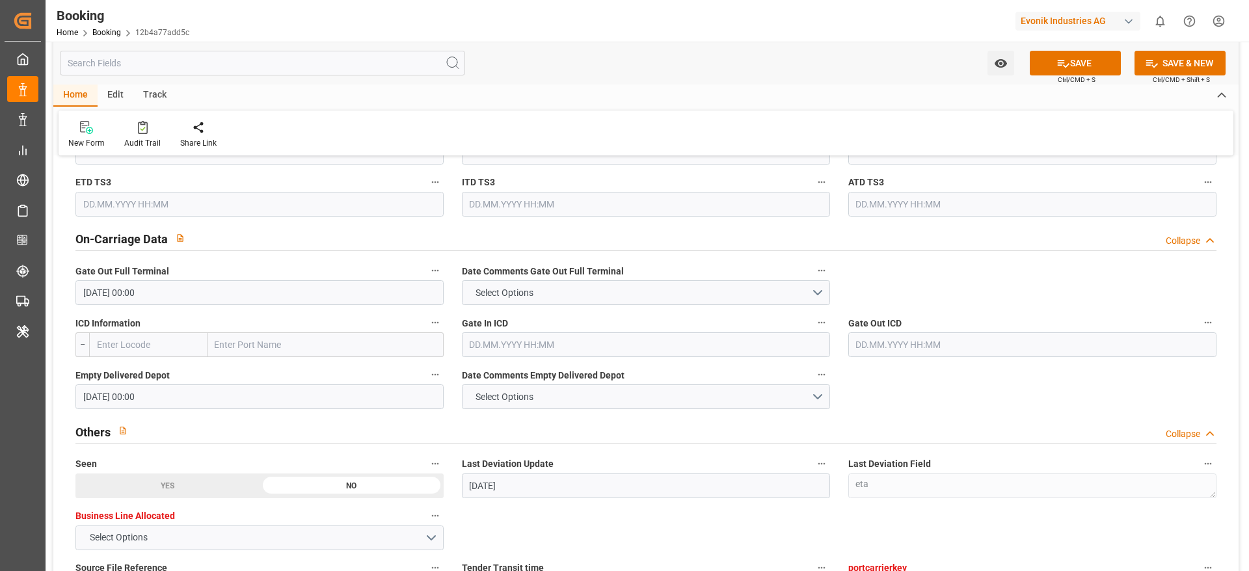
scroll to position [2538, 0]
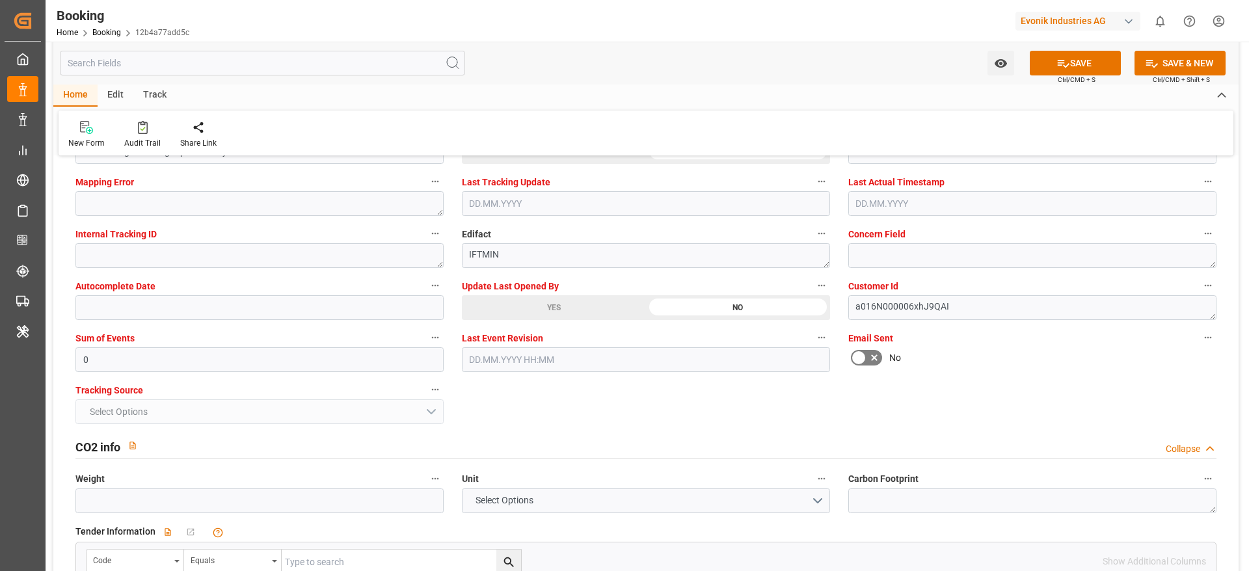
click at [571, 318] on div "YES" at bounding box center [554, 307] width 184 height 25
click at [588, 303] on div "YES" at bounding box center [554, 307] width 184 height 25
click at [1061, 62] on icon at bounding box center [1064, 64] width 12 height 8
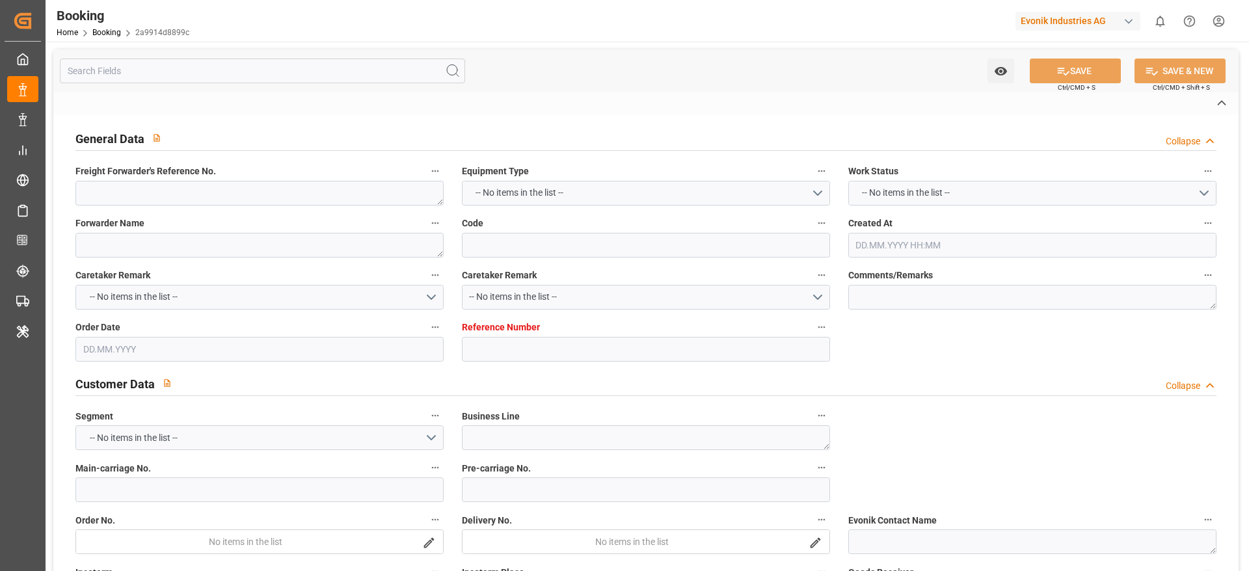
type textarea "0"
type textarea "NRS Ocean Logistics"
type input "2a9914d8899c"
type input "7001145803"
type textarea "PM-PI"
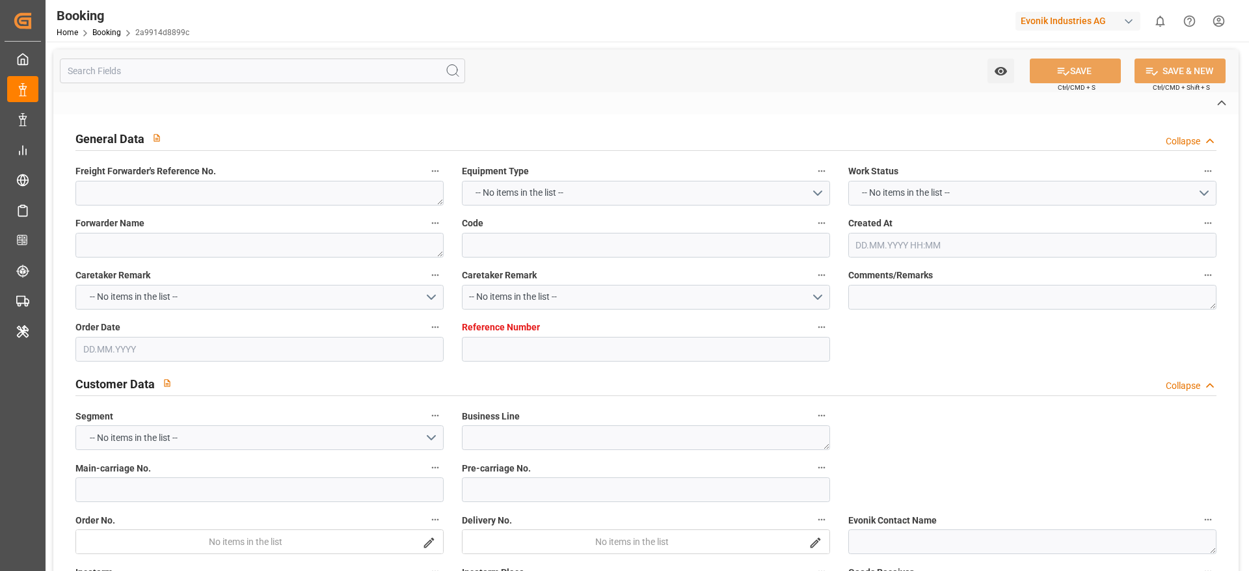
type input "7001145751"
type textarea "marco.wueller@evonik.com"
type textarea "CFR"
type textarea "NAGOYA"
type textarea "9"
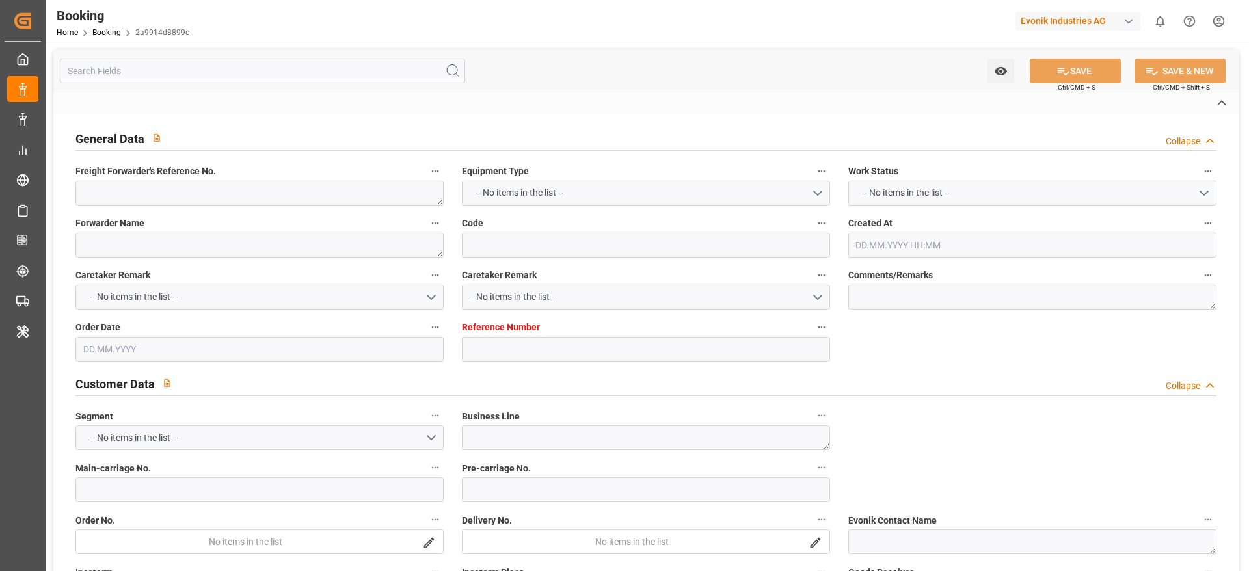
type textarea "Marl"
type textarea "NCCU1501024"
type input "NYK Vega"
type input "ONEY"
type input "Rotterdam"
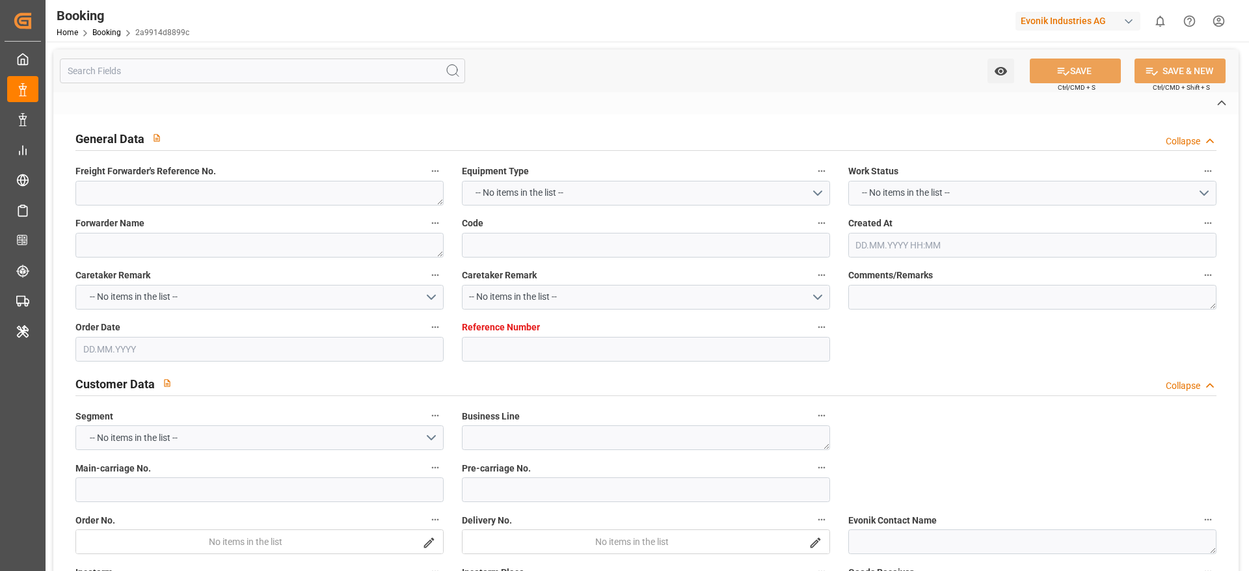
type input "Nagoya, Aichi"
type textarea "eta"
type textarea "INPUT_Evonik_Seeburger_IFTMIN_1002832659_20250605110341521.edi"
type textarea "NWC/UK North West Continent / UK_JPNGO_ONEY_PM-PI"
type textarea "INPUT_Evonik_Seeburger_IFTMIN_1002669943_20250417084609837.edi,INPUT_Evonik_See…"
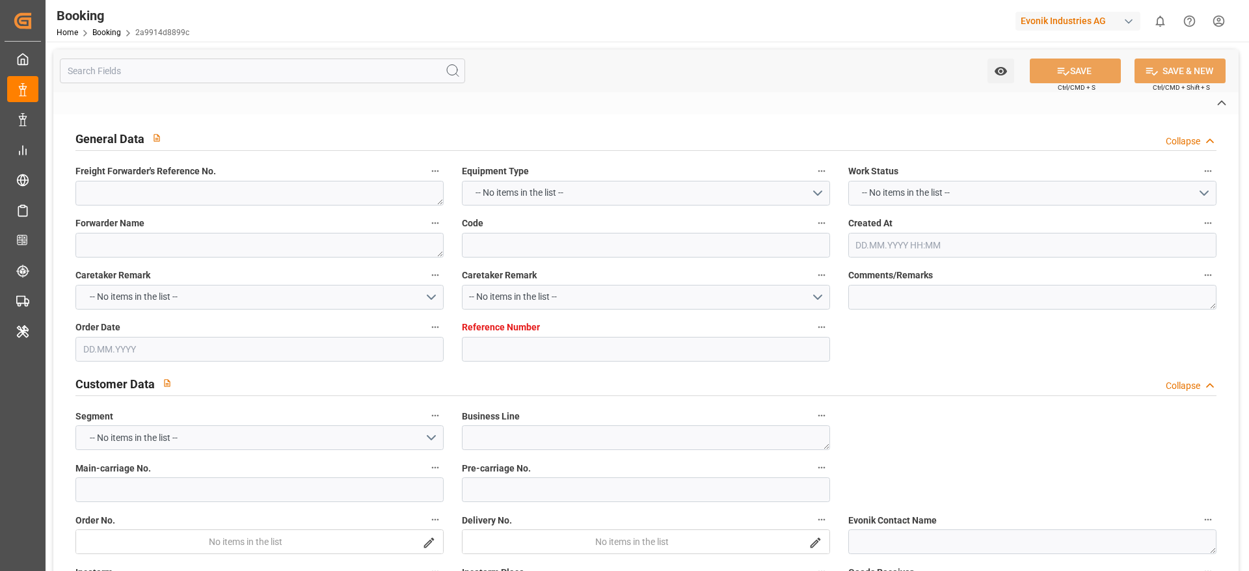
type textarea "1002832659"
type textarea "shaini ghorai"
type textarea "IFTMIN"
type textarea "a016N000006xhJ9QAI"
type textarea "No"
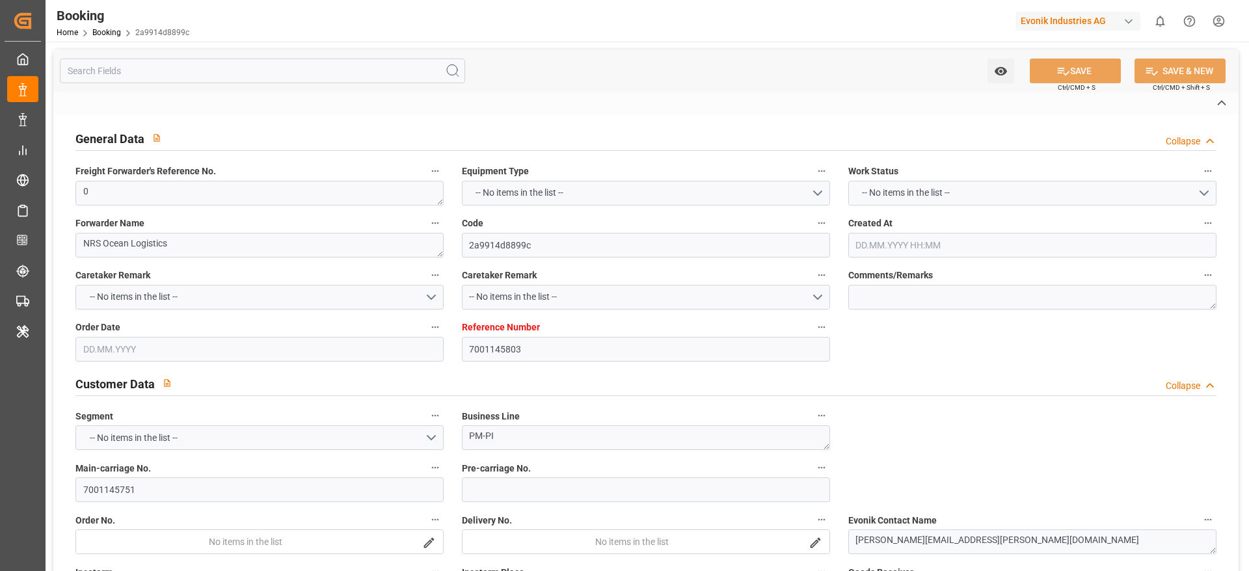
type input "7001145803"
type input "9312781"
type input "ONE"
type input "Ocean Network Express"
type input "NLRTM"
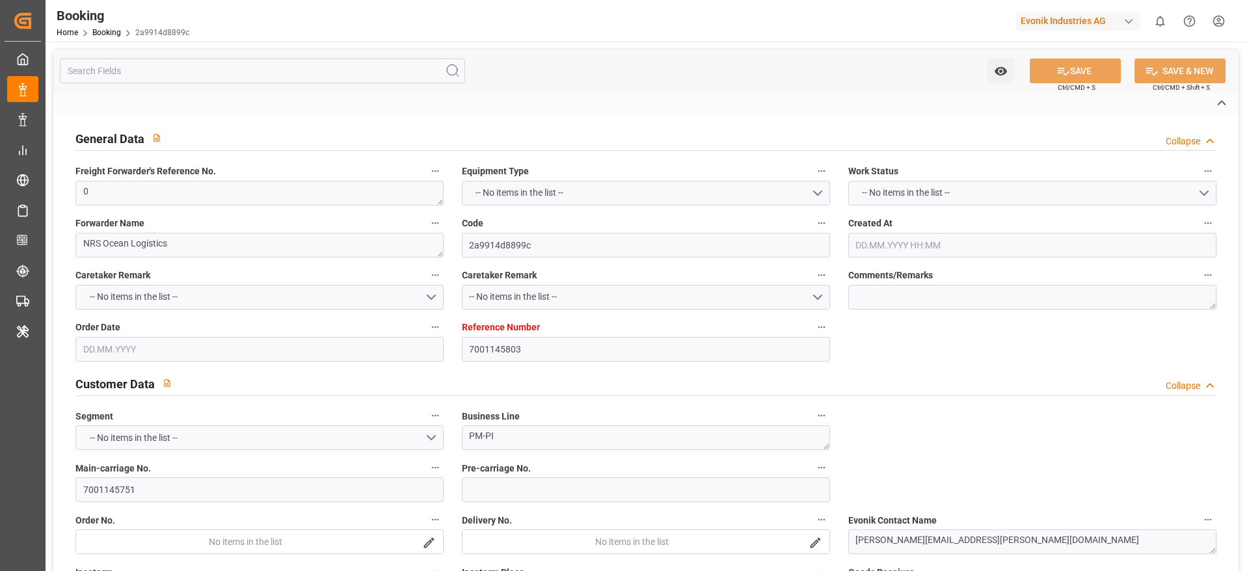
type input "JPNGO"
type input "51"
type input "0"
type input "17.04.2025 06:47"
type input "17.04.2025"
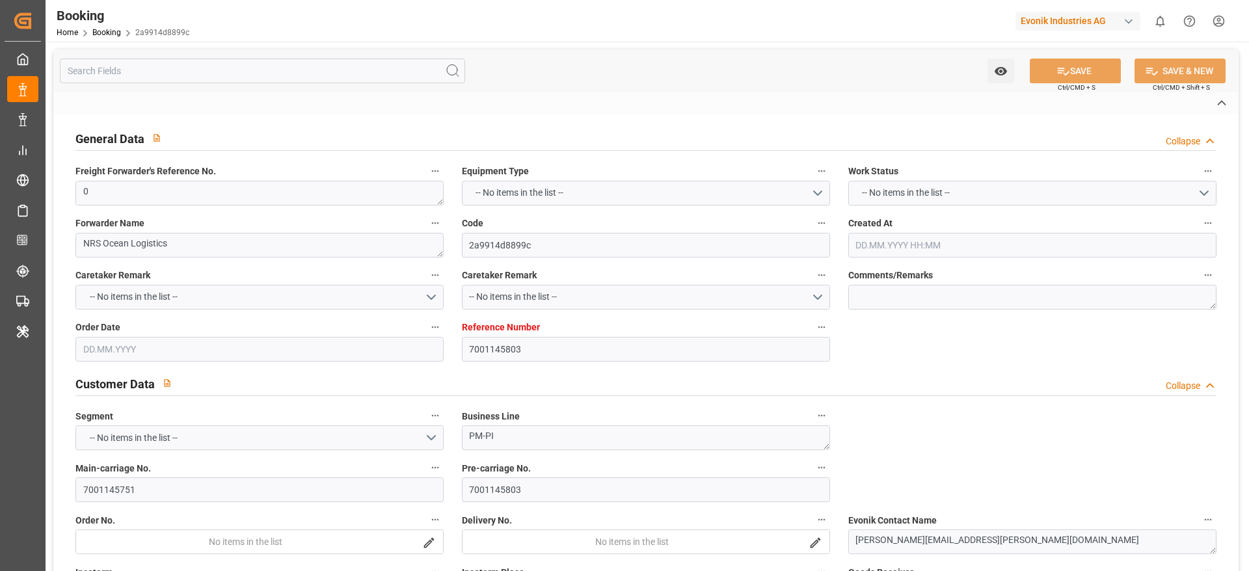
type input "18.08.2025"
type input "16.06.2025"
type input "16.06.2025 00:00"
type input "03.08.2025 00:00"
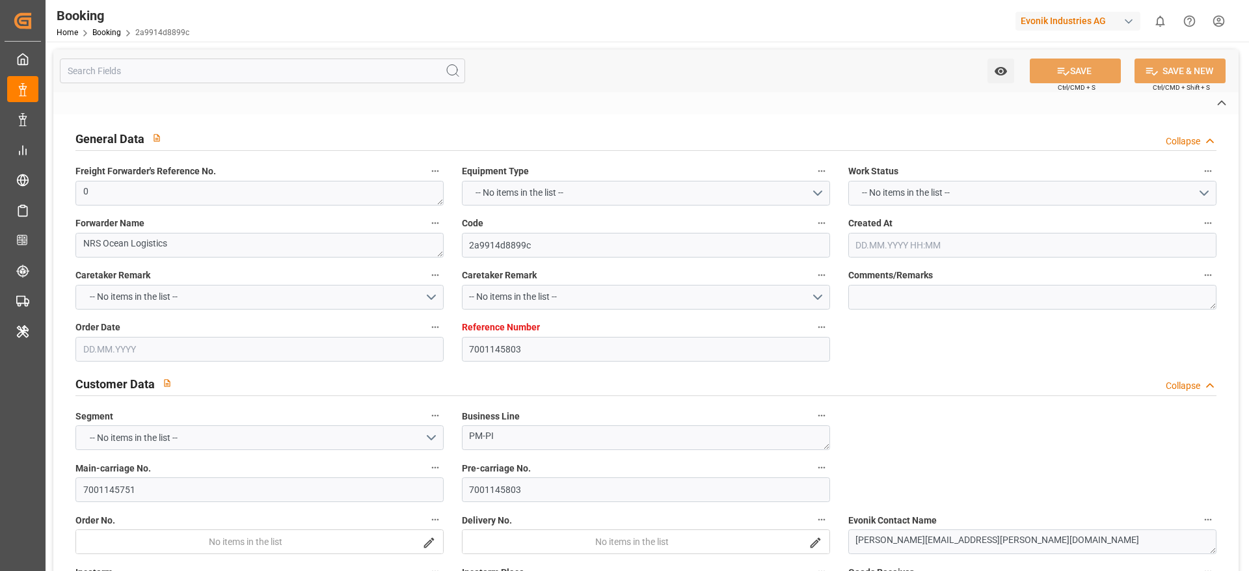
type input "03.08.2025 00:00"
type input "29.07.2025 00:00"
type input "23.09.2025 00:00"
type input "18.08.2025 00:00"
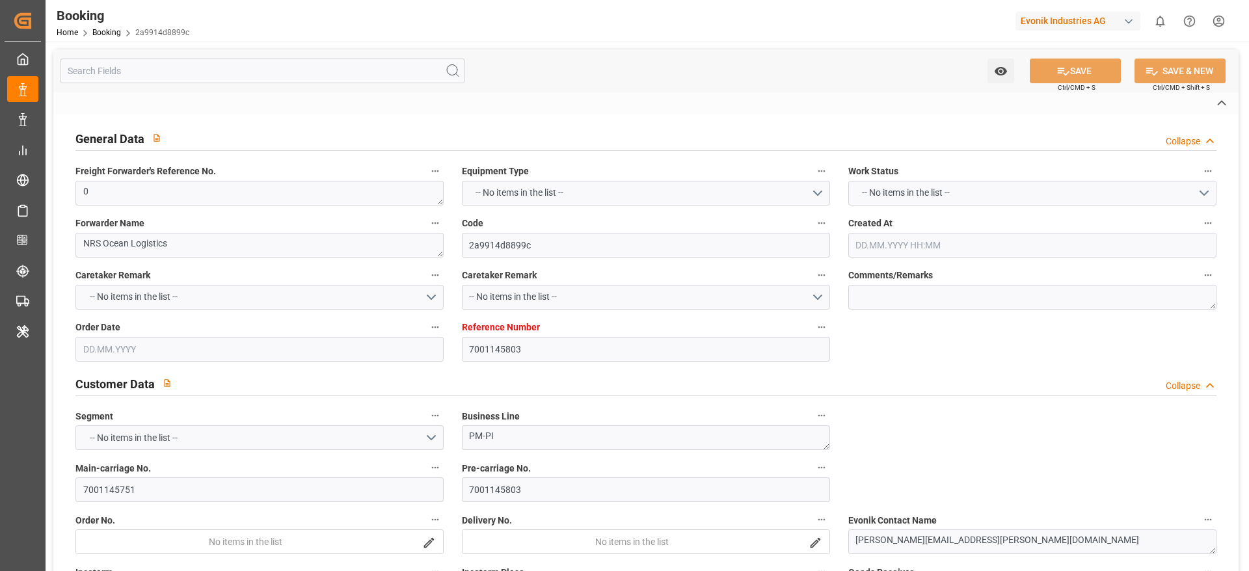
type input "23.09.2025 00:00"
type input "05.06.2025"
type input "25.09.2025 06:50"
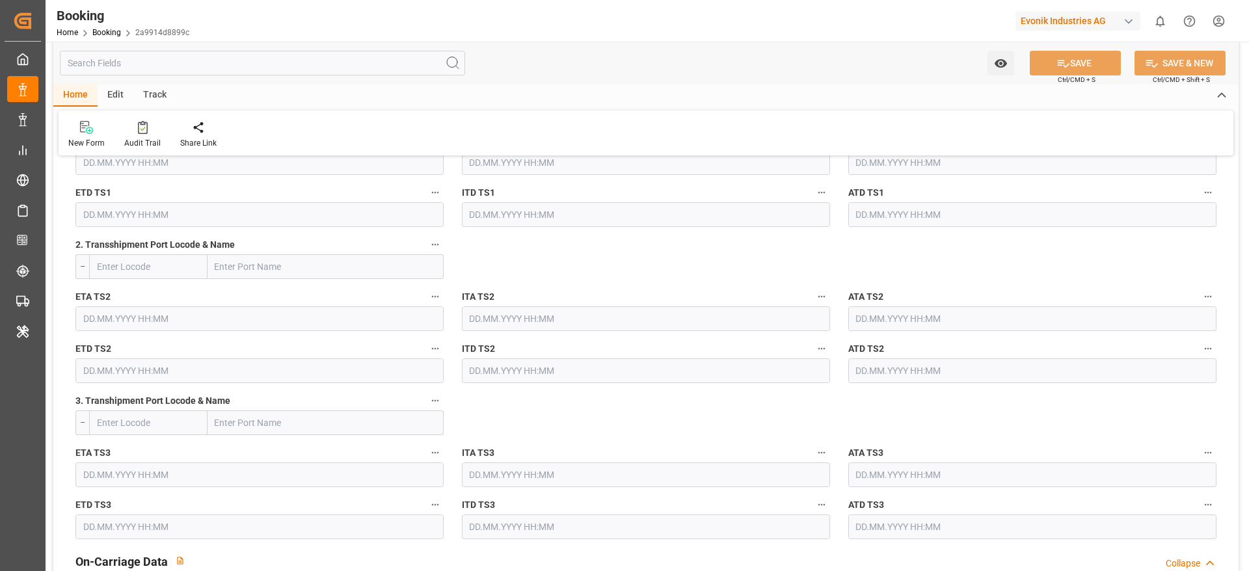
scroll to position [1952, 0]
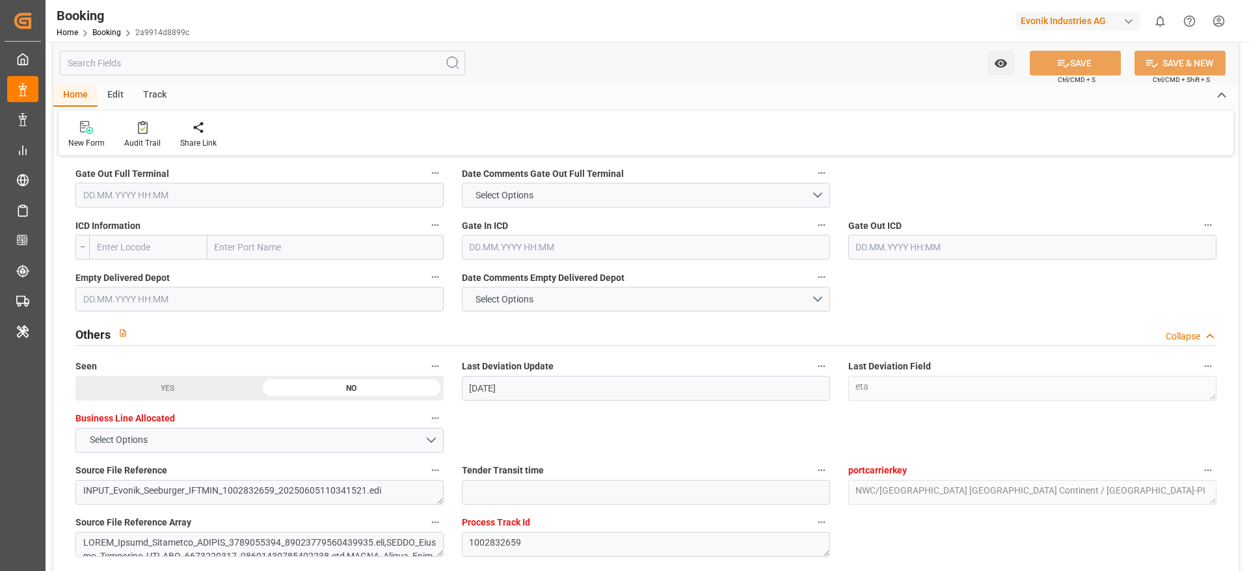
click at [165, 193] on input "text" at bounding box center [259, 195] width 368 height 25
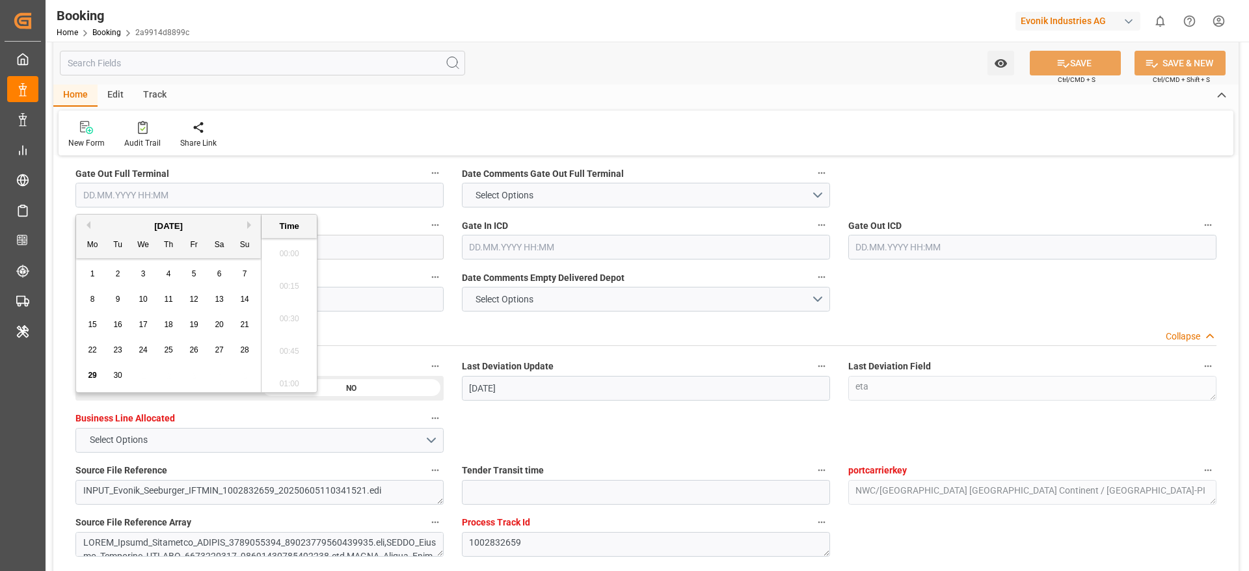
scroll to position [1989, 0]
click at [104, 371] on div "29 30 1 2 3 4 5" at bounding box center [169, 375] width 178 height 25
click at [86, 373] on div "29" at bounding box center [93, 376] width 16 height 16
type input "[DATE] 00:00"
drag, startPoint x: 377, startPoint y: 286, endPoint x: 370, endPoint y: 293, distance: 9.7
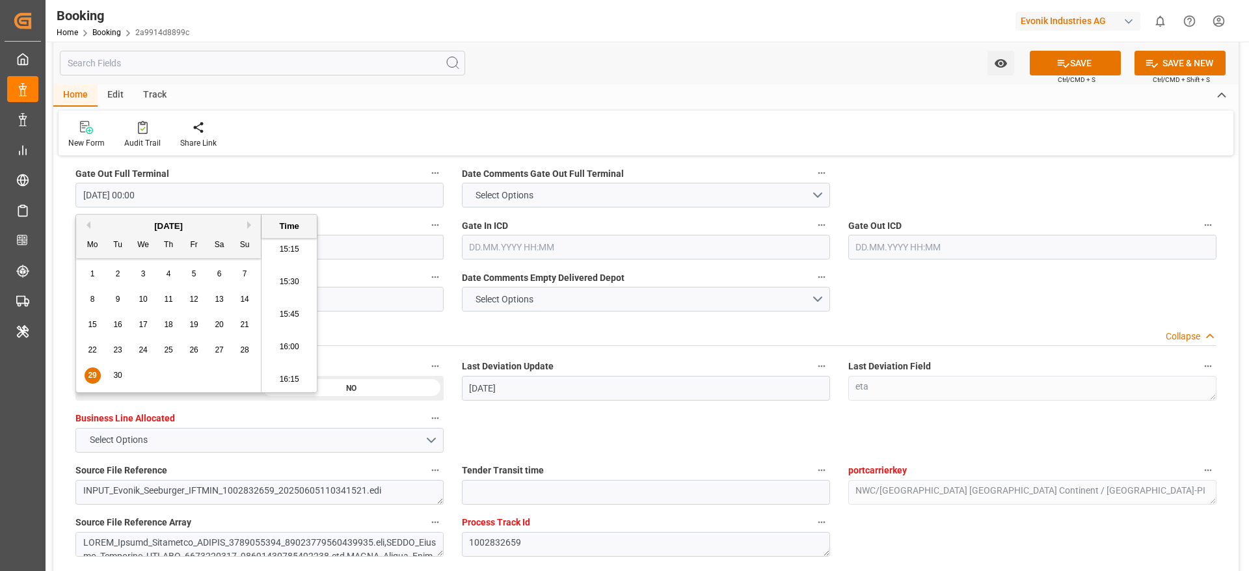
click at [375, 290] on input "text" at bounding box center [259, 299] width 368 height 25
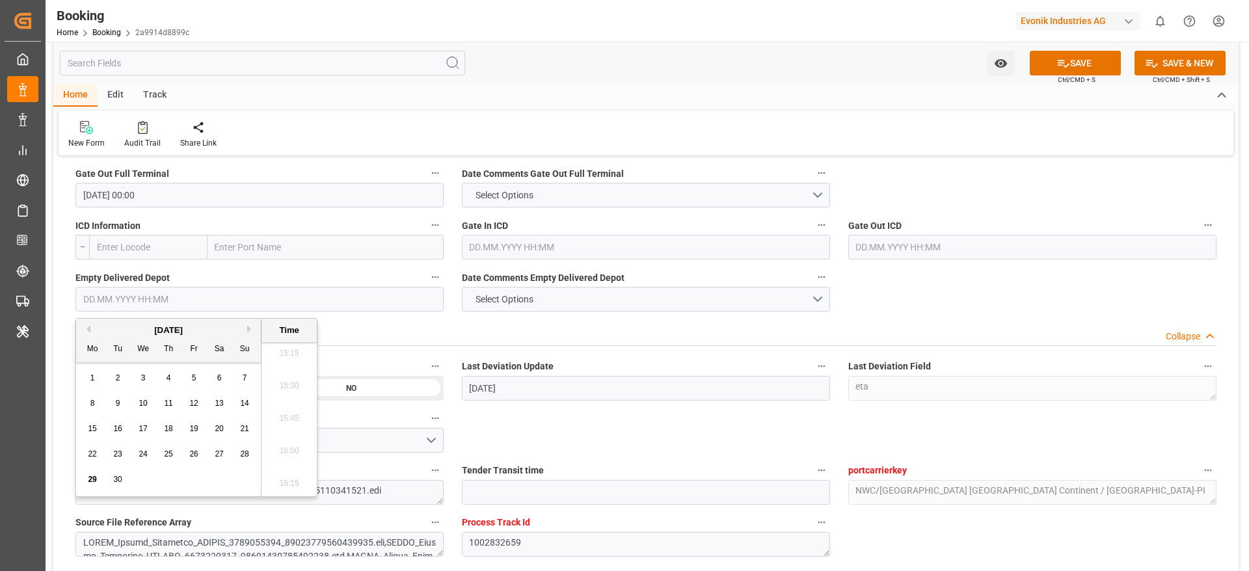
click at [86, 479] on div "29" at bounding box center [93, 480] width 16 height 16
type input "[DATE] 00:00"
click at [614, 46] on div "Watch Option SAVE Ctrl/CMD + S SAVE & NEW Ctrl/CMD + Shift + S" at bounding box center [646, 63] width 1186 height 43
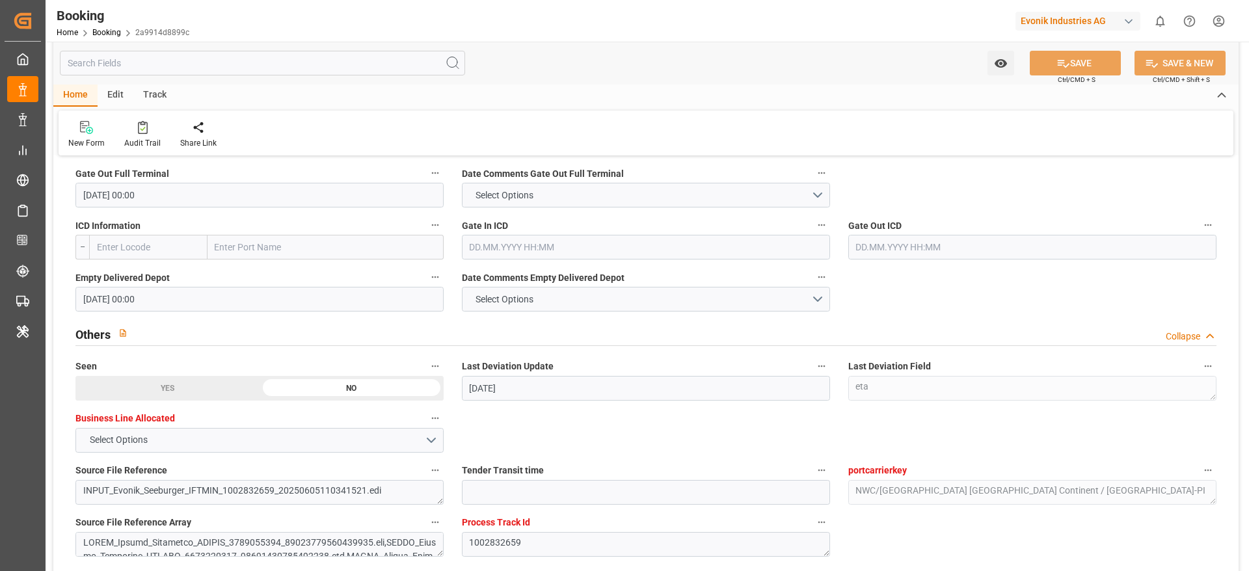
click at [576, 136] on div "New Form Audit Trail Share Link" at bounding box center [646, 133] width 1175 height 45
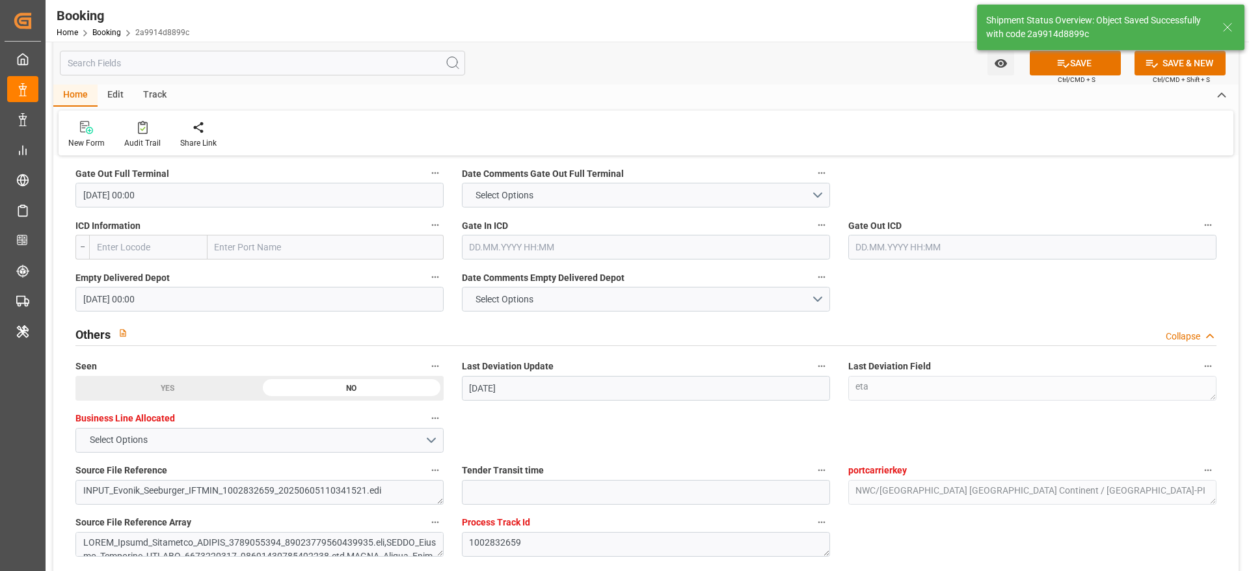
type textarea "[PERSON_NAME]"
type input "29.09.2025 10:15"
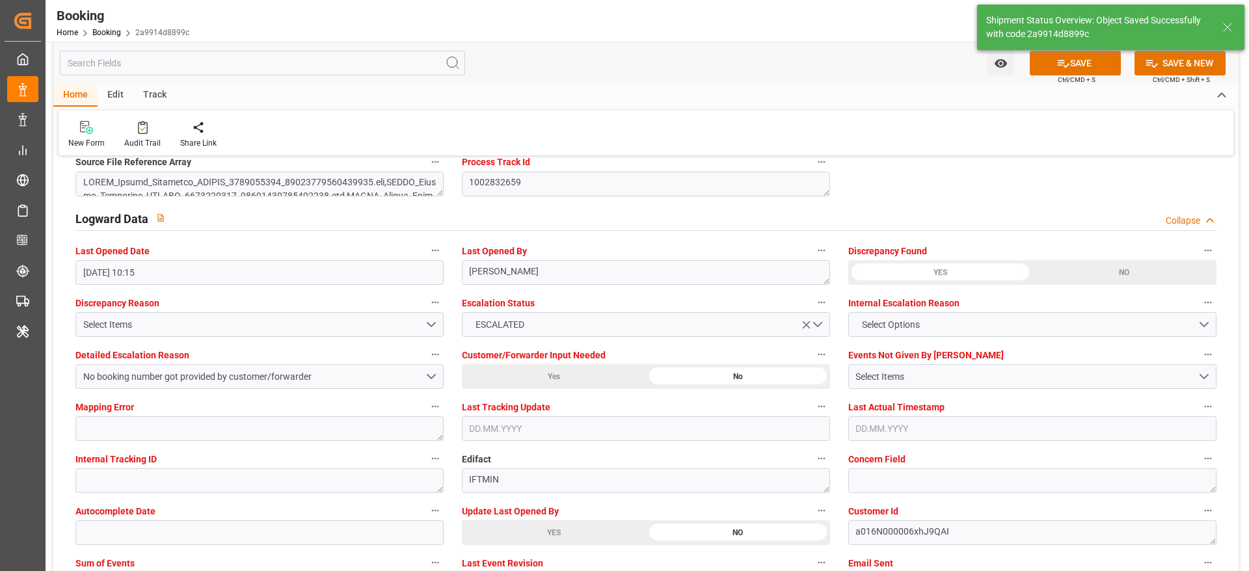
scroll to position [2342, 0]
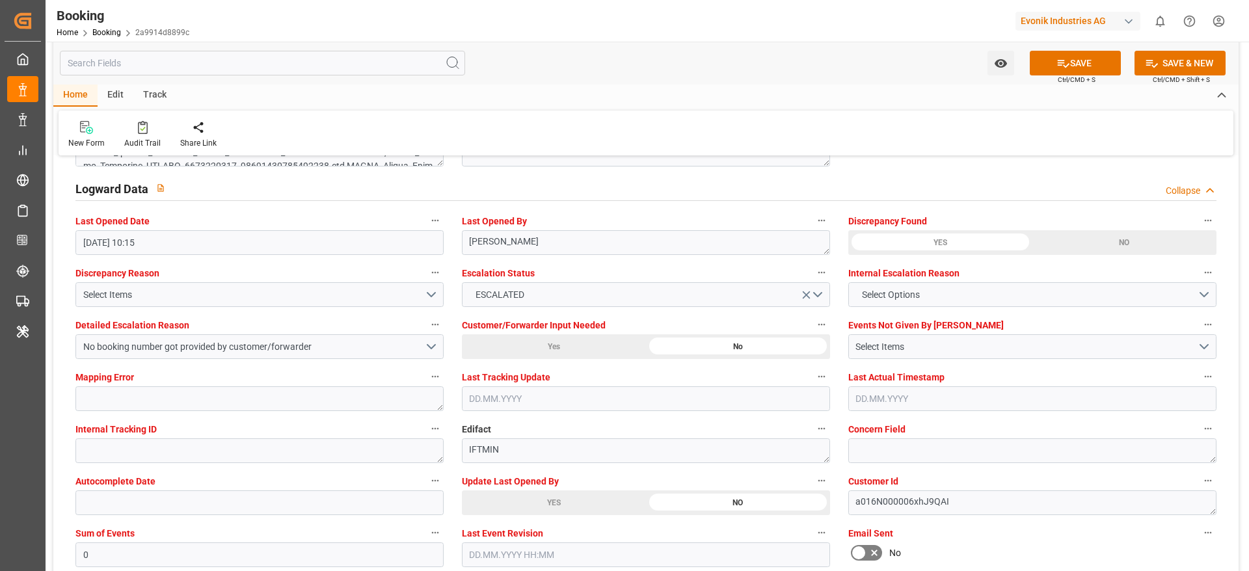
click at [587, 497] on div "YES" at bounding box center [554, 503] width 184 height 25
click at [1075, 53] on button "SAVE" at bounding box center [1075, 63] width 91 height 25
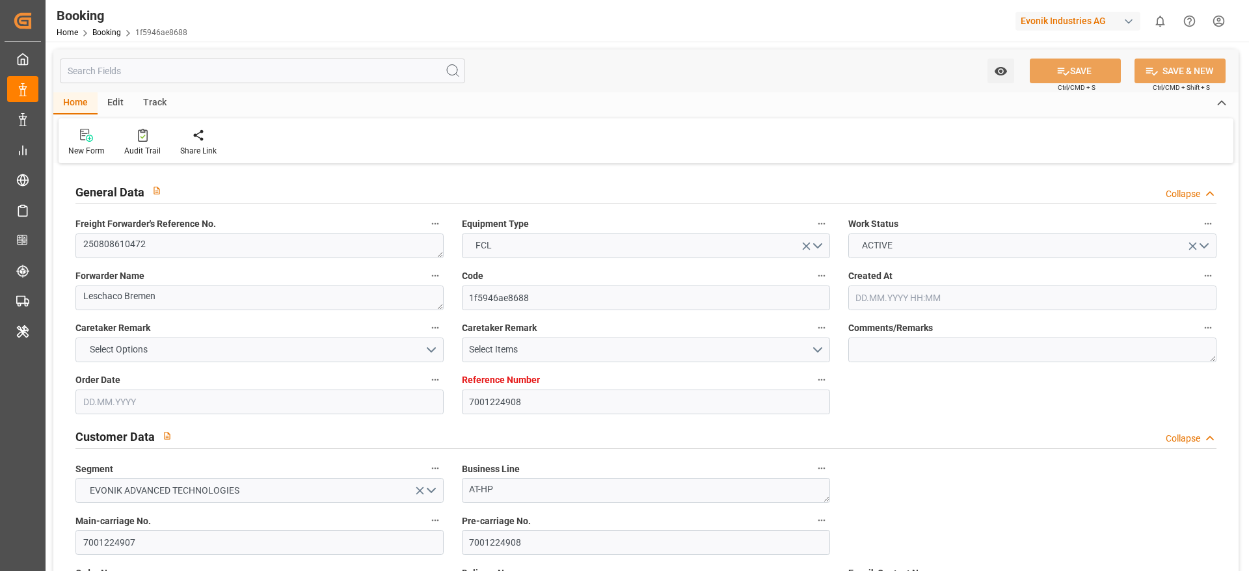
type input "7001224908"
type input "9987201"
type input "OOCL"
type input "Orient Overseas Container Line Ltd"
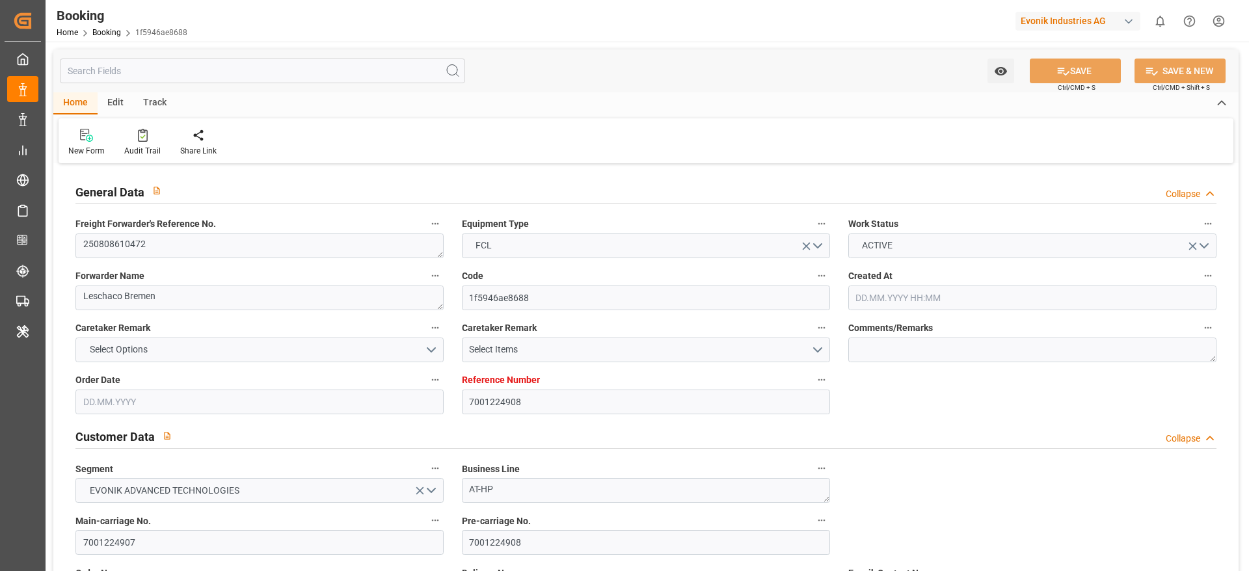
type input "BEANR"
type input "AUSYD"
type input "47"
type input "MYPKG"
type input "0"
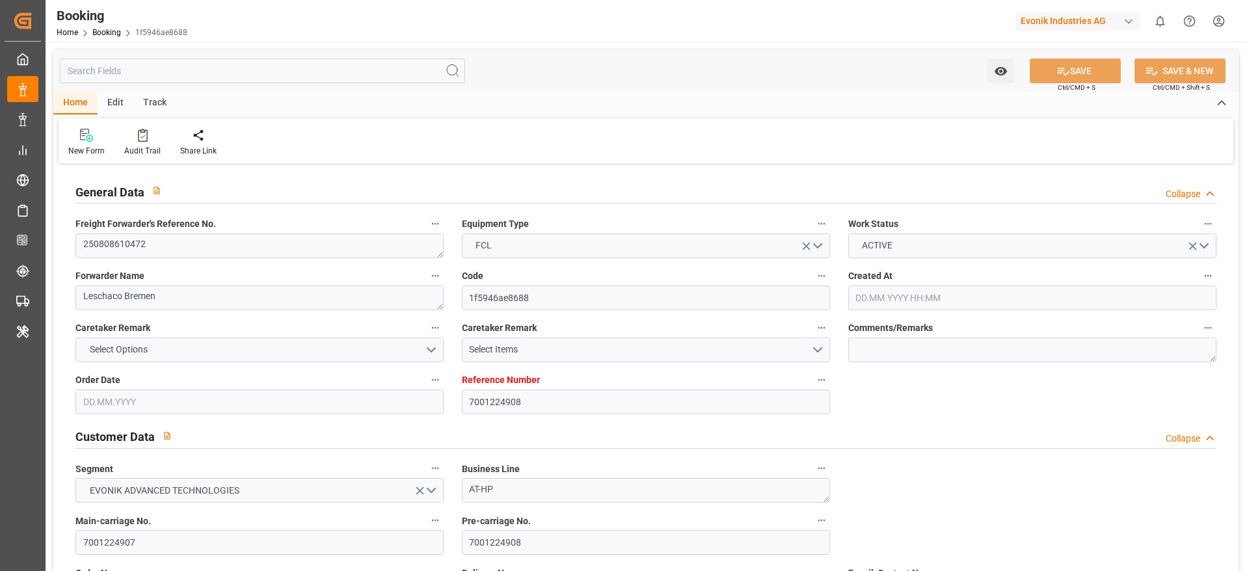
type input "BEANR"
type input "AUBTB"
type input "9199270"
type input "9484326"
type input "[DATE] 06:43"
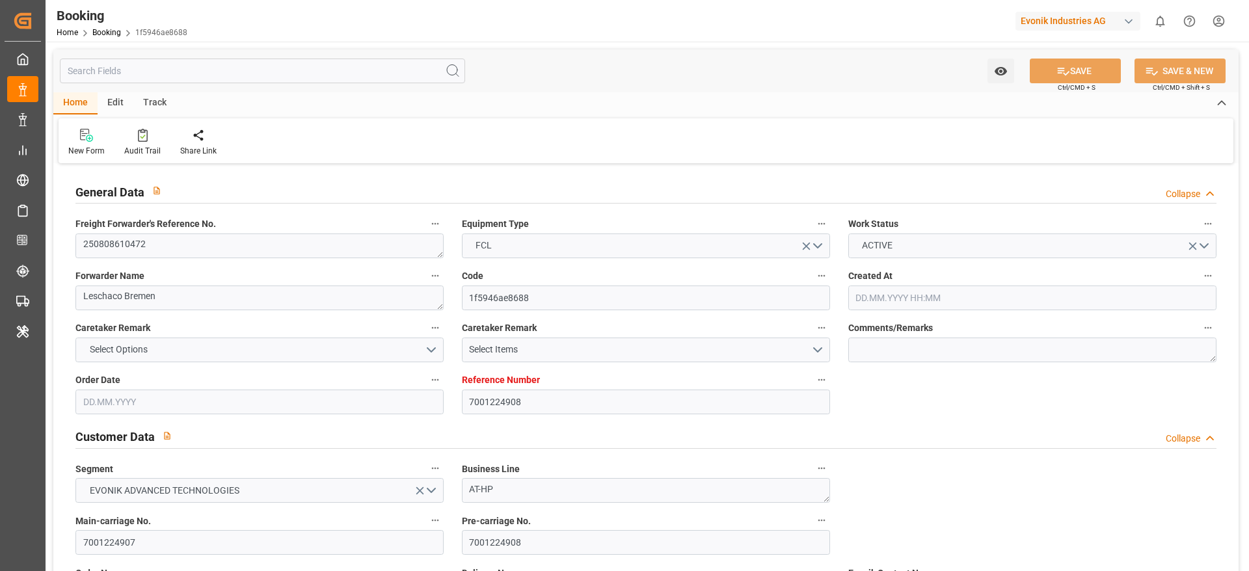
type input "[DATE]"
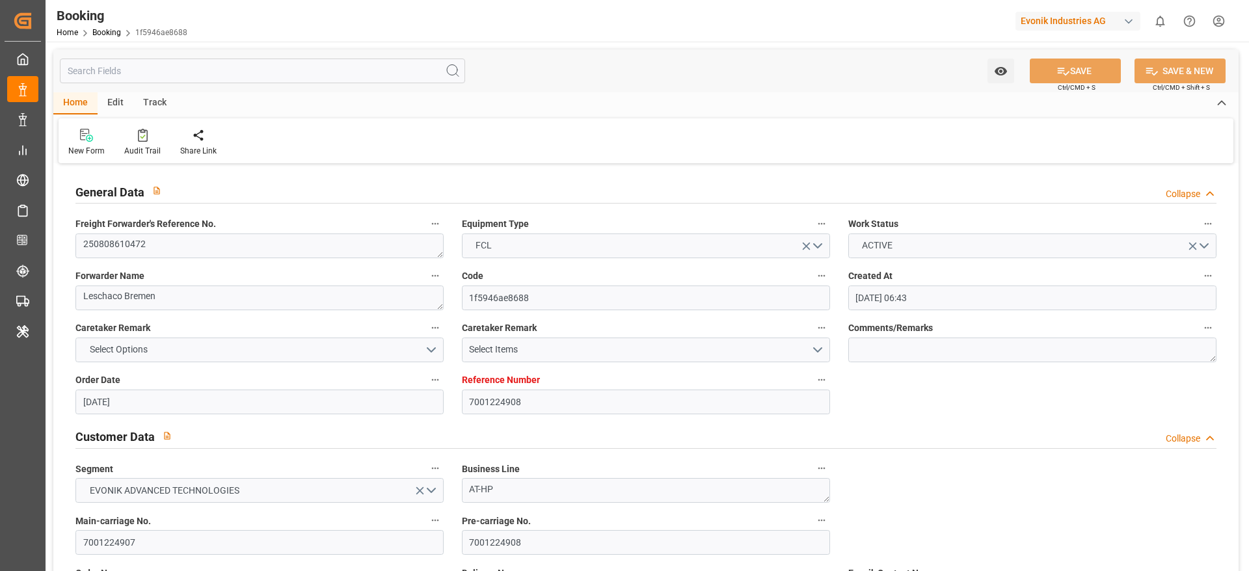
type input "[DATE] 16:18"
type input "[DATE] 00:00"
type input "[DATE] 17:43"
type input "[DATE] 00:07"
type input "[DATE] 14:30"
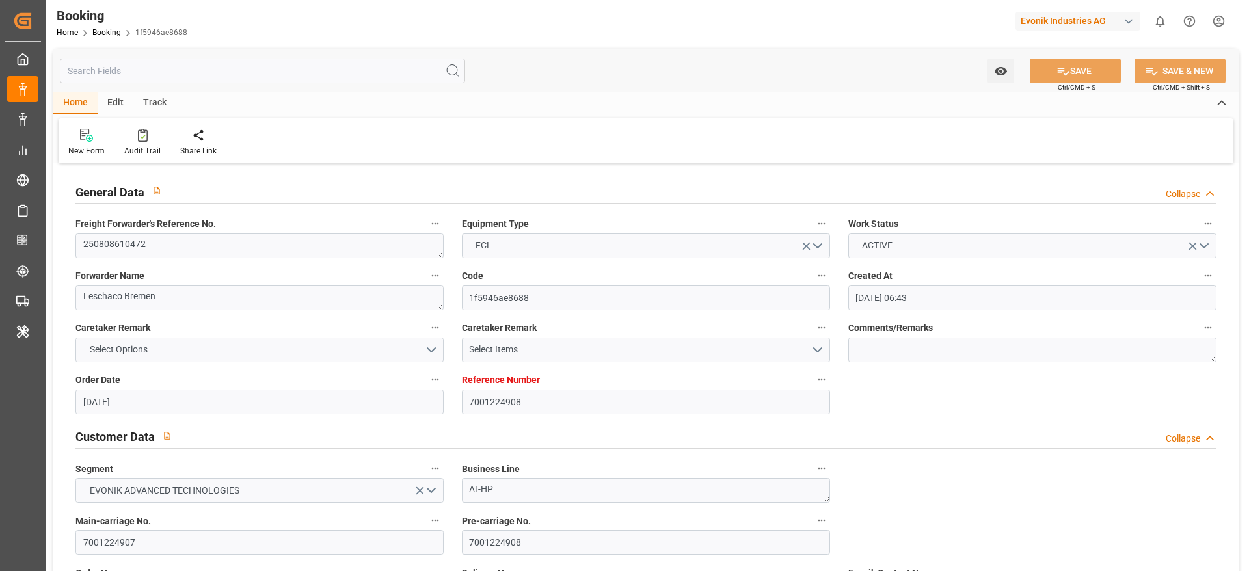
type input "[DATE] 00:00"
type input "[DATE] 14:30"
type input "[DATE] 08:00"
type input "[DATE] 00:00"
type input "[DATE] 07:18"
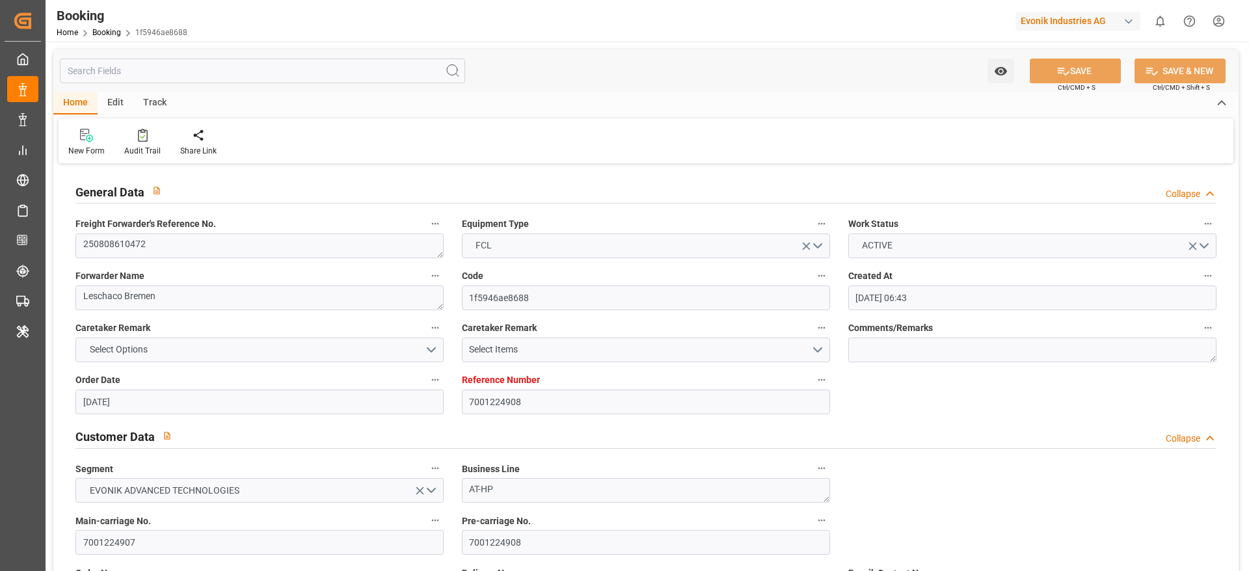
type input "[DATE] 14:00"
type input "[DATE] 00:00"
type input "[DATE] 14:32"
type input "[DATE]"
type input "[DATE] 23:24"
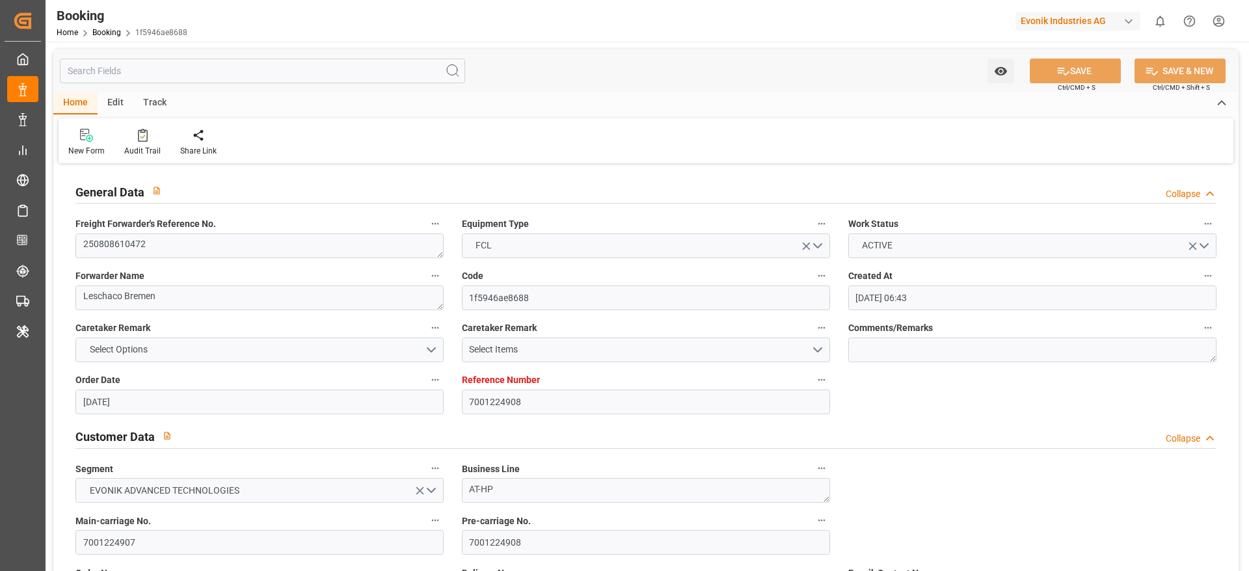
type input "[DATE]"
type input "[DATE] 08:14"
type input "[DATE] 06:05"
type input "[DATE] 16:18"
type input "[DATE] 18:34"
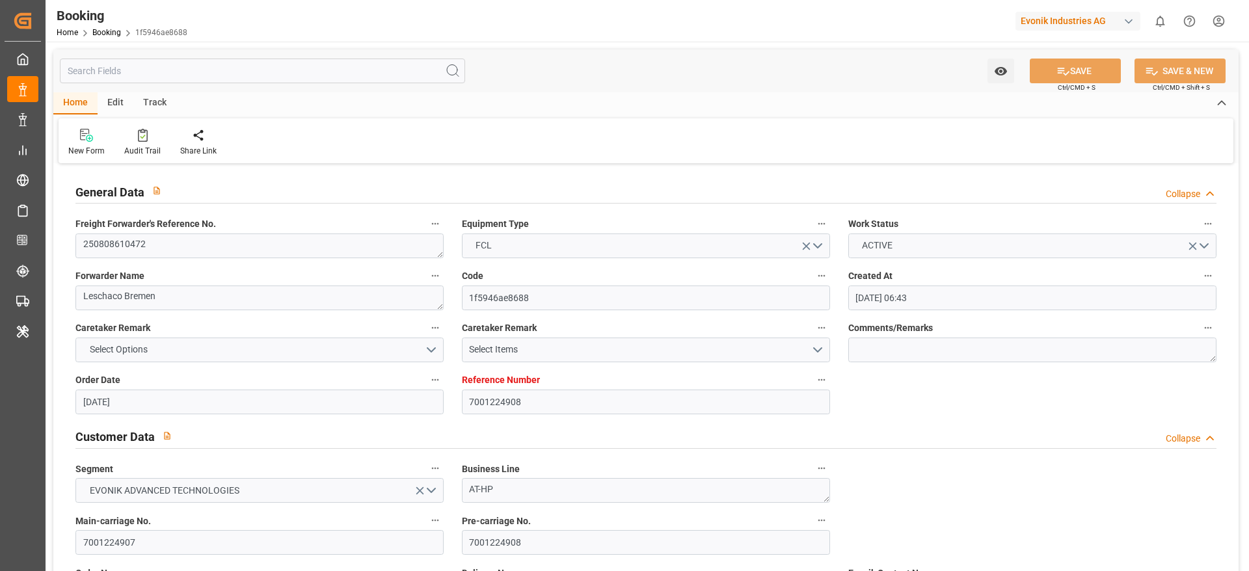
type input "[DATE] 08:00"
type input "[DATE] 07:22"
type input "[DATE] 16:20"
type input "[DATE] 21:43"
type input "[DATE] 03:02"
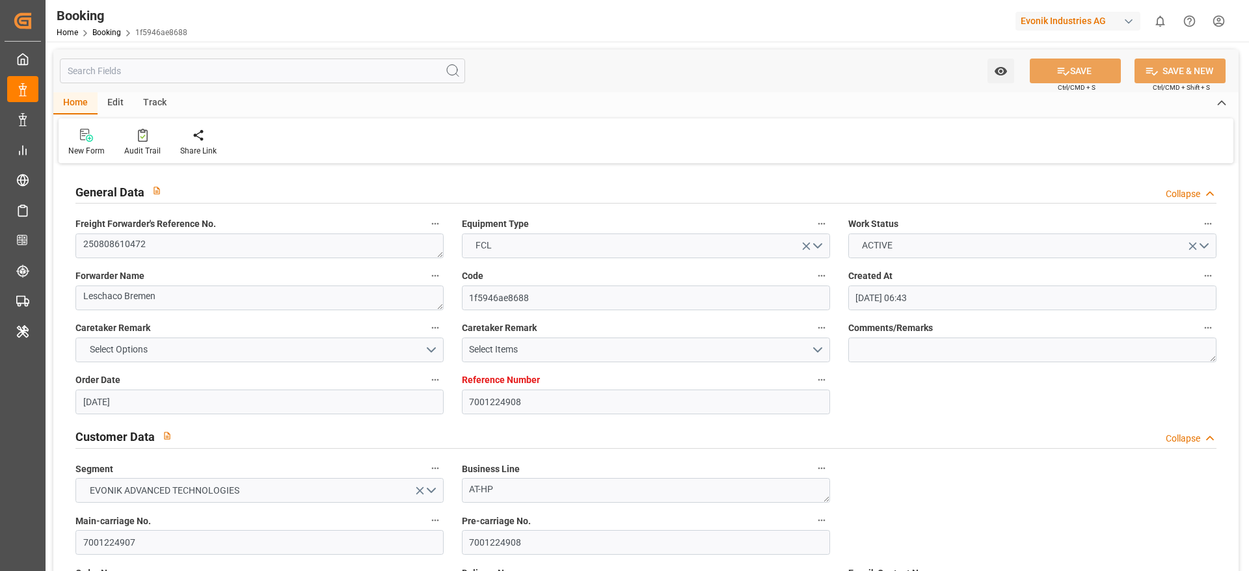
type input "[DATE] 14:00"
type input "[DATE] 14:38"
type input "[DATE] 14:30"
type input "[DATE] 13:59"
type input "[DATE] 06:18"
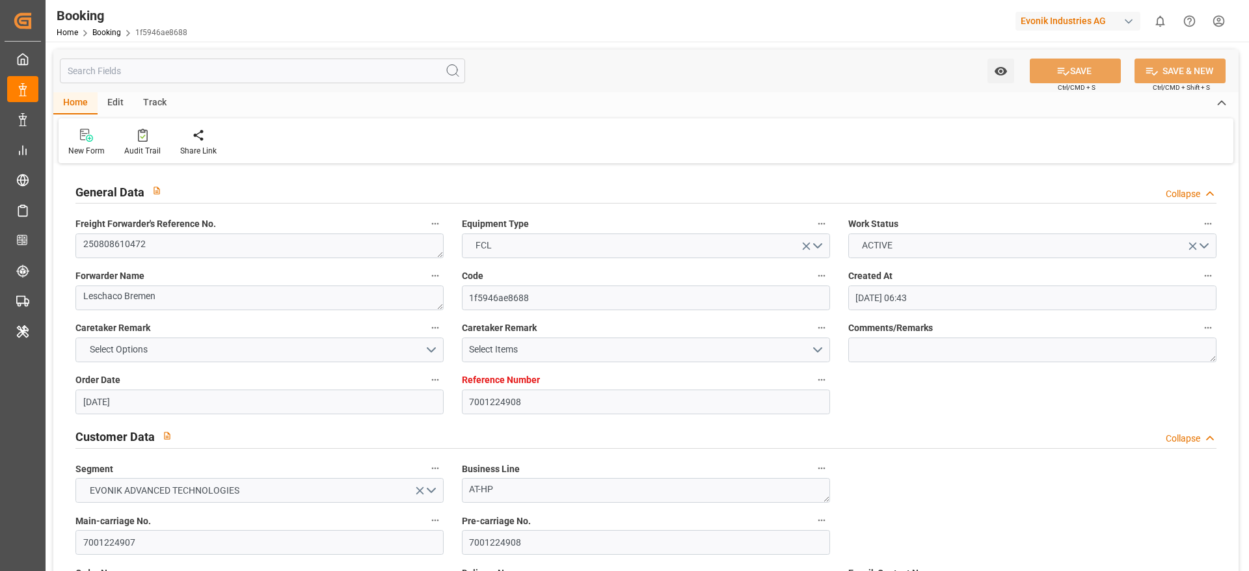
type input "[DATE] 03:36"
type input "[DATE] 04:00"
type input "[DATE] 13:00"
type input "[DATE] 03:36"
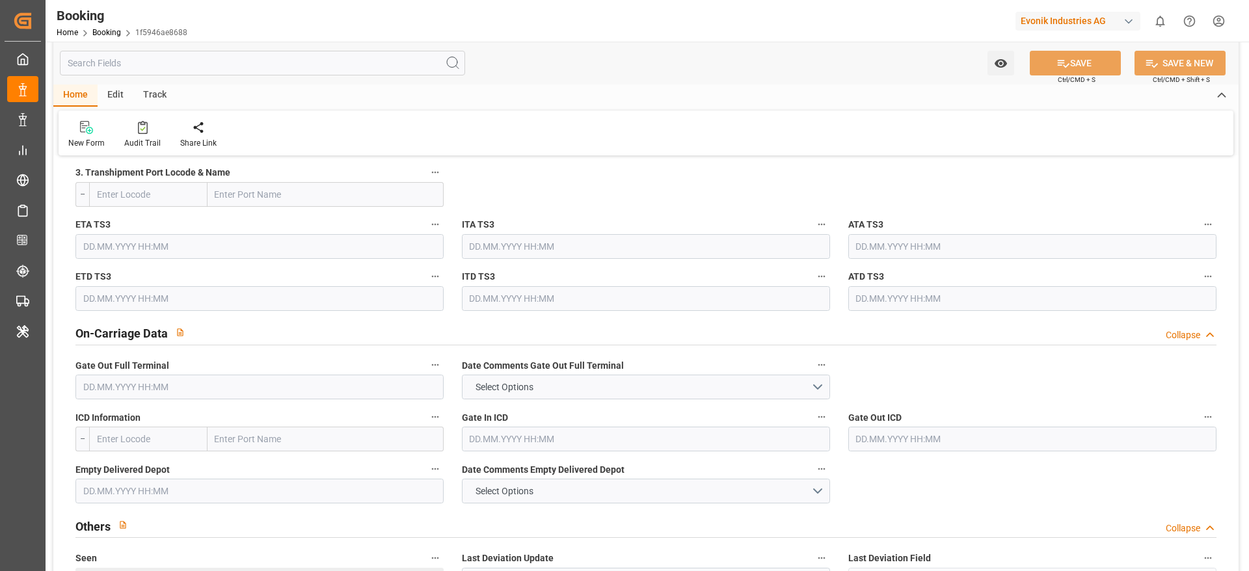
scroll to position [1854, 0]
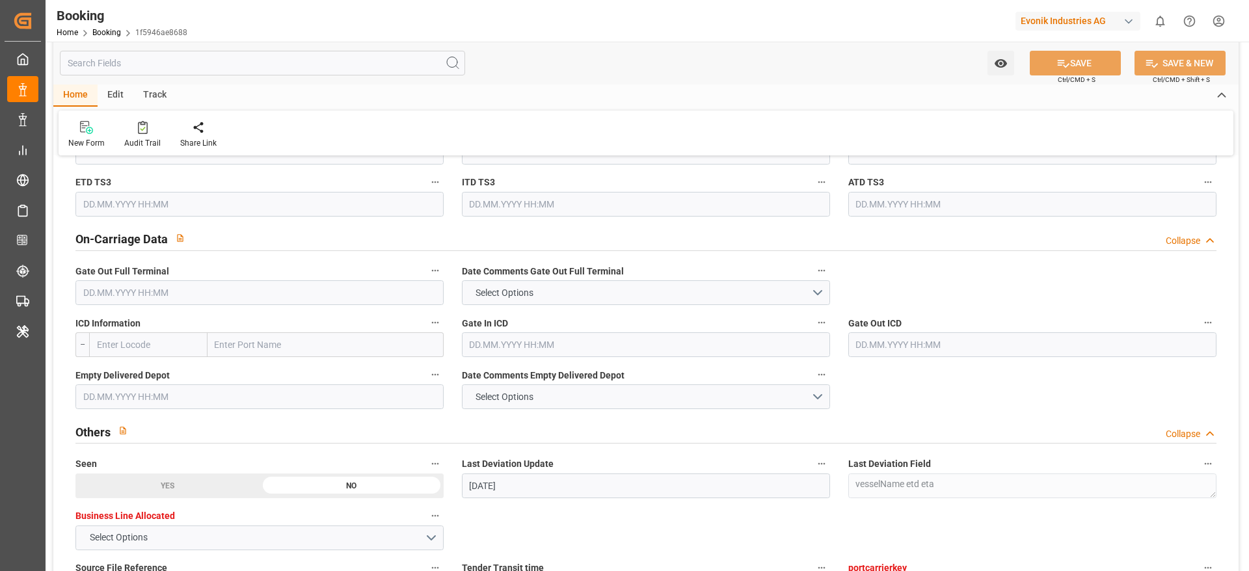
click at [176, 290] on input "text" at bounding box center [259, 292] width 368 height 25
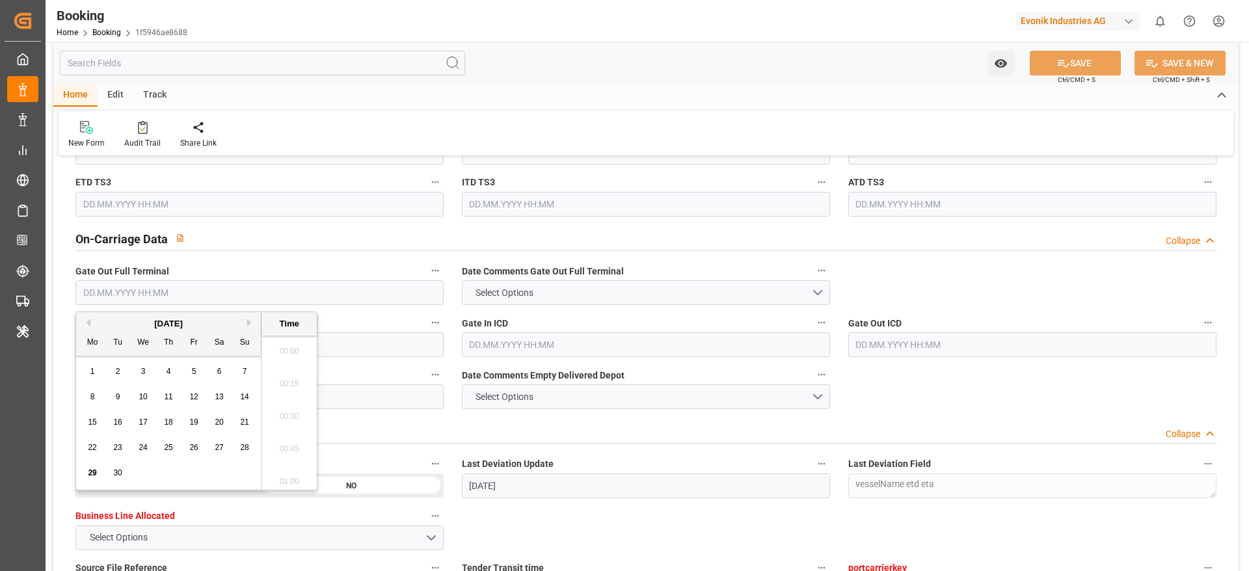
scroll to position [2022, 0]
click at [100, 475] on div "29" at bounding box center [93, 474] width 16 height 16
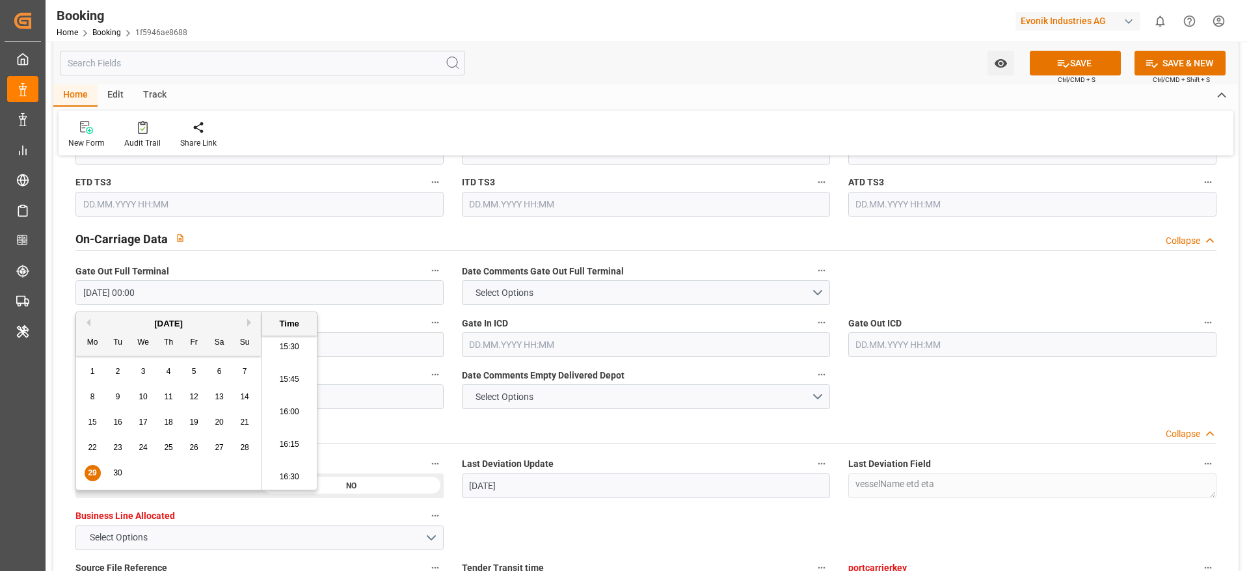
type input "[DATE] 00:00"
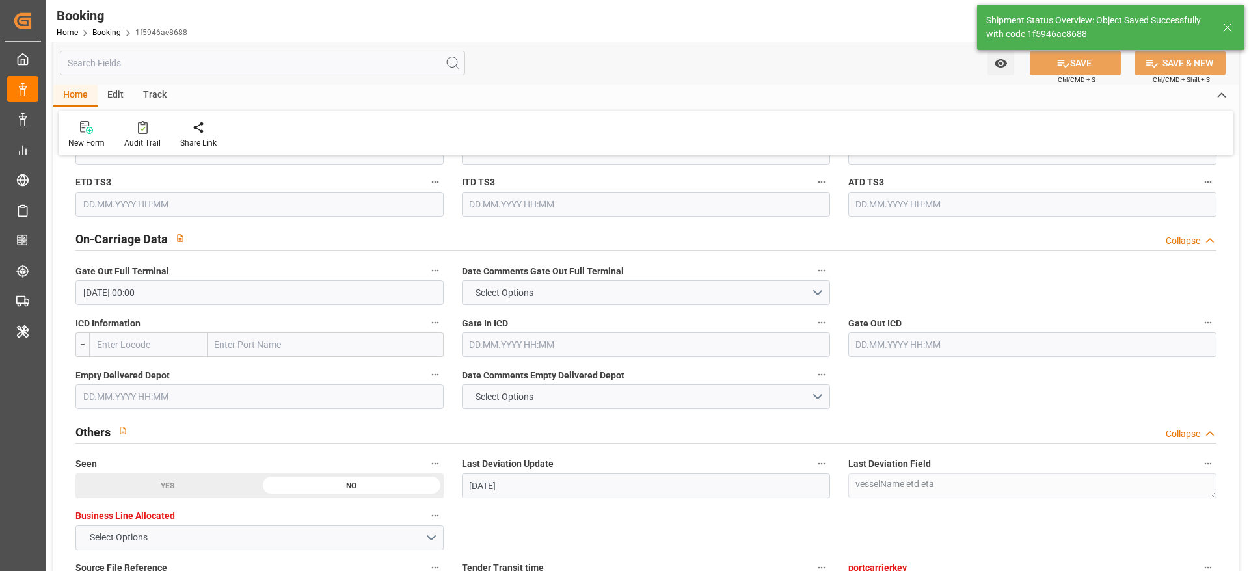
type textarea "[PERSON_NAME]"
type input "[DATE] 10:35"
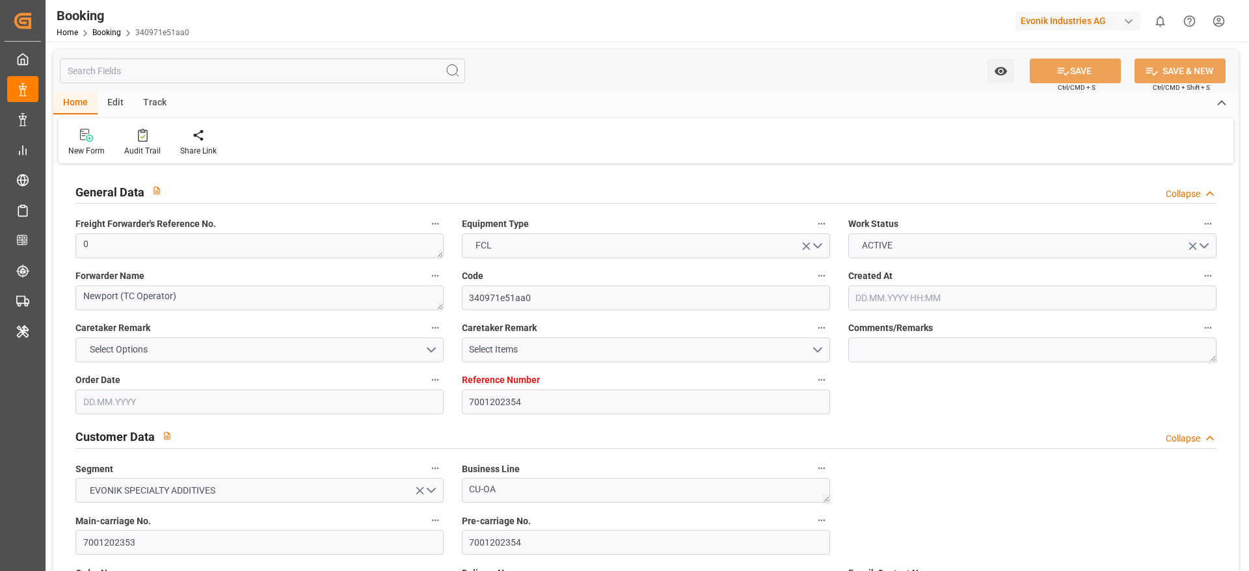
type input "7001202354"
type input "9935325"
type input "OOCL"
type input "Orient Overseas Container Line Ltd"
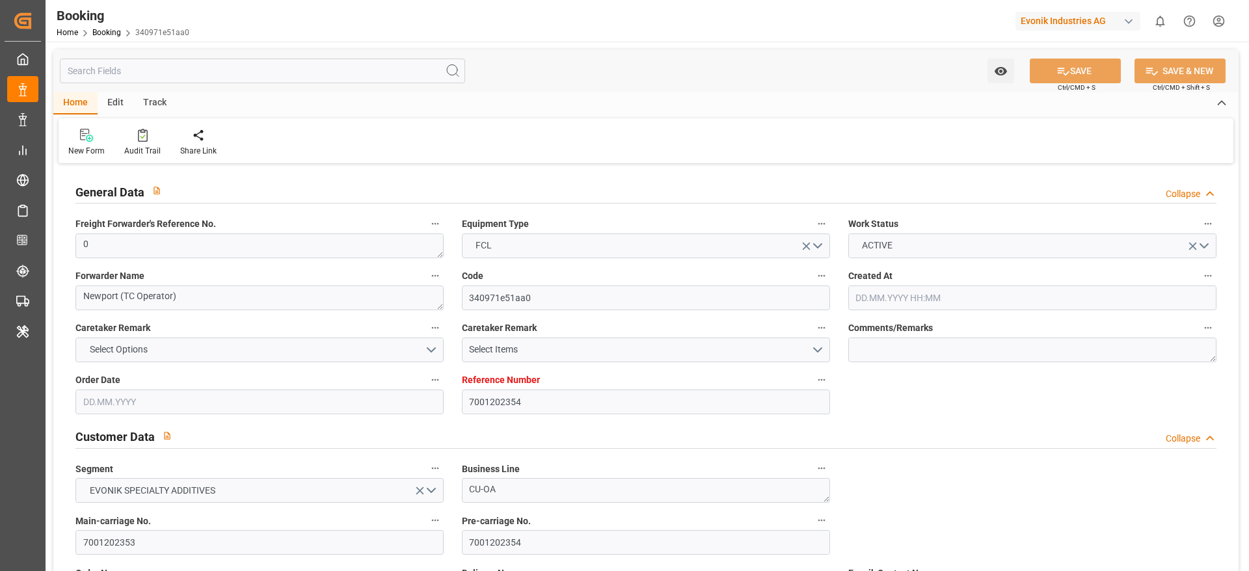
type input "NLRTM"
type input "KRPUS"
type input "52"
type input "CNSGH"
type input "0"
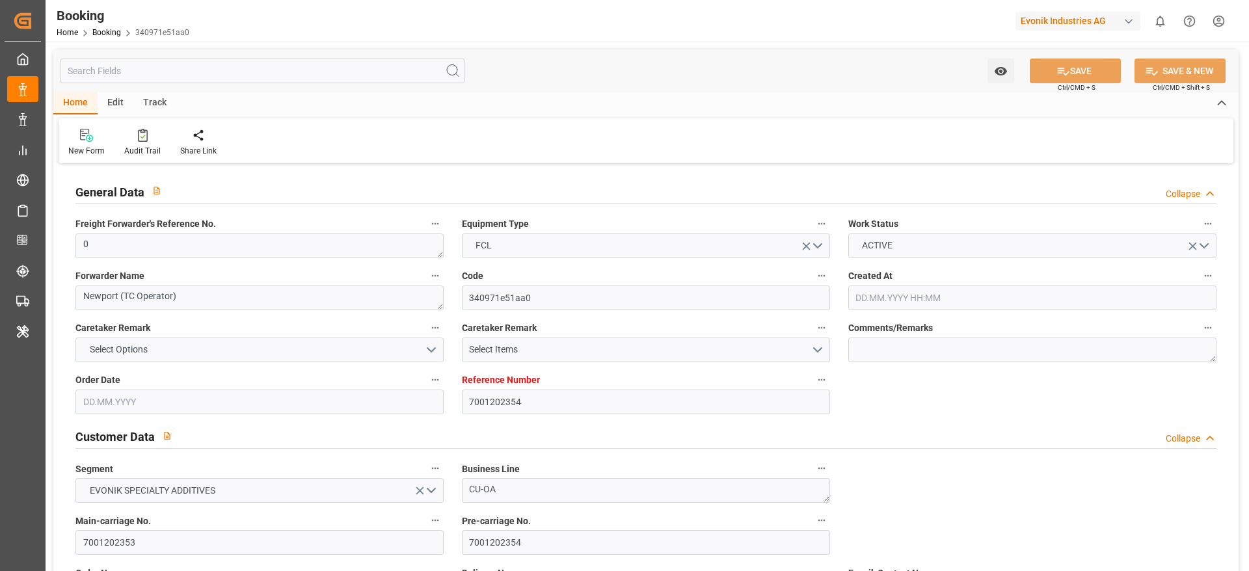
type input "[DATE] 18:44"
type input "[DATE]"
type input "12.09.2025"
type input "09.07.2025"
type input "[DATE] 00:00"
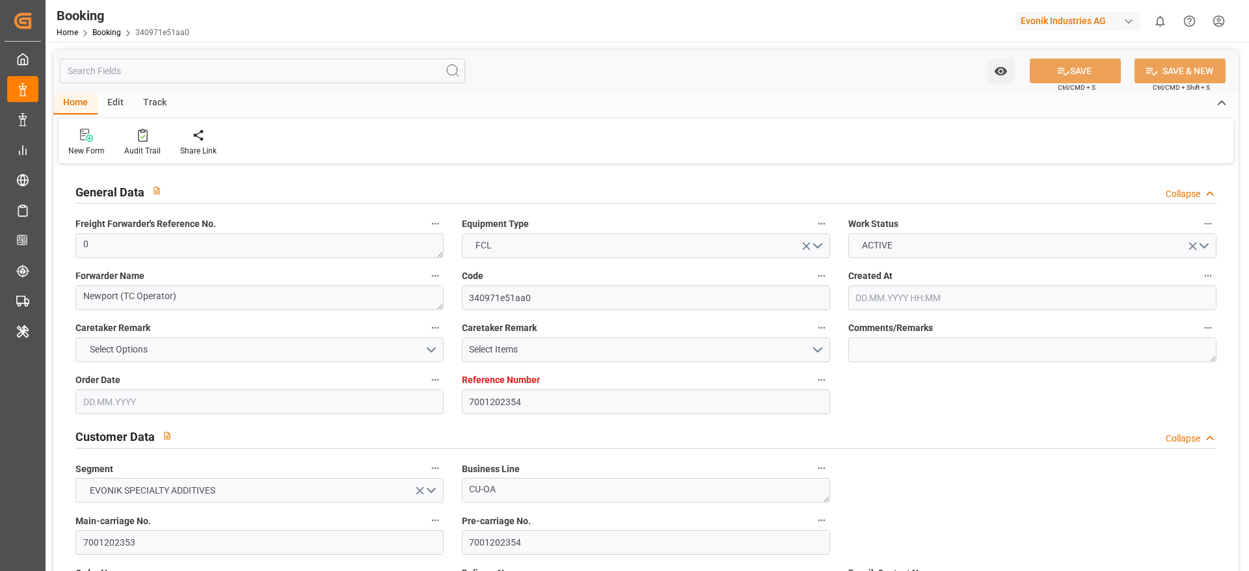
type input "[DATE] 00:00"
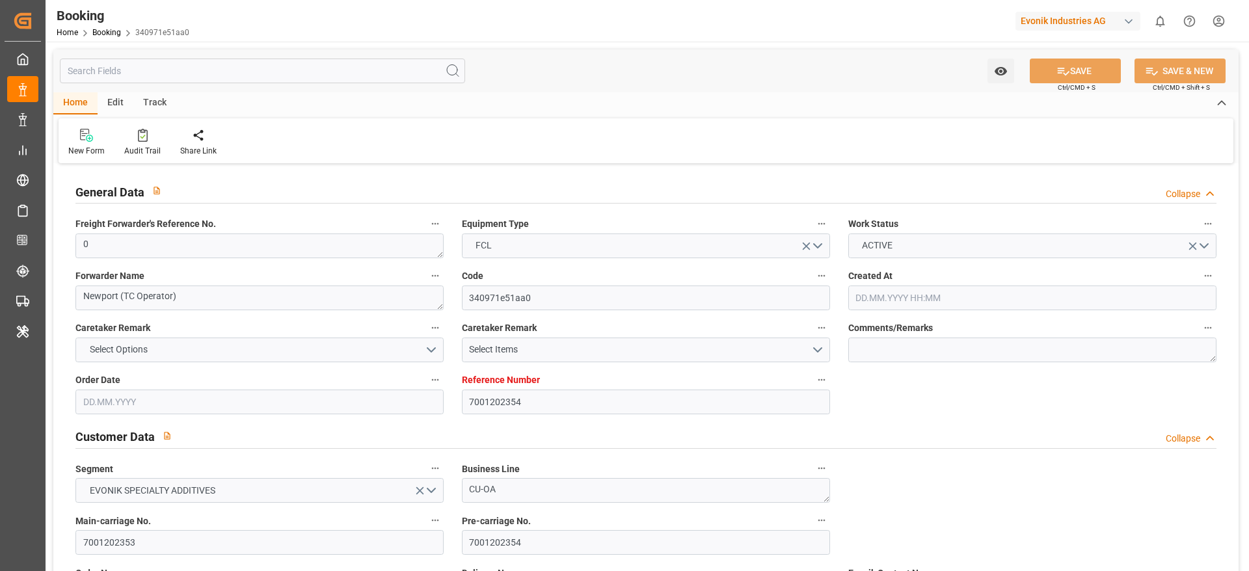
type input "[DATE] 00:00"
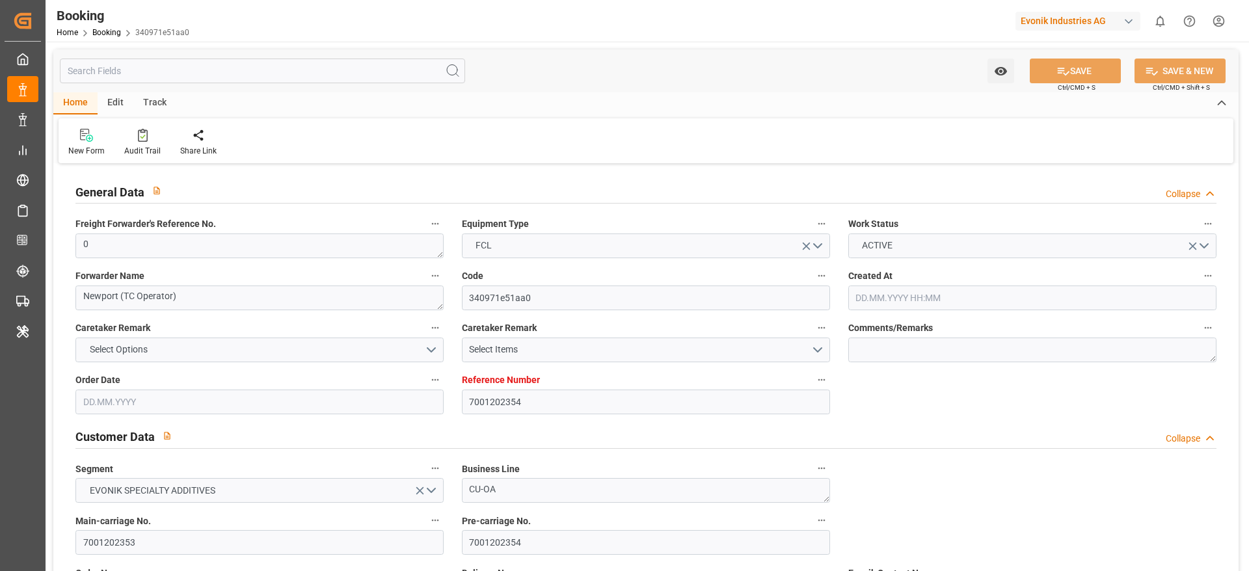
type input "[DATE] 00:00"
type input "[DATE]"
type input "[DATE] 11:13"
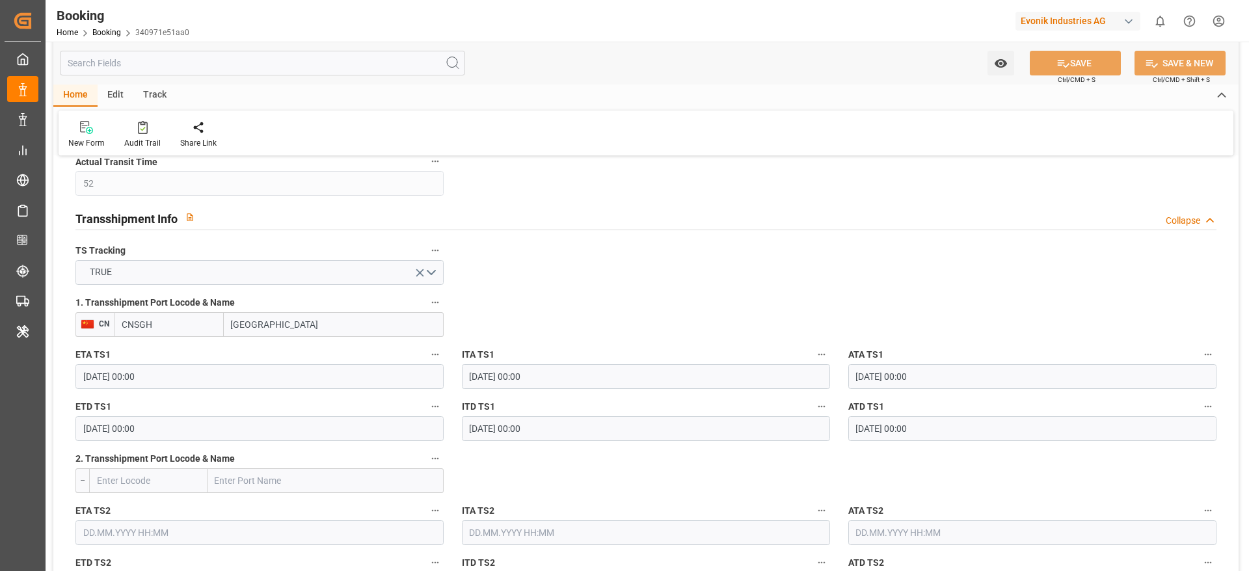
scroll to position [1464, 0]
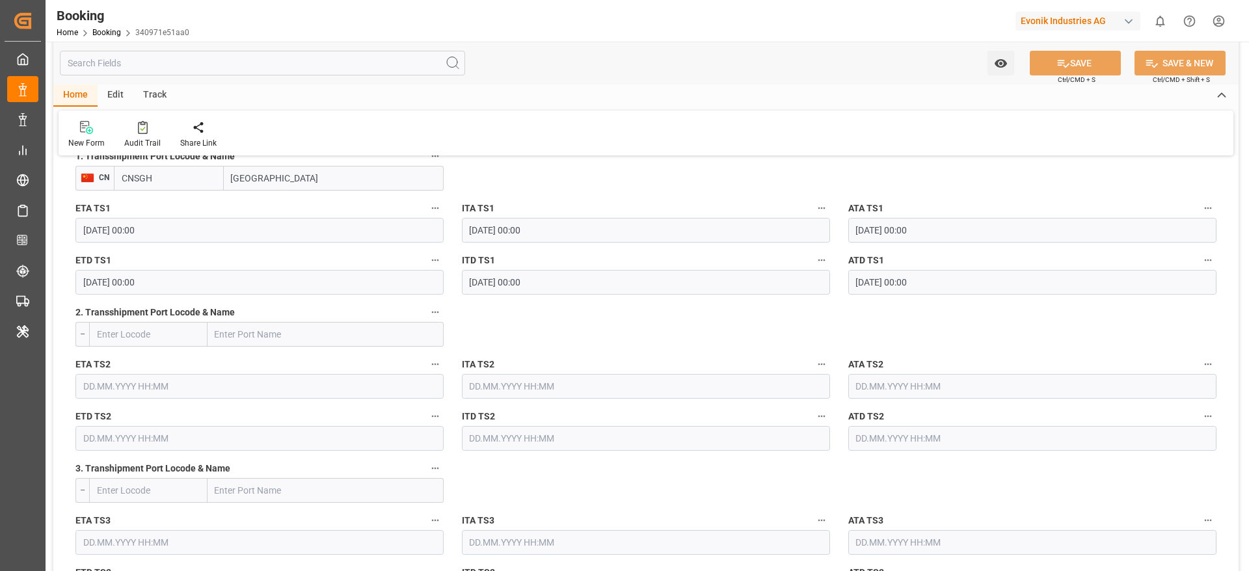
click at [307, 180] on input "Shanghai" at bounding box center [334, 178] width 220 height 25
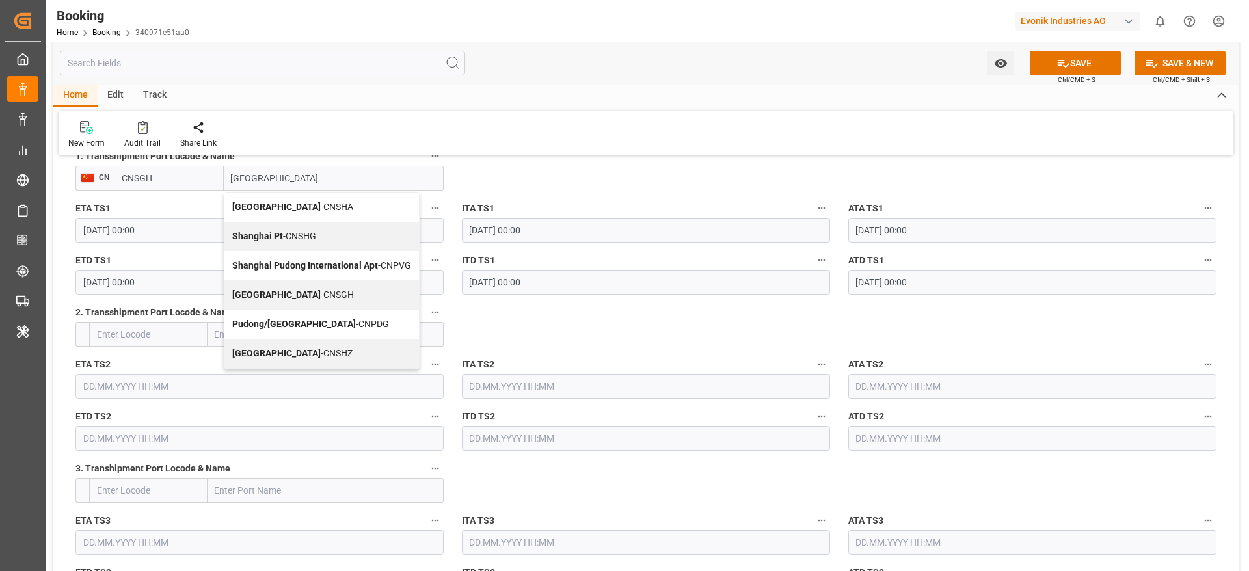
click at [291, 291] on span "Shanghai - CNSGH" at bounding box center [293, 295] width 122 height 10
type input "Shanghai"
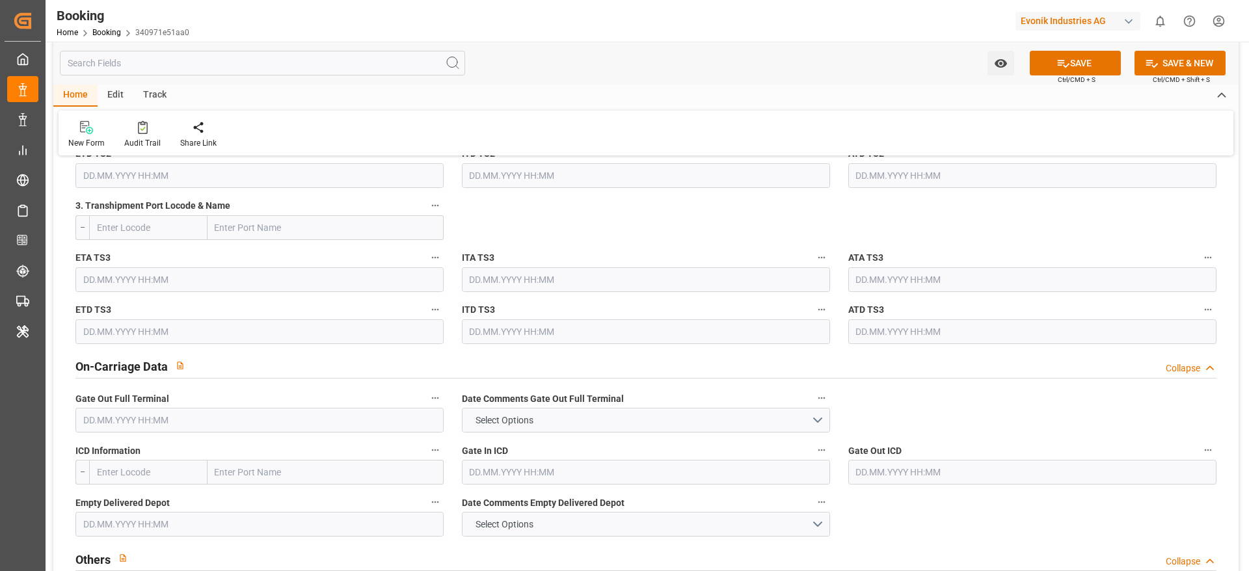
scroll to position [1757, 0]
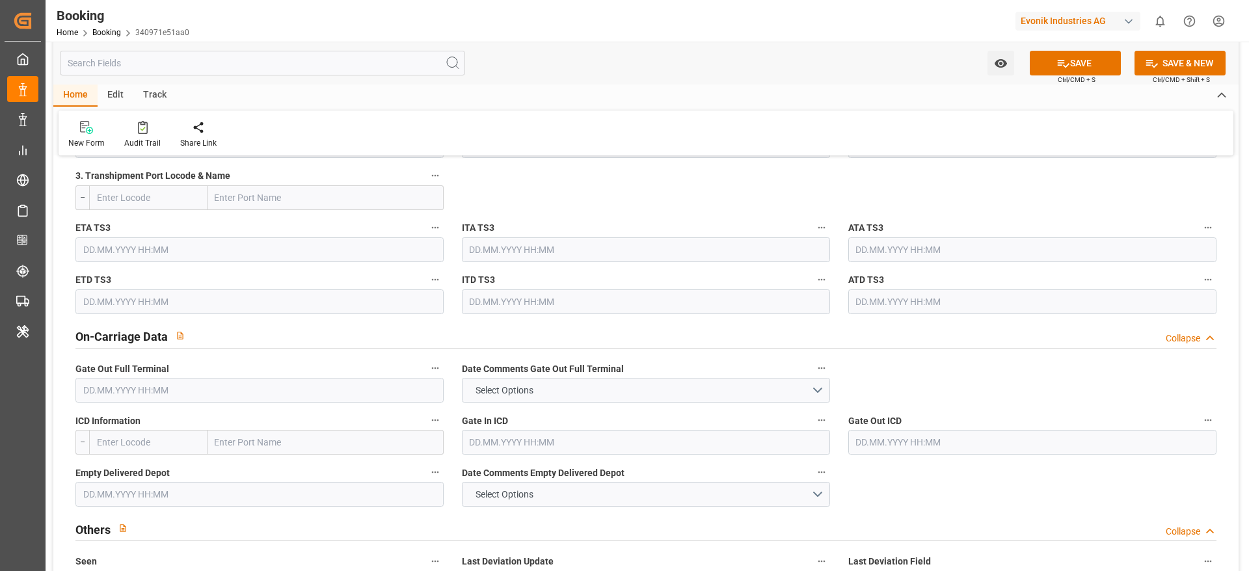
click at [193, 396] on input "text" at bounding box center [259, 390] width 368 height 25
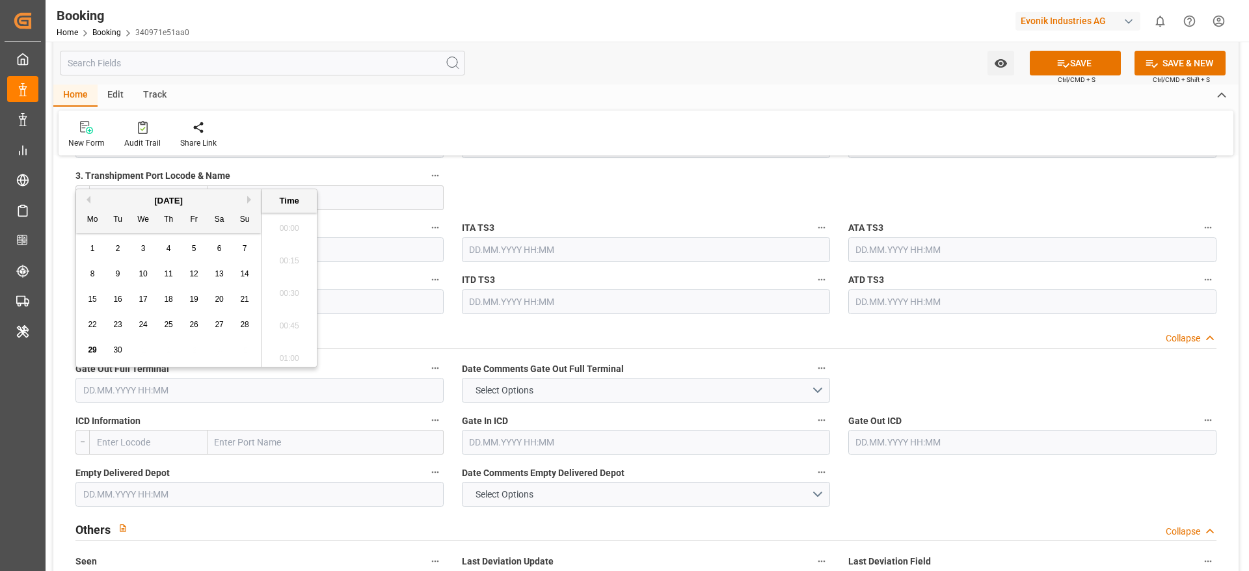
scroll to position [2022, 0]
drag, startPoint x: 234, startPoint y: 329, endPoint x: 223, endPoint y: 330, distance: 11.1
click at [233, 329] on div "22 23 24 25 26 27 28" at bounding box center [169, 324] width 178 height 25
click at [223, 330] on div "27" at bounding box center [219, 326] width 16 height 16
type input "27.09.2025 00:00"
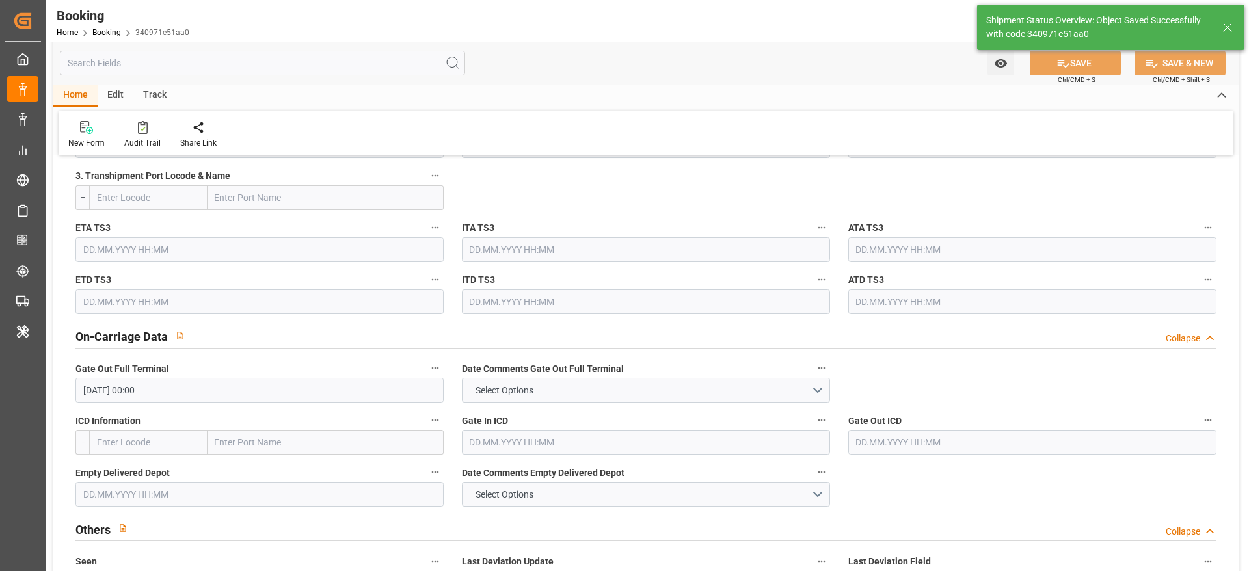
type textarea "[PERSON_NAME]"
type input "29.09.2025 10:37"
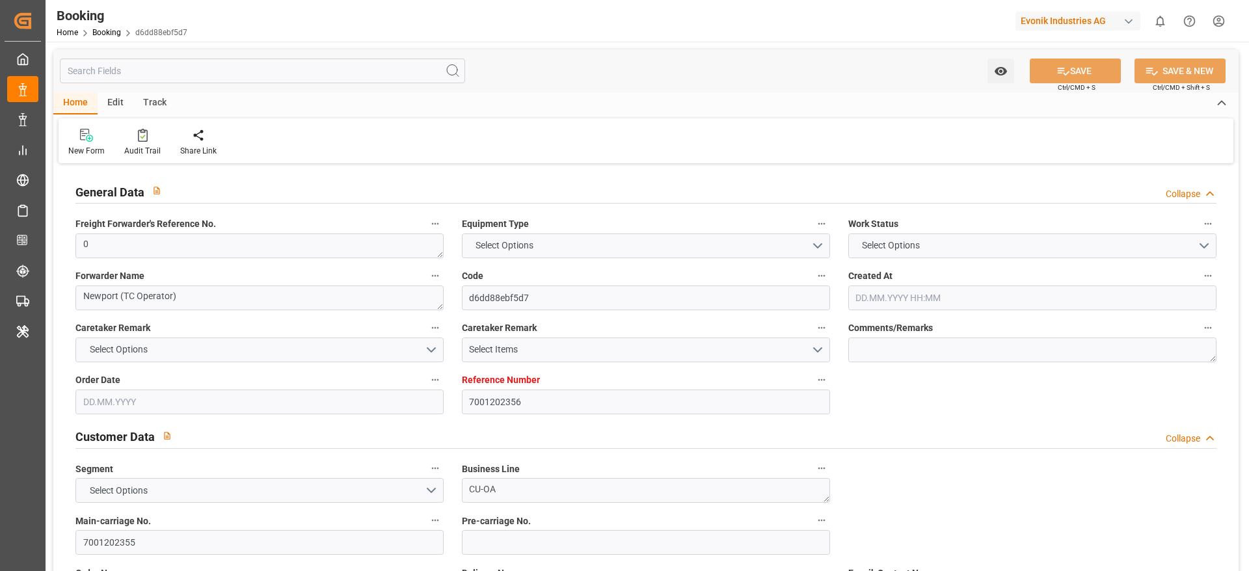
type input "7001202356"
type input "9935325"
type input "OOCL"
type input "Orient Overseas Container Line Ltd"
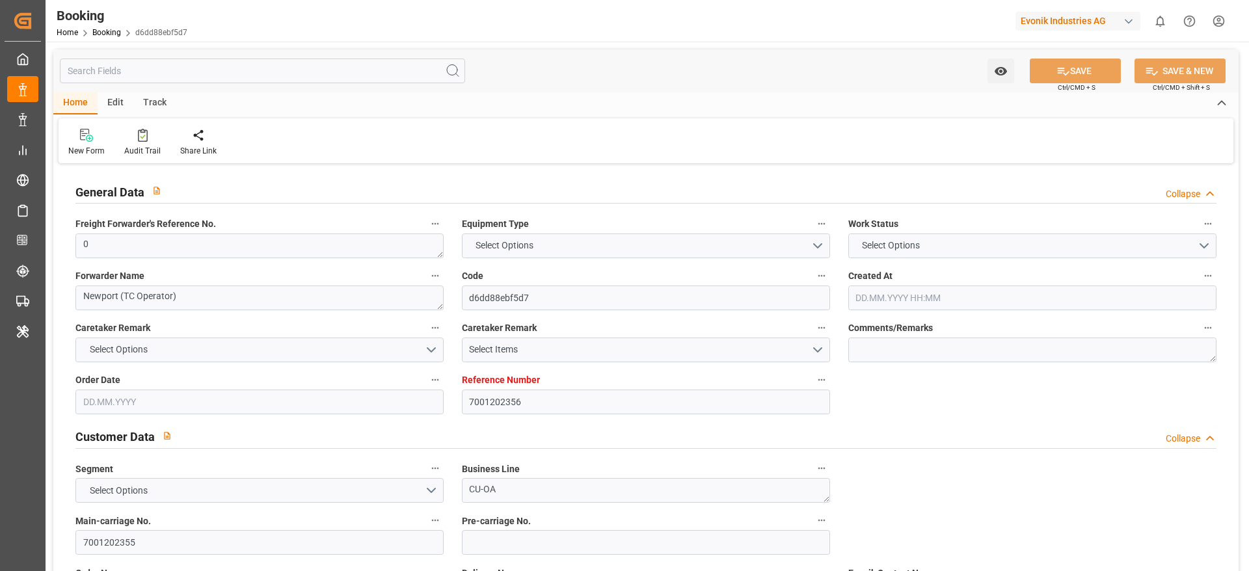
type input "NLRTM"
type input "KRPUS"
type input "52"
type input "CNSGH"
type input "0"
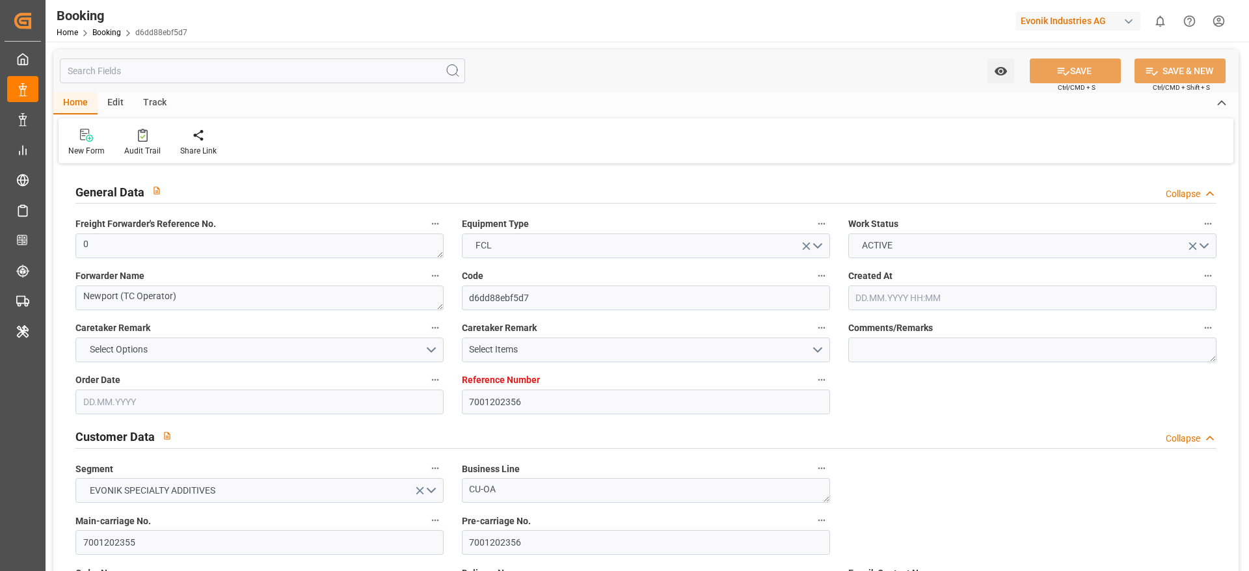
type input "[DATE] 18:44"
type input "[DATE]"
type input "[DATE] 00:00"
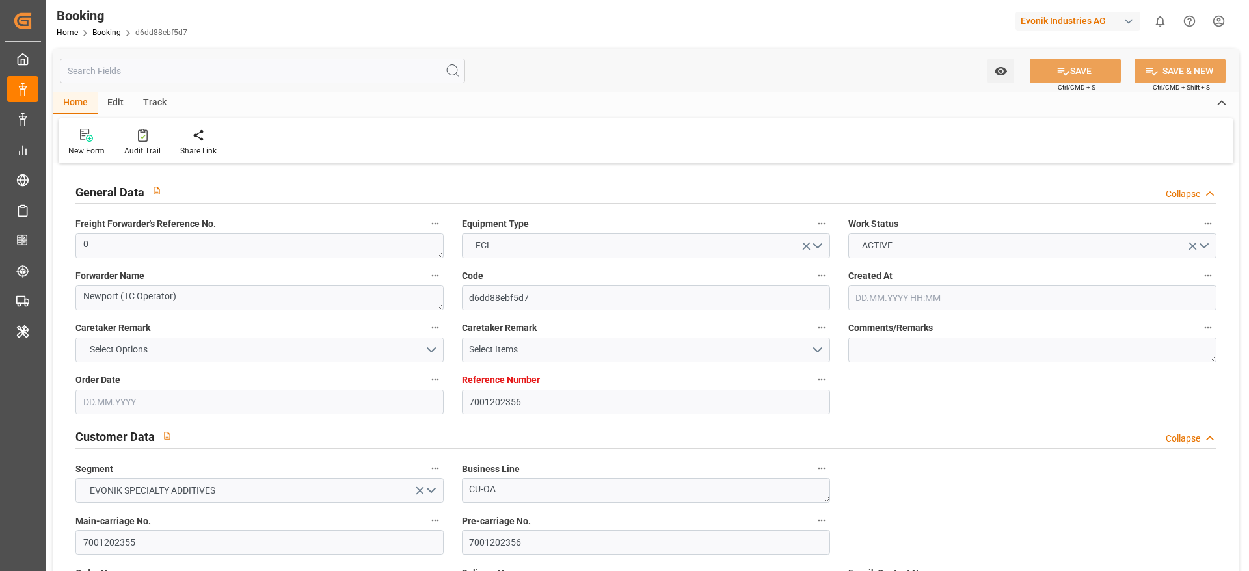
type input "[DATE] 00:00"
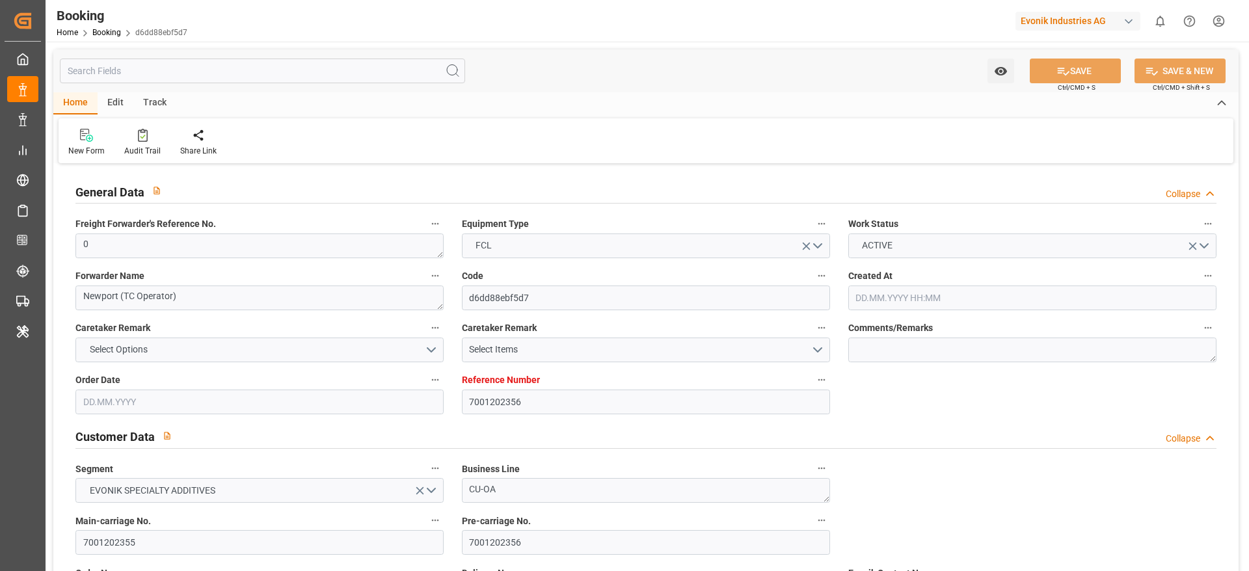
type input "[DATE] 00:00"
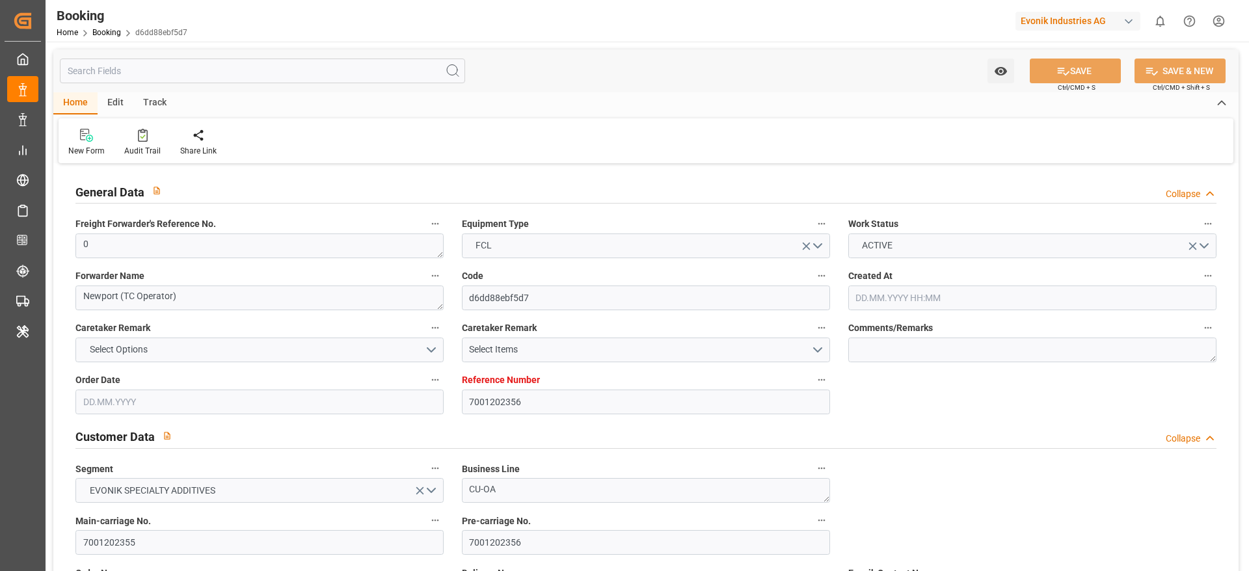
type input "[DATE] 00:00"
type input "[DATE]"
type input "[DATE] 11:13"
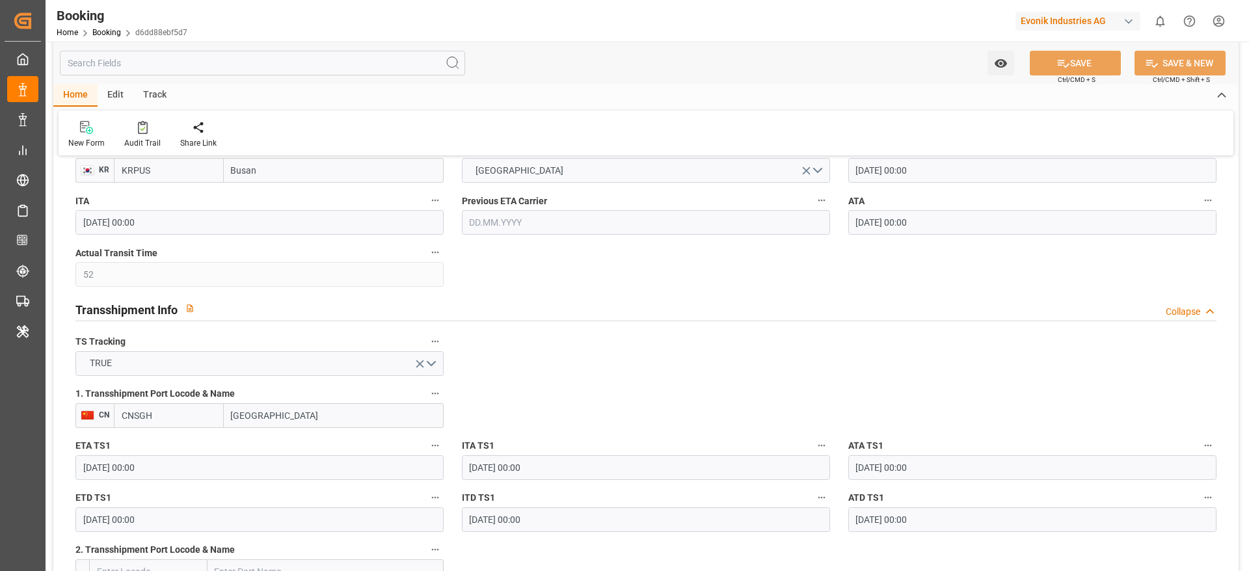
scroll to position [1269, 0]
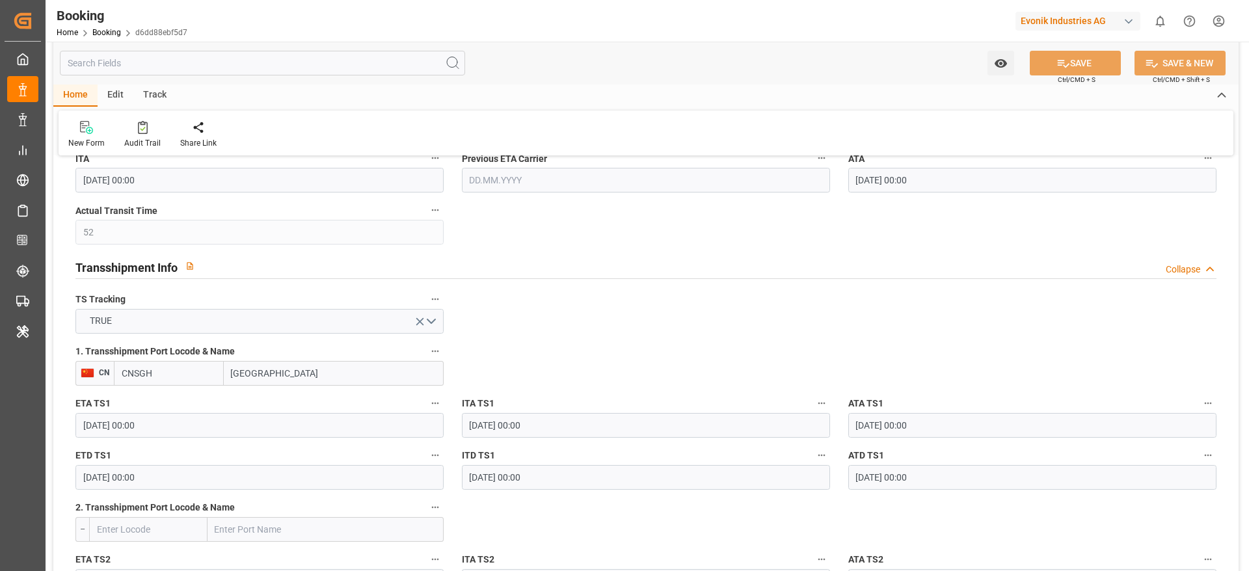
click at [299, 374] on input "Shanghai" at bounding box center [334, 373] width 220 height 25
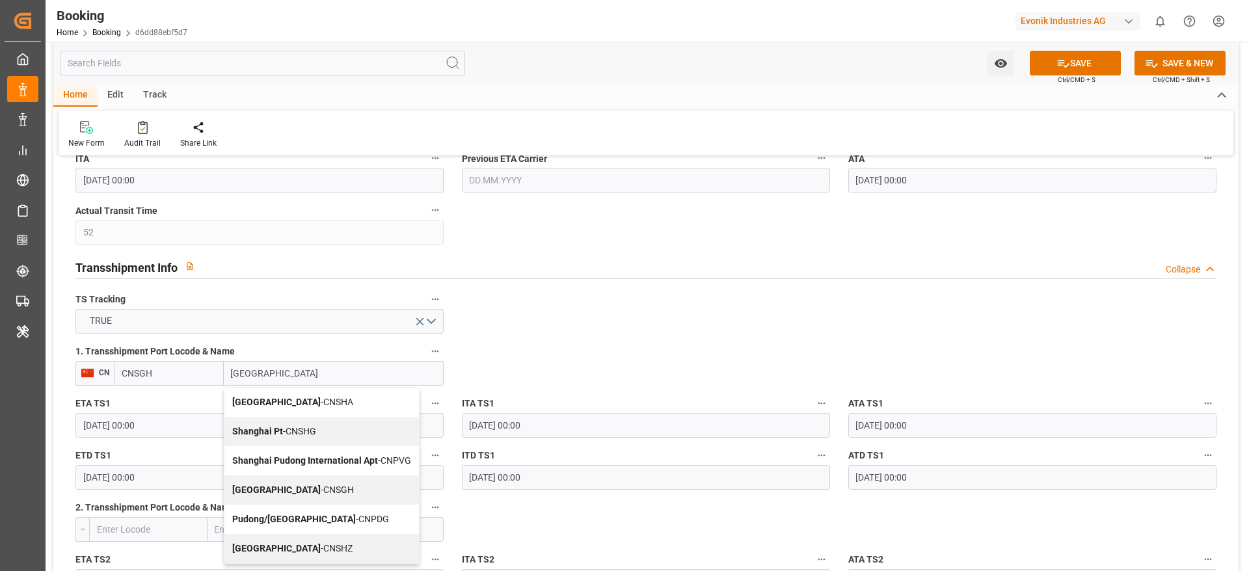
click at [287, 476] on div "Shanghai - CNSGH" at bounding box center [321, 490] width 195 height 29
type input "Shanghai"
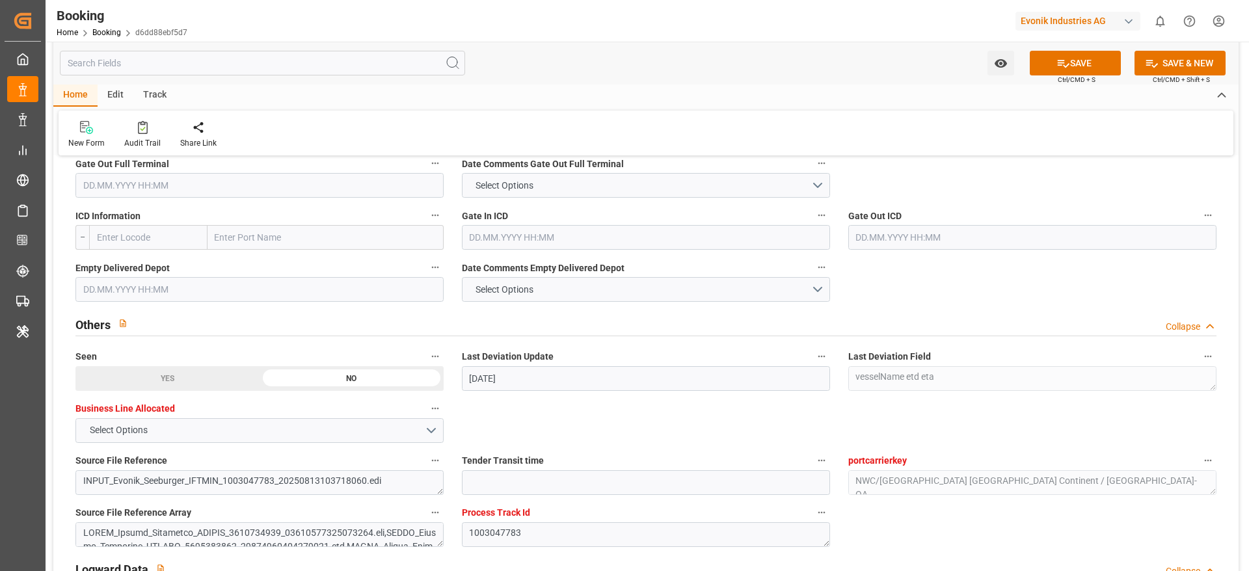
scroll to position [1854, 0]
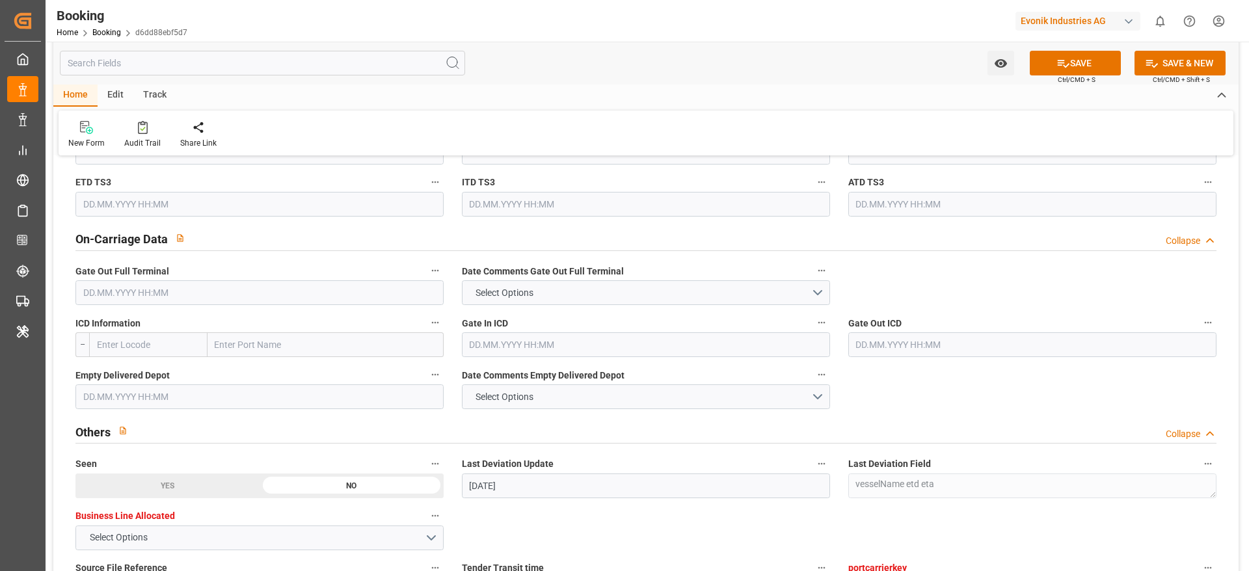
click at [191, 293] on input "text" at bounding box center [259, 292] width 368 height 25
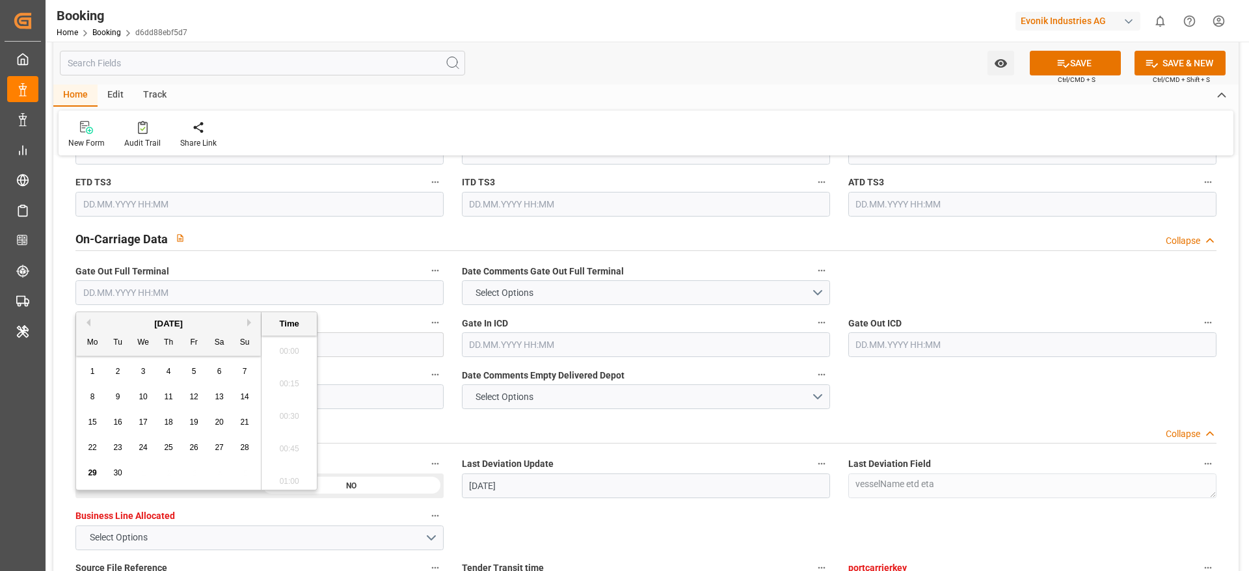
scroll to position [2022, 0]
click at [210, 449] on div "22 23 24 25 26 27 28" at bounding box center [169, 447] width 178 height 25
click at [213, 448] on div "27" at bounding box center [219, 448] width 16 height 16
type input "27.09.2025 00:00"
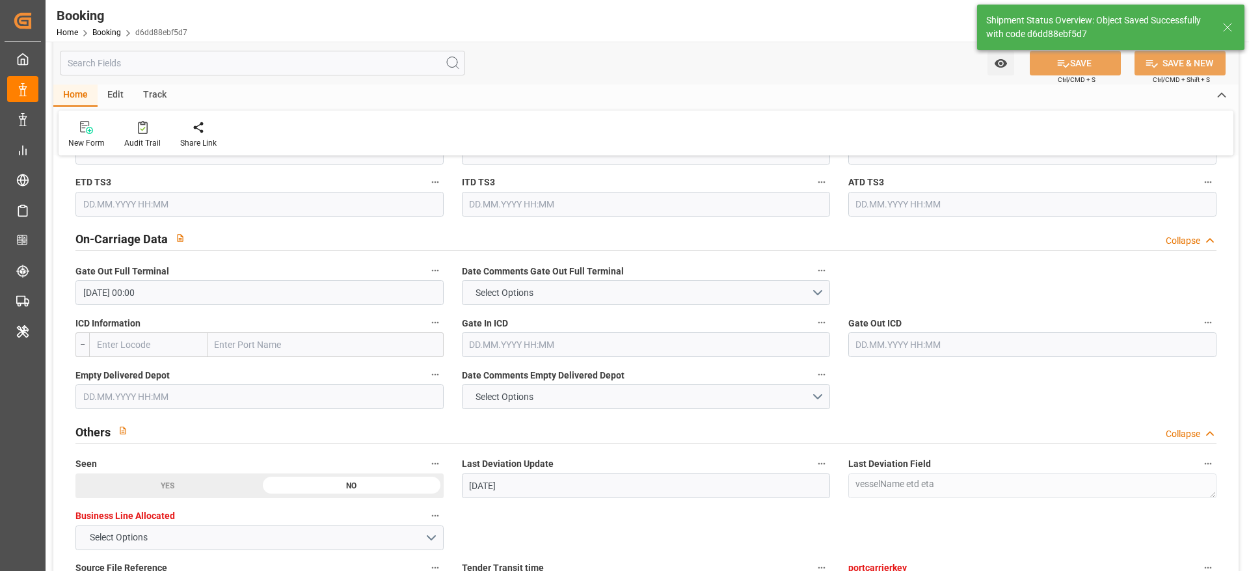
type textarea "[PERSON_NAME]"
type input "29.09.2025 10:38"
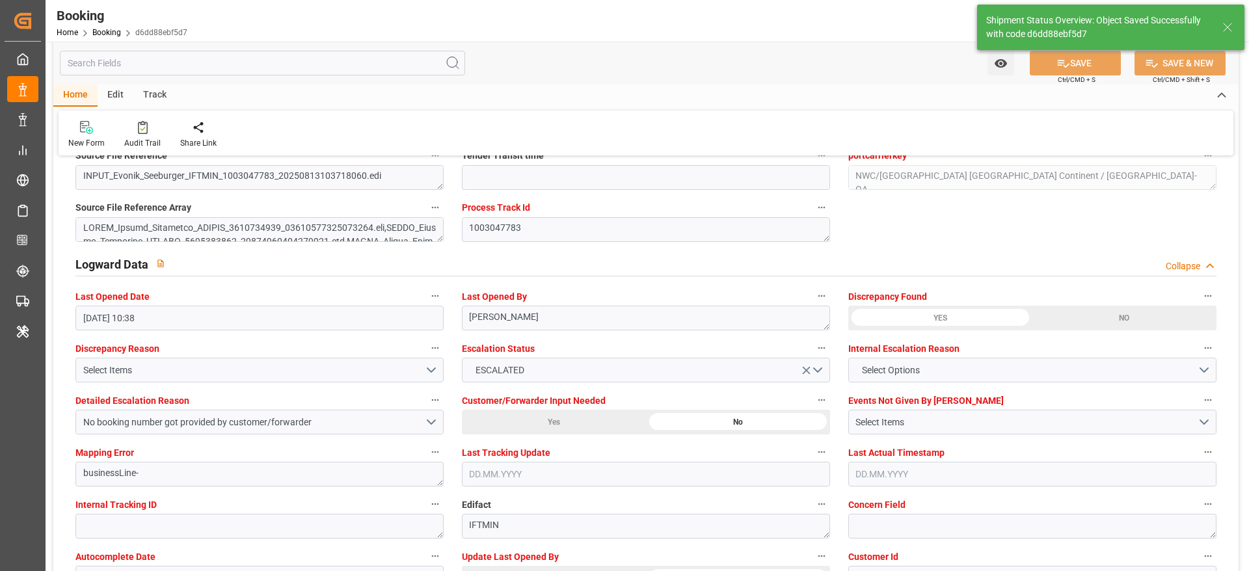
scroll to position [2342, 0]
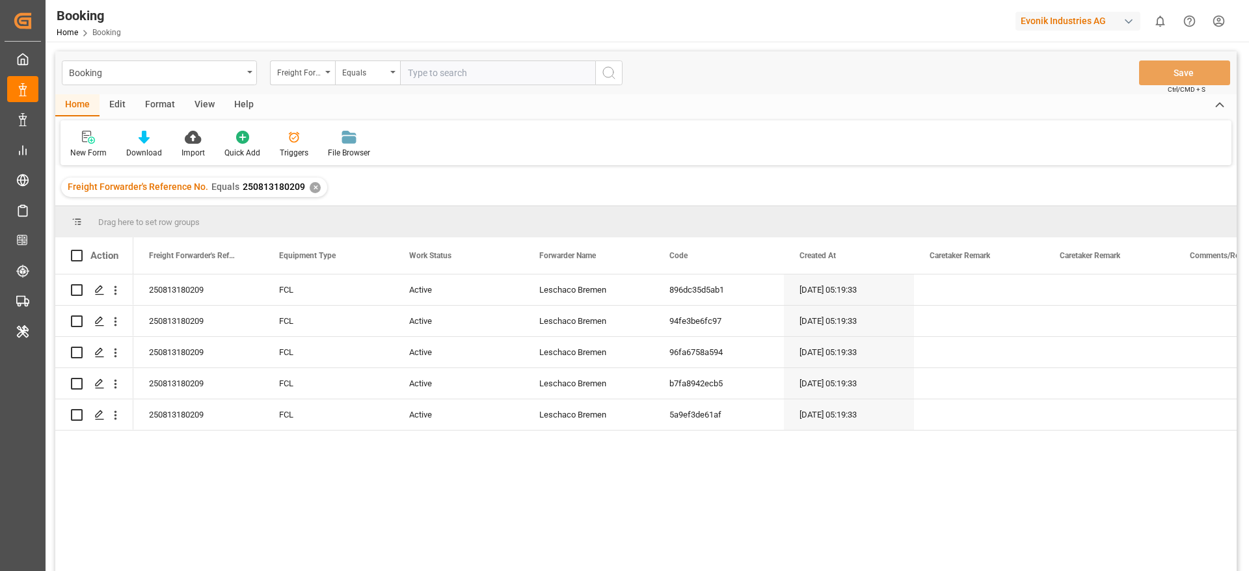
click at [314, 191] on div "✕" at bounding box center [315, 187] width 11 height 11
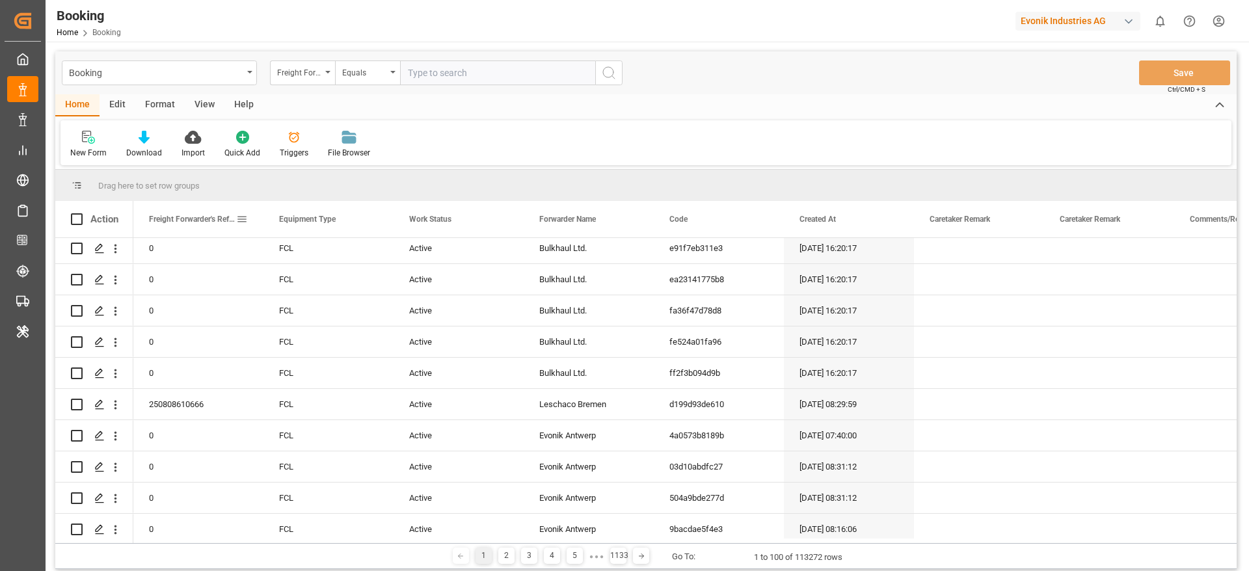
scroll to position [98, 0]
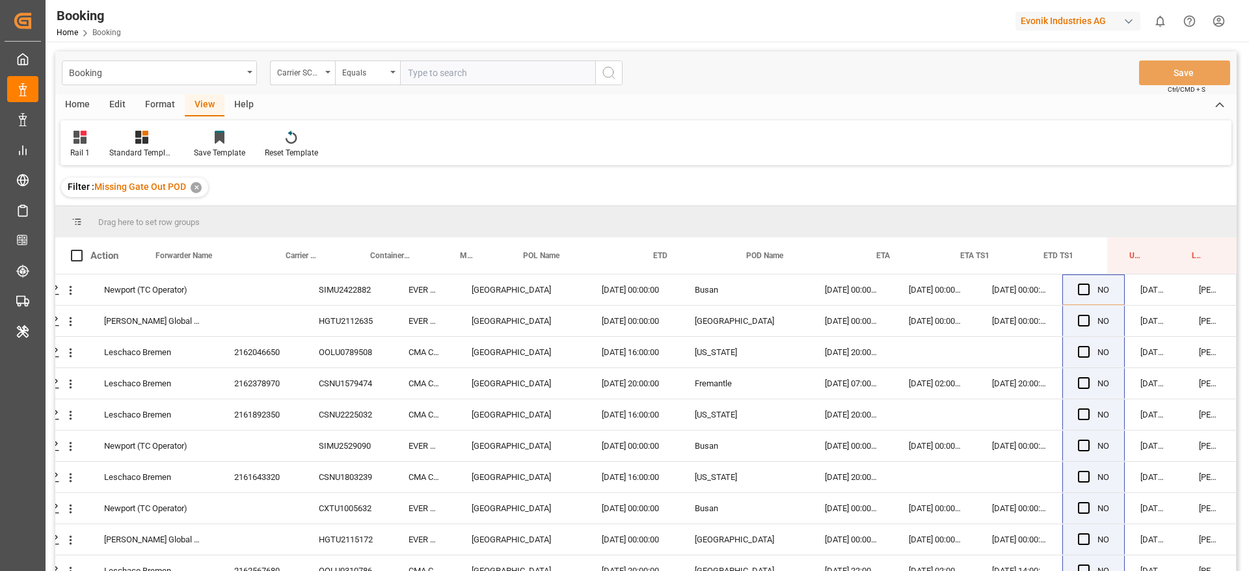
click at [433, 79] on input "text" at bounding box center [497, 73] width 195 height 25
type input "ymlu"
